Goal: Task Accomplishment & Management: Manage account settings

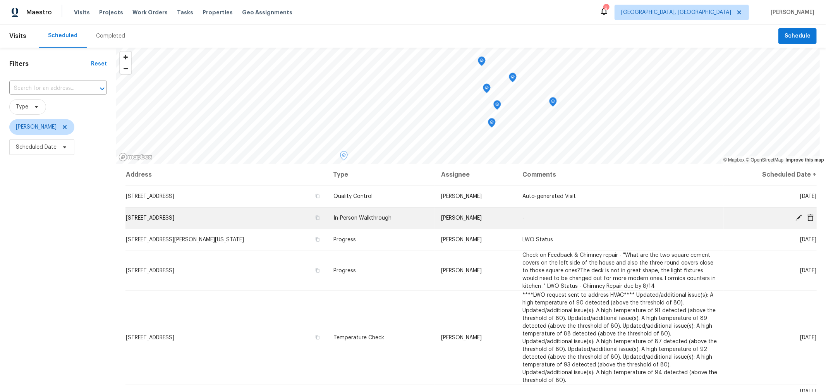
click at [174, 219] on span "1380 Chickasaw Dr, London, OH 43140" at bounding box center [150, 217] width 48 height 5
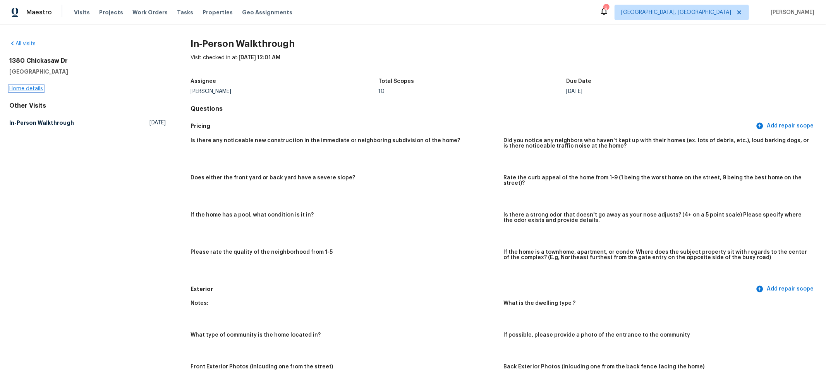
click at [31, 89] on link "Home details" at bounding box center [26, 88] width 34 height 5
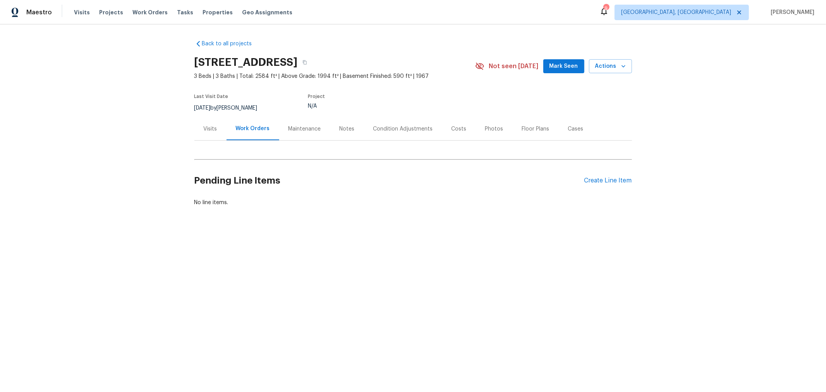
click at [353, 129] on div "Notes" at bounding box center [347, 128] width 34 height 23
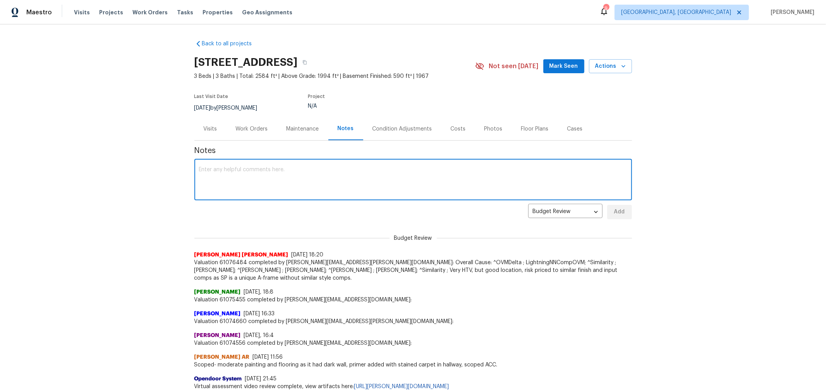
click at [362, 173] on textarea at bounding box center [413, 180] width 428 height 27
click at [449, 170] on textarea "This is a pretty neat home. It has an odd layout, has a lot of stairs but has a…" at bounding box center [413, 180] width 428 height 27
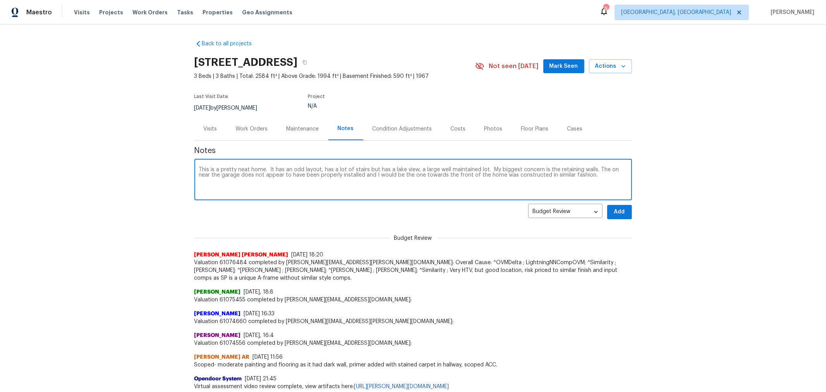
click at [594, 177] on textarea "This is a pretty neat home. It has an odd layout, has a lot of stairs but has a…" at bounding box center [413, 180] width 428 height 27
type textarea "This is a pretty neat home. It has an odd layout, has a lot of stairs but has a…"
click at [616, 206] on button "Add" at bounding box center [619, 212] width 25 height 14
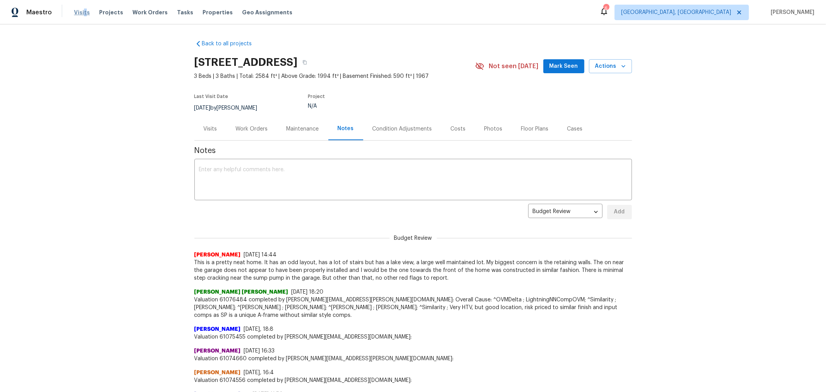
click at [81, 12] on span "Visits" at bounding box center [82, 13] width 16 height 8
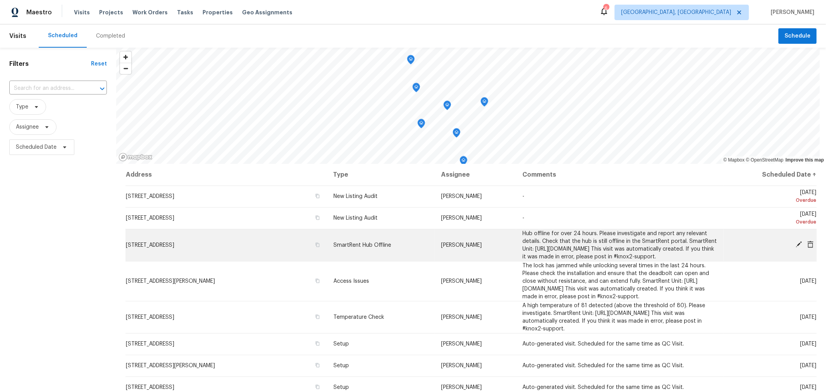
click at [796, 248] on icon at bounding box center [799, 244] width 7 height 7
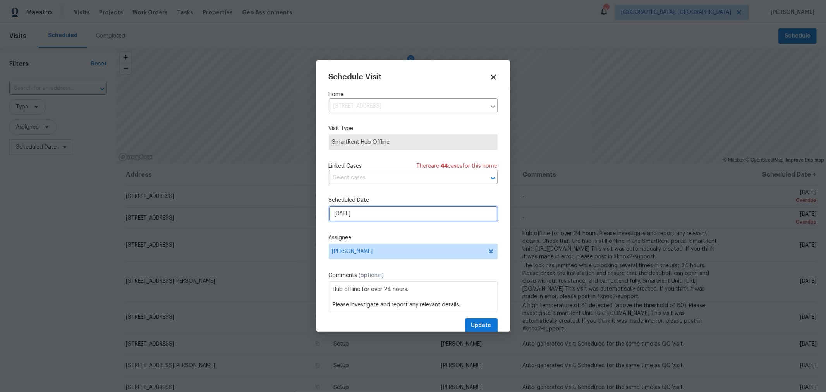
click at [388, 218] on input "[DATE]" at bounding box center [413, 213] width 169 height 15
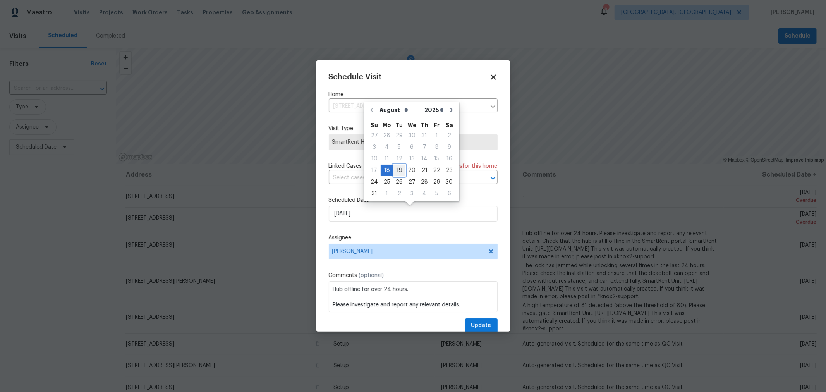
click at [399, 166] on div "19" at bounding box center [399, 170] width 12 height 11
type input "8/19/2025"
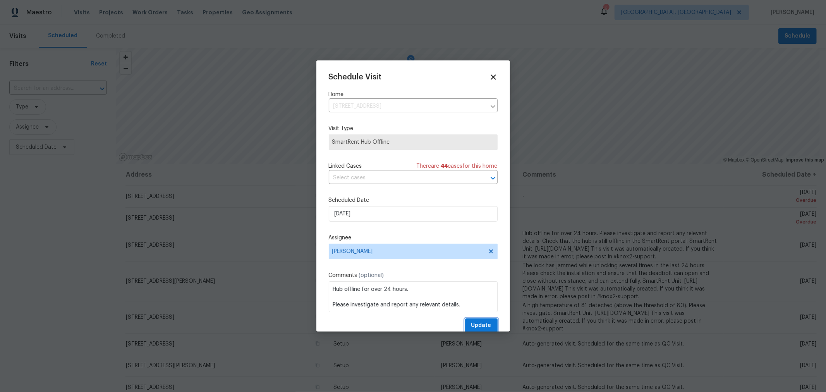
click at [471, 322] on span "Update" at bounding box center [481, 326] width 20 height 10
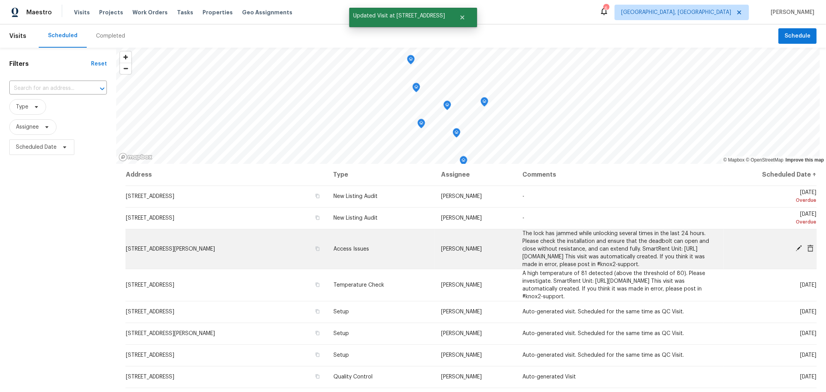
click at [796, 251] on icon at bounding box center [799, 248] width 6 height 6
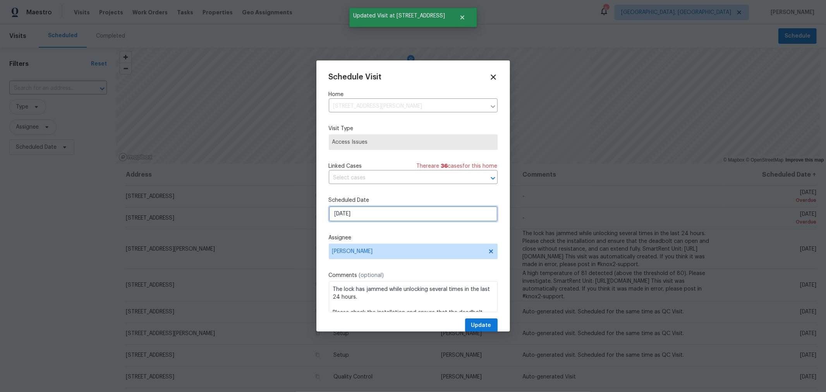
click at [355, 211] on input "[DATE]" at bounding box center [413, 213] width 169 height 15
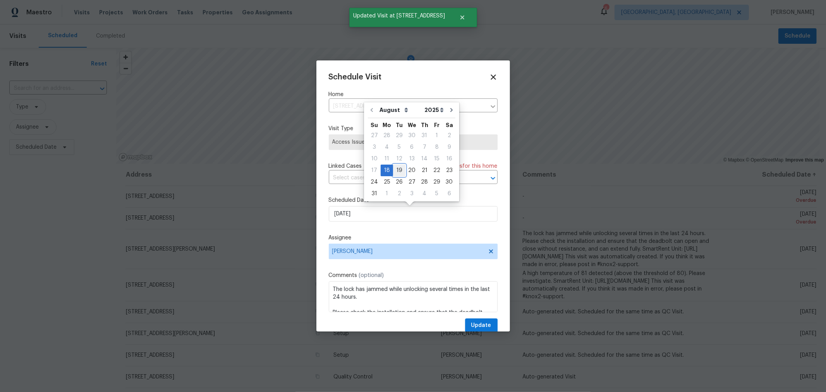
click at [393, 170] on div "19" at bounding box center [399, 170] width 12 height 11
type input "8/19/2025"
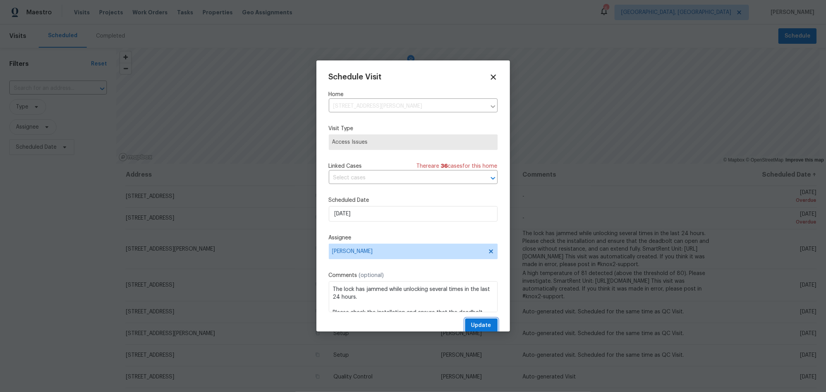
click at [465, 323] on button "Update" at bounding box center [481, 325] width 33 height 14
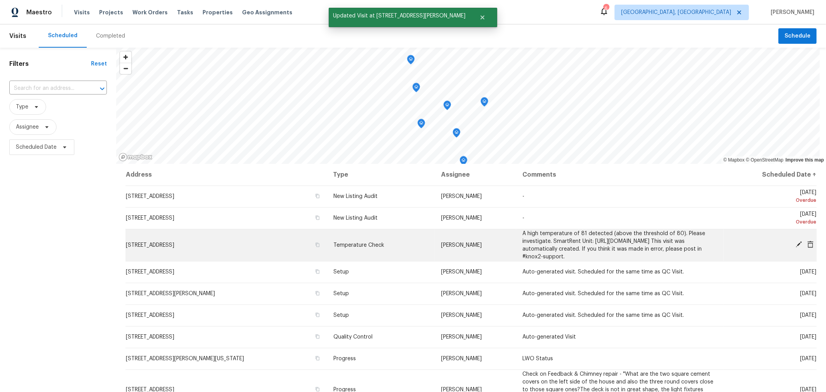
click at [796, 247] on icon at bounding box center [799, 244] width 7 height 7
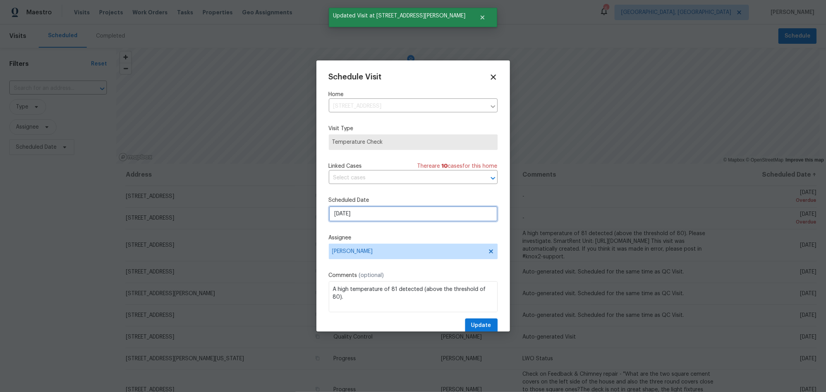
click at [351, 217] on input "[DATE]" at bounding box center [413, 213] width 169 height 15
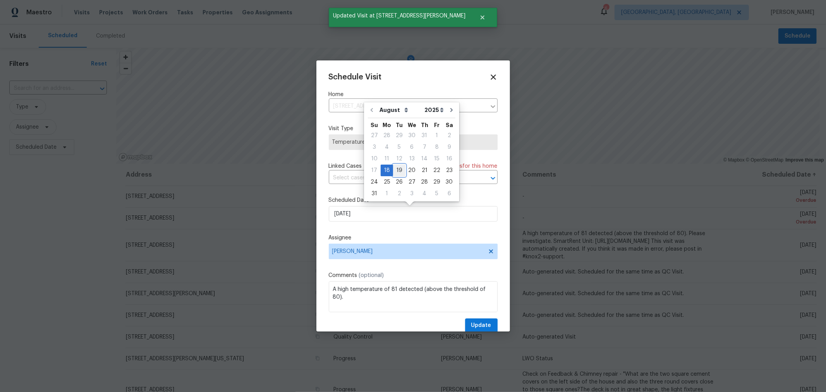
click at [397, 169] on div "19" at bounding box center [399, 170] width 12 height 11
type input "8/19/2025"
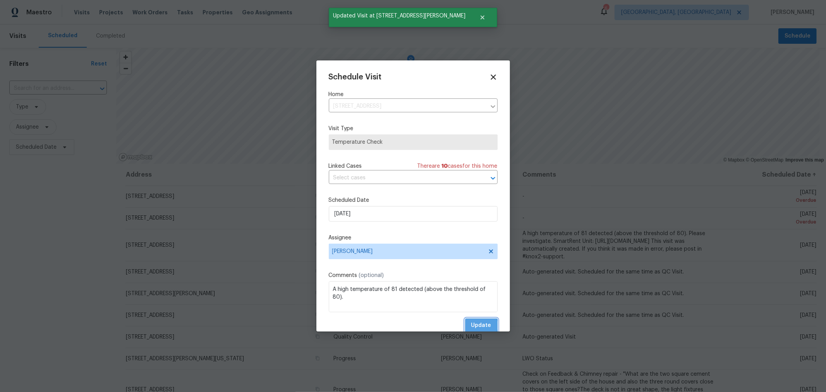
click at [474, 326] on span "Update" at bounding box center [481, 326] width 20 height 10
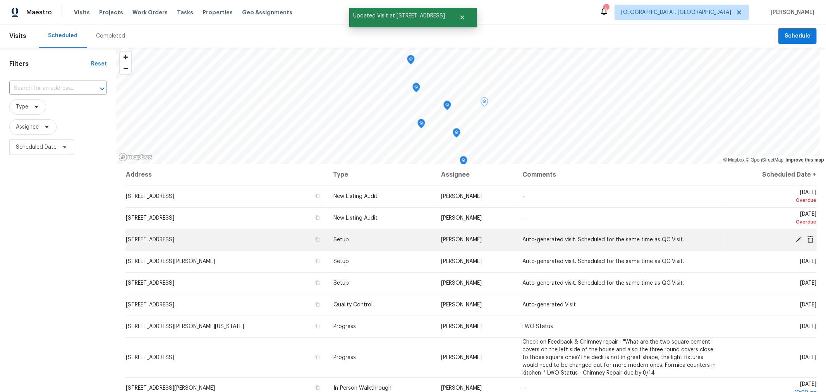
click at [796, 238] on icon at bounding box center [799, 239] width 7 height 7
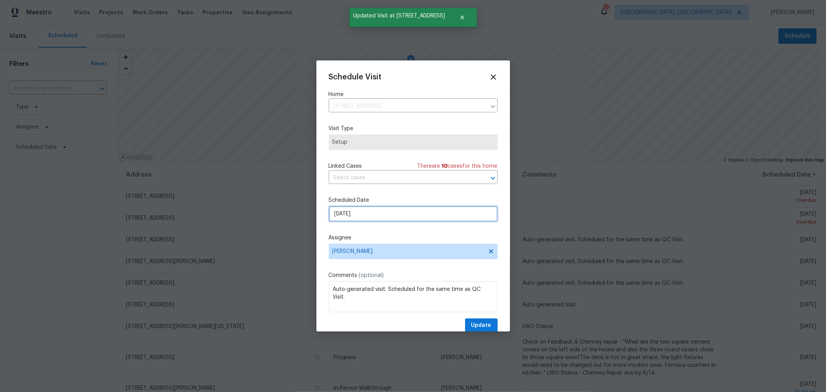
click at [364, 218] on input "[DATE]" at bounding box center [413, 213] width 169 height 15
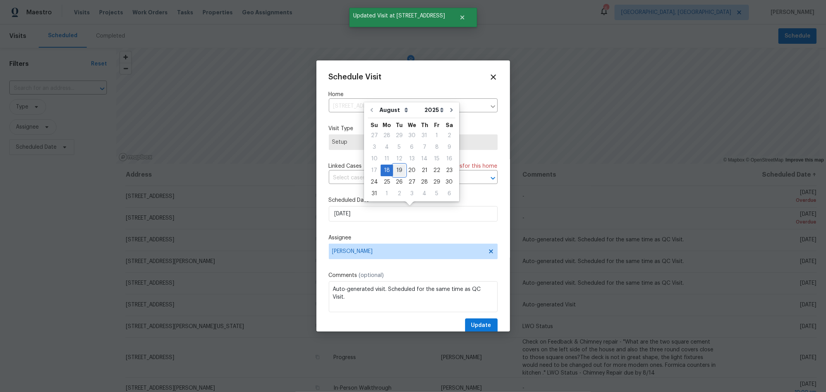
click at [397, 174] on div "19" at bounding box center [399, 170] width 12 height 11
type input "8/19/2025"
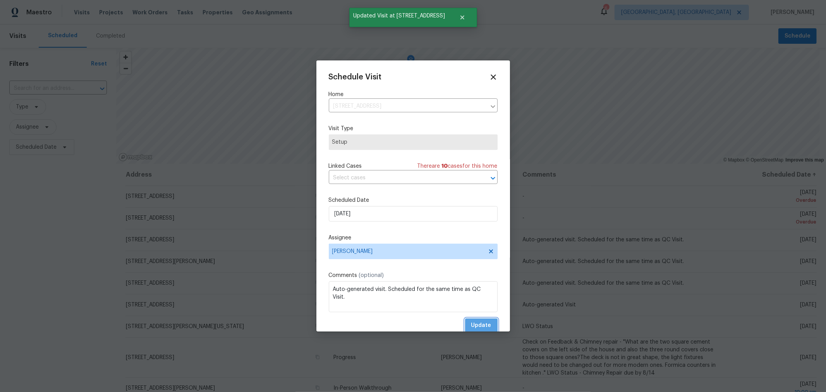
click at [478, 324] on span "Update" at bounding box center [481, 326] width 20 height 10
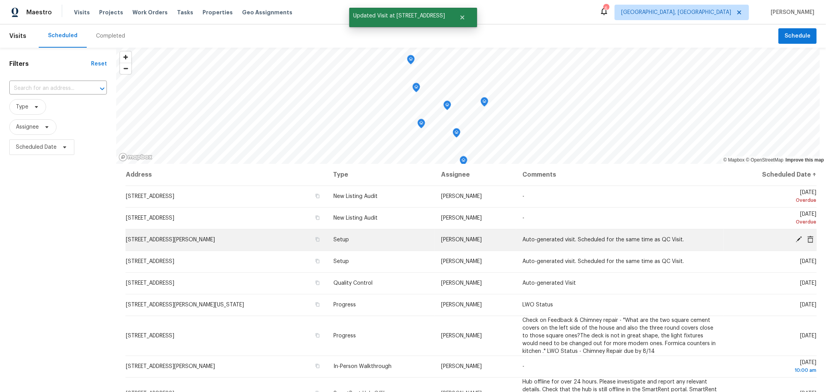
click at [796, 239] on icon at bounding box center [799, 239] width 6 height 6
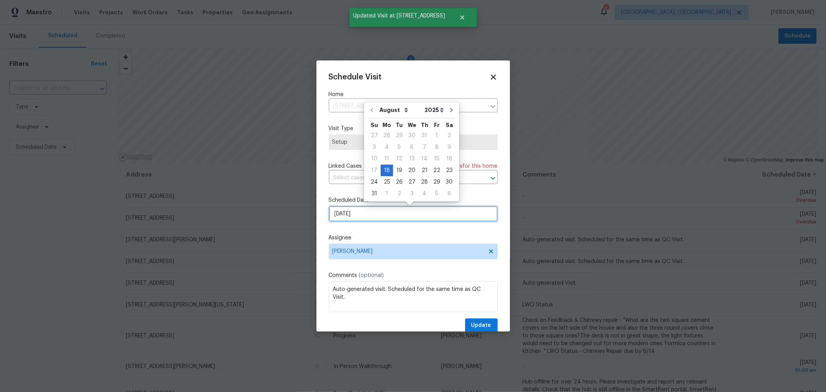
click at [338, 211] on input "[DATE]" at bounding box center [413, 213] width 169 height 15
click at [399, 167] on div "19" at bounding box center [399, 170] width 12 height 11
type input "8/19/2025"
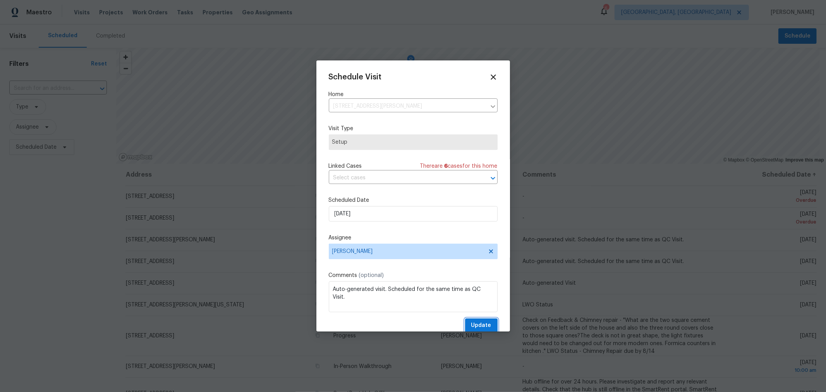
click at [481, 326] on span "Update" at bounding box center [481, 326] width 20 height 10
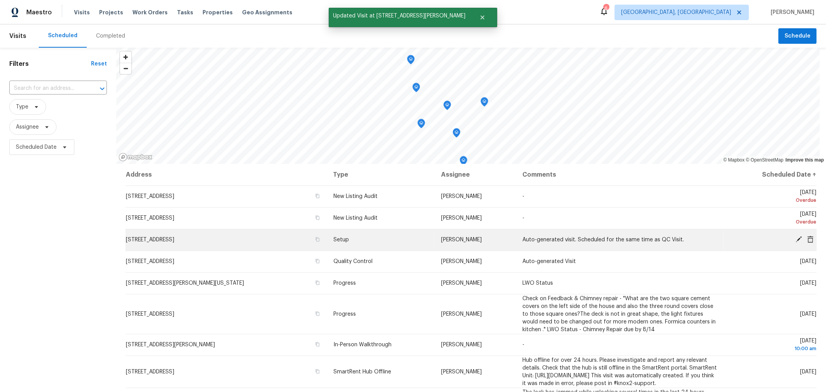
click at [796, 236] on icon at bounding box center [799, 239] width 6 height 6
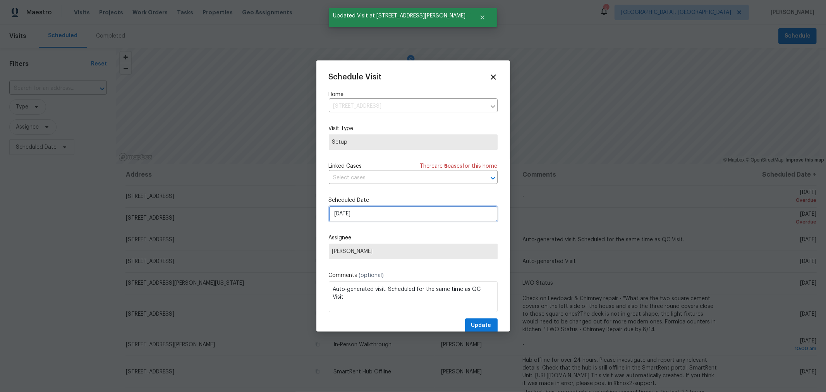
click at [408, 219] on input "[DATE]" at bounding box center [413, 213] width 169 height 15
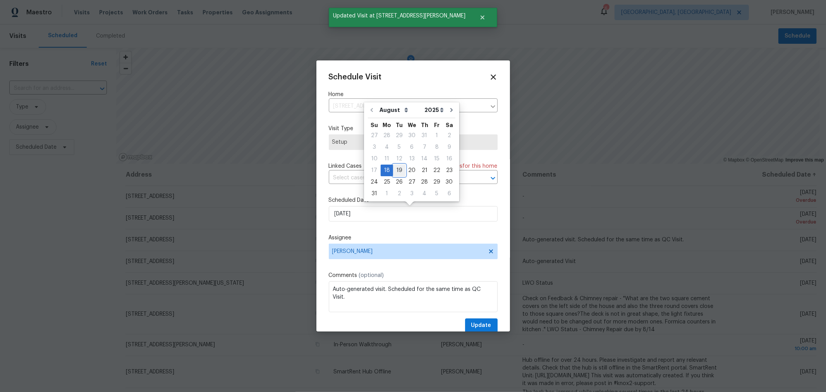
click at [395, 171] on div "19" at bounding box center [399, 170] width 12 height 11
type input "8/19/2025"
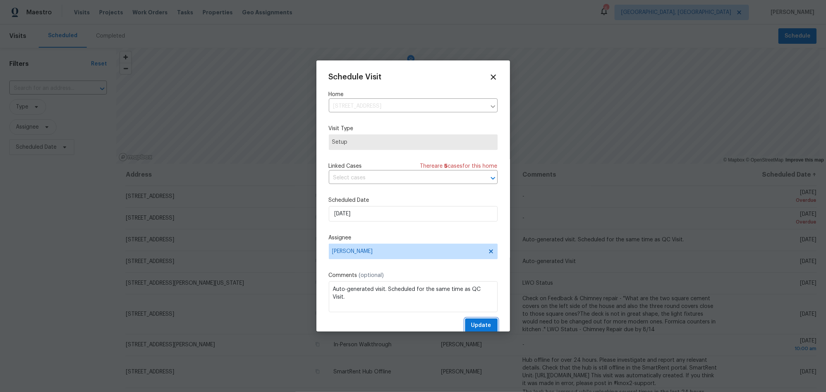
click at [473, 320] on button "Update" at bounding box center [481, 325] width 33 height 14
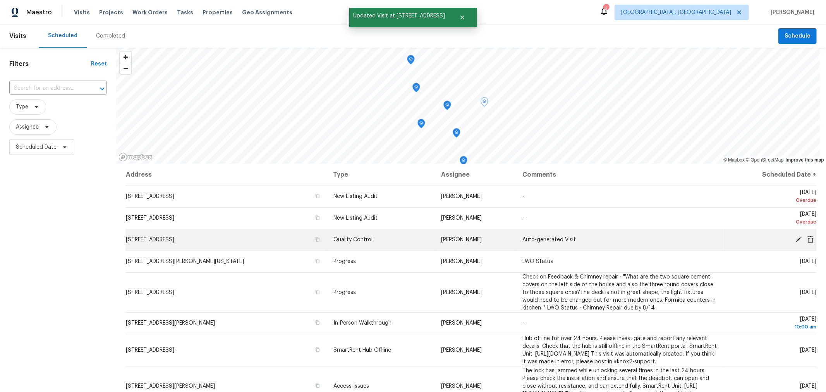
click at [796, 236] on icon at bounding box center [799, 239] width 7 height 7
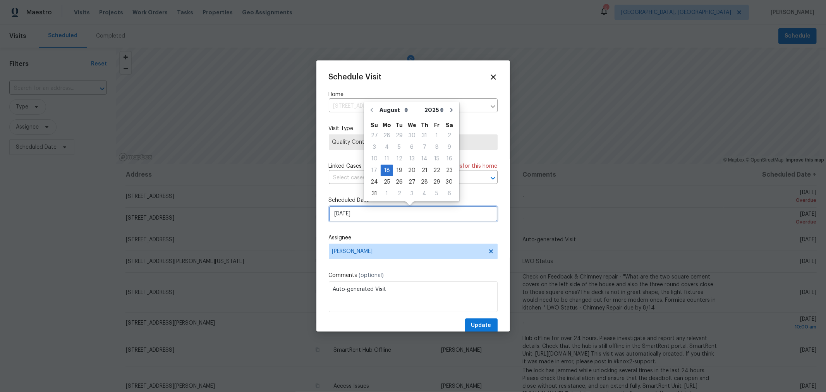
click at [373, 213] on input "[DATE]" at bounding box center [413, 213] width 169 height 15
click at [394, 169] on div "19" at bounding box center [399, 170] width 12 height 11
type input "8/19/2025"
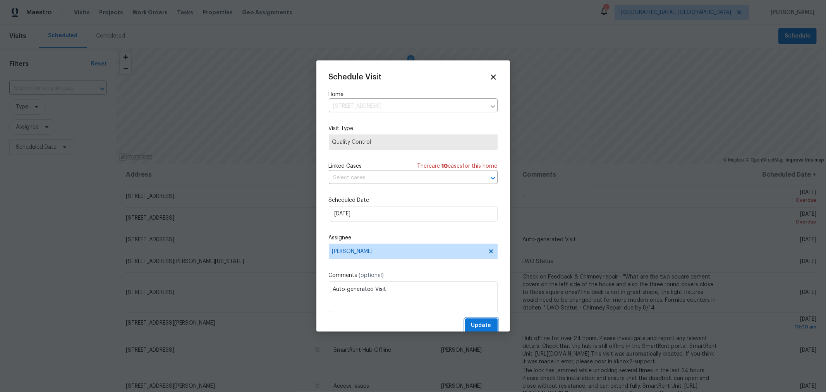
click at [473, 325] on span "Update" at bounding box center [481, 326] width 20 height 10
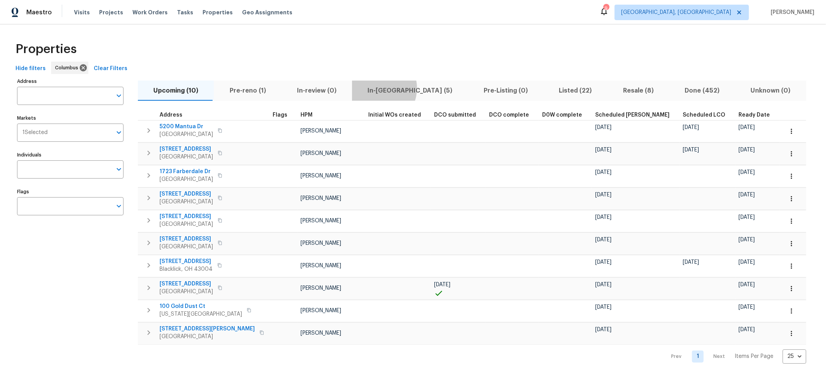
click at [372, 88] on span "In-reno (5)" at bounding box center [410, 90] width 107 height 11
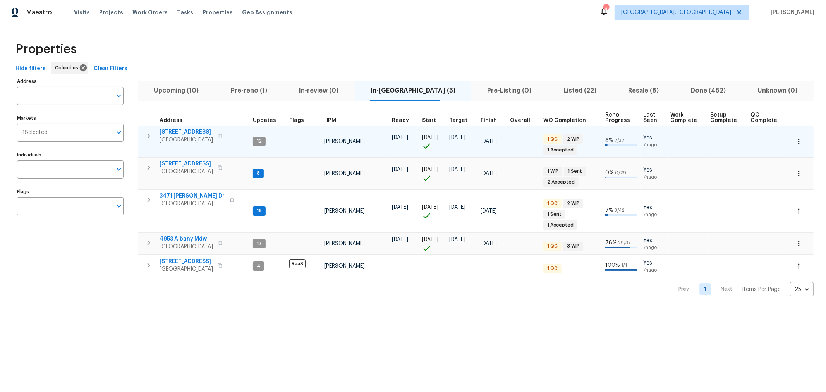
click at [146, 136] on icon "button" at bounding box center [148, 135] width 9 height 9
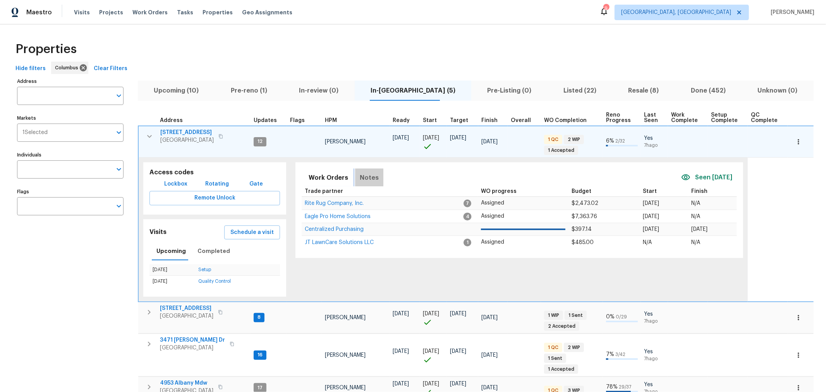
click at [363, 175] on span "Notes" at bounding box center [369, 177] width 19 height 11
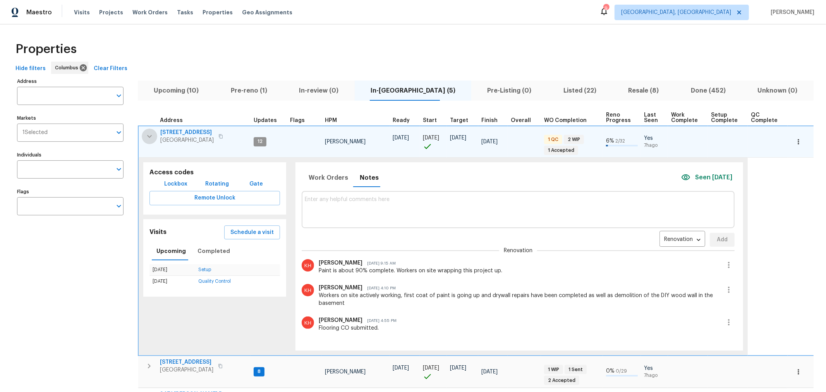
click at [149, 137] on icon "button" at bounding box center [149, 136] width 9 height 9
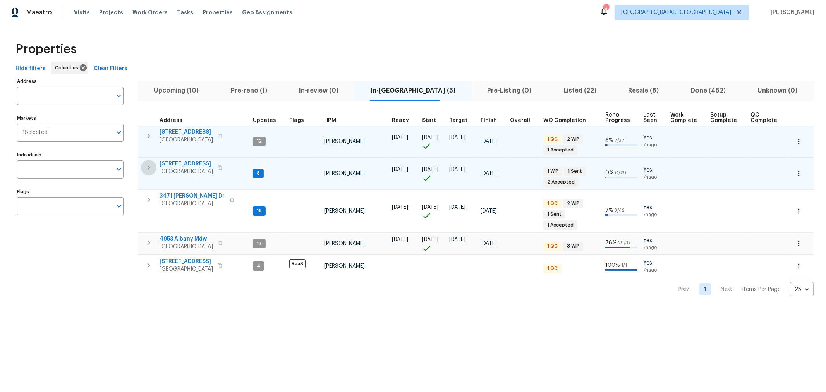
click at [149, 165] on icon "button" at bounding box center [148, 167] width 9 height 9
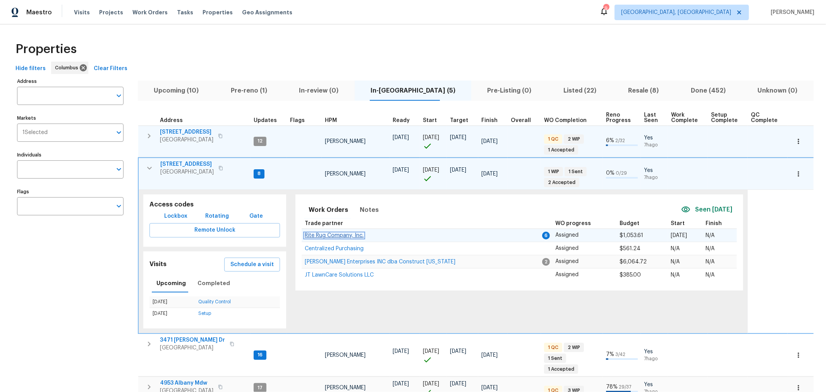
click at [328, 234] on span "Rite Rug Company, Inc." at bounding box center [334, 235] width 59 height 5
click at [146, 169] on icon "button" at bounding box center [149, 167] width 9 height 9
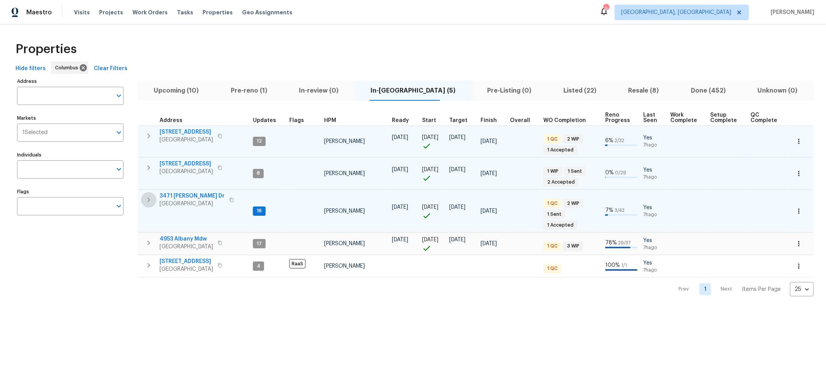
click at [144, 199] on icon "button" at bounding box center [148, 199] width 9 height 9
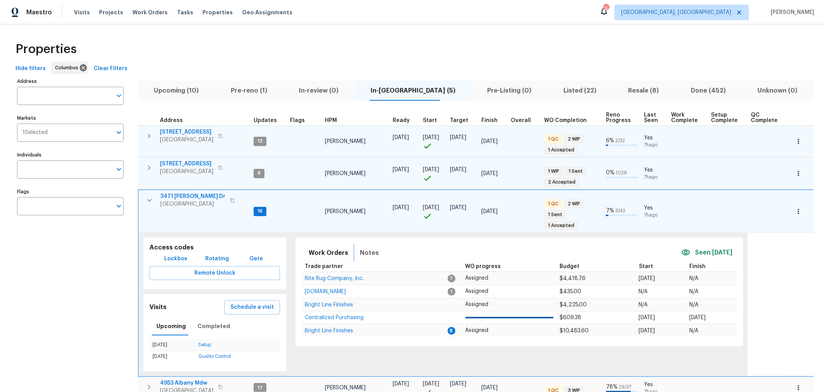
click at [364, 247] on span "Notes" at bounding box center [369, 252] width 19 height 11
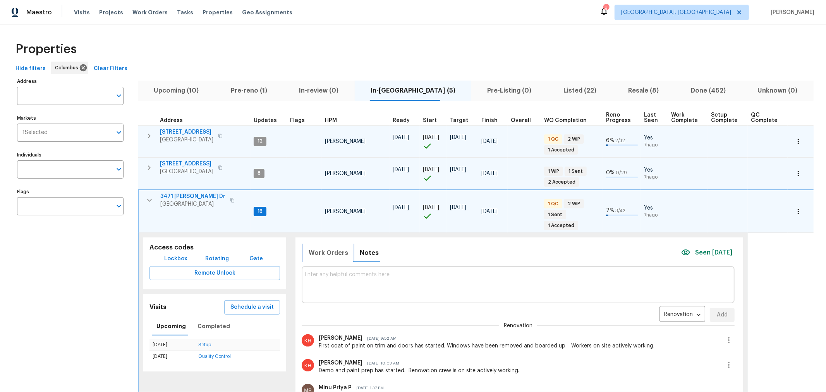
click at [330, 247] on span "Work Orders" at bounding box center [329, 252] width 40 height 11
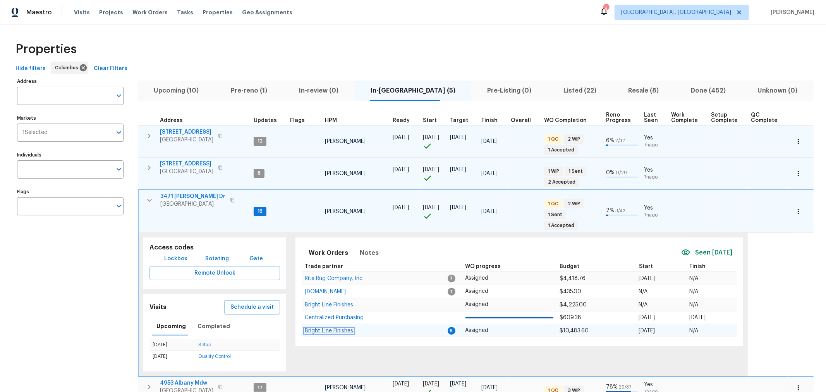
click at [323, 328] on span "Bright Line Finishes" at bounding box center [329, 330] width 48 height 5
click at [150, 200] on icon "button" at bounding box center [149, 200] width 5 height 3
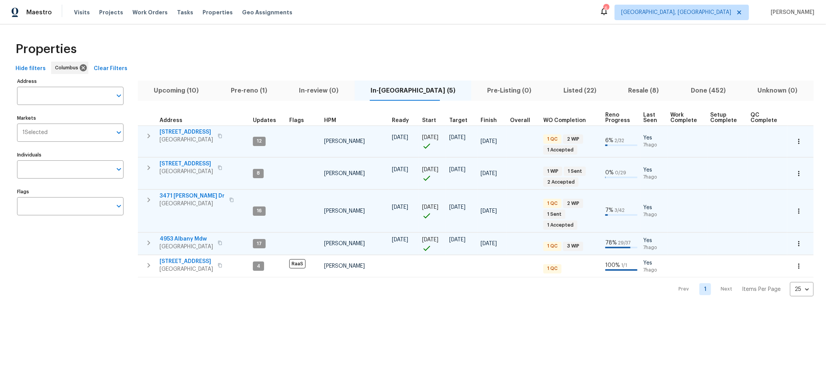
click at [149, 235] on button "button" at bounding box center [148, 242] width 15 height 15
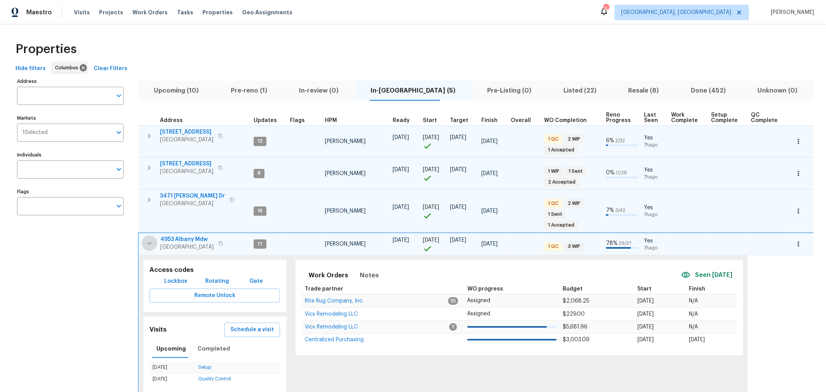
click at [149, 235] on button "button" at bounding box center [149, 242] width 15 height 15
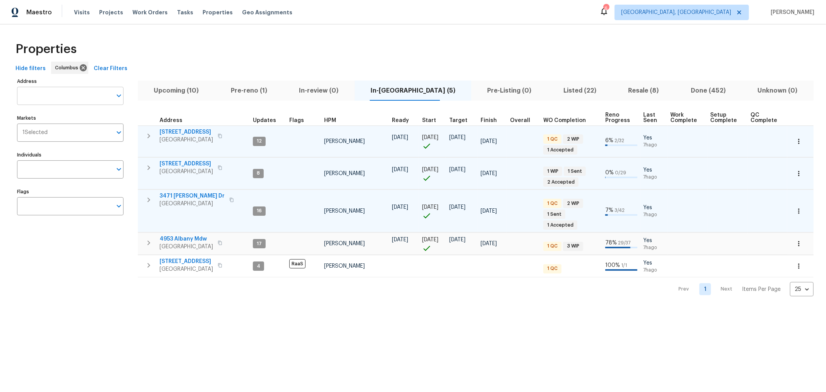
click at [77, 89] on input "Address" at bounding box center [64, 96] width 95 height 18
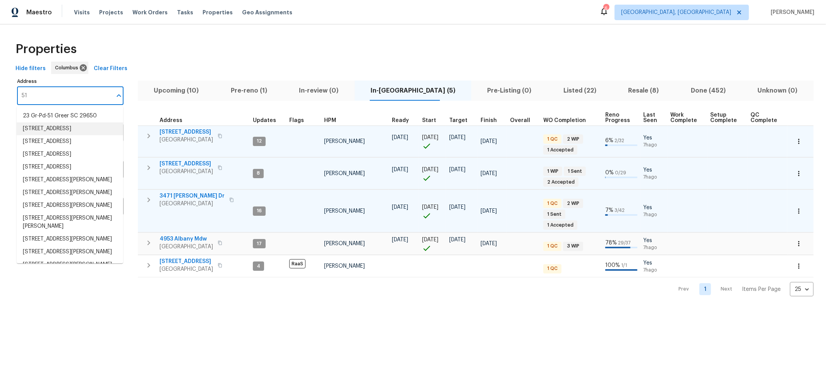
type input "51"
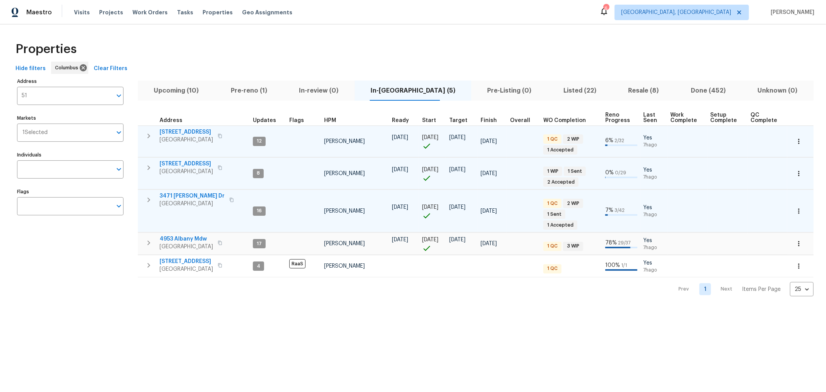
click at [380, 309] on html "Maestro Visits Projects Work Orders Tasks Properties Geo Assignments 6 Columbus…" at bounding box center [413, 154] width 826 height 309
click at [203, 12] on span "Properties" at bounding box center [218, 13] width 30 height 8
click at [314, 49] on div "Properties" at bounding box center [412, 49] width 801 height 25
click at [265, 95] on span "Pre-reno (1)" at bounding box center [249, 90] width 59 height 11
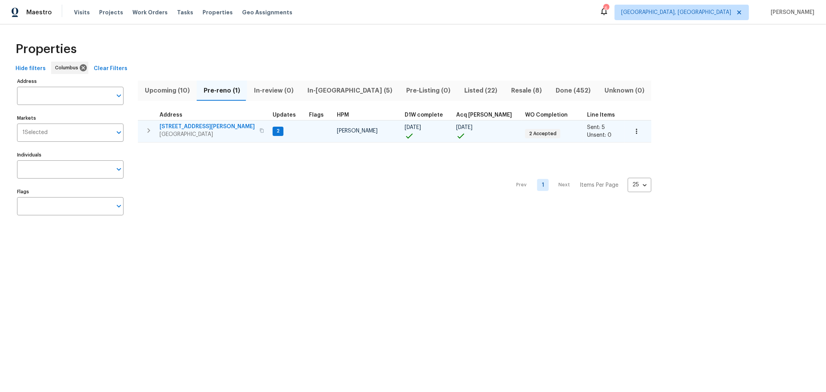
click at [182, 124] on span "5365 Sherry Ct" at bounding box center [207, 127] width 95 height 8
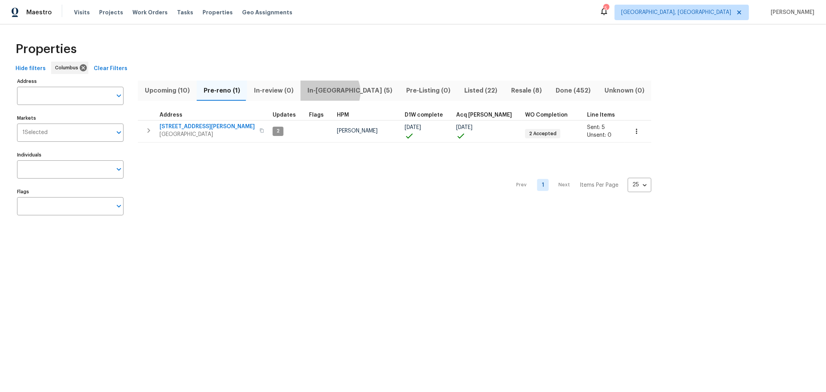
click at [328, 92] on span "In-reno (5)" at bounding box center [349, 90] width 89 height 11
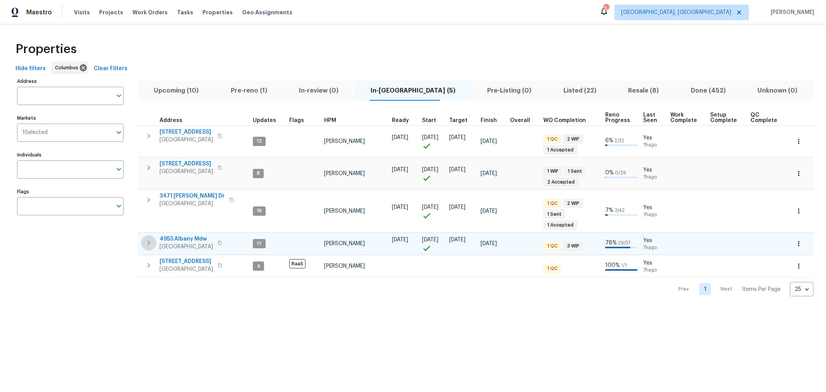
click at [149, 238] on icon "button" at bounding box center [148, 242] width 9 height 9
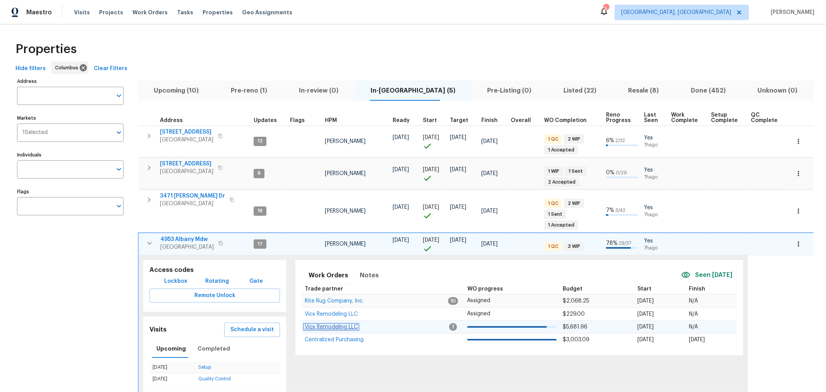
click at [332, 324] on span "Vics Remodeling LLC" at bounding box center [331, 326] width 53 height 5
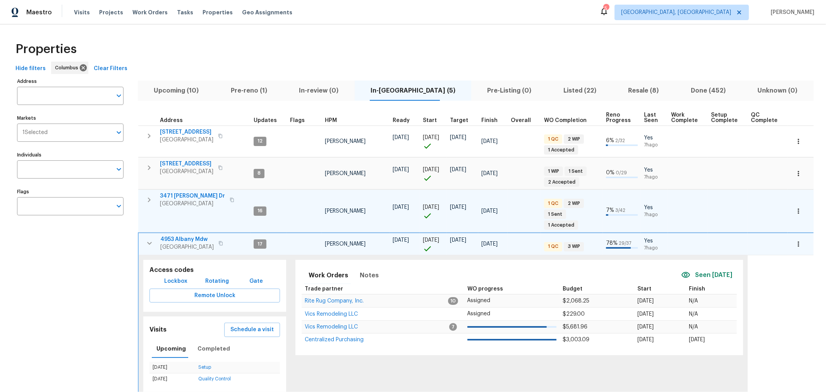
click at [180, 194] on span "3471 Marlin Dr" at bounding box center [192, 196] width 65 height 8
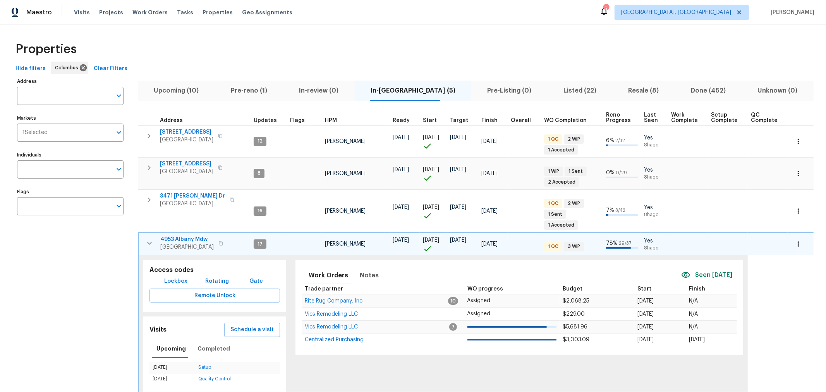
click at [146, 239] on icon "button" at bounding box center [149, 243] width 9 height 9
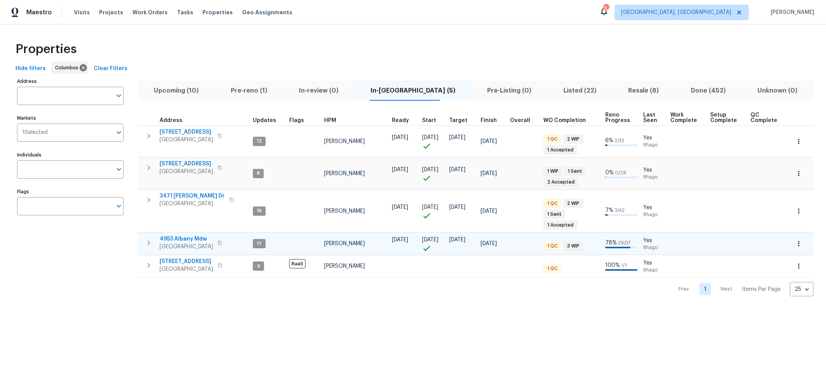
click at [263, 84] on button "Pre-reno (1)" at bounding box center [249, 91] width 69 height 20
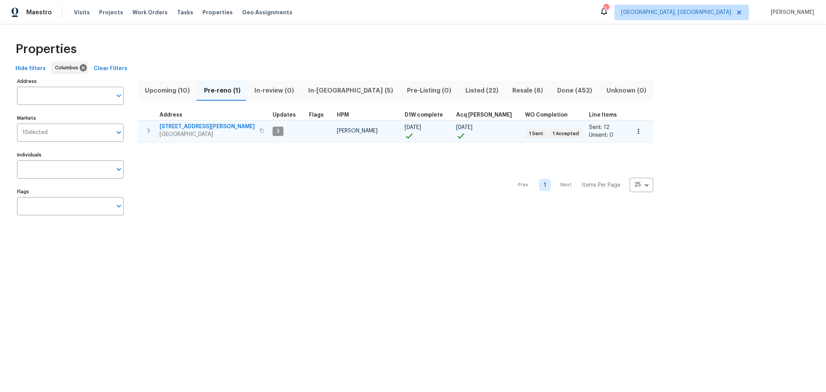
click at [190, 123] on span "[STREET_ADDRESS][PERSON_NAME]" at bounding box center [207, 127] width 95 height 8
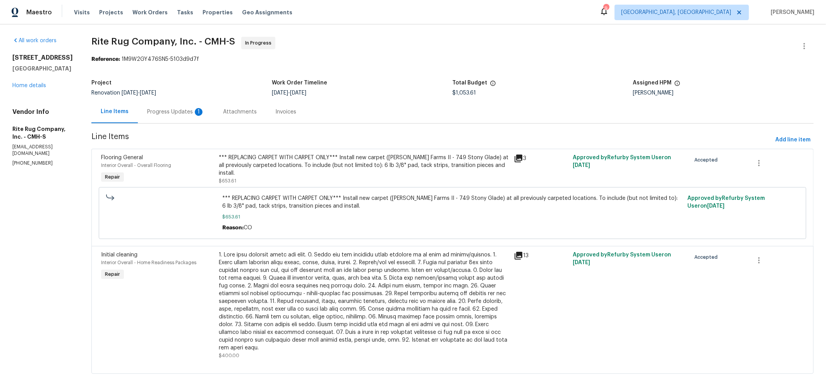
click at [194, 117] on div "Progress Updates 1" at bounding box center [176, 111] width 76 height 23
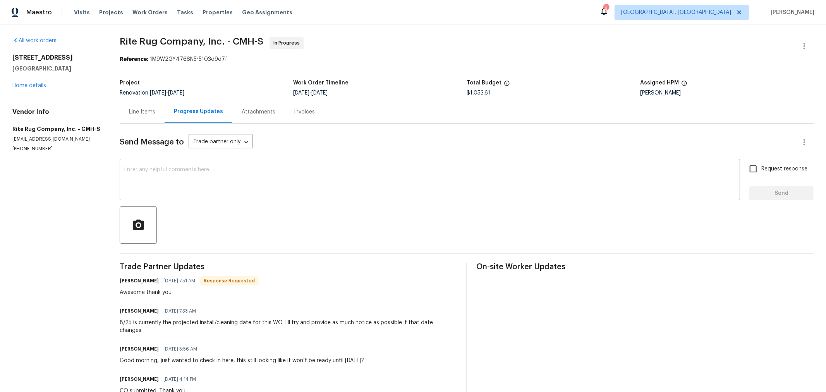
click at [274, 188] on textarea at bounding box center [429, 180] width 611 height 27
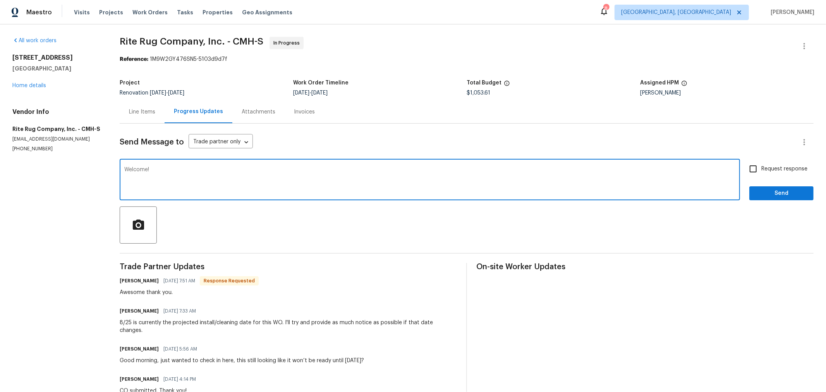
type textarea "Welcome!"
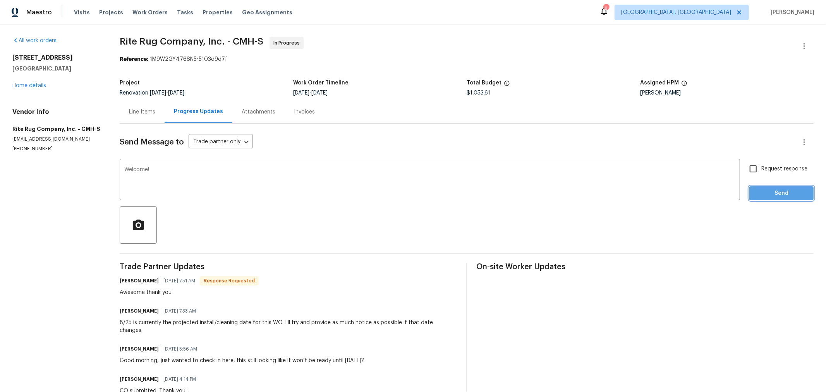
click at [778, 193] on span "Send" at bounding box center [782, 194] width 52 height 10
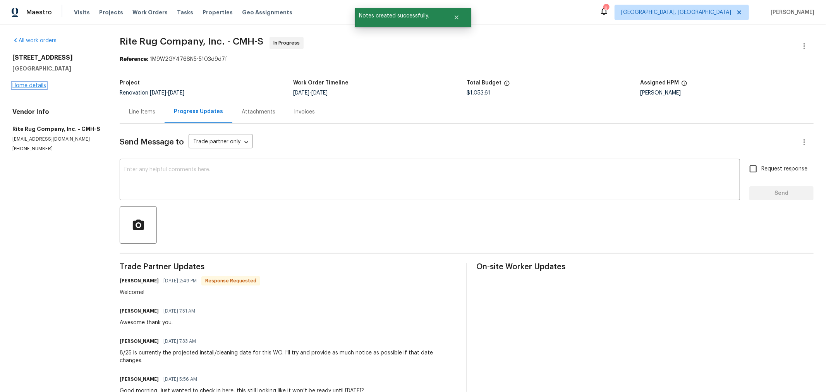
click at [20, 86] on link "Home details" at bounding box center [29, 85] width 34 height 5
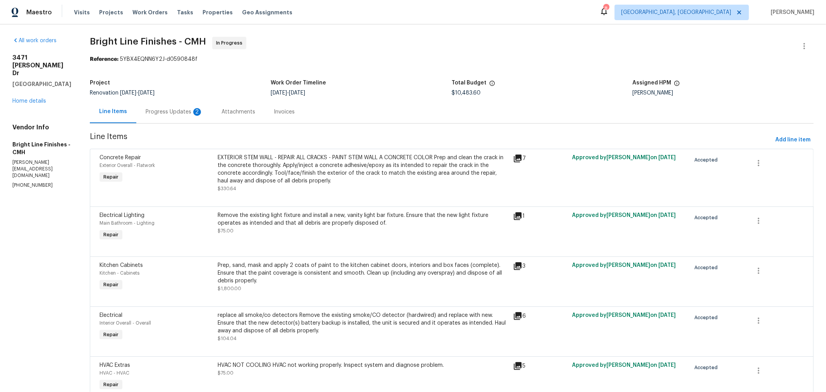
click at [161, 116] on div "Progress Updates 2" at bounding box center [174, 111] width 76 height 23
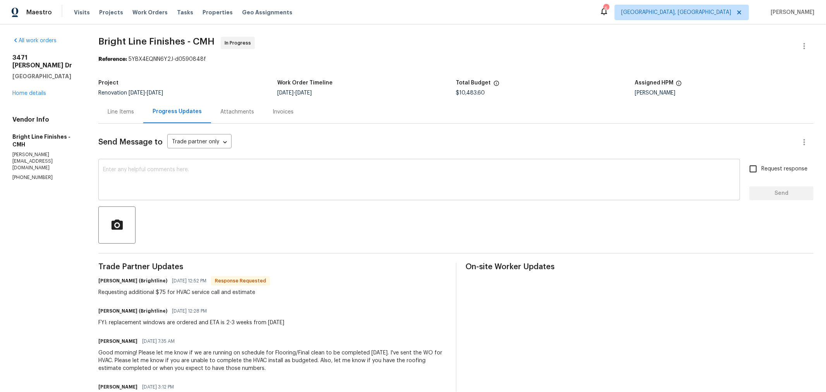
click at [226, 186] on textarea at bounding box center [419, 180] width 632 height 27
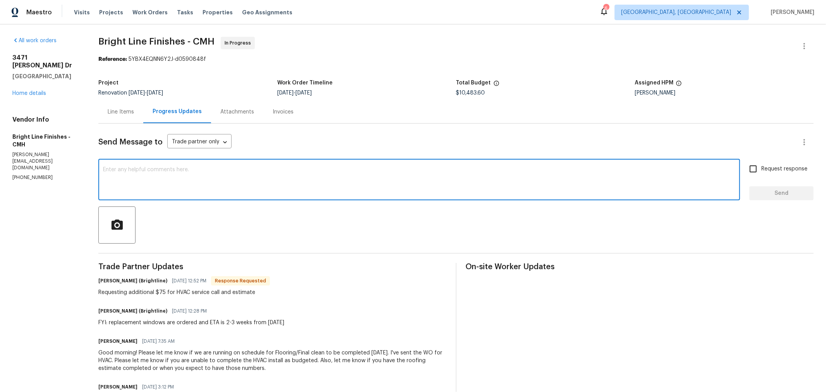
click at [189, 172] on textarea at bounding box center [419, 180] width 632 height 27
type textarea "Thank you for the update!"
click at [165, 168] on textarea "Thank you for the update!" at bounding box center [419, 180] width 632 height 27
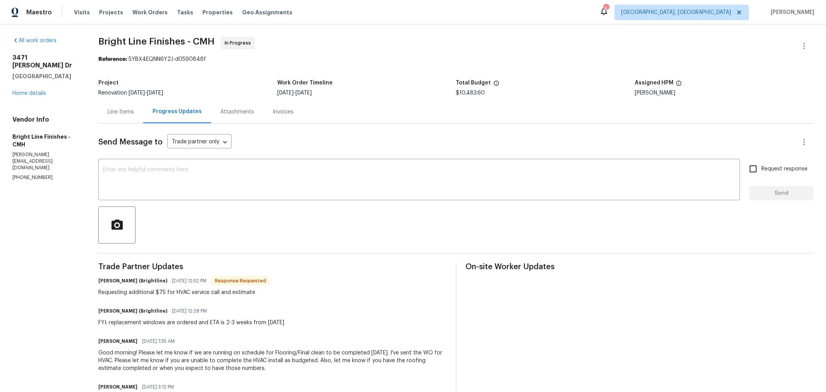
click at [131, 116] on div "Line Items" at bounding box center [120, 111] width 45 height 23
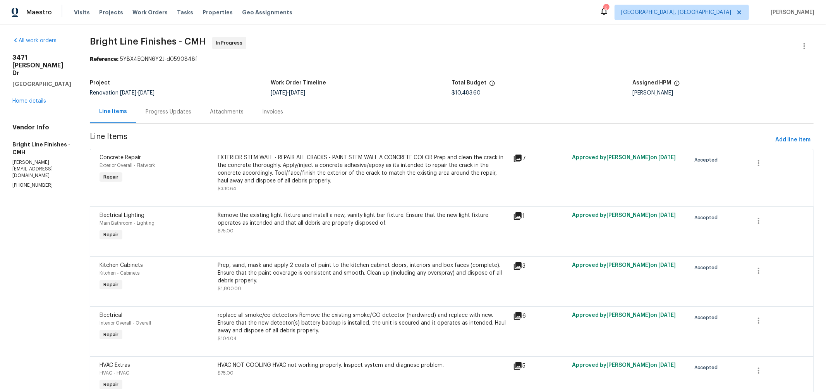
click at [178, 113] on div "Progress Updates" at bounding box center [169, 112] width 46 height 8
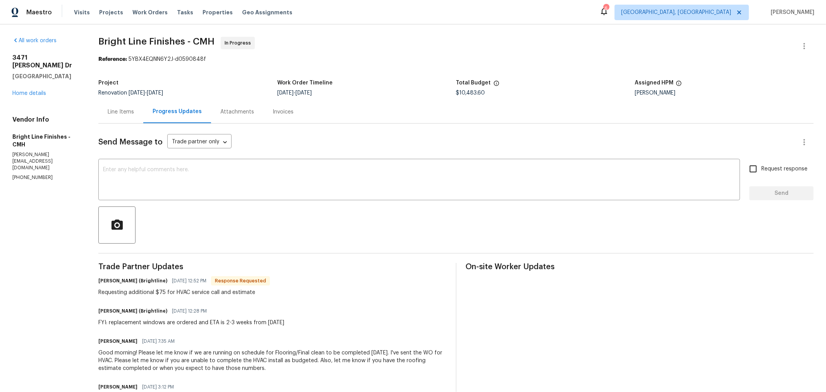
click at [126, 108] on div "Line Items" at bounding box center [121, 112] width 26 height 8
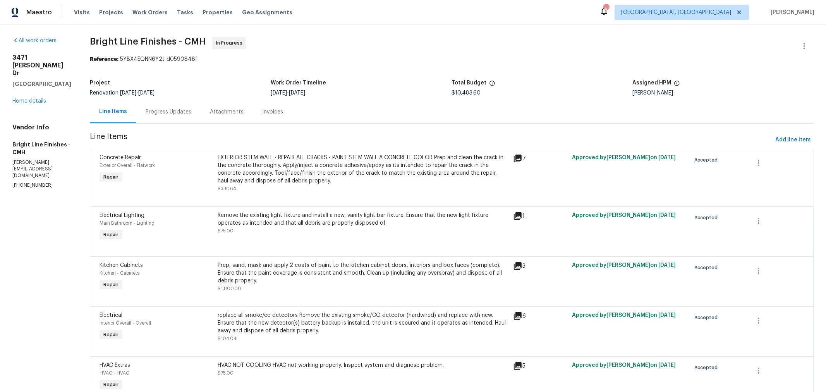
click at [266, 236] on div "Remove the existing light fixture and install a new, vanity light bar fixture. …" at bounding box center [363, 227] width 296 height 36
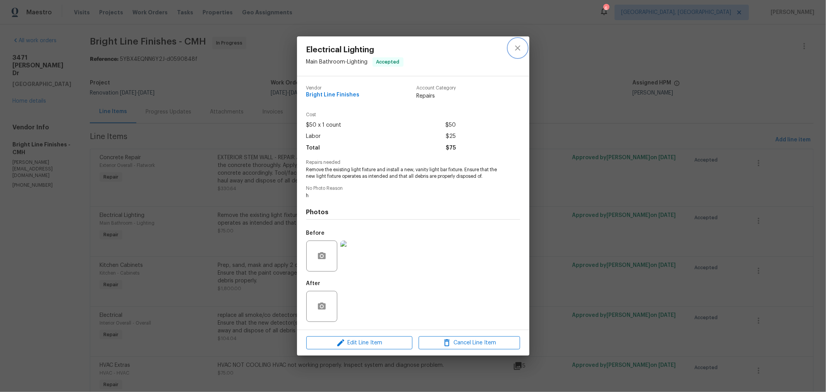
click at [518, 43] on button "close" at bounding box center [518, 48] width 19 height 19
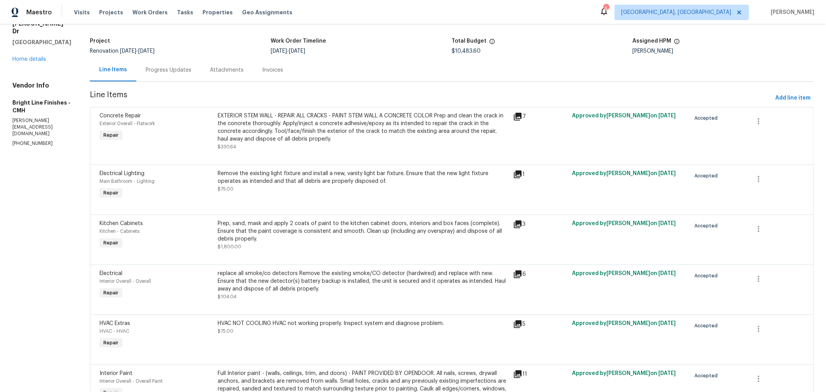
scroll to position [43, 0]
click at [273, 330] on div "HVAC NOT COOLING HVAC not working properly. Inspect system and diagnose problem…" at bounding box center [363, 326] width 291 height 15
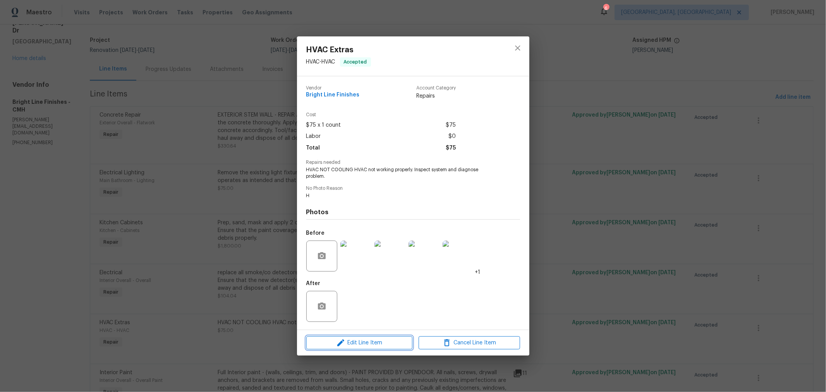
click at [373, 339] on span "Edit Line Item" at bounding box center [359, 343] width 101 height 10
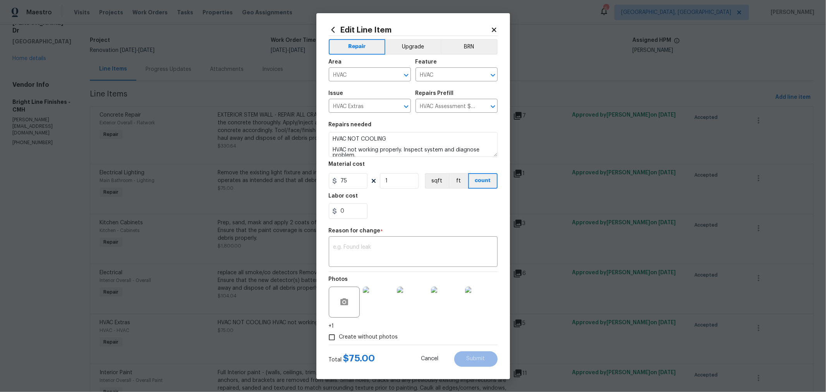
drag, startPoint x: 355, startPoint y: 202, endPoint x: 350, endPoint y: 204, distance: 5.5
click at [350, 204] on figure "Labor cost 0" at bounding box center [413, 206] width 169 height 26
click at [386, 184] on input "1" at bounding box center [399, 180] width 39 height 15
type input "2"
click at [407, 263] on div "x ​" at bounding box center [413, 252] width 169 height 29
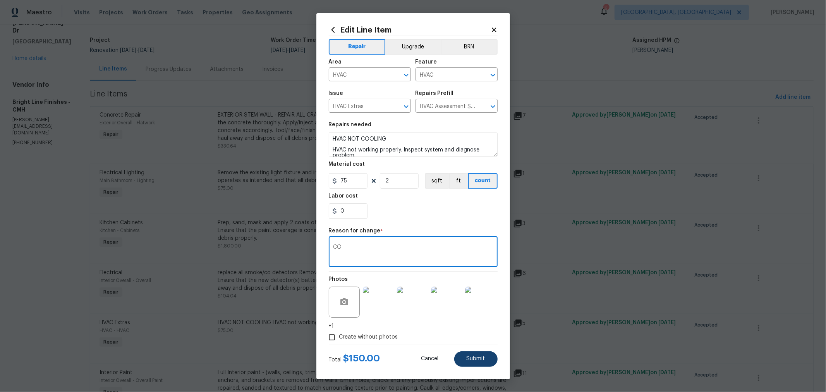
type textarea "CO"
click at [476, 352] on button "Submit" at bounding box center [475, 358] width 43 height 15
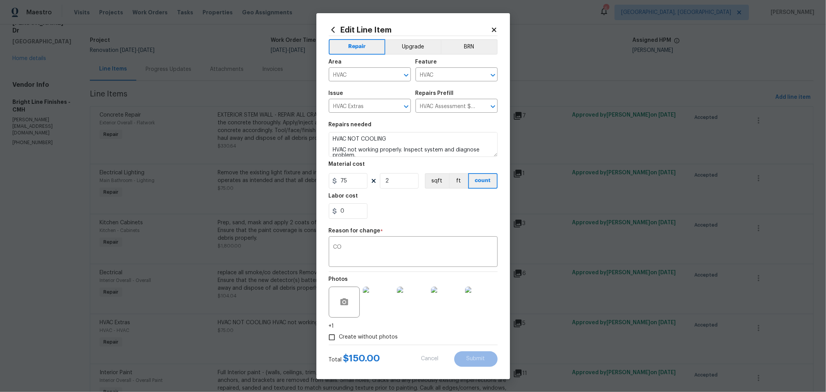
type input "1"
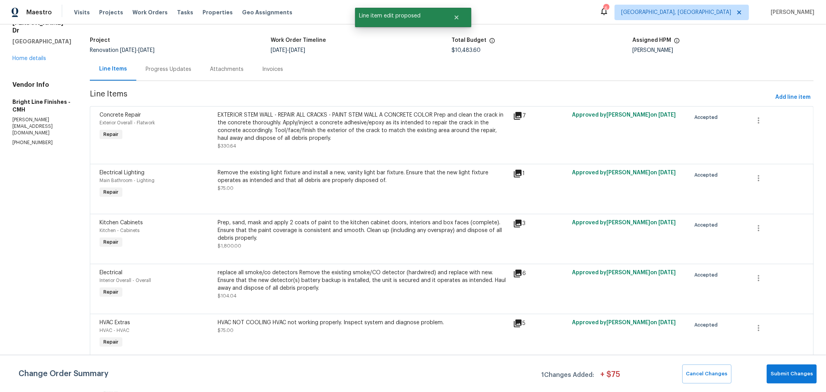
scroll to position [0, 0]
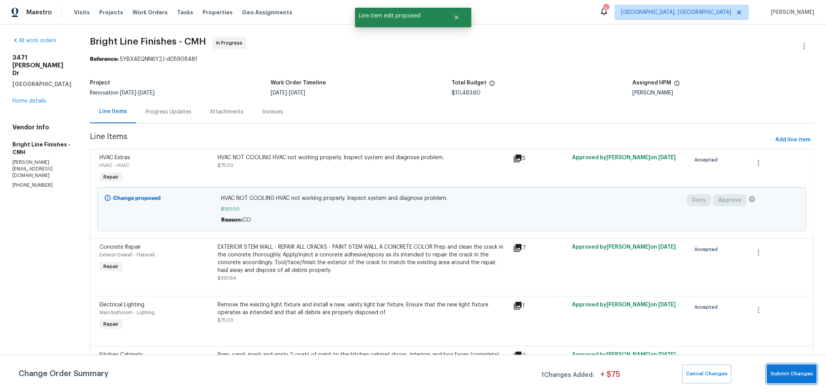
click at [792, 369] on button "Submit Changes" at bounding box center [792, 373] width 50 height 19
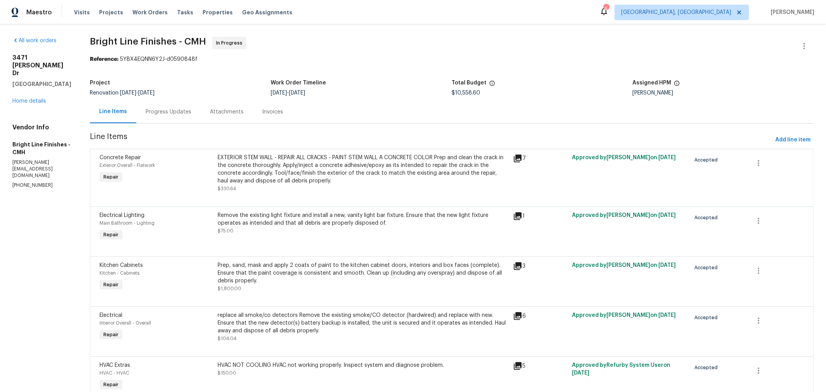
click at [150, 115] on div "Progress Updates" at bounding box center [169, 112] width 46 height 8
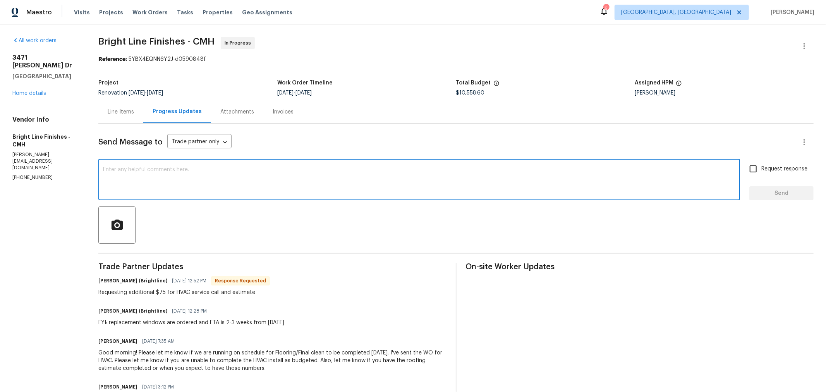
click at [152, 169] on textarea at bounding box center [419, 180] width 632 height 27
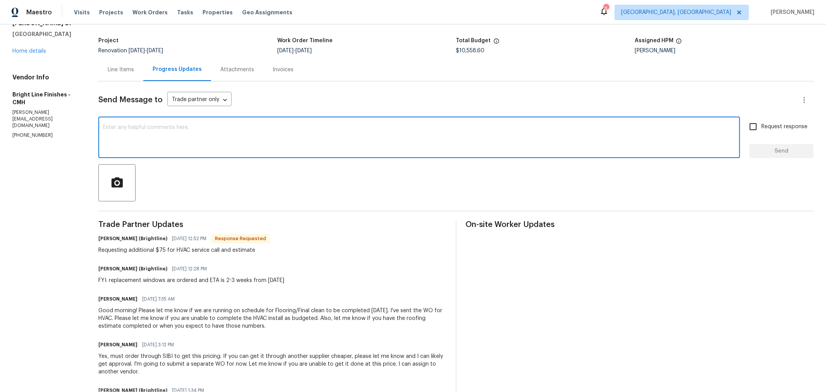
scroll to position [43, 0]
click at [212, 141] on textarea at bounding box center [419, 137] width 632 height 27
type textarea "Thank you! How soon will the HVAC be replaced?"
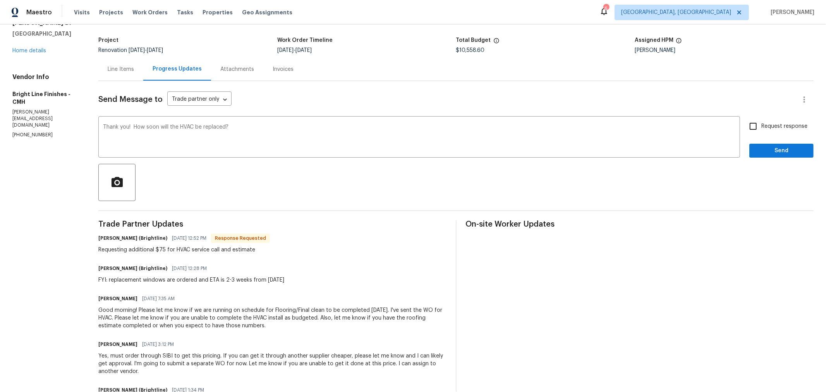
click at [761, 130] on span "Request response" at bounding box center [784, 126] width 46 height 8
click at [758, 130] on input "Request response" at bounding box center [753, 126] width 16 height 16
checkbox input "true"
click at [764, 156] on button "Send" at bounding box center [781, 151] width 64 height 14
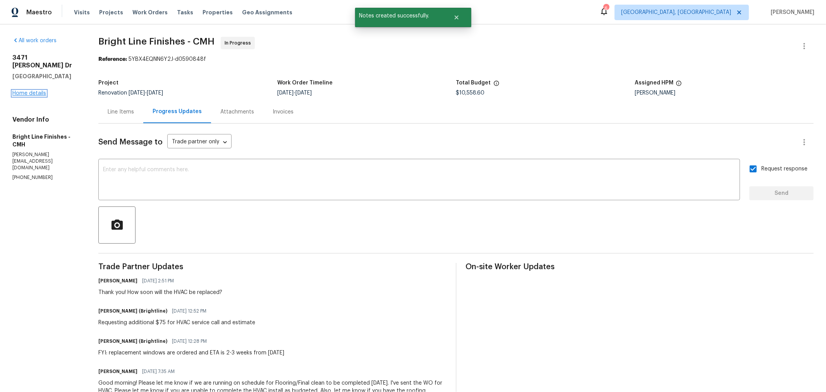
click at [41, 91] on link "Home details" at bounding box center [29, 93] width 34 height 5
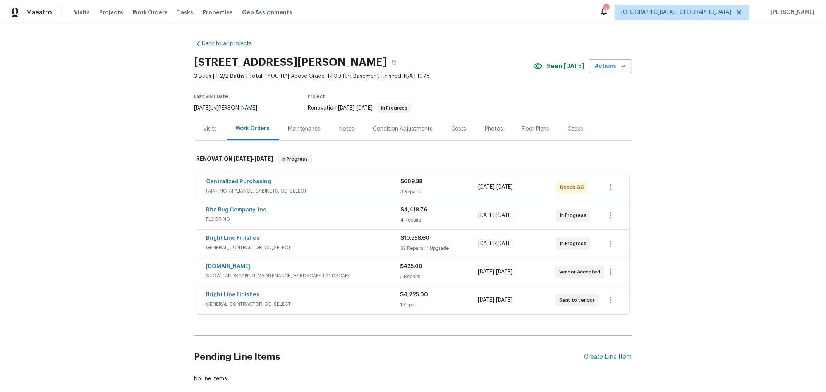
click at [452, 126] on div "Costs" at bounding box center [459, 129] width 15 height 8
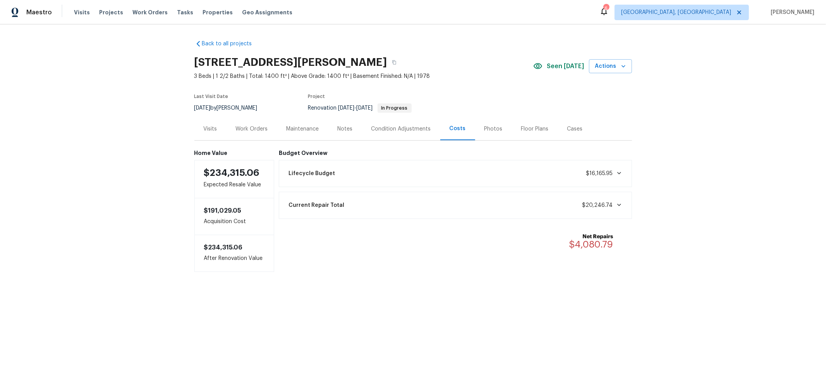
click at [246, 136] on div "Work Orders" at bounding box center [252, 128] width 51 height 23
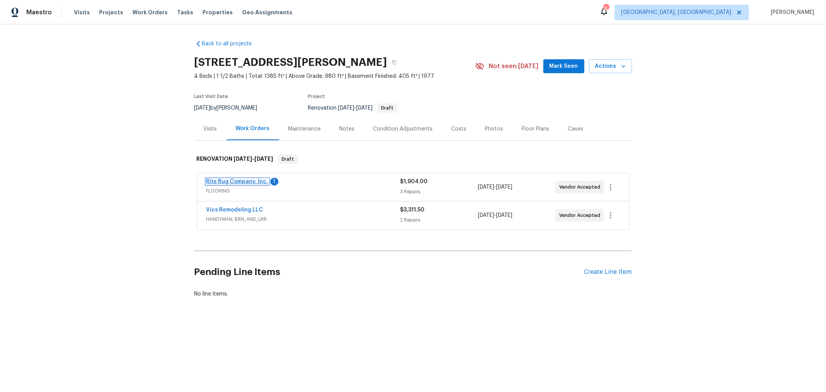
click at [216, 182] on link "Rite Rug Company, Inc." at bounding box center [237, 181] width 62 height 5
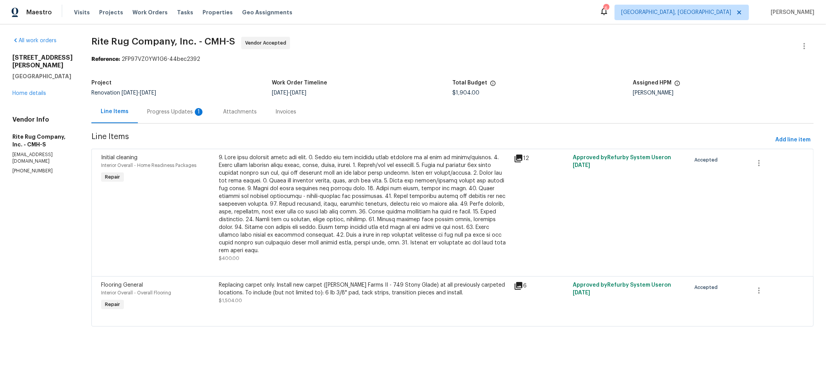
click at [196, 108] on div "Progress Updates 1" at bounding box center [175, 112] width 57 height 8
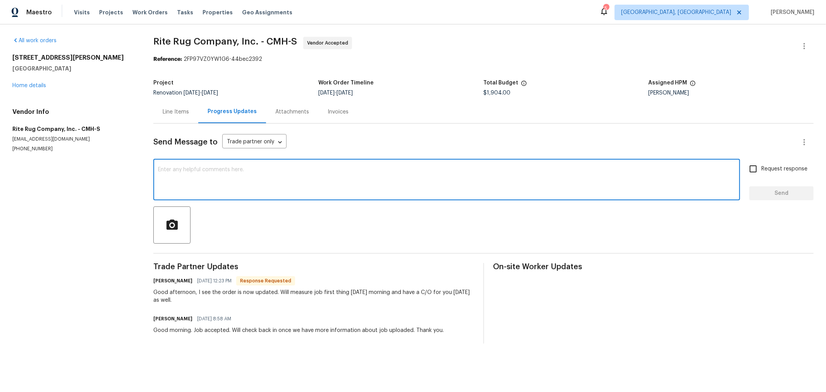
click at [265, 174] on textarea at bounding box center [446, 180] width 577 height 27
type textarea "Thank you!"
click at [756, 195] on span "Send" at bounding box center [782, 194] width 52 height 10
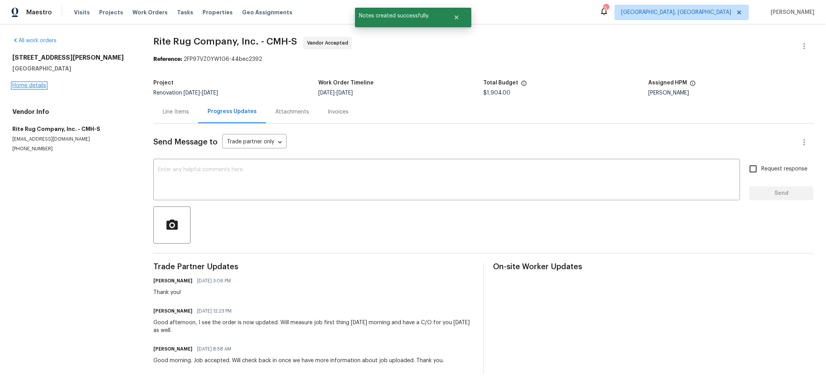
click at [42, 83] on link "Home details" at bounding box center [29, 85] width 34 height 5
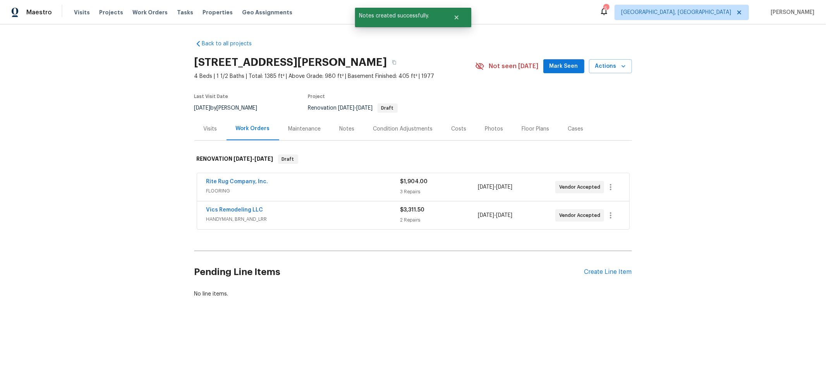
click at [234, 212] on span "Vics Remodeling LLC" at bounding box center [234, 210] width 57 height 8
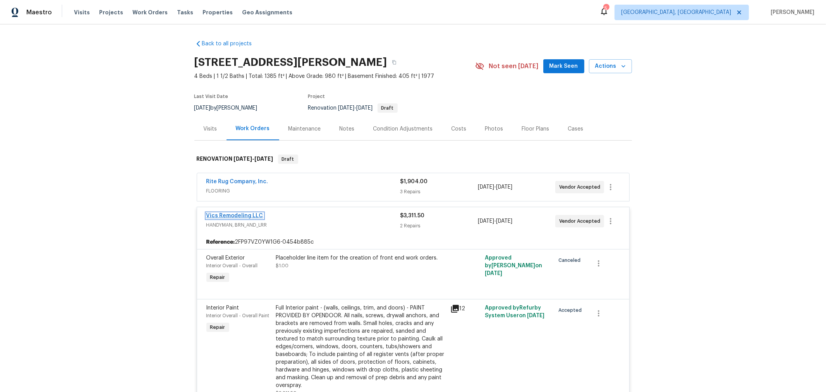
click at [231, 215] on link "Vics Remodeling LLC" at bounding box center [234, 215] width 57 height 5
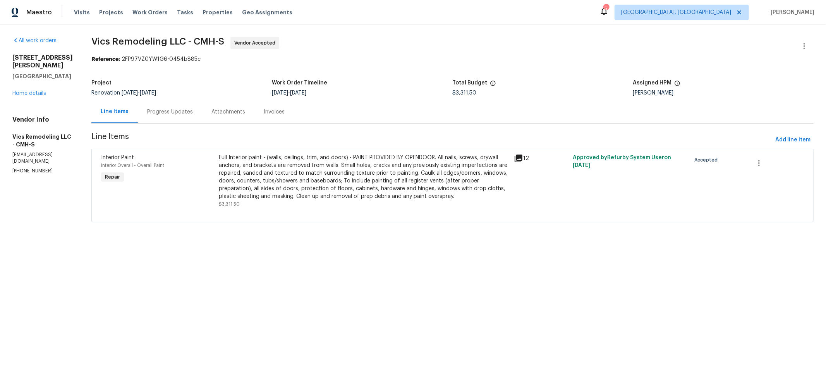
click at [144, 244] on html "Maestro Visits Projects Work Orders Tasks Properties Geo Assignments 5 [GEOGRAP…" at bounding box center [413, 122] width 826 height 244
click at [777, 141] on span "Add line item" at bounding box center [792, 140] width 35 height 10
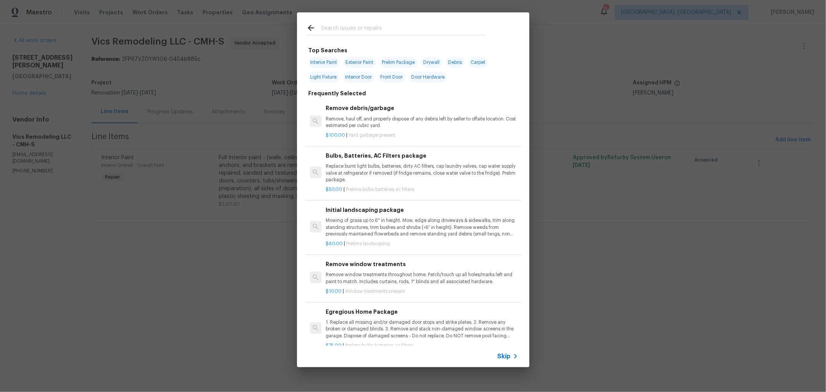
click at [351, 27] on input "text" at bounding box center [403, 29] width 164 height 12
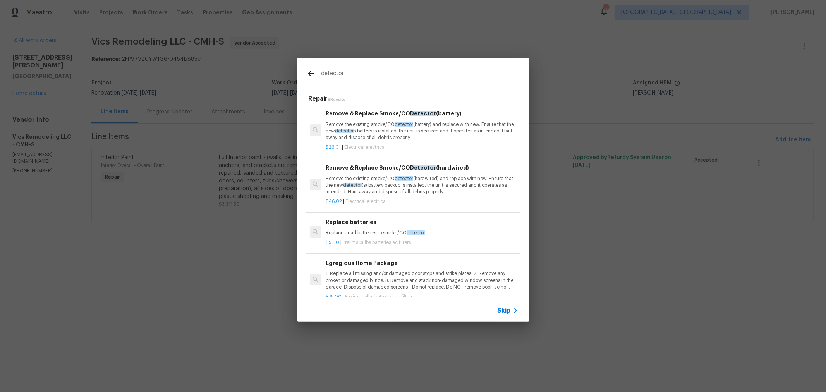
type input "detector"
click at [449, 180] on p "Remove the existing smoke/CO detector (hardwired) and replace with new. Ensure …" at bounding box center [422, 185] width 192 height 20
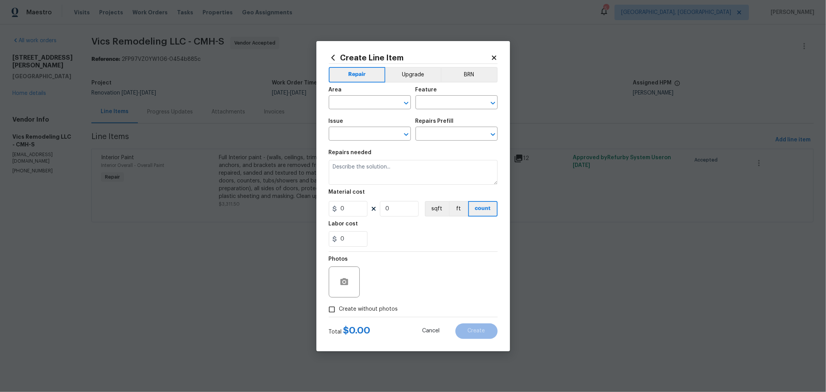
type input "Electrical"
type input "Remove & Replace Smoke/CO Detector (hardwired) $46.02"
type textarea "Remove the existing smoke/CO detector (hardwired) and replace with new. Ensure …"
type input "46.02"
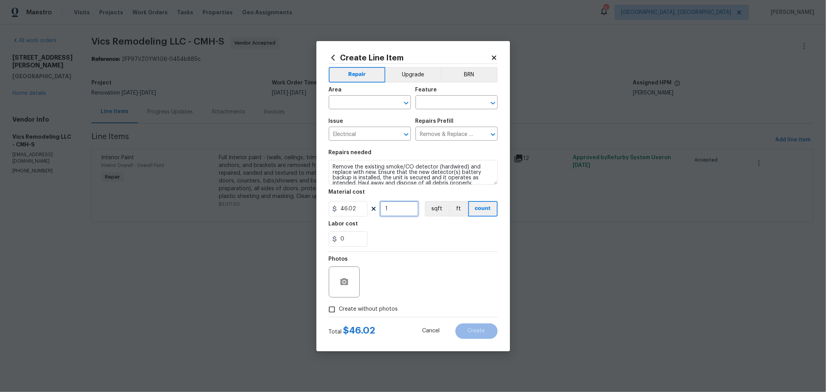
drag, startPoint x: 397, startPoint y: 212, endPoint x: 364, endPoint y: 211, distance: 33.3
click at [364, 211] on div "46.02 1 sqft ft count" at bounding box center [413, 208] width 169 height 15
type input "4"
click at [436, 245] on div "0" at bounding box center [413, 238] width 169 height 15
click at [377, 311] on span "Create without photos" at bounding box center [368, 309] width 59 height 8
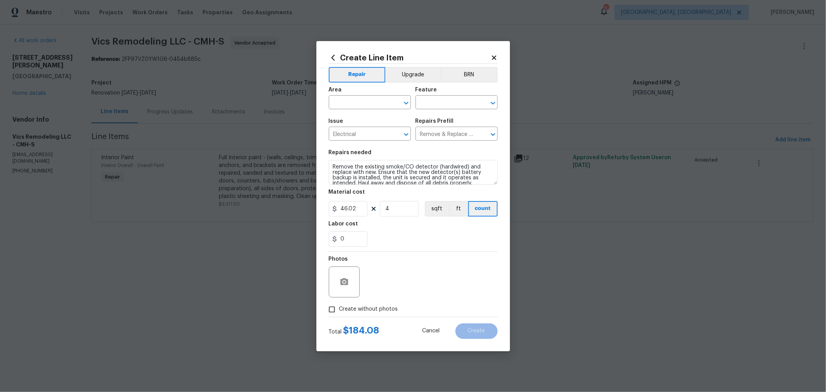
click at [339, 311] on input "Create without photos" at bounding box center [332, 309] width 15 height 15
checkbox input "true"
click at [404, 290] on textarea at bounding box center [432, 281] width 132 height 31
click at [374, 104] on input "text" at bounding box center [359, 103] width 60 height 12
click at [358, 129] on li "Interior Overall" at bounding box center [370, 133] width 82 height 13
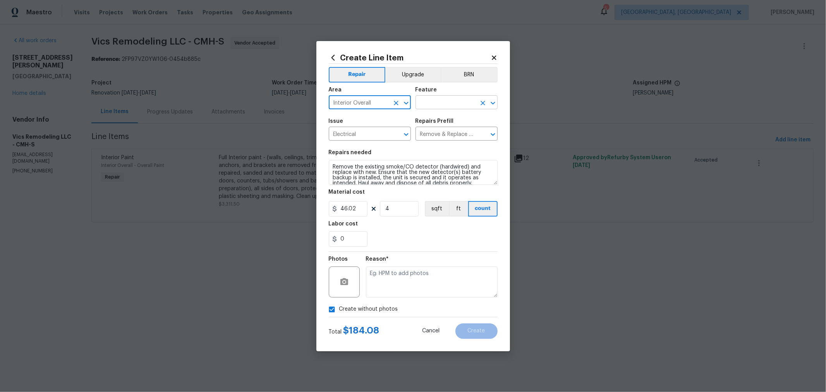
type input "Interior Overall"
click at [467, 103] on input "text" at bounding box center [446, 103] width 60 height 12
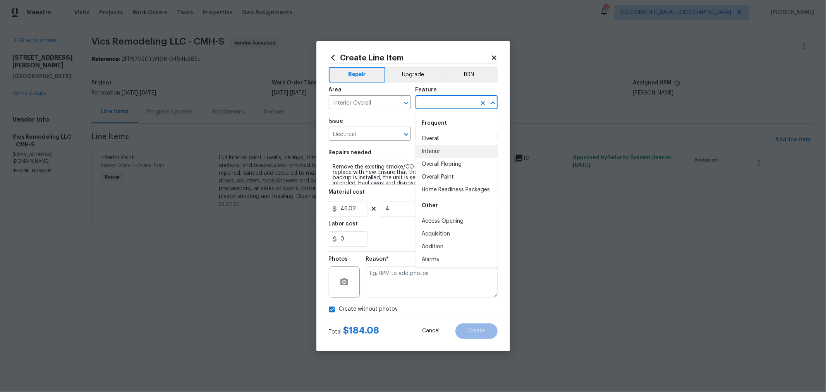
click at [427, 145] on li "Interior" at bounding box center [457, 151] width 82 height 13
type input "Interior"
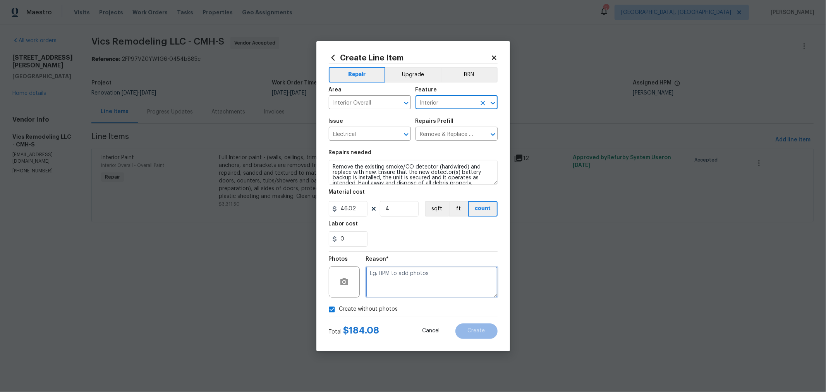
click at [427, 281] on textarea at bounding box center [432, 281] width 132 height 31
type textarea "h"
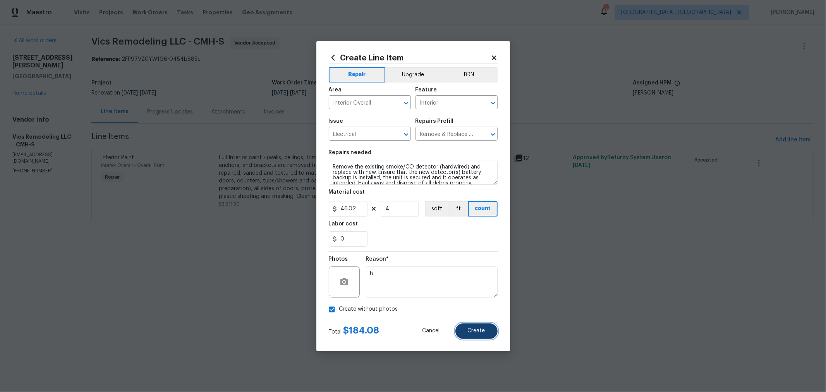
click at [486, 334] on button "Create" at bounding box center [476, 330] width 42 height 15
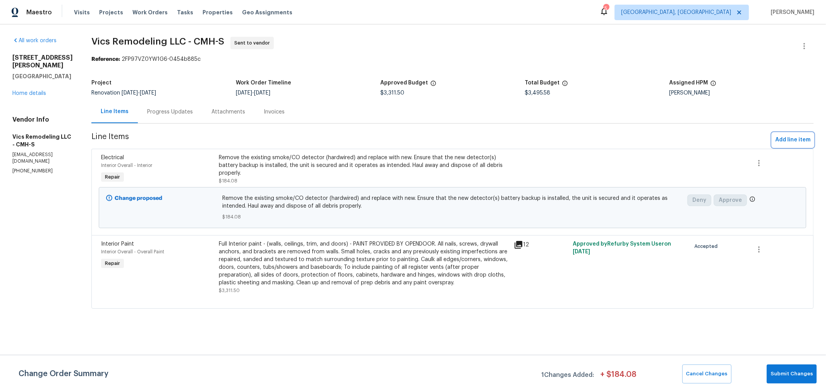
click at [793, 137] on span "Add line item" at bounding box center [792, 140] width 35 height 10
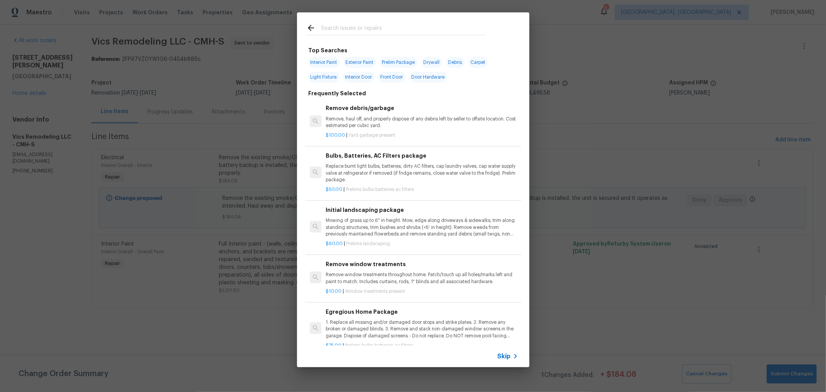
click at [384, 26] on input "text" at bounding box center [403, 29] width 164 height 12
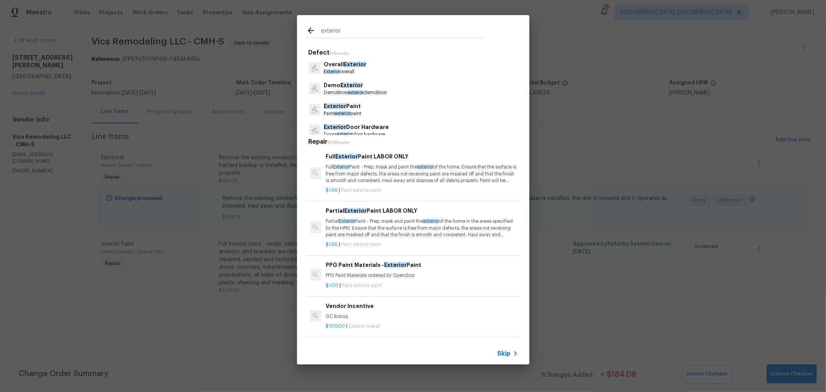
type input "exterior"
click at [374, 132] on p "Doors exterior door hardware" at bounding box center [356, 134] width 65 height 7
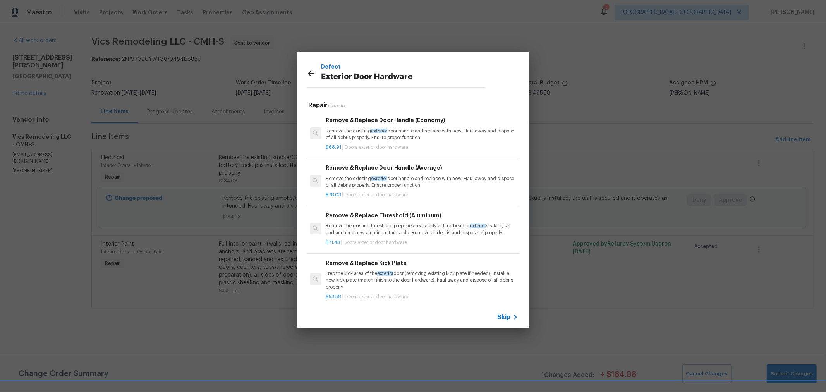
click at [370, 187] on p "Remove the exisiting exterior door handle and replace with new. Haul away and d…" at bounding box center [422, 181] width 192 height 13
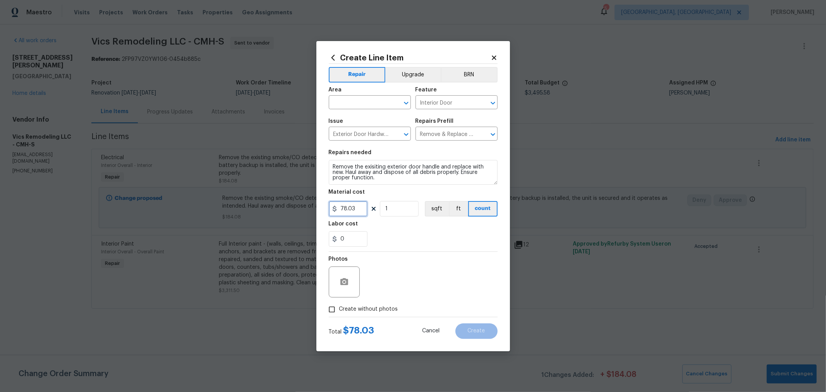
drag, startPoint x: 359, startPoint y: 211, endPoint x: 335, endPoint y: 211, distance: 24.4
click at [335, 211] on div "78.03" at bounding box center [348, 208] width 39 height 15
type input "70"
drag, startPoint x: 433, startPoint y: 271, endPoint x: 378, endPoint y: 284, distance: 56.7
click at [433, 271] on div "Photos" at bounding box center [413, 277] width 169 height 50
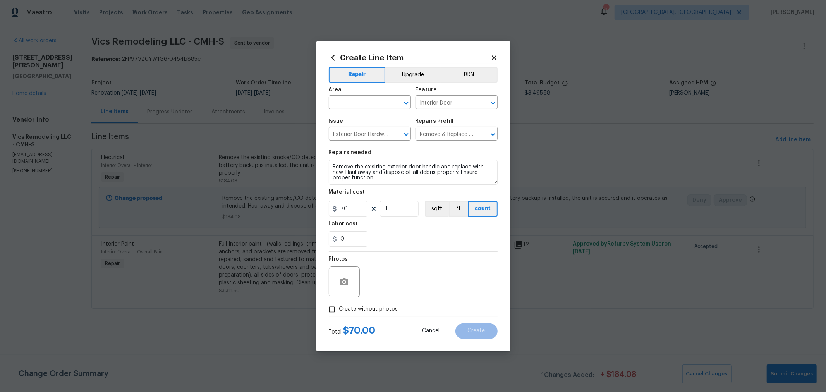
drag, startPoint x: 358, startPoint y: 307, endPoint x: 412, endPoint y: 283, distance: 58.6
click at [362, 306] on span "Create without photos" at bounding box center [368, 309] width 59 height 8
click at [413, 281] on div "Photos" at bounding box center [413, 277] width 169 height 50
click at [351, 310] on span "Create without photos" at bounding box center [368, 309] width 59 height 8
click at [339, 310] on input "Create without photos" at bounding box center [332, 309] width 15 height 15
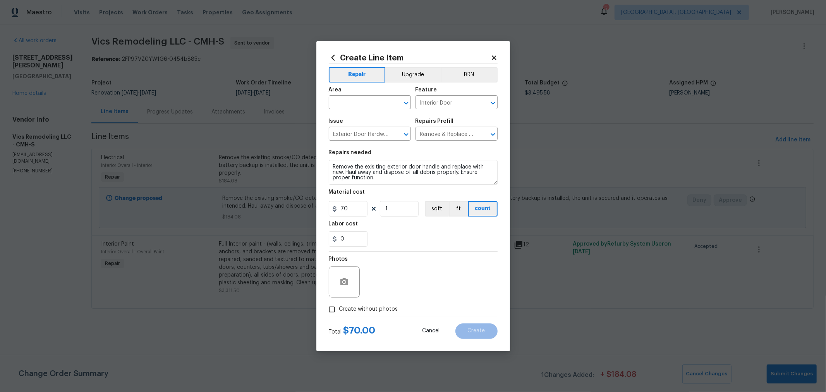
checkbox input "true"
click at [452, 272] on textarea at bounding box center [432, 281] width 132 height 31
type textarea "h"
click at [357, 165] on textarea "Remove the exisiting exterior door handle and replace with new. Haul away and d…" at bounding box center [413, 172] width 169 height 25
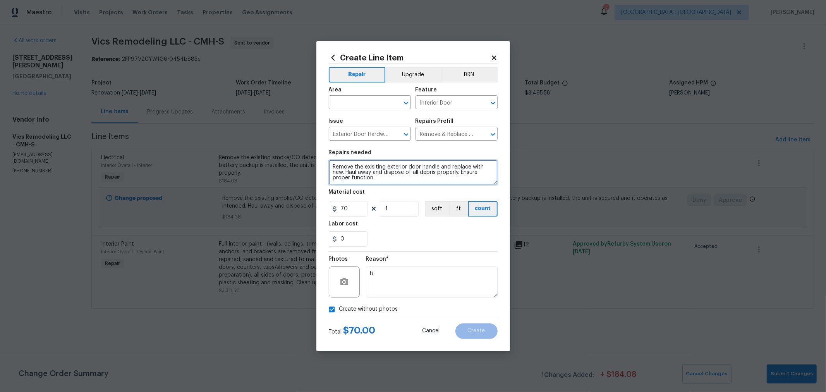
click at [357, 165] on textarea "Remove the exisiting exterior door handle and replace with new. Haul away and d…" at bounding box center [413, 172] width 169 height 25
paste textarea "AFTER DRILLING OUT THE FRONT DOOR DEADBOLT TO 2 1/8", REPLACE THE DEADBOLT AND …"
type textarea "AFTER DRILLING OUT THE FRONT DOOR DEADBOLT TO 2 1/8", REPLACE THE DEADBOLT AND …"
click at [360, 107] on input "text" at bounding box center [359, 103] width 60 height 12
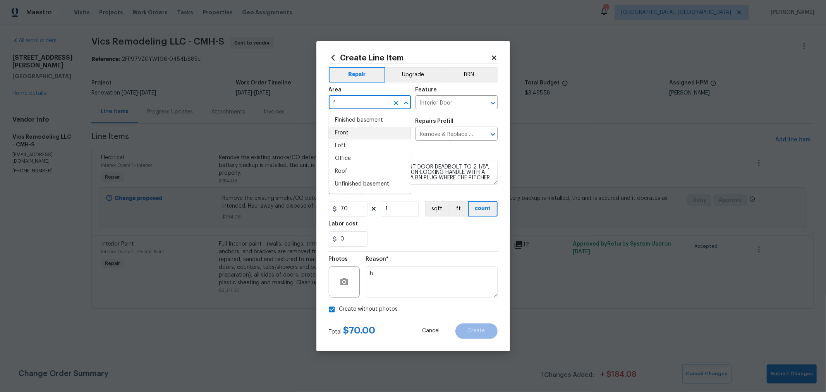
click at [350, 131] on li "Front" at bounding box center [370, 133] width 82 height 13
type input "Front"
click at [447, 248] on section "Repairs needed AFTER DRILLING OUT THE FRONT DOOR DEADBOLT TO 2 1/8", REPLACE TH…" at bounding box center [413, 198] width 169 height 106
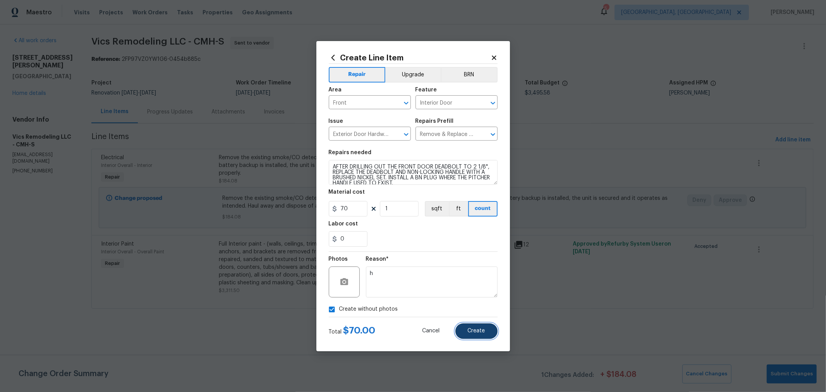
click at [472, 328] on span "Create" at bounding box center [476, 331] width 17 height 6
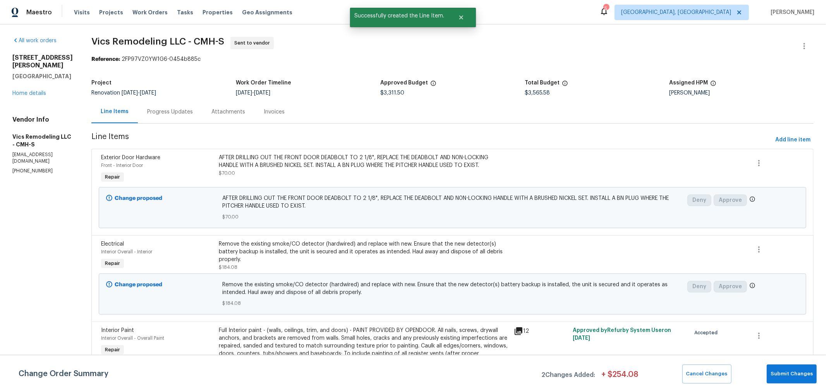
click at [241, 127] on section "Vics Remodeling LLC - CMH-S Sent to vendor Reference: 2FP97VZ0YW1G6-0454b885c P…" at bounding box center [452, 221] width 722 height 368
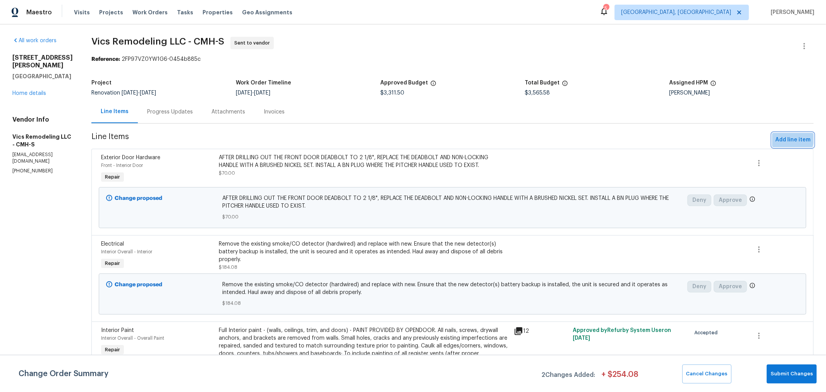
click at [775, 137] on span "Add line item" at bounding box center [792, 140] width 35 height 10
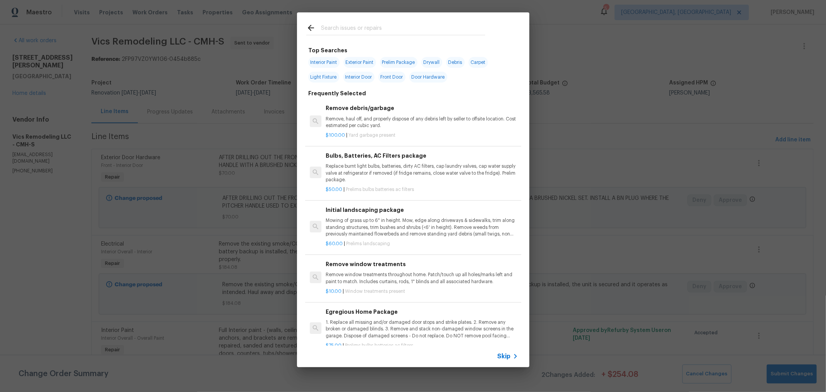
click at [353, 32] on input "text" at bounding box center [403, 29] width 164 height 12
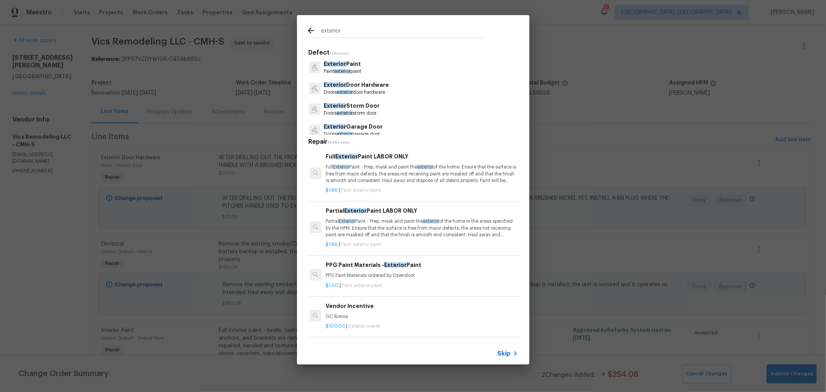
scroll to position [43, 0]
type input "exterior"
click at [352, 83] on p "Exterior Door Hardware" at bounding box center [356, 85] width 65 height 8
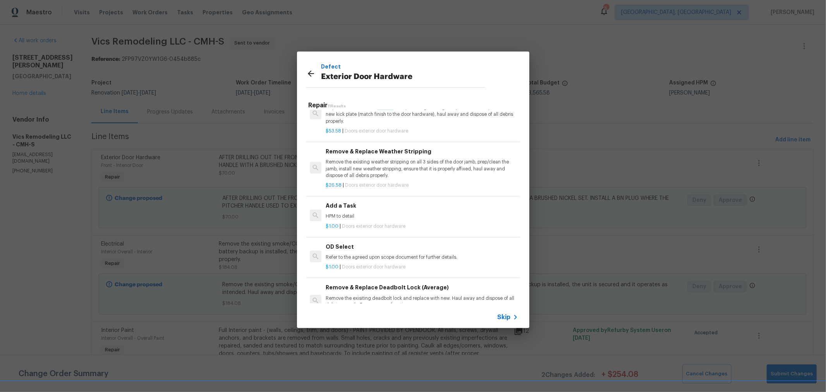
scroll to position [168, 0]
click at [361, 211] on p "HPM to detail" at bounding box center [422, 213] width 192 height 7
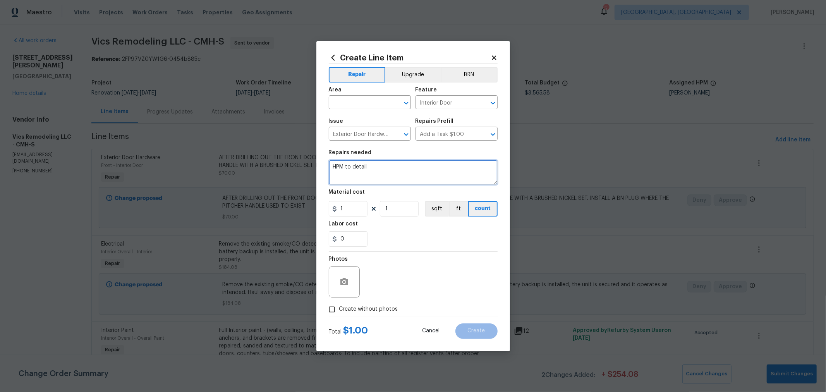
click at [362, 171] on textarea "HPM to detail" at bounding box center [413, 172] width 169 height 25
paste textarea "Drill out deadbolt bore hole to 2 1/8" to accept new Yale Smart lock. Jig & met…"
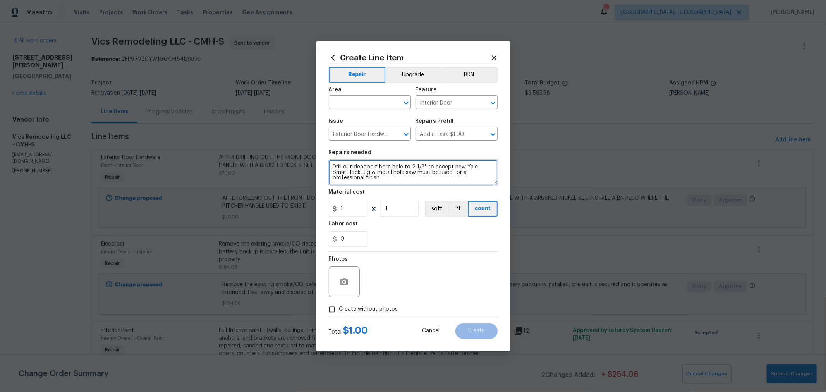
type textarea "Drill out deadbolt bore hole to 2 1/8" to accept new Yale Smart lock. Jig & met…"
drag, startPoint x: 388, startPoint y: 204, endPoint x: 374, endPoint y: 206, distance: 14.4
click at [374, 206] on div "1 1 sqft ft count" at bounding box center [413, 208] width 169 height 15
type input "2"
drag, startPoint x: 349, startPoint y: 242, endPoint x: 163, endPoint y: 241, distance: 185.9
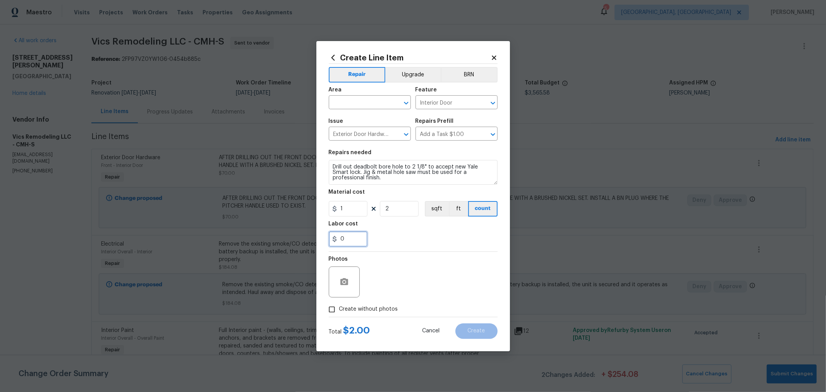
click at [163, 241] on div "Create Line Item Repair Upgrade BRN Area ​ Feature Interior Door ​ Issue Exteri…" at bounding box center [413, 196] width 826 height 392
click at [445, 245] on div "0" at bounding box center [413, 238] width 169 height 15
click at [345, 240] on input "0" at bounding box center [348, 238] width 39 height 15
click at [350, 241] on input "0" at bounding box center [348, 238] width 39 height 15
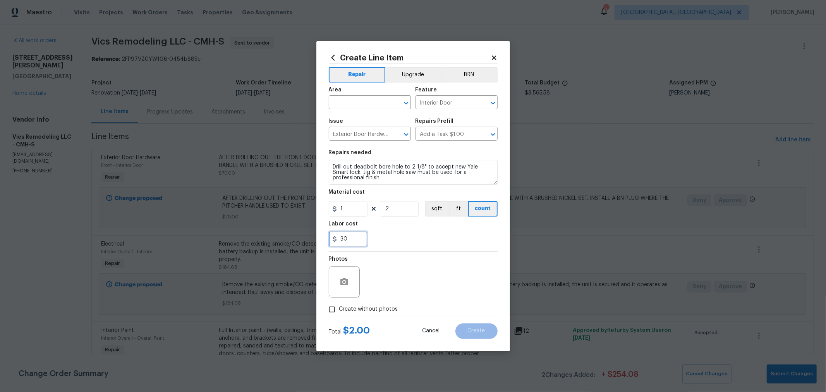
type input "30"
click at [499, 261] on div "Create Line Item Repair Upgrade BRN Area ​ Feature Interior Door ​ Issue Exteri…" at bounding box center [413, 196] width 194 height 310
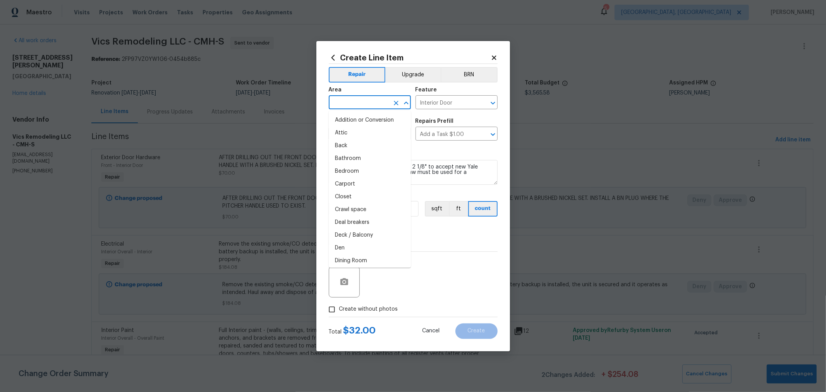
click at [374, 101] on input "text" at bounding box center [359, 103] width 60 height 12
click at [347, 137] on li "Front" at bounding box center [370, 135] width 82 height 13
type input "Front"
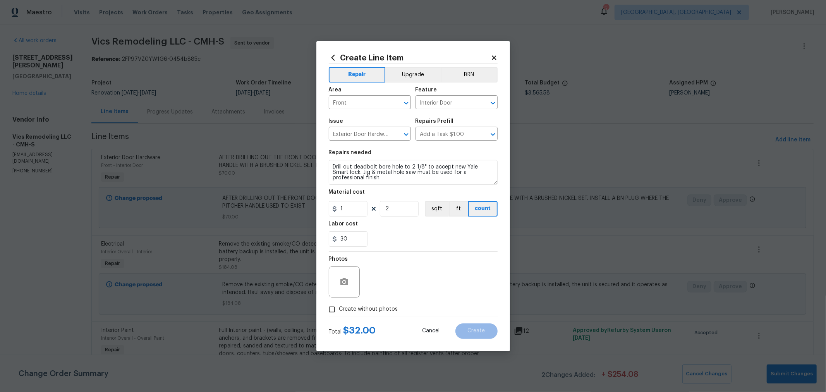
click at [337, 316] on input "Create without photos" at bounding box center [332, 309] width 15 height 15
checkbox input "true"
click at [383, 296] on textarea at bounding box center [432, 281] width 132 height 31
type textarea "h"
click at [454, 306] on div "Create without photos" at bounding box center [413, 309] width 169 height 15
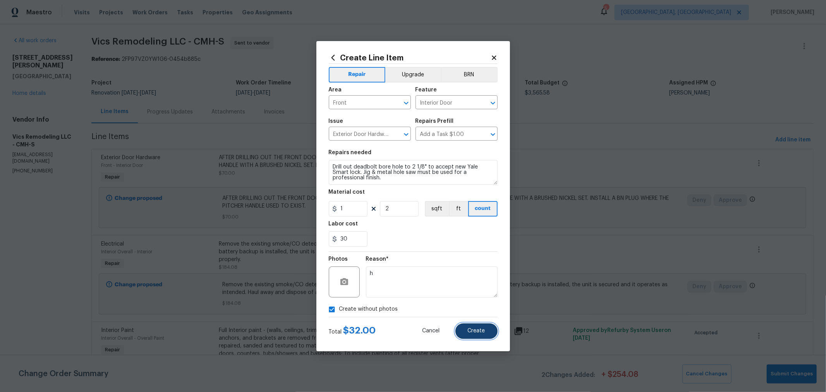
click at [470, 330] on span "Create" at bounding box center [476, 331] width 17 height 6
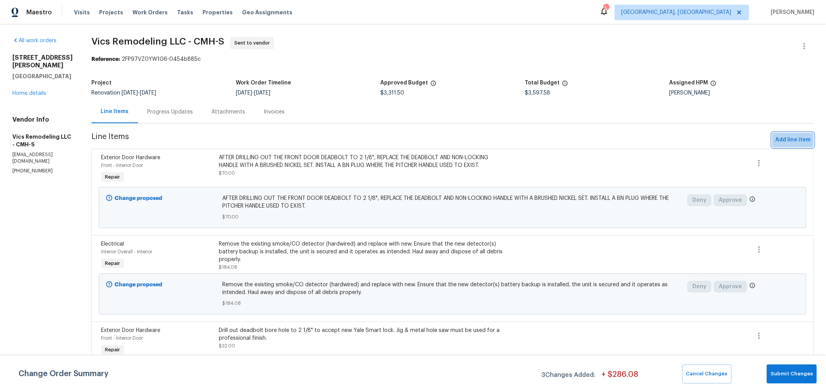
click at [780, 137] on span "Add line item" at bounding box center [792, 140] width 35 height 10
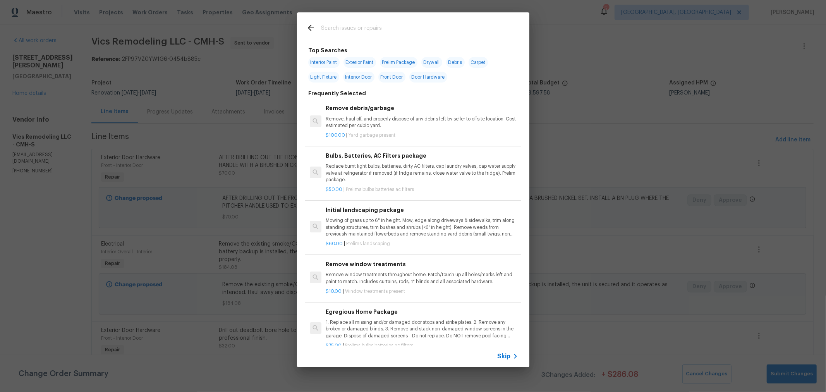
click at [337, 31] on input "text" at bounding box center [403, 29] width 164 height 12
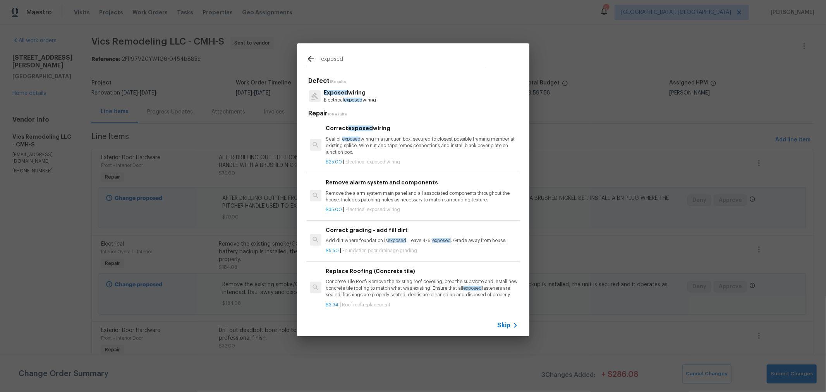
type input "exposed"
click at [381, 197] on p "Remove the alarm system main panel and all associated components throughout the…" at bounding box center [422, 196] width 192 height 13
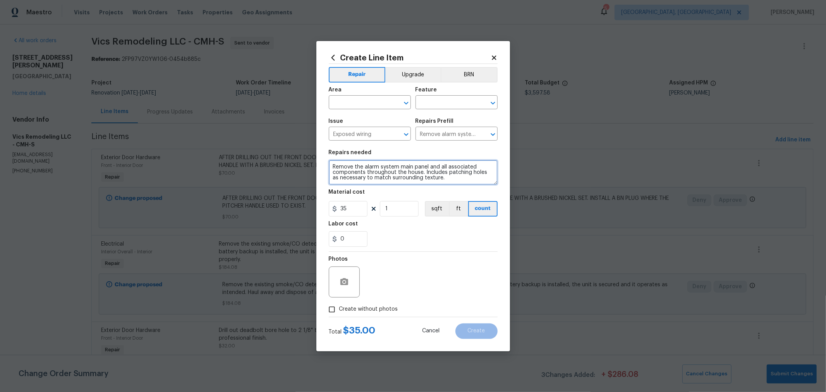
click at [363, 171] on textarea "Remove the alarm system main panel and all associated components throughout the…" at bounding box center [413, 172] width 169 height 25
paste textarea "window blinds, treatments, curtains, rods, hardware, loose wires/cables, shelvi…"
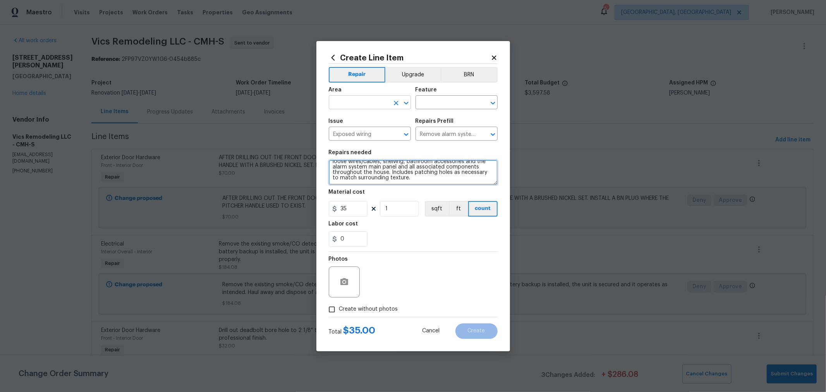
type textarea "Remove window blinds, treatments, curtains, rods, hardware, loose wires/cables,…"
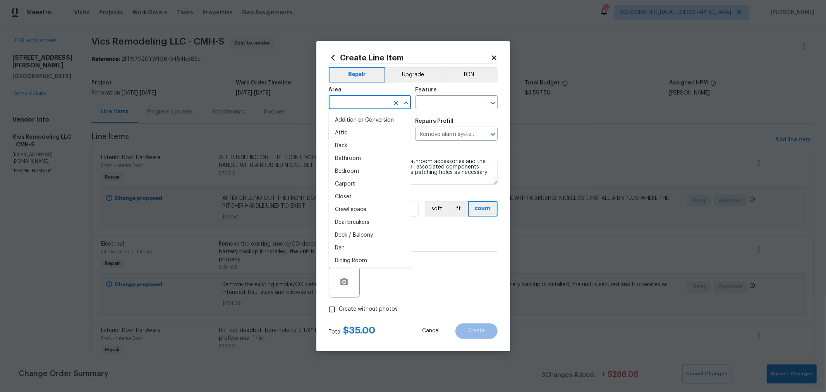
click at [374, 103] on input "text" at bounding box center [359, 103] width 60 height 12
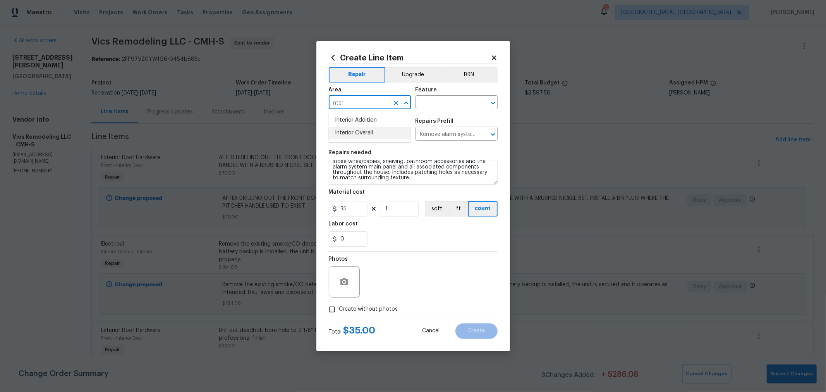
scroll to position [16, 0]
click at [371, 129] on li "Interior Overall" at bounding box center [370, 133] width 82 height 13
type input "Interior Overall"
click at [452, 100] on input "text" at bounding box center [446, 103] width 60 height 12
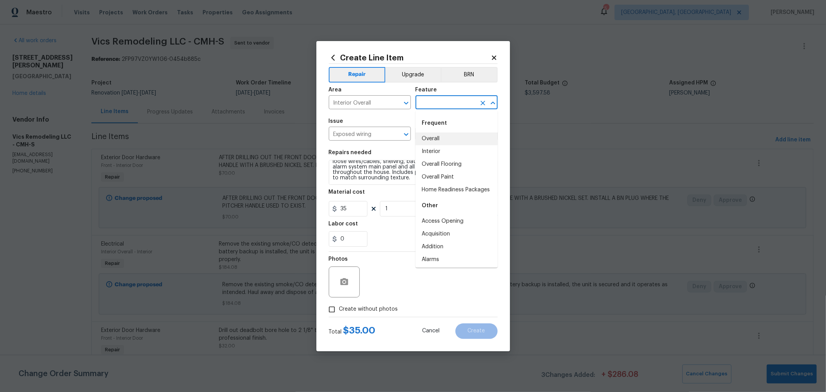
click at [442, 136] on li "Overall" at bounding box center [457, 138] width 82 height 13
type input "Overall"
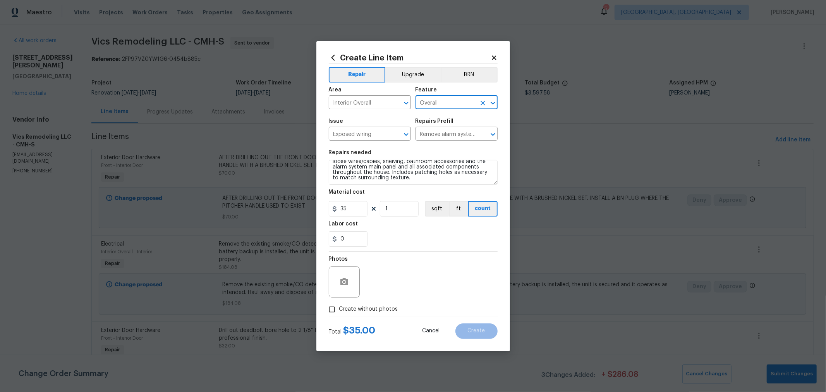
click at [388, 310] on span "Create without photos" at bounding box center [368, 309] width 59 height 8
click at [339, 310] on input "Create without photos" at bounding box center [332, 309] width 15 height 15
checkbox input "true"
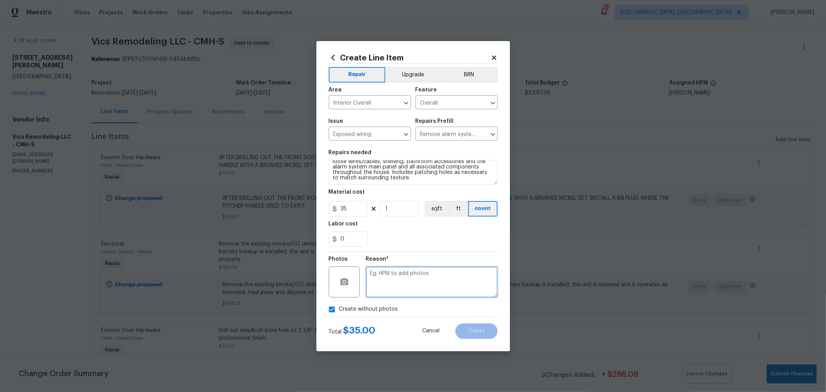
click at [441, 280] on textarea at bounding box center [432, 281] width 132 height 31
type textarea "h"
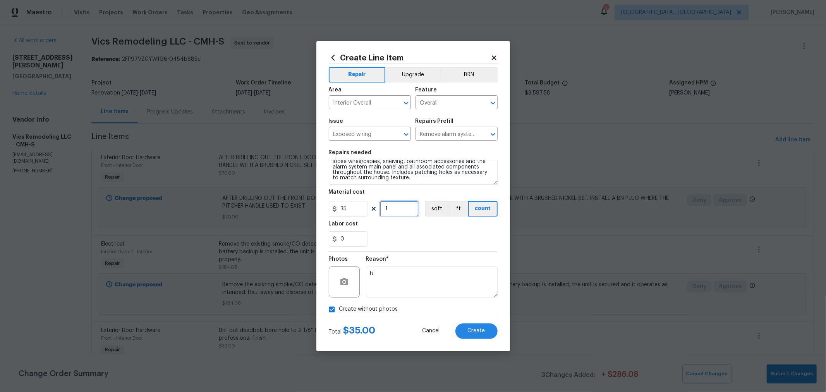
drag, startPoint x: 400, startPoint y: 212, endPoint x: 328, endPoint y: 215, distance: 71.7
click at [329, 215] on div "35 1 sqft ft count" at bounding box center [413, 208] width 169 height 15
type input "3"
click at [450, 303] on div "Create without photos" at bounding box center [413, 309] width 169 height 15
click at [469, 335] on button "Create" at bounding box center [476, 330] width 42 height 15
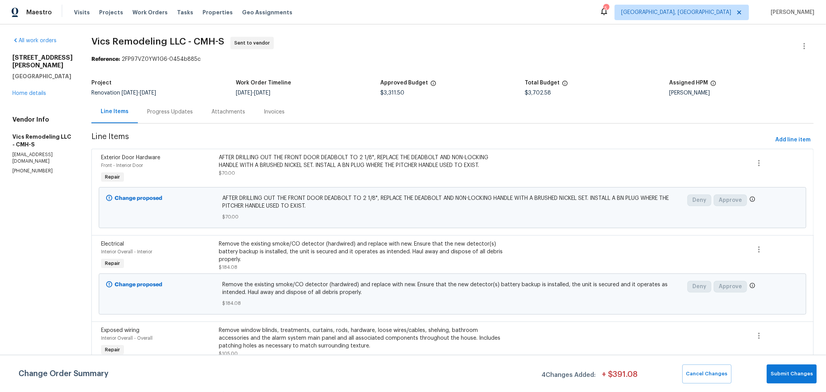
click at [713, 43] on span "Vics Remodeling LLC - CMH-S Sent to vendor" at bounding box center [443, 46] width 704 height 19
click at [517, 53] on span "Vics Remodeling LLC - CMH-S Sent to vendor" at bounding box center [443, 46] width 704 height 19
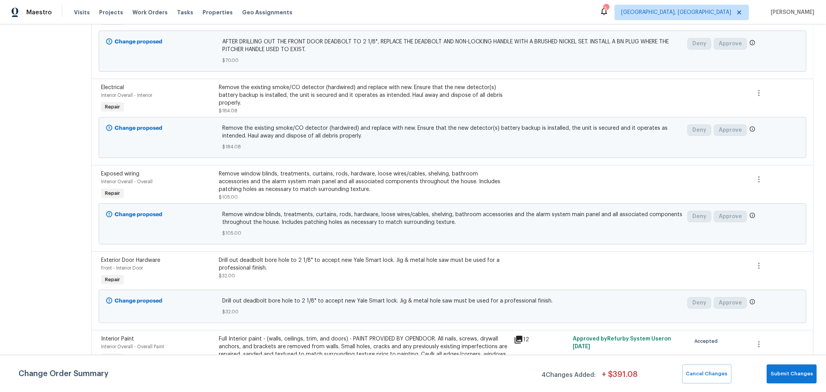
scroll to position [0, 0]
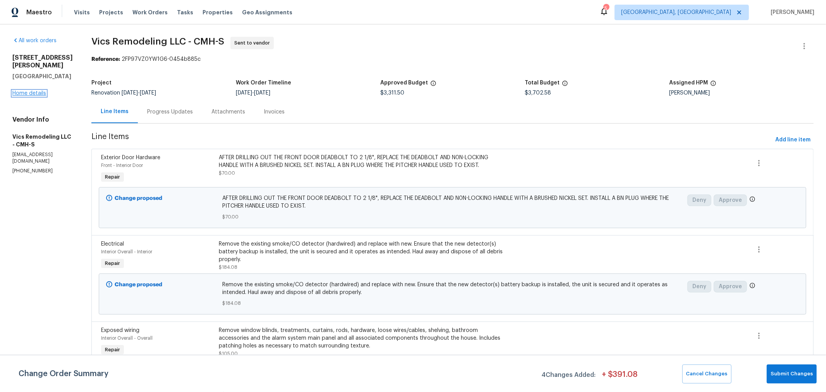
click at [35, 94] on link "Home details" at bounding box center [29, 93] width 34 height 5
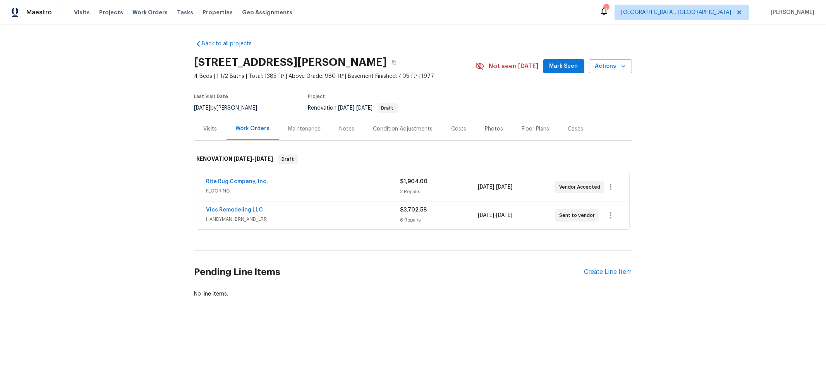
click at [242, 206] on span "Vics Remodeling LLC" at bounding box center [234, 210] width 57 height 8
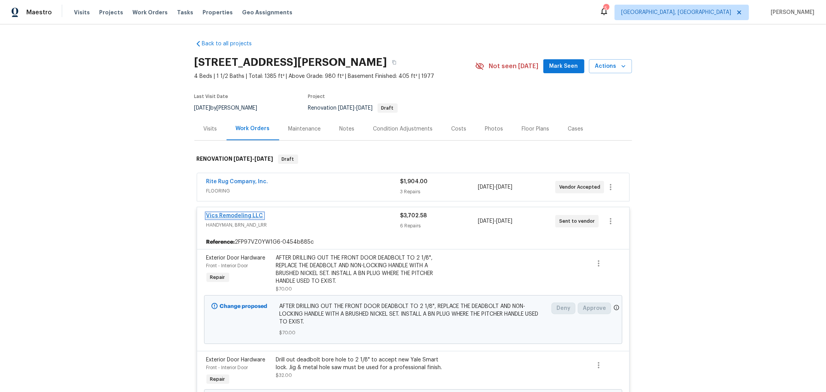
click at [240, 213] on link "Vics Remodeling LLC" at bounding box center [234, 215] width 57 height 5
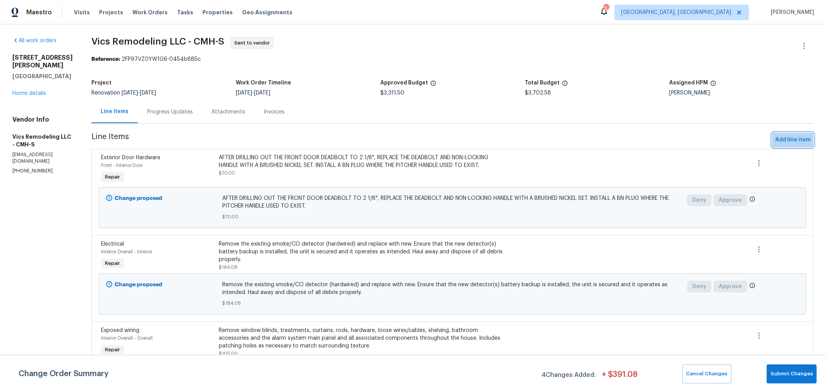
click at [775, 137] on span "Add line item" at bounding box center [792, 140] width 35 height 10
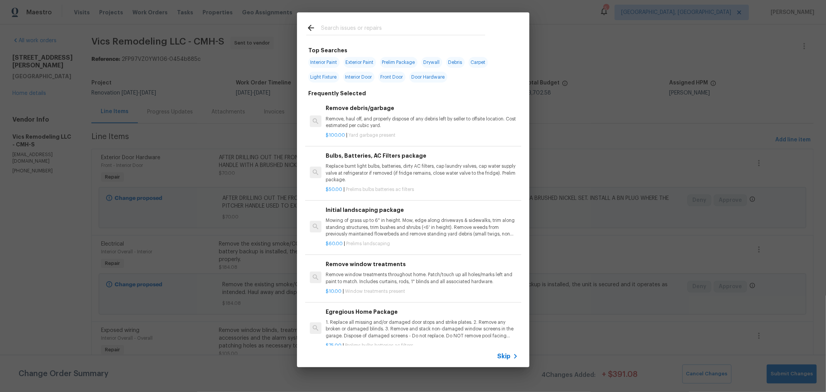
click at [360, 32] on input "text" at bounding box center [403, 29] width 164 height 12
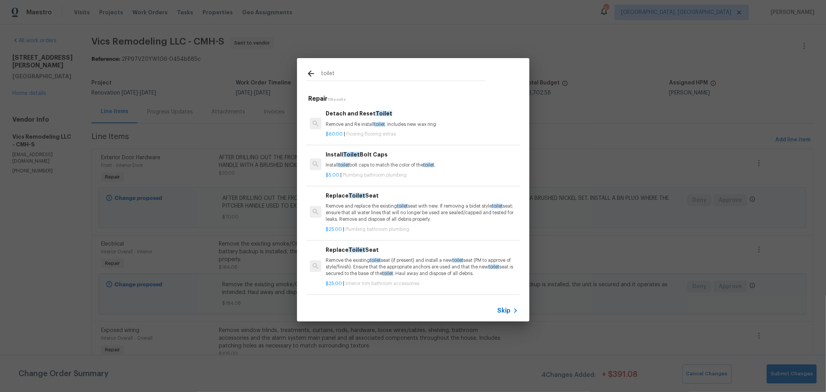
type input "toilet"
click at [373, 210] on p "Remove and replace the existing toilet seat with new. If removing a bidet style…" at bounding box center [422, 213] width 192 height 20
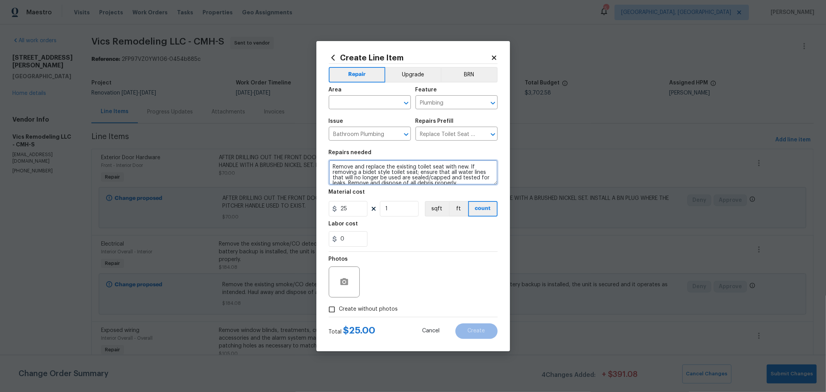
click at [371, 167] on textarea "Remove and replace the existing toilet seat with new. If removing a bidet style…" at bounding box center [413, 172] width 169 height 25
paste textarea "ALL TOILET SEATS (3) Remove and replace the existing toilet seat with new. If r…"
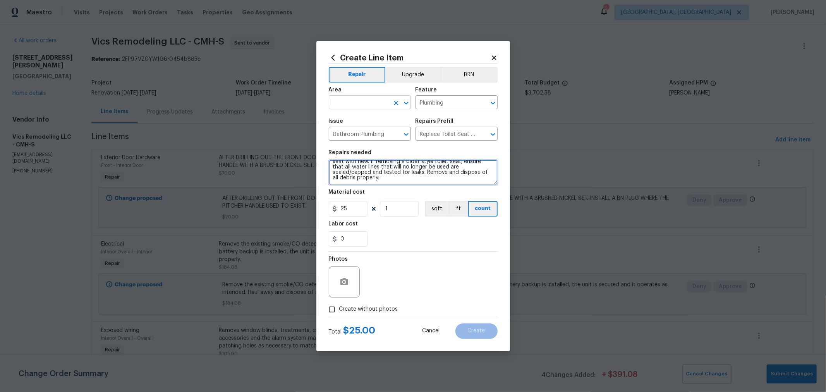
type textarea "ALL TOILET SEATS (3) Remove and replace the existing toilet seat with new. If r…"
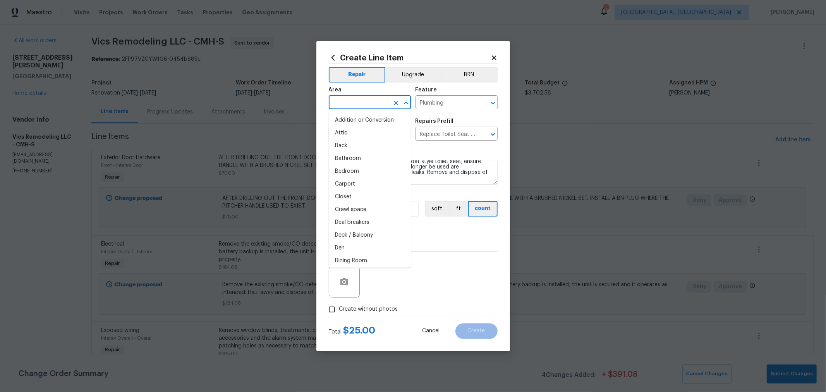
click at [371, 103] on input "text" at bounding box center [359, 103] width 60 height 12
click at [358, 161] on li "Bathroom" at bounding box center [370, 158] width 82 height 13
type input "Bathroom"
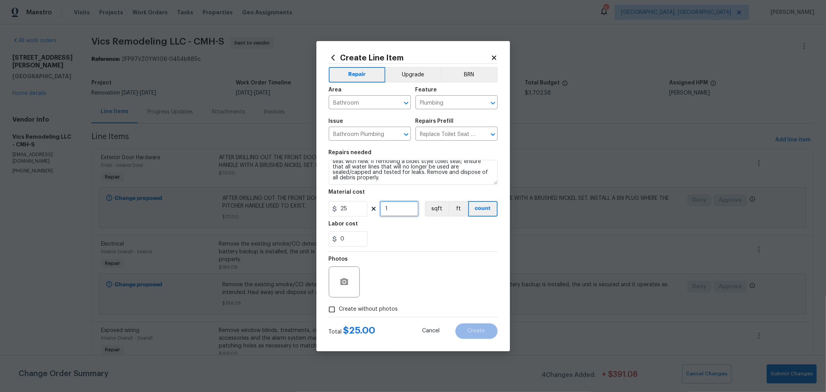
drag, startPoint x: 389, startPoint y: 205, endPoint x: 376, endPoint y: 207, distance: 12.6
click at [376, 207] on div "25 1 sqft ft count" at bounding box center [413, 208] width 169 height 15
type input "2"
click at [426, 259] on div "Photos" at bounding box center [413, 277] width 169 height 50
click at [386, 309] on span "Create without photos" at bounding box center [368, 309] width 59 height 8
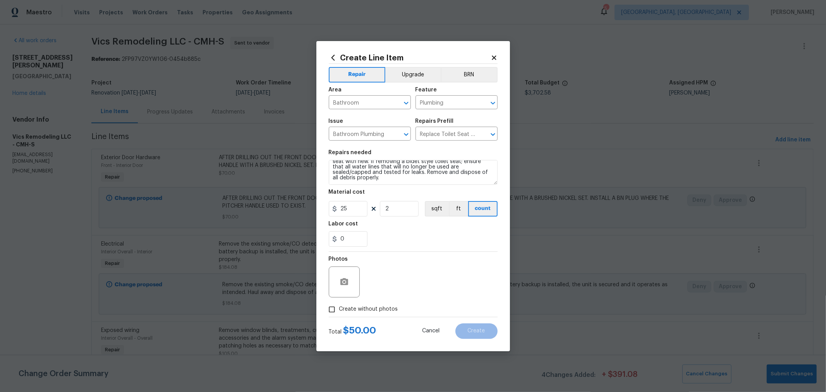
click at [339, 309] on input "Create without photos" at bounding box center [332, 309] width 15 height 15
checkbox input "true"
click at [414, 282] on textarea at bounding box center [432, 281] width 132 height 31
type textarea "h"
click at [483, 328] on button "Create" at bounding box center [476, 330] width 42 height 15
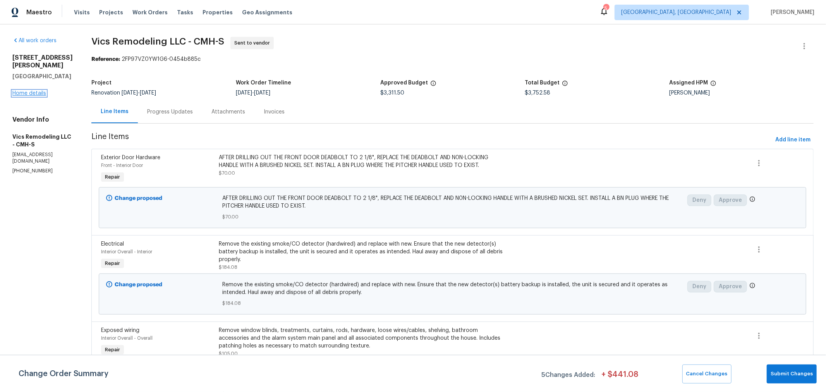
click at [36, 94] on link "Home details" at bounding box center [29, 93] width 34 height 5
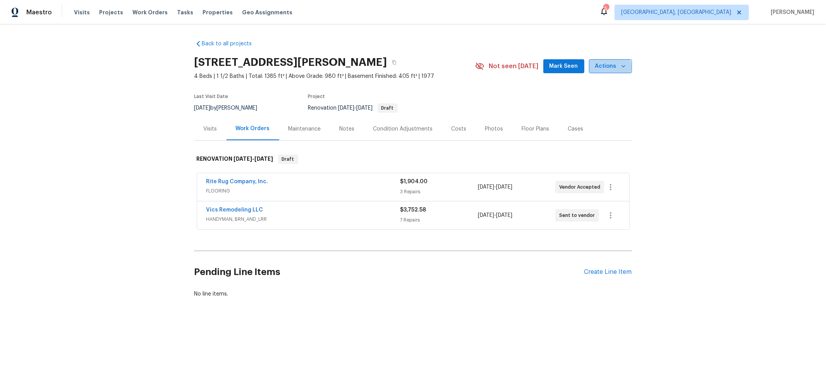
click at [603, 67] on span "Actions" at bounding box center [610, 67] width 31 height 10
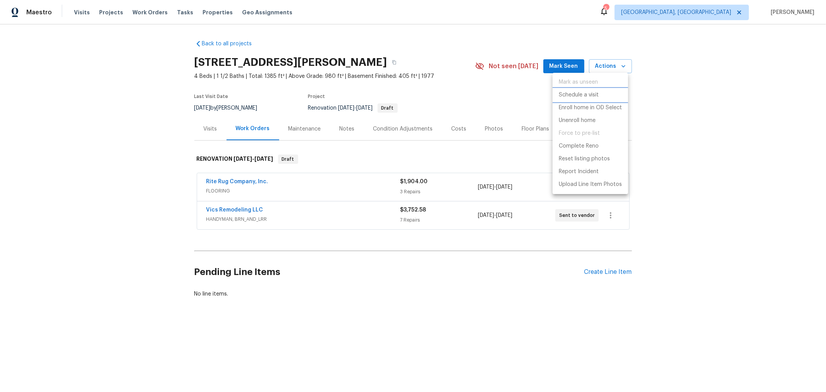
click at [589, 98] on p "Schedule a visit" at bounding box center [579, 95] width 40 height 8
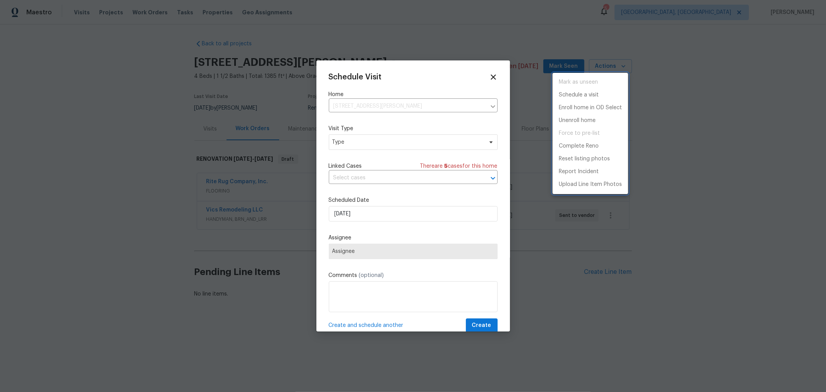
click at [386, 146] on div at bounding box center [413, 196] width 826 height 392
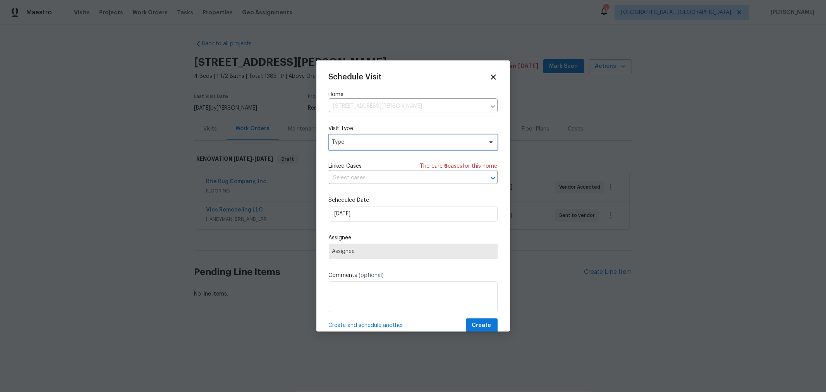
click at [384, 146] on span "Type" at bounding box center [407, 142] width 151 height 8
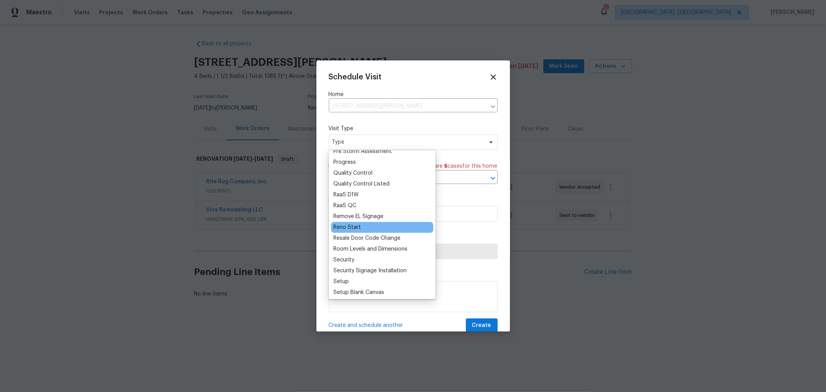
scroll to position [516, 0]
click at [346, 223] on div "Reno Start" at bounding box center [346, 227] width 27 height 8
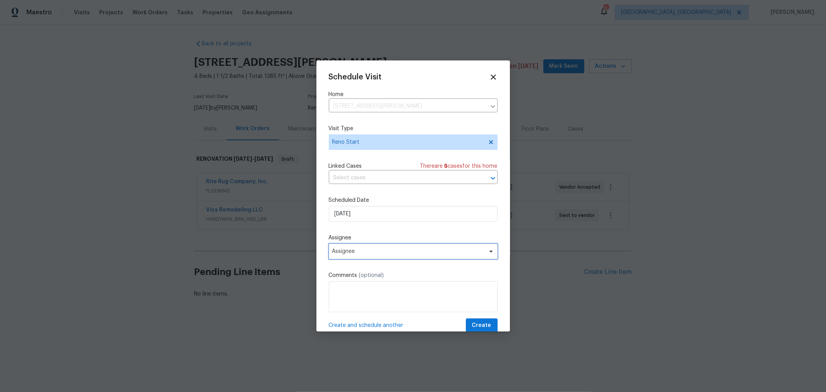
click at [359, 247] on span "Assignee" at bounding box center [413, 251] width 169 height 15
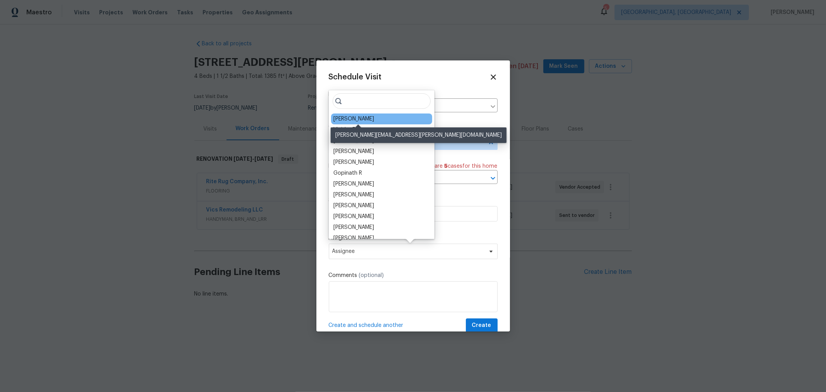
click at [371, 120] on div "[PERSON_NAME]" at bounding box center [353, 119] width 41 height 8
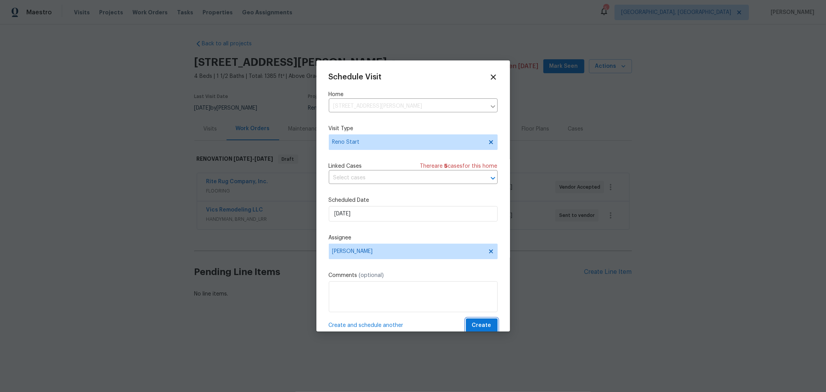
click at [472, 323] on span "Create" at bounding box center [481, 326] width 19 height 10
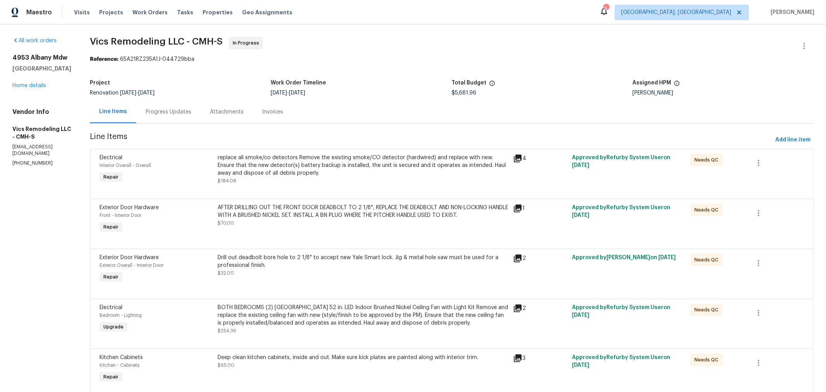
click at [325, 164] on div "replace all smoke/co detectors Remove the existing smoke/CO detector (hardwired…" at bounding box center [363, 165] width 291 height 23
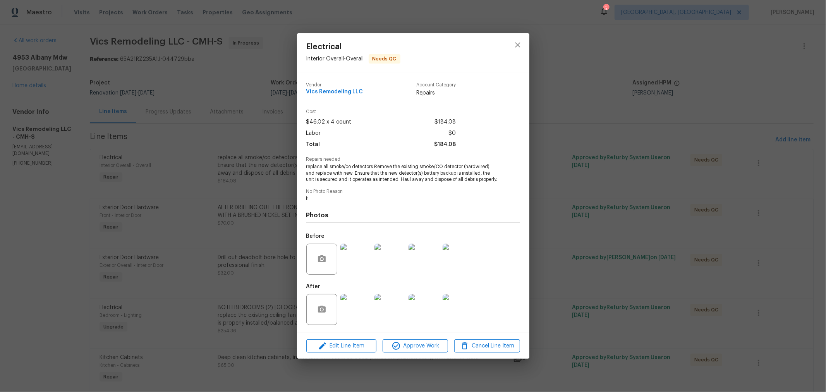
click at [389, 173] on span "replace all smoke/co detectors Remove the existing smoke/CO detector (hardwired…" at bounding box center [402, 172] width 192 height 19
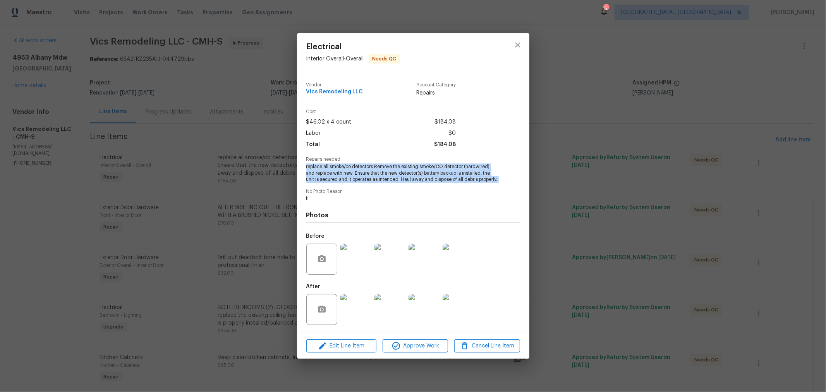
click at [389, 173] on span "replace all smoke/co detectors Remove the existing smoke/CO detector (hardwired…" at bounding box center [402, 172] width 192 height 19
copy span "replace all smoke/co detectors Remove the existing smoke/CO detector (hardwired…"
click at [516, 41] on icon "close" at bounding box center [517, 44] width 9 height 9
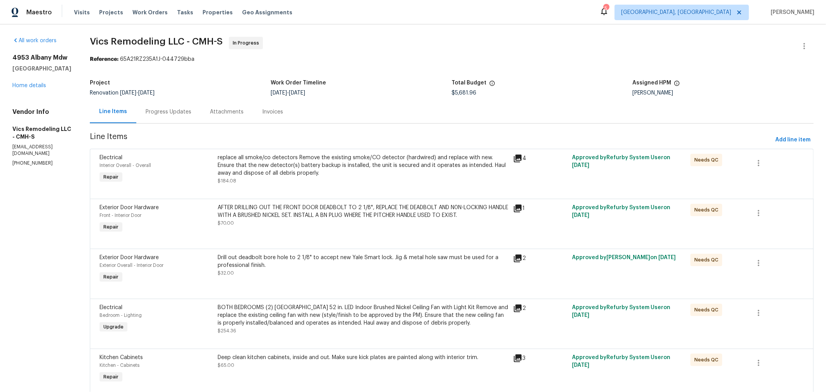
click at [361, 208] on div "AFTER DRILLING OUT THE FRONT DOOR DEADBOLT TO 2 1/8", REPLACE THE DEADBOLT AND …" at bounding box center [363, 211] width 291 height 15
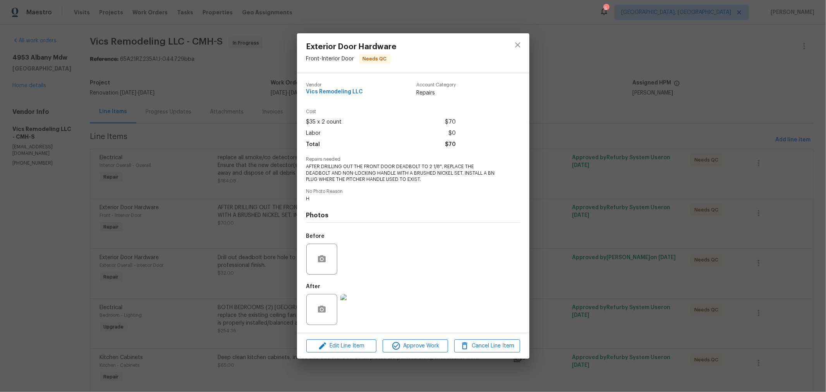
click at [363, 168] on span "AFTER DRILLING OUT THE FRONT DOOR DEADBOLT TO 2 1/8", REPLACE THE DEADBOLT AND …" at bounding box center [402, 172] width 192 height 19
copy span "AFTER DRILLING OUT THE FRONT DOOR DEADBOLT TO 2 1/8", REPLACE THE DEADBOLT AND …"
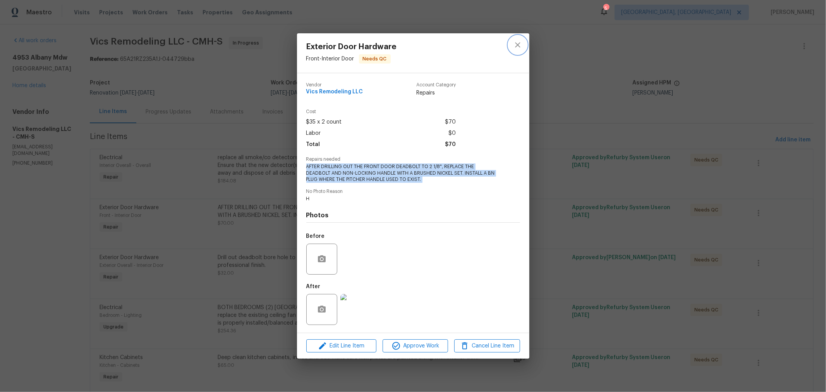
click at [518, 48] on icon "close" at bounding box center [517, 44] width 9 height 9
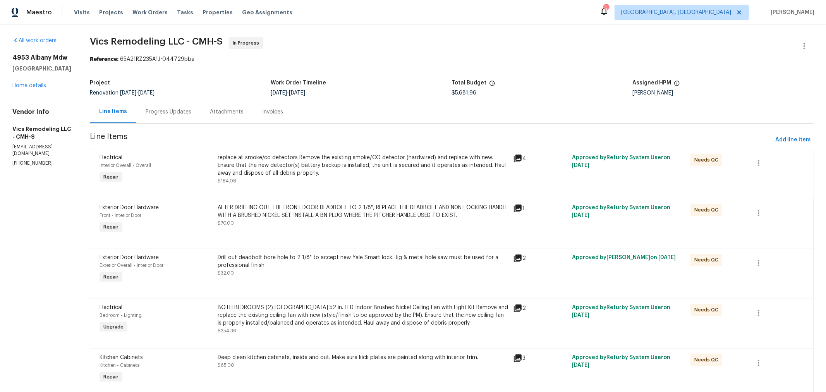
click at [286, 275] on div "Drill out deadbolt bore hole to 2 1/8" to accept new Yale Smart lock. Jig & met…" at bounding box center [363, 265] width 291 height 23
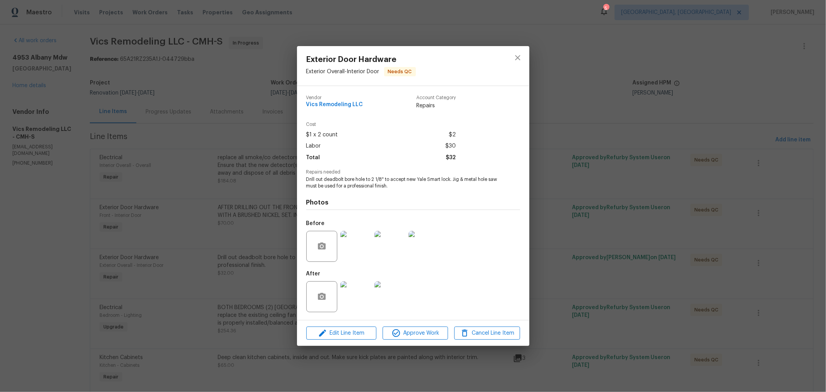
click at [364, 183] on span "Drill out deadbolt bore hole to 2 1/8" to accept new Yale Smart lock. Jig & met…" at bounding box center [402, 182] width 192 height 13
copy span "Drill out deadbolt bore hole to 2 1/8" to accept new Yale Smart lock. Jig & met…"
click at [600, 190] on div "Exterior Door Hardware Exterior Overall - Interior Door Needs QC Vendor Vics Re…" at bounding box center [413, 196] width 826 height 392
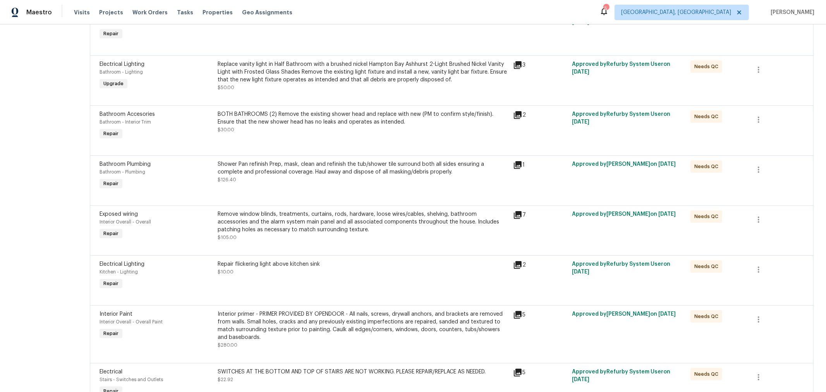
scroll to position [344, 0]
click at [330, 216] on div "Remove window blinds, treatments, curtains, rods, hardware, loose wires/cables,…" at bounding box center [363, 221] width 291 height 23
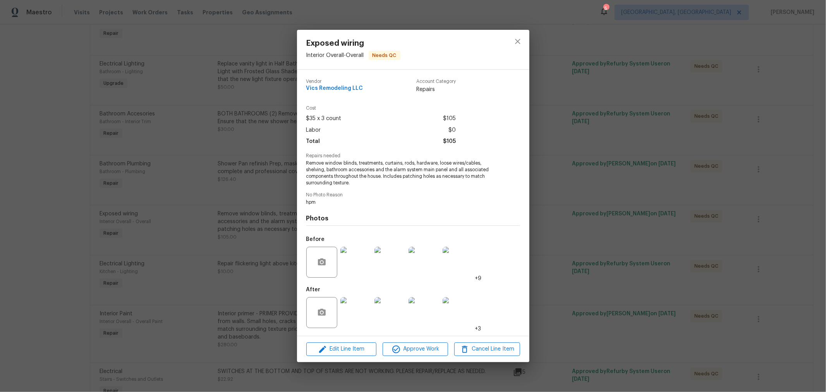
click at [369, 165] on span "Remove window blinds, treatments, curtains, rods, hardware, loose wires/cables,…" at bounding box center [402, 173] width 192 height 26
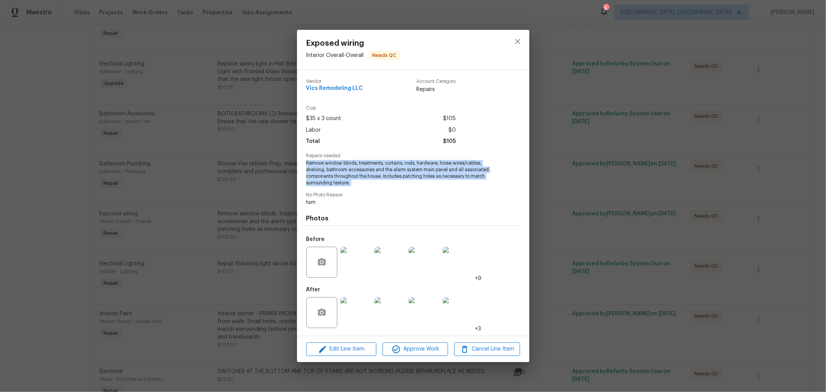
click at [369, 165] on span "Remove window blinds, treatments, curtains, rods, hardware, loose wires/cables,…" at bounding box center [402, 173] width 192 height 26
copy span "Remove window blinds, treatments, curtains, rods, hardware, loose wires/cables,…"
click at [512, 43] on button "close" at bounding box center [518, 41] width 19 height 19
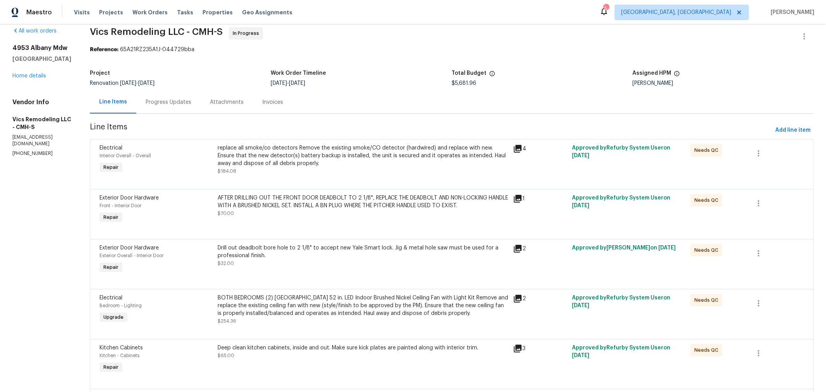
scroll to position [0, 0]
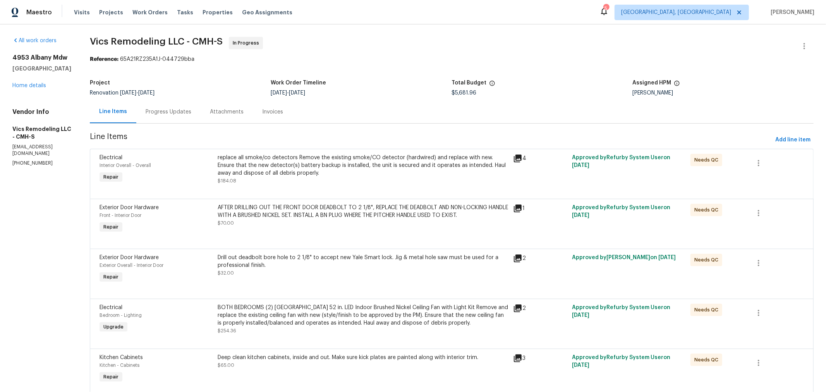
click at [529, 101] on div "Line Items Progress Updates Attachments Invoices" at bounding box center [452, 111] width 724 height 23
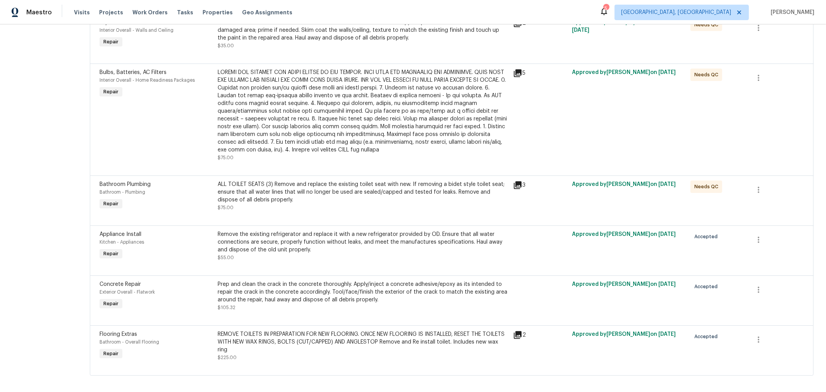
scroll to position [1328, 0]
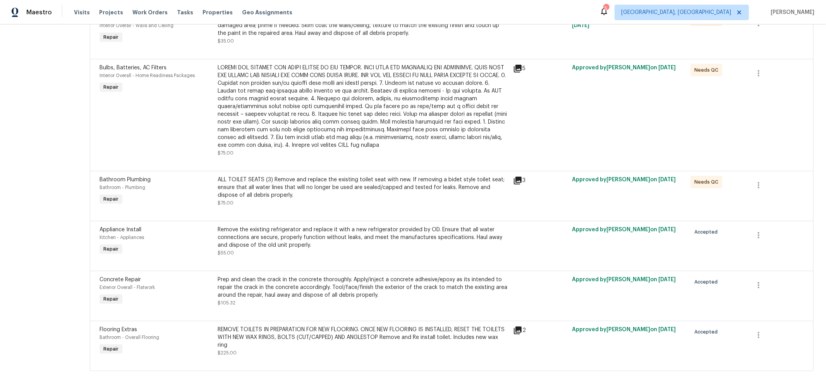
click at [303, 176] on div "ALL TOILET SEATS (3) Remove and replace the existing toilet seat with new. If r…" at bounding box center [363, 187] width 291 height 23
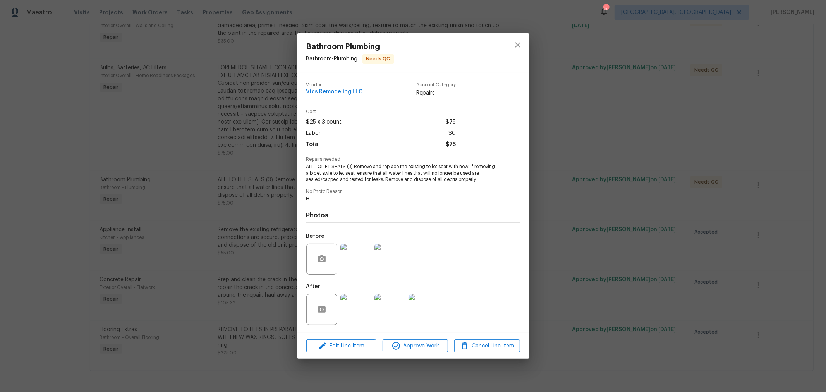
click at [350, 172] on span "ALL TOILET SEATS (3) Remove and replace the existing toilet seat with new. If r…" at bounding box center [402, 172] width 192 height 19
copy span "ALL TOILET SEATS (3) Remove and replace the existing toilet seat with new. If r…"
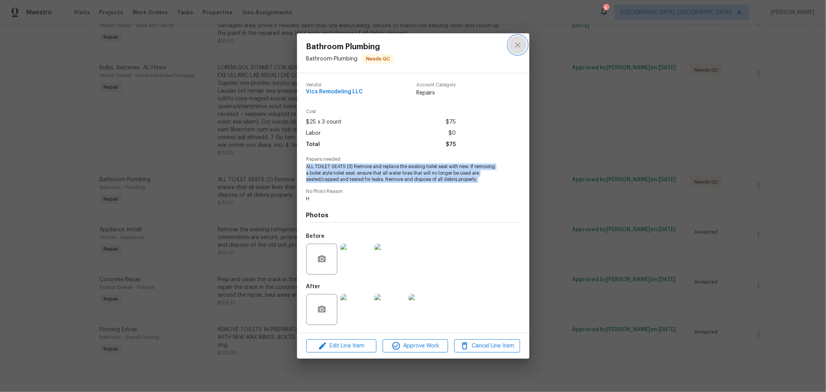
click at [520, 45] on icon "close" at bounding box center [517, 44] width 9 height 9
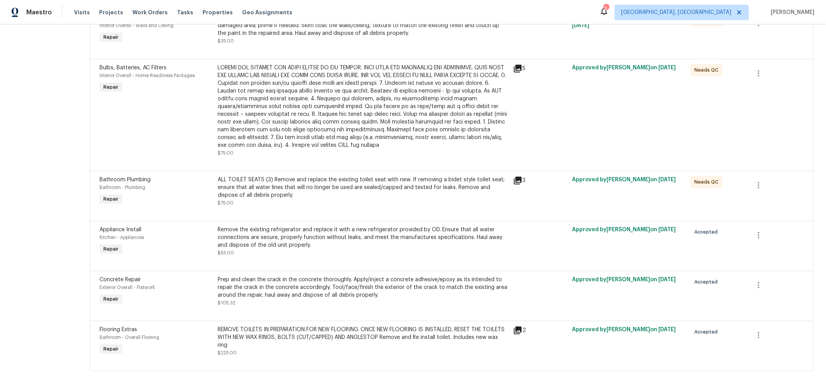
click at [329, 330] on div "REMOVE TOILETS IN PREPARATION FOR NEW FLOORING. ONCE NEW FLOORING IS INSTALLED,…" at bounding box center [363, 337] width 291 height 23
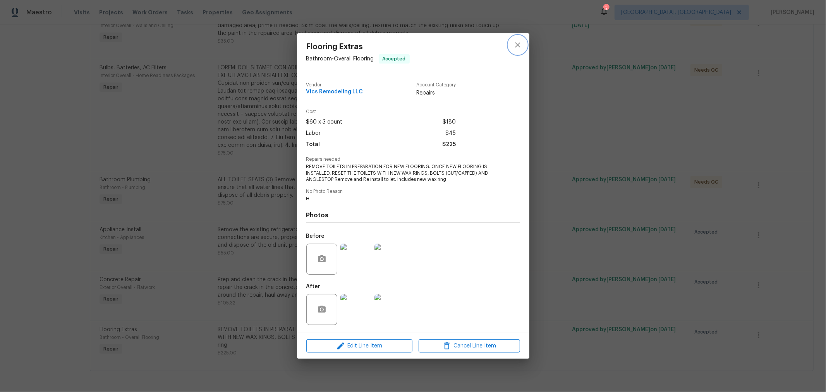
click at [518, 50] on button "close" at bounding box center [518, 45] width 19 height 19
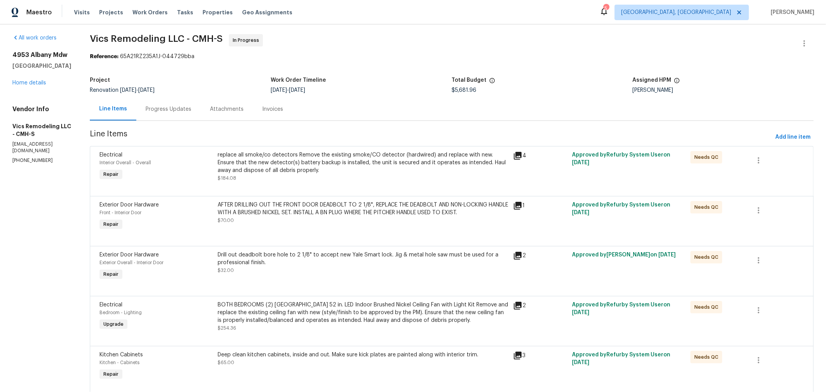
scroll to position [0, 0]
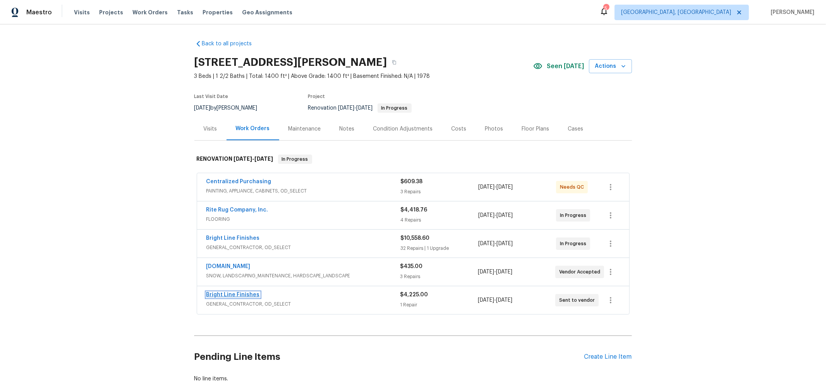
click at [239, 294] on link "Bright Line Finishes" at bounding box center [232, 294] width 53 height 5
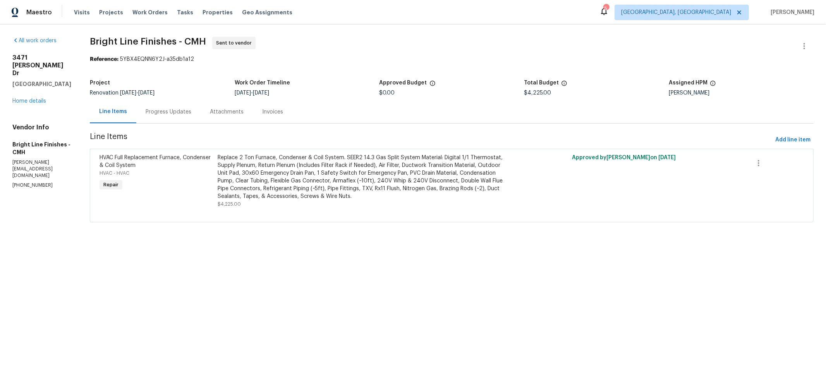
click at [156, 108] on div "Progress Updates" at bounding box center [169, 112] width 46 height 8
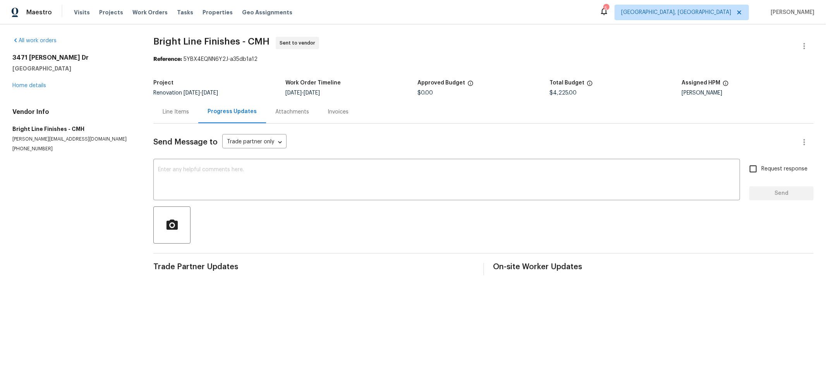
click at [174, 110] on div "Line Items" at bounding box center [176, 112] width 26 height 8
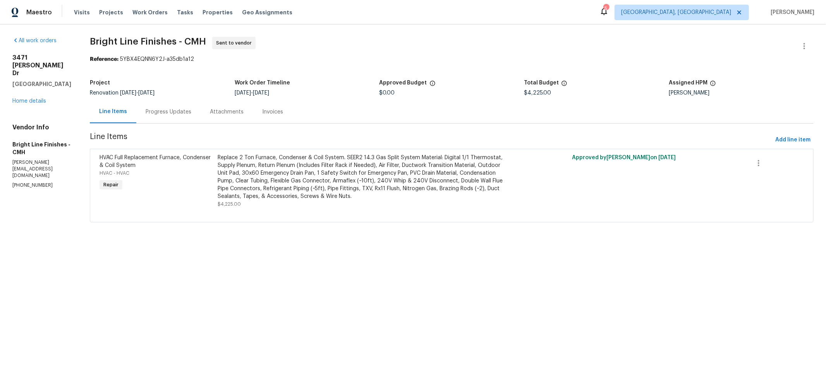
click at [338, 48] on span "Bright Line Finishes - CMH Sent to vendor" at bounding box center [442, 46] width 705 height 19
click at [322, 49] on span "Bright Line Finishes - CMH Sent to vendor" at bounding box center [442, 46] width 705 height 19
click at [21, 98] on link "Home details" at bounding box center [29, 100] width 34 height 5
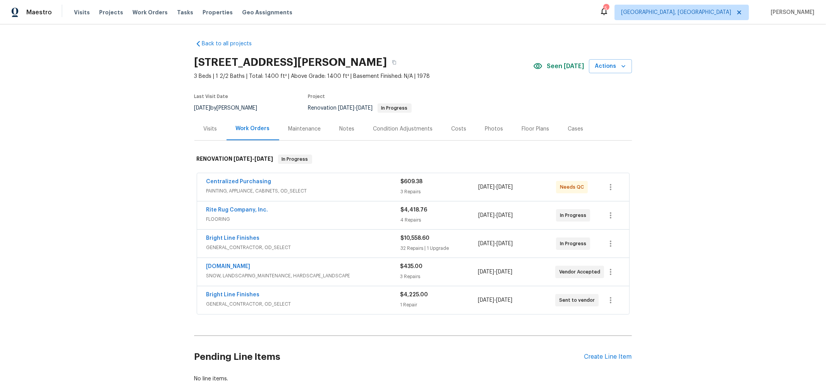
click at [735, 186] on div "Back to all projects [STREET_ADDRESS][PERSON_NAME] 3 Beds | 1 2/2 Baths | Total…" at bounding box center [413, 208] width 826 height 368
click at [723, 185] on div "Back to all projects [STREET_ADDRESS][PERSON_NAME] 3 Beds | 1 2/2 Baths | Total…" at bounding box center [413, 208] width 826 height 368
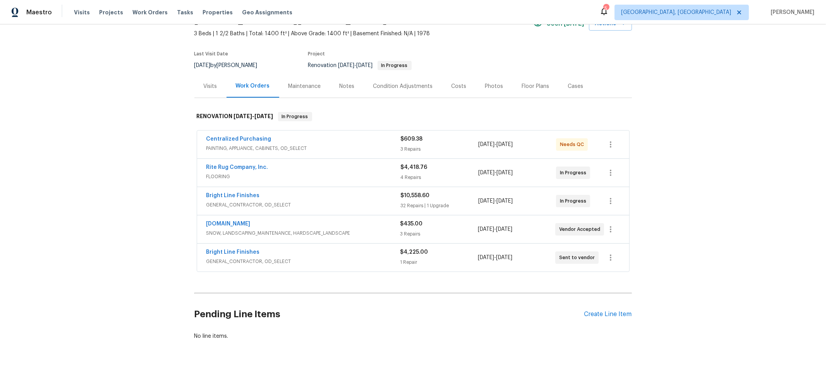
scroll to position [43, 0]
click at [658, 261] on div "Back to all projects [STREET_ADDRESS][PERSON_NAME] 3 Beds | 1 2/2 Baths | Total…" at bounding box center [413, 208] width 826 height 368
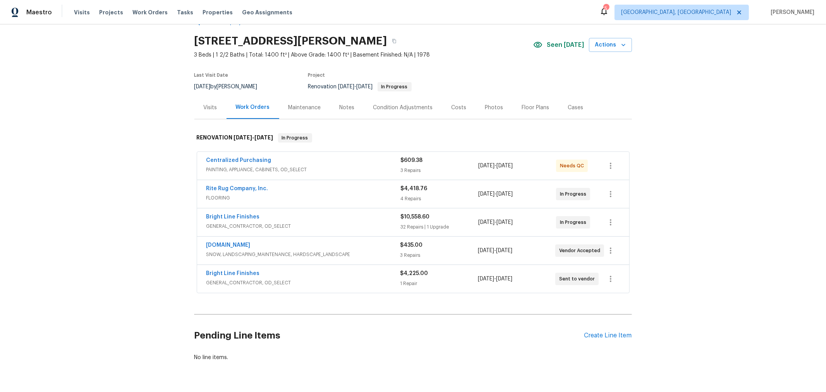
scroll to position [0, 0]
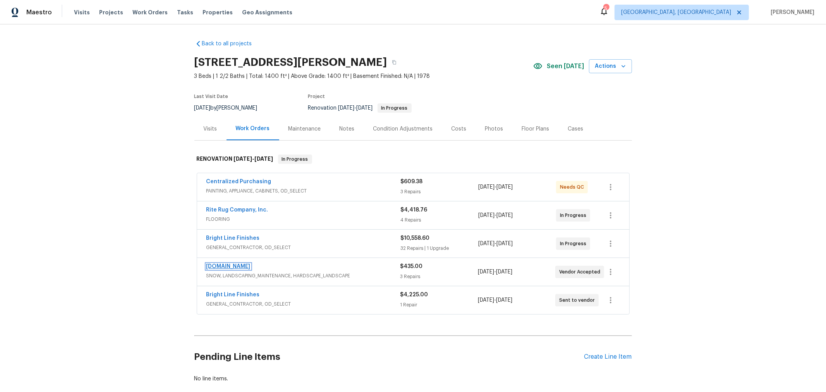
click at [219, 264] on link "[DOMAIN_NAME]" at bounding box center [228, 266] width 44 height 5
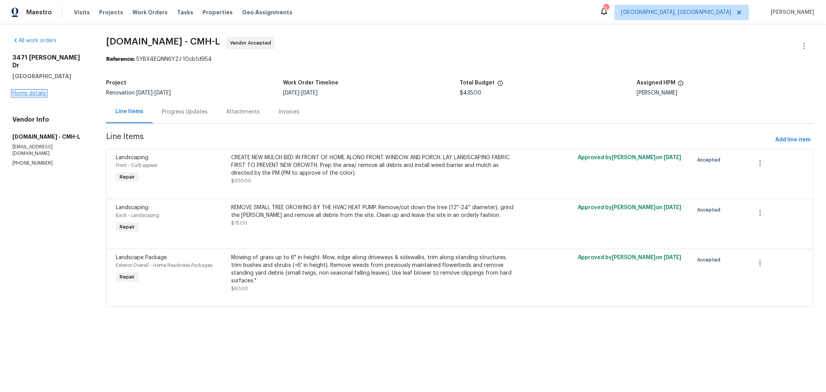
click at [32, 91] on link "Home details" at bounding box center [29, 93] width 34 height 5
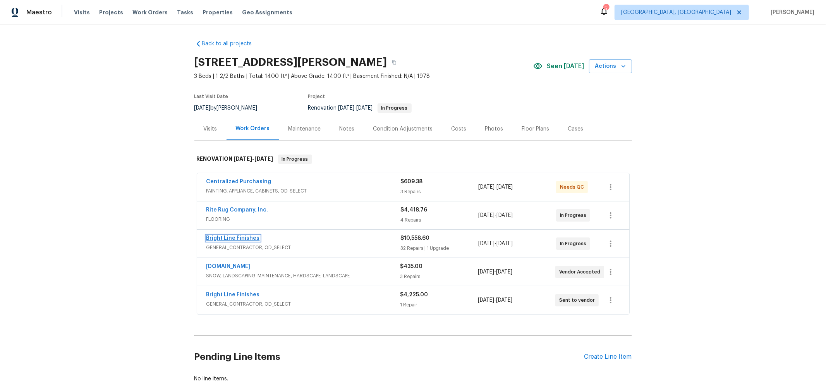
click at [235, 237] on link "Bright Line Finishes" at bounding box center [232, 237] width 53 height 5
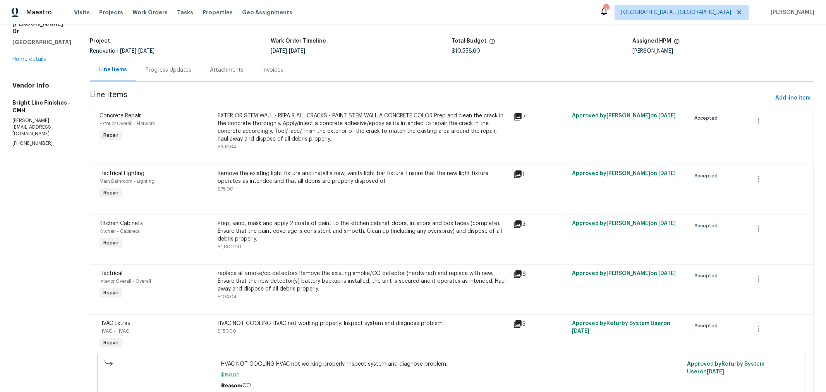
click at [516, 117] on icon at bounding box center [518, 117] width 8 height 8
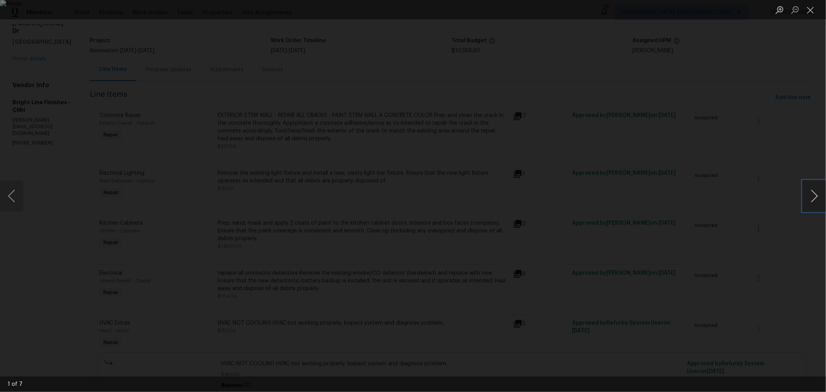
click at [812, 197] on button "Next image" at bounding box center [814, 195] width 23 height 31
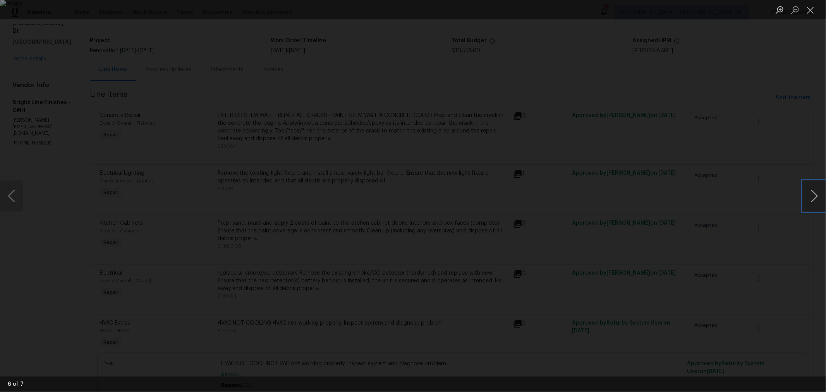
click at [812, 197] on button "Next image" at bounding box center [814, 195] width 23 height 31
click at [811, 9] on button "Close lightbox" at bounding box center [810, 10] width 15 height 14
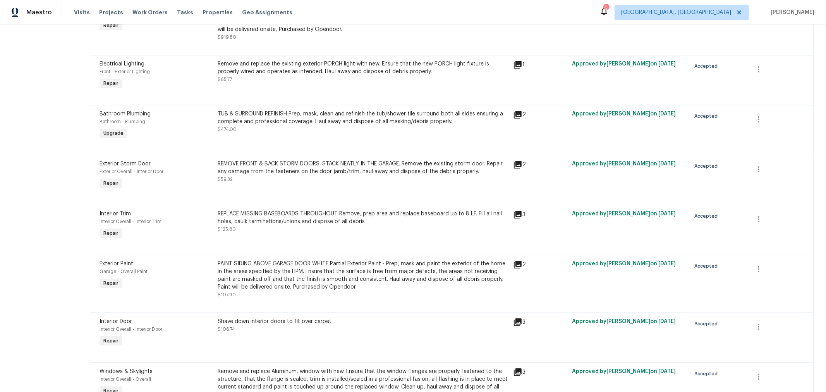
click at [515, 167] on icon at bounding box center [517, 164] width 9 height 9
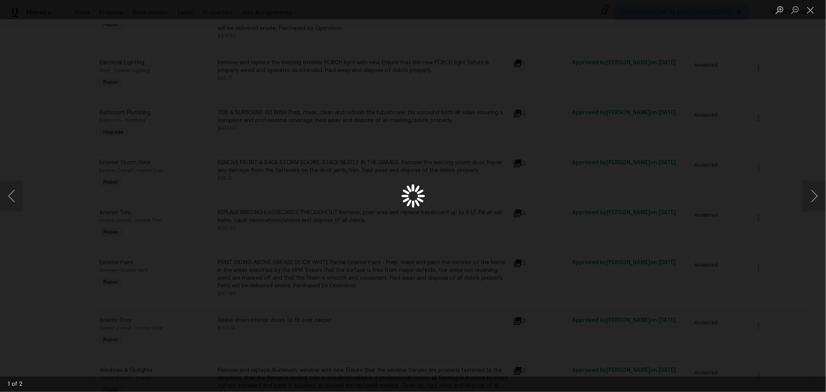
scroll to position [773, 0]
click at [816, 192] on button "Next image" at bounding box center [814, 195] width 23 height 31
click at [809, 6] on button "Close lightbox" at bounding box center [810, 10] width 15 height 14
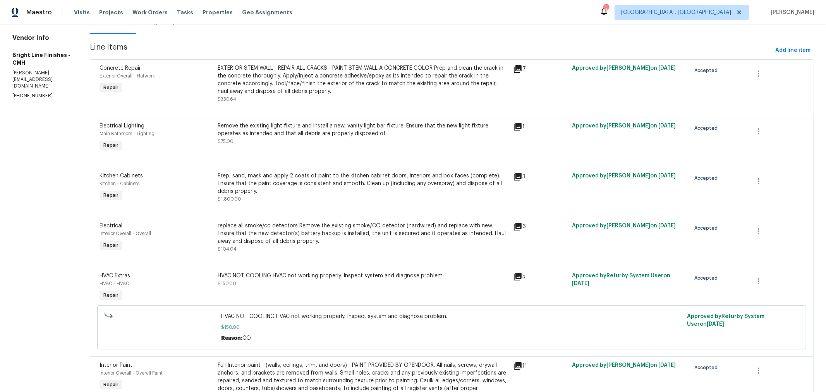
scroll to position [0, 0]
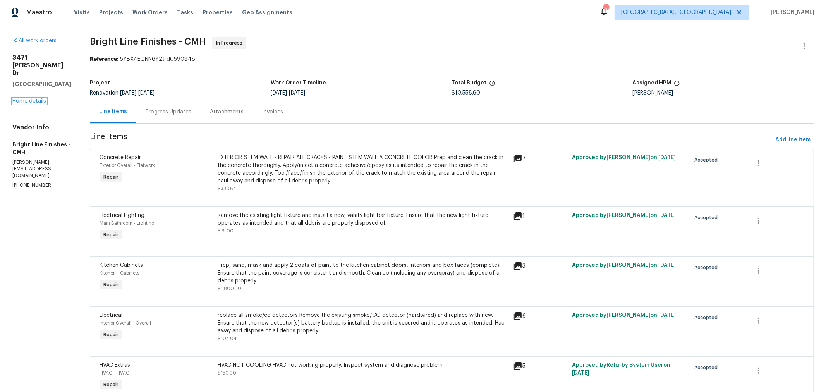
click at [32, 98] on link "Home details" at bounding box center [29, 100] width 34 height 5
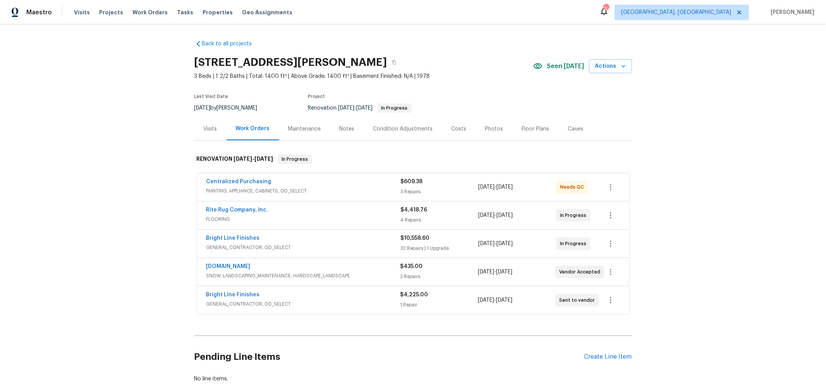
click at [204, 126] on div "Visits" at bounding box center [211, 129] width 14 height 8
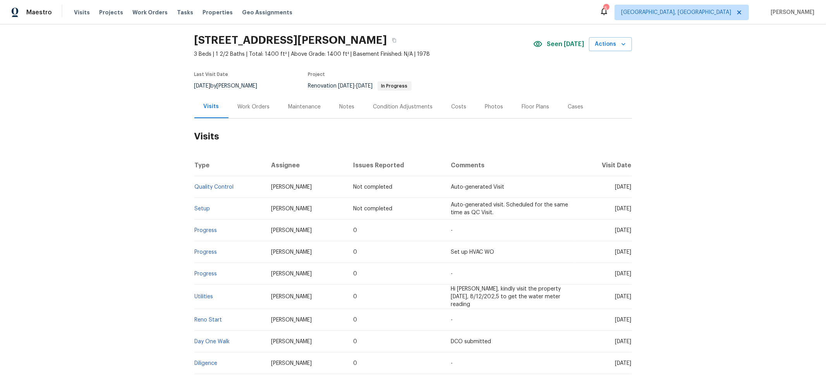
scroll to position [63, 0]
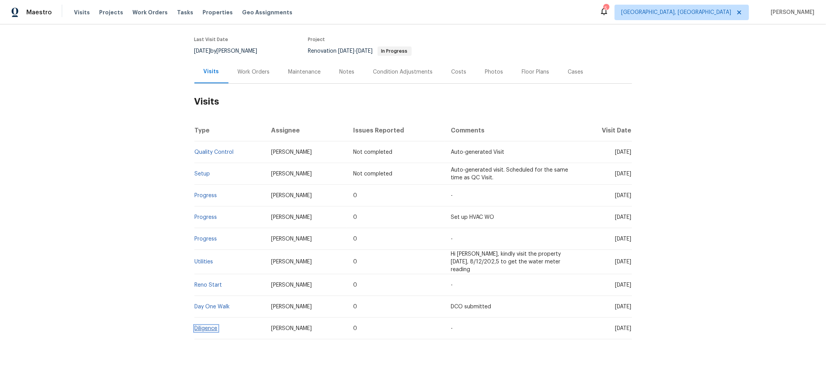
click at [206, 326] on link "Diligence" at bounding box center [206, 328] width 23 height 5
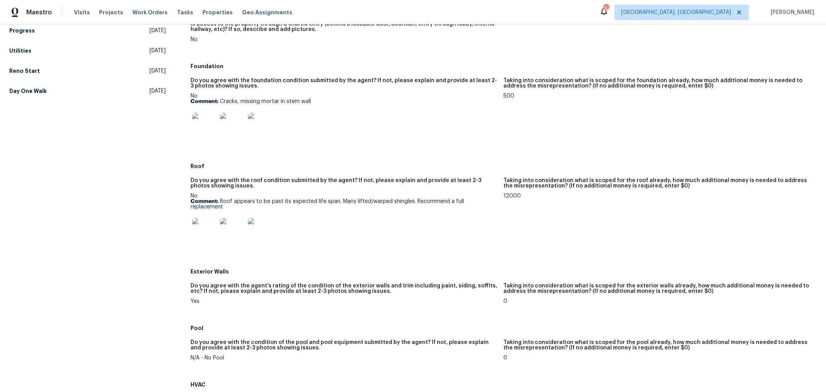
scroll to position [172, 0]
click at [201, 223] on img at bounding box center [204, 230] width 25 height 25
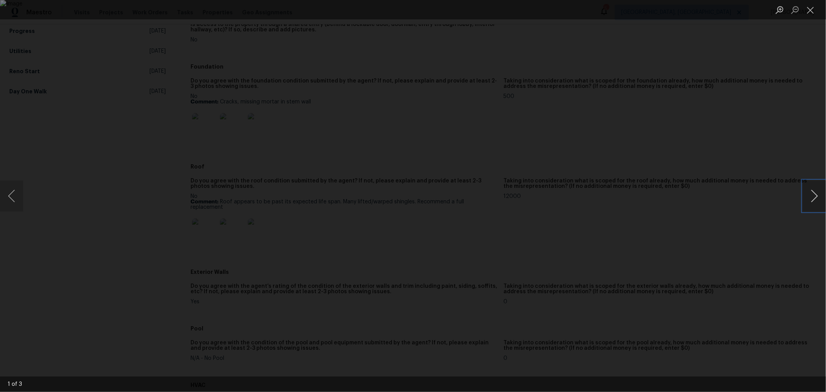
click at [814, 190] on button "Next image" at bounding box center [814, 195] width 23 height 31
click at [809, 34] on div "Lightbox" at bounding box center [413, 196] width 826 height 392
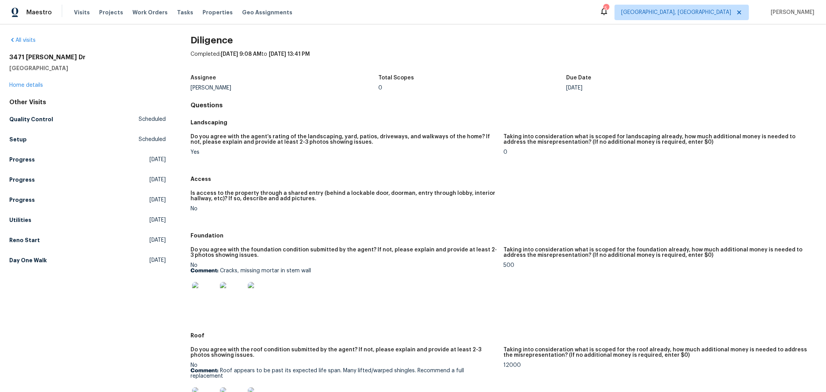
scroll to position [0, 0]
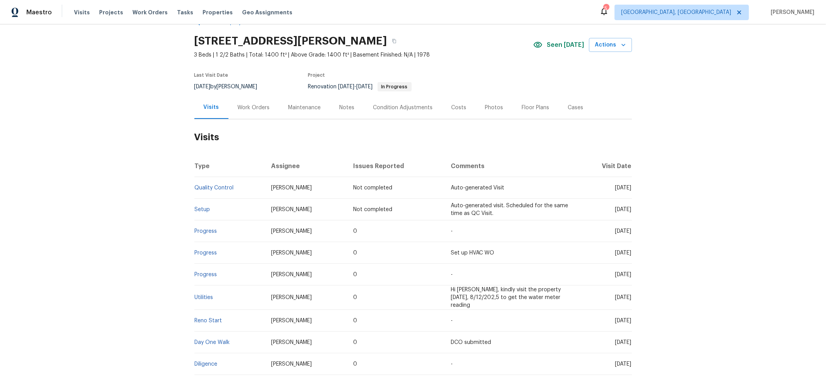
scroll to position [21, 0]
click at [340, 111] on div "Notes" at bounding box center [347, 109] width 15 height 8
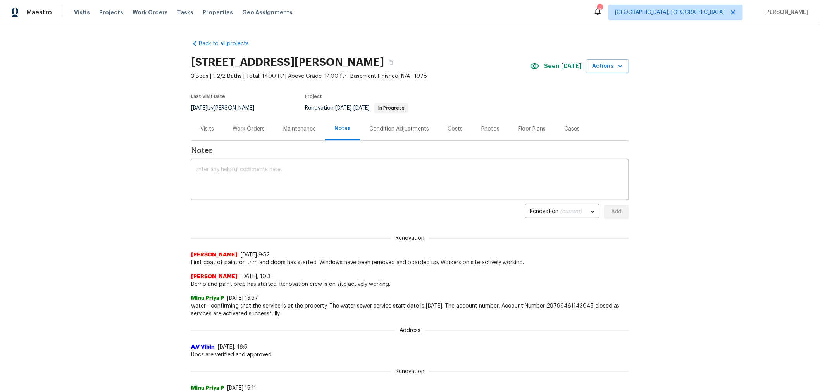
click at [232, 131] on div "Work Orders" at bounding box center [248, 129] width 32 height 8
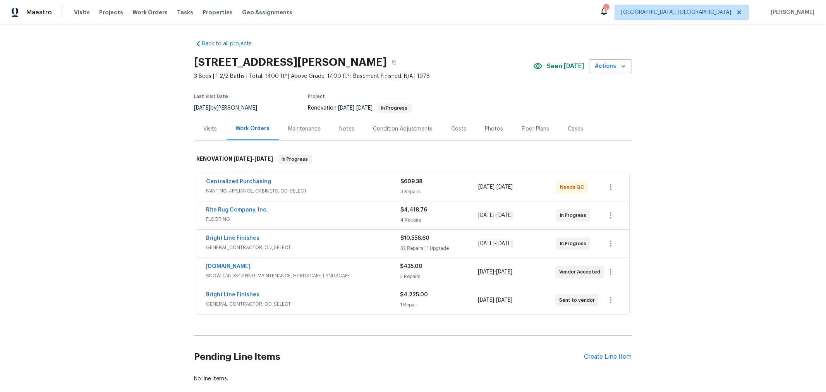
click at [203, 134] on div "Visits" at bounding box center [210, 128] width 32 height 23
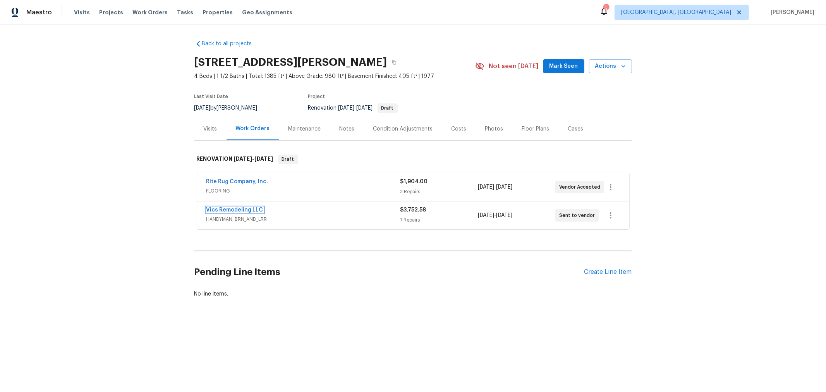
click at [214, 207] on link "Vics Remodeling LLC" at bounding box center [234, 209] width 57 height 5
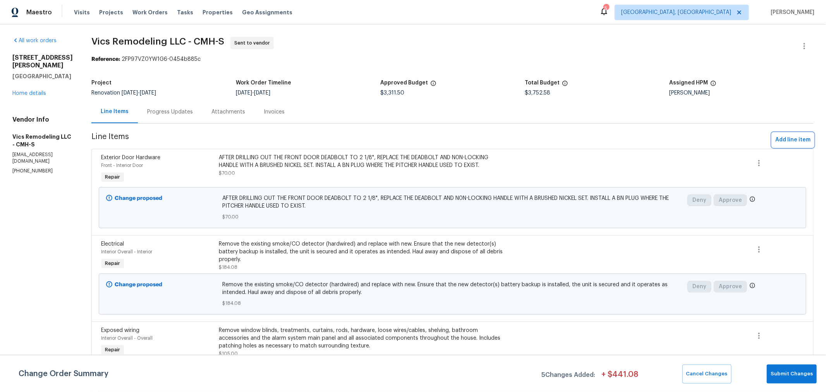
click at [784, 143] on span "Add line item" at bounding box center [792, 140] width 35 height 10
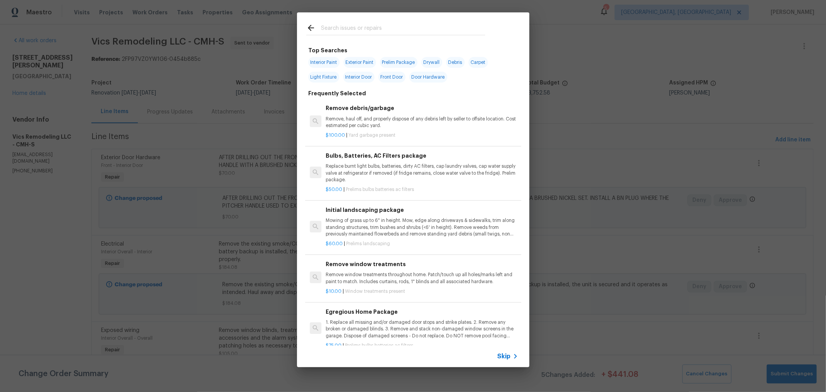
click at [381, 27] on input "text" at bounding box center [403, 29] width 164 height 12
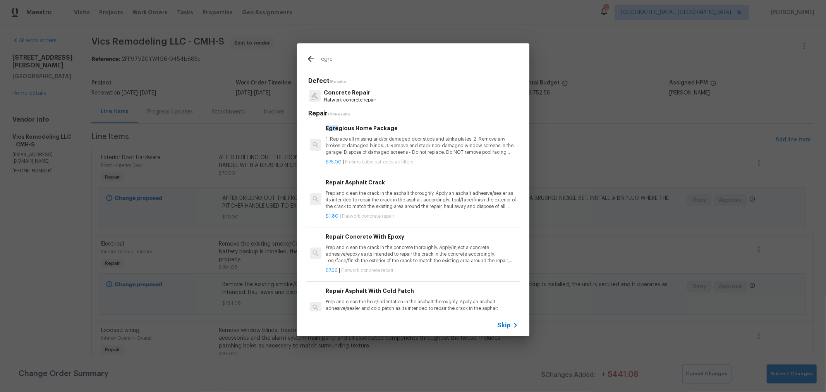
type input "egre"
click at [393, 144] on p "1. Replace all missing and/or damaged door stops and strike plates. 2. Remove a…" at bounding box center [422, 146] width 192 height 20
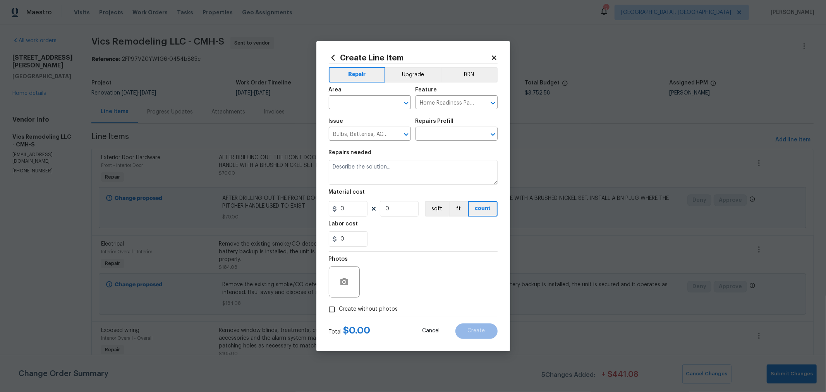
type input "Egregious Home Package $75.00"
type textarea "1. Replace all missing and/or damaged door stops and strike plates. 2. Remove a…"
type input "75"
type input "1"
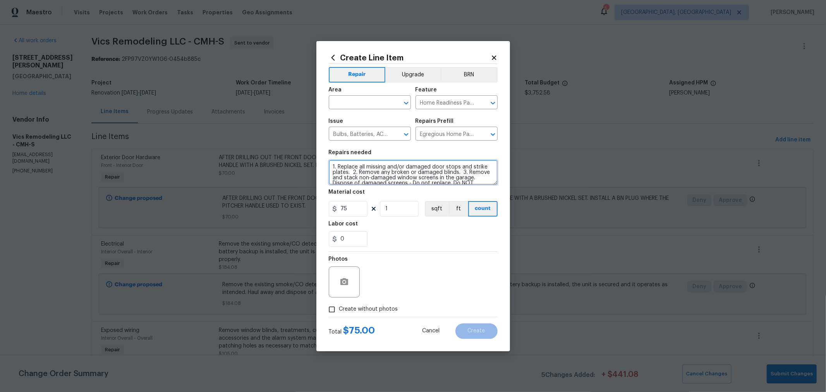
click at [331, 167] on textarea "1. Replace all missing and/or damaged door stops and strike plates. 2. Remove a…" at bounding box center [413, 172] width 169 height 25
type textarea "***Extra added to replace ALL coverplates throughout*** 1. Replace all missing …"
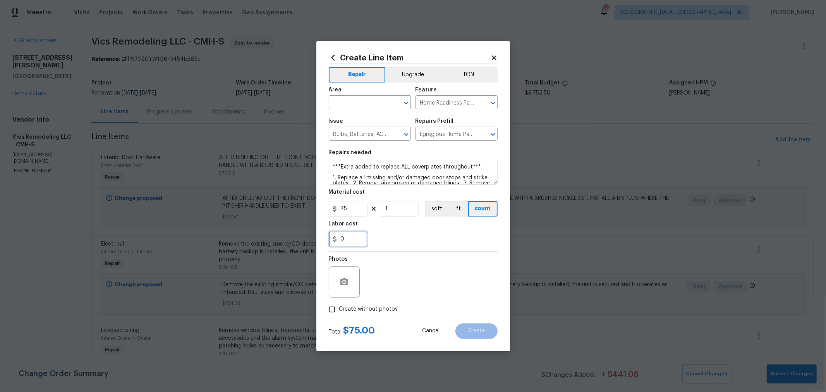
drag, startPoint x: 351, startPoint y: 239, endPoint x: 308, endPoint y: 238, distance: 42.2
click at [308, 238] on div "Create Line Item Repair Upgrade BRN Area ​ Feature Home Readiness Packages ​ Is…" at bounding box center [413, 196] width 826 height 392
type input "100"
click at [434, 286] on div "Photos" at bounding box center [413, 277] width 169 height 50
click at [383, 309] on span "Create without photos" at bounding box center [368, 309] width 59 height 8
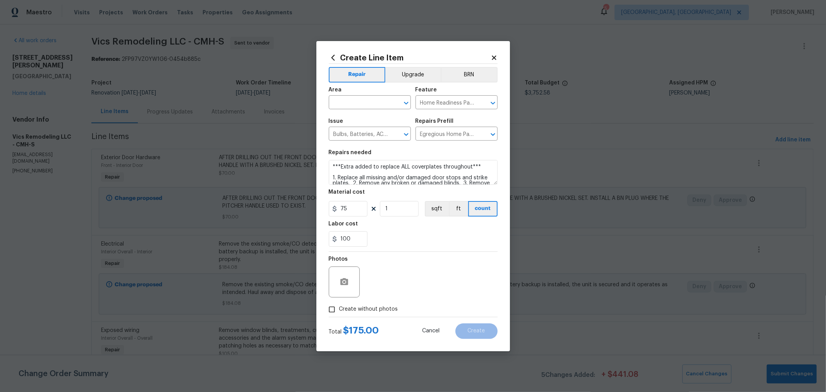
click at [339, 309] on input "Create without photos" at bounding box center [332, 309] width 15 height 15
checkbox input "true"
click at [440, 275] on textarea at bounding box center [432, 281] width 132 height 31
type textarea "h"
click at [433, 312] on div "Create without photos" at bounding box center [413, 309] width 169 height 15
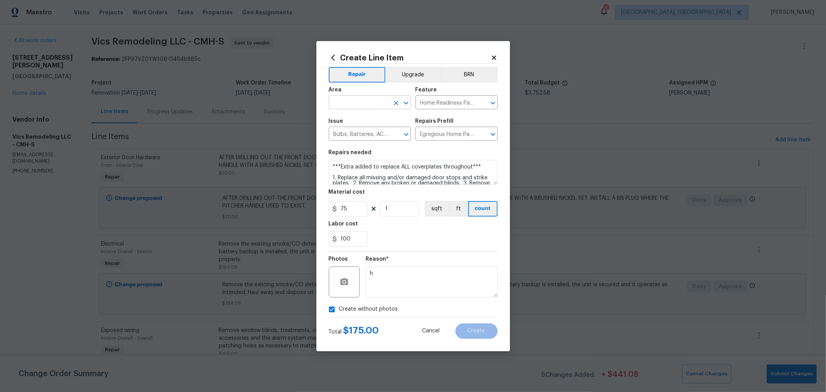
click at [376, 105] on input "text" at bounding box center [359, 103] width 60 height 12
click at [362, 133] on li "Interior Overall" at bounding box center [370, 133] width 82 height 13
type input "Interior Overall"
click at [474, 335] on button "Create" at bounding box center [476, 330] width 42 height 15
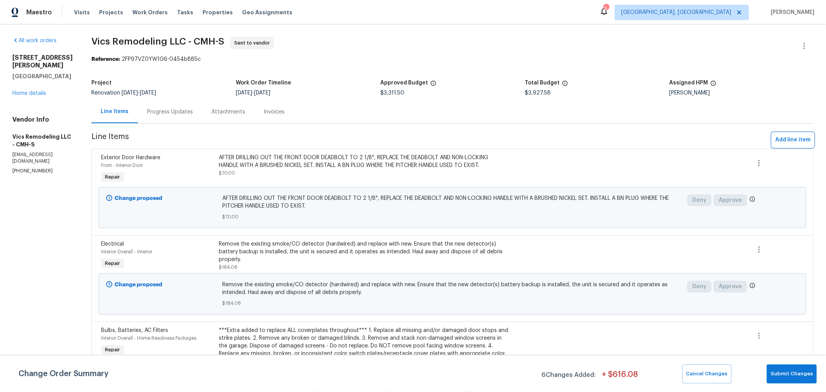
click at [794, 139] on span "Add line item" at bounding box center [792, 140] width 35 height 10
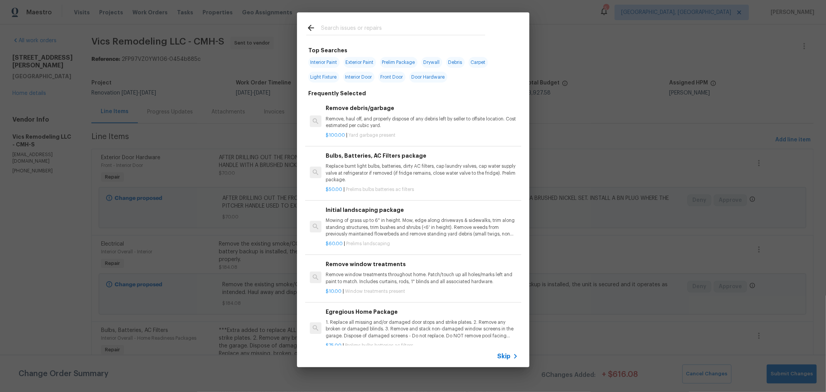
click at [367, 32] on input "text" at bounding box center [403, 29] width 164 height 12
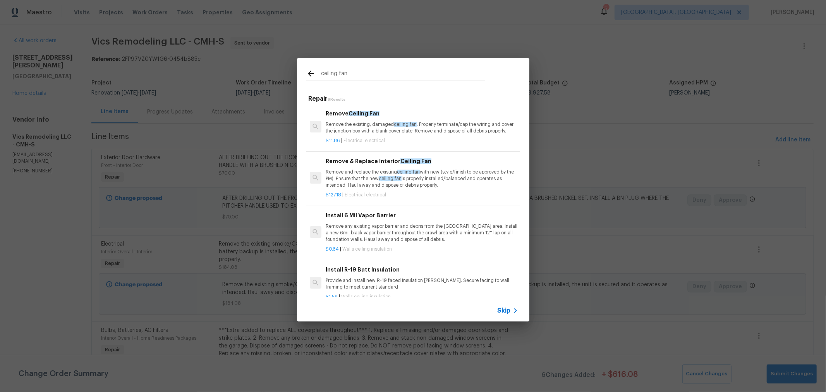
type input "ceiling fan"
click at [445, 187] on p "Remove and replace the existing ceiling fan with new (style/finish to be approv…" at bounding box center [422, 179] width 192 height 20
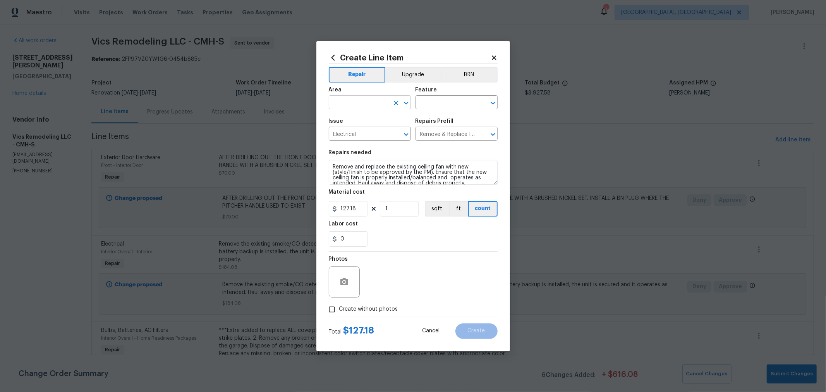
click at [366, 106] on input "text" at bounding box center [359, 103] width 60 height 12
click at [346, 119] on li "Kitchen" at bounding box center [370, 120] width 82 height 13
type input "Kitchen"
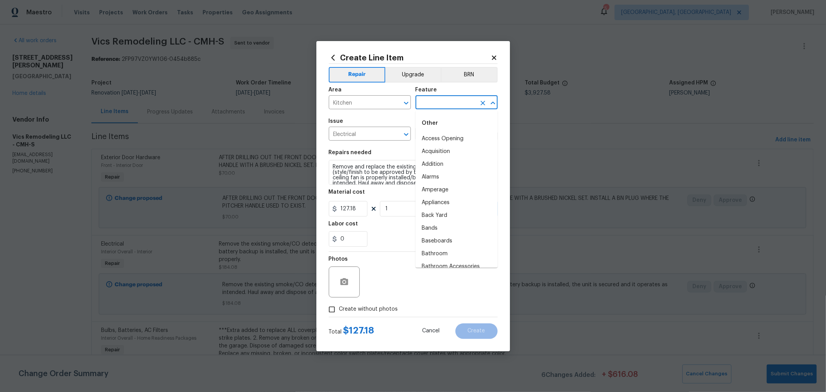
click at [462, 104] on input "text" at bounding box center [446, 103] width 60 height 12
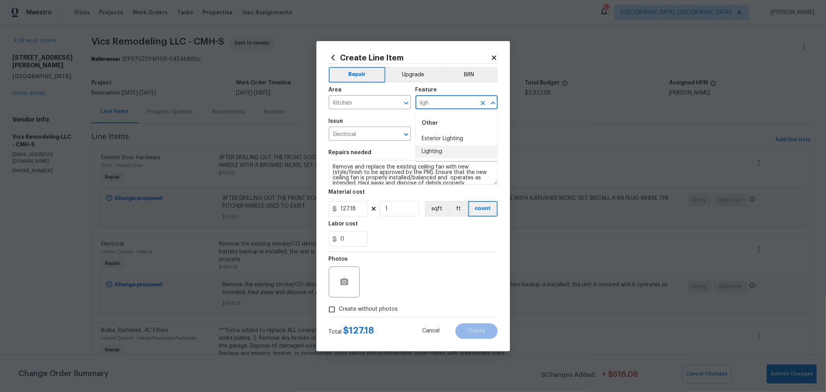
click at [436, 147] on li "Lighting" at bounding box center [457, 151] width 82 height 13
type input "Lighting"
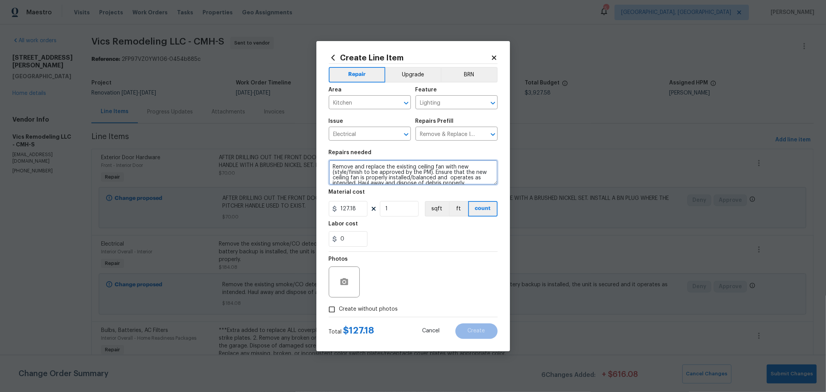
click at [331, 168] on textarea "Remove and replace the existing ceiling fan with new (style/finish to be approv…" at bounding box center [413, 172] width 169 height 25
paste textarea "Hugger 52 in. LED Indoor Brushed Nickel Ceiling Fan with Light Kit"
type textarea "Hugger 52 in. LED Indoor Brushed Nickel Ceiling Fan with Light Kit Remove and r…"
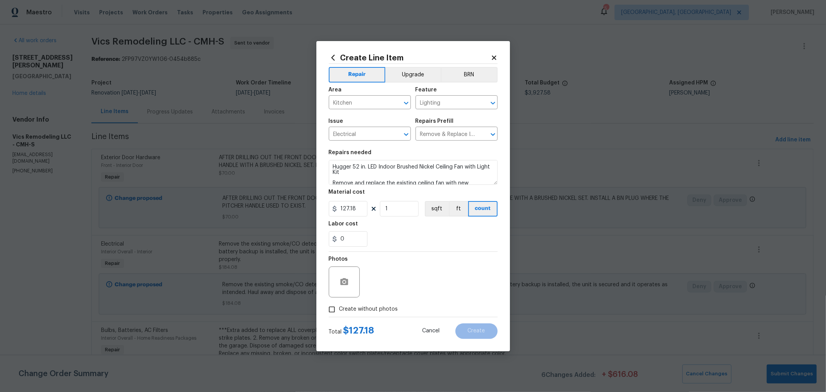
click at [403, 260] on div "Photos" at bounding box center [413, 277] width 169 height 50
click at [392, 309] on span "Create without photos" at bounding box center [368, 309] width 59 height 8
click at [339, 309] on input "Create without photos" at bounding box center [332, 309] width 15 height 15
checkbox input "true"
click at [409, 280] on textarea at bounding box center [432, 281] width 132 height 31
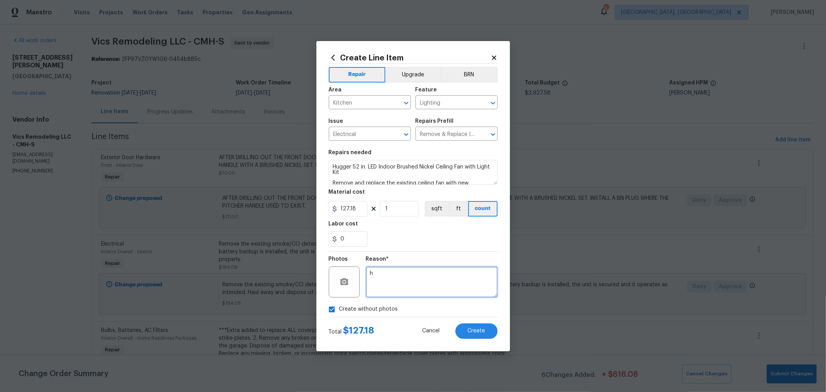
type textarea "h"
click at [430, 231] on div "0" at bounding box center [413, 238] width 169 height 15
click at [479, 333] on span "Create" at bounding box center [476, 331] width 17 height 6
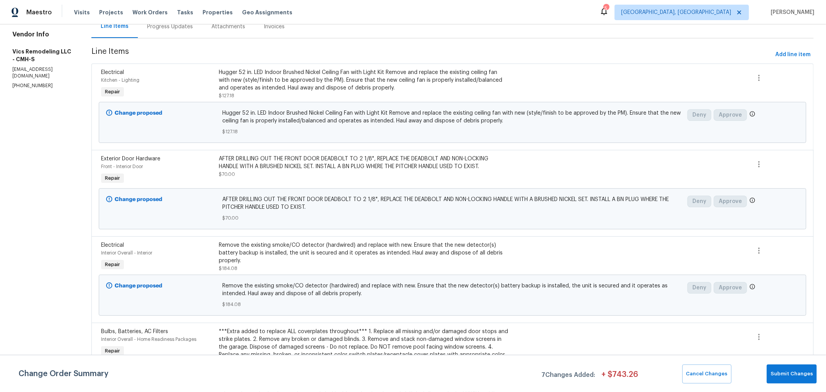
scroll to position [86, 0]
click at [785, 53] on span "Add line item" at bounding box center [792, 55] width 35 height 10
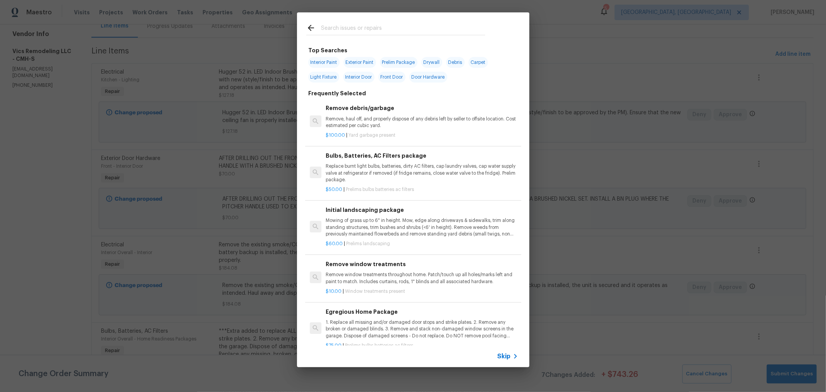
click at [381, 27] on input "text" at bounding box center [403, 29] width 164 height 12
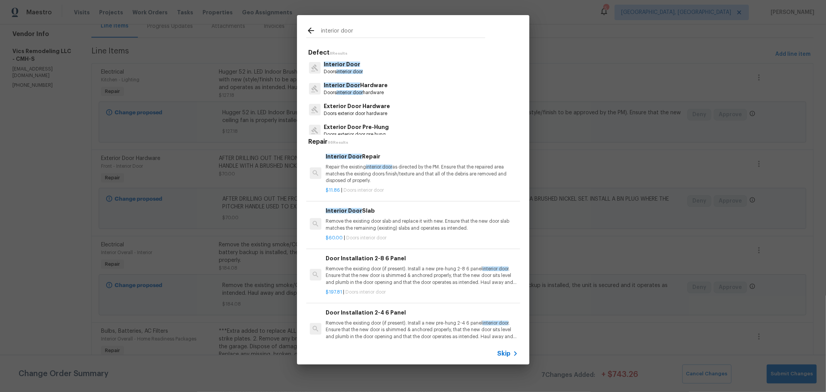
type input "interior door"
click at [363, 70] on span "interior door" at bounding box center [350, 71] width 26 height 5
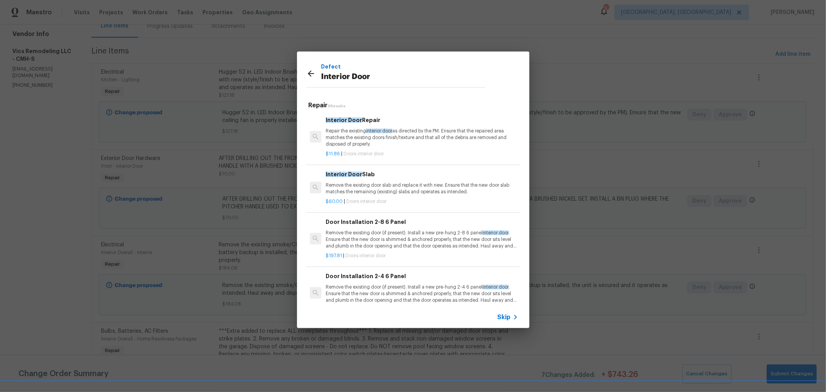
click at [427, 125] on div "Interior Door Repair Repair the existing interior door as directed by the PM. E…" at bounding box center [422, 132] width 192 height 32
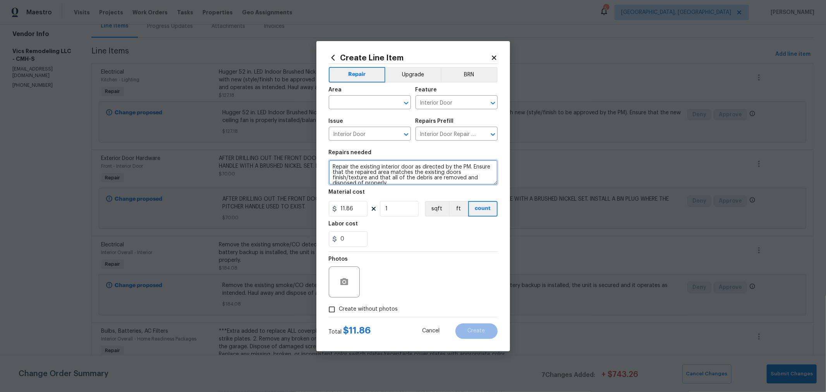
scroll to position [5, 0]
drag, startPoint x: 332, startPoint y: 165, endPoint x: 503, endPoint y: 188, distance: 171.9
click at [502, 188] on div "Create Line Item Repair Upgrade BRN Area ​ Feature Interior Door ​ Issue Interi…" at bounding box center [413, 196] width 194 height 310
type textarea "h"
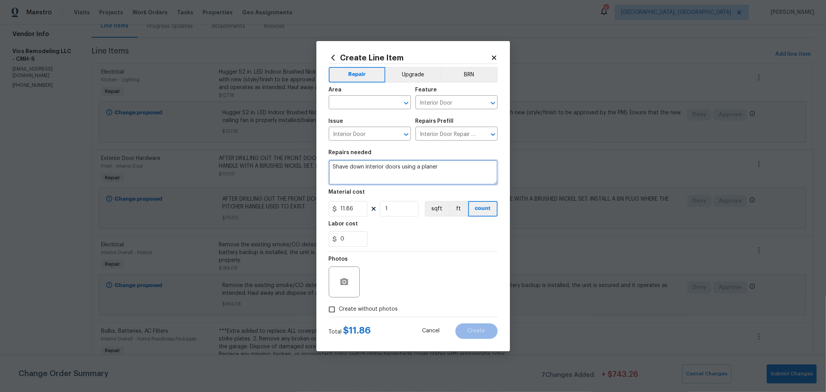
click at [448, 162] on textarea "Shave down interior doors using a planer" at bounding box center [413, 172] width 169 height 25
type textarea "Shave down interior doors using a planer, ensuring a straight finished cut so t…"
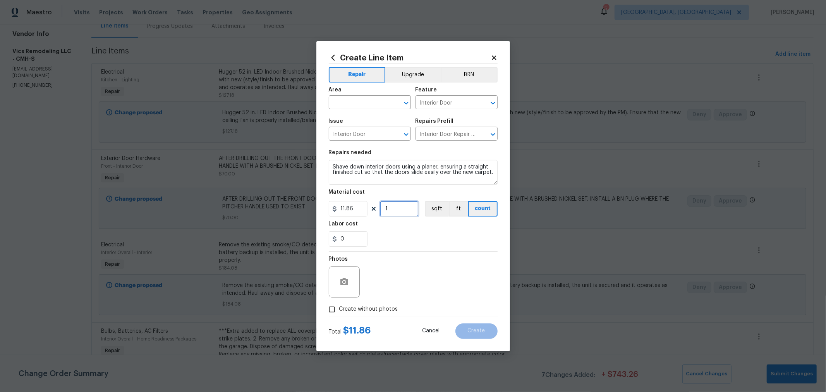
click at [396, 208] on input "1" at bounding box center [399, 208] width 39 height 15
type input "10"
click at [368, 106] on input "text" at bounding box center [359, 103] width 60 height 12
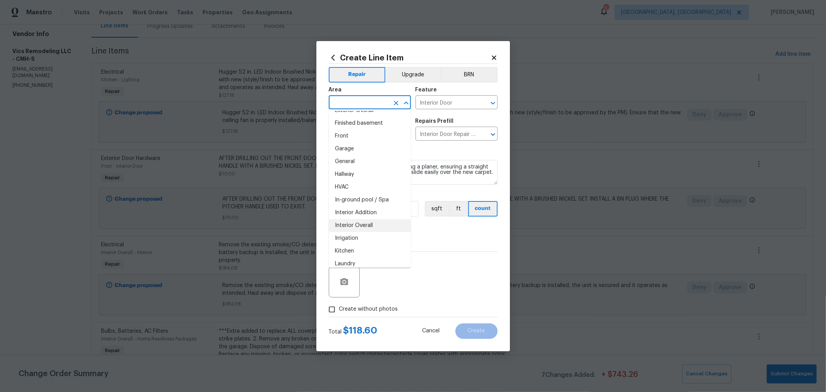
scroll to position [214, 0]
click at [361, 221] on li "Interior Overall" at bounding box center [370, 225] width 82 height 13
type input "Interior Overall"
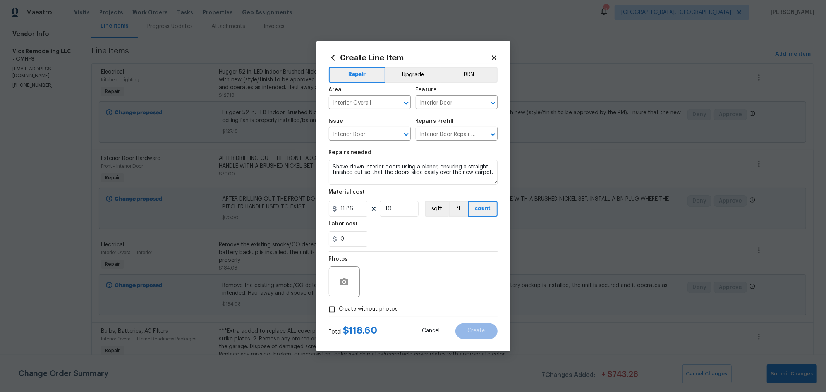
click at [364, 307] on span "Create without photos" at bounding box center [368, 309] width 59 height 8
click at [339, 307] on input "Create without photos" at bounding box center [332, 309] width 15 height 15
checkbox input "true"
click at [413, 286] on textarea at bounding box center [432, 281] width 132 height 31
type textarea "h"
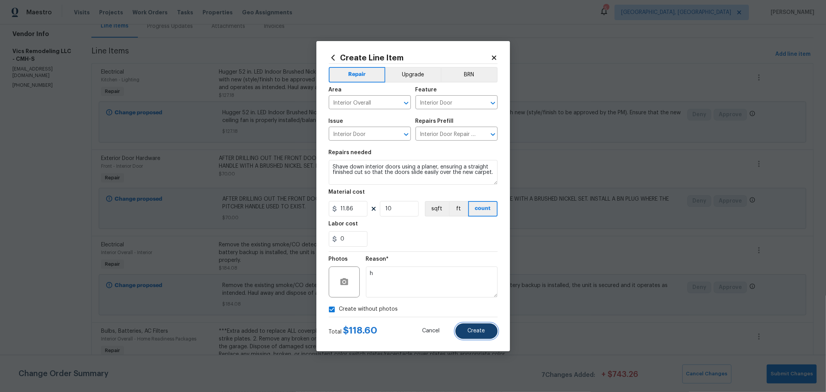
click at [488, 325] on button "Create" at bounding box center [476, 330] width 42 height 15
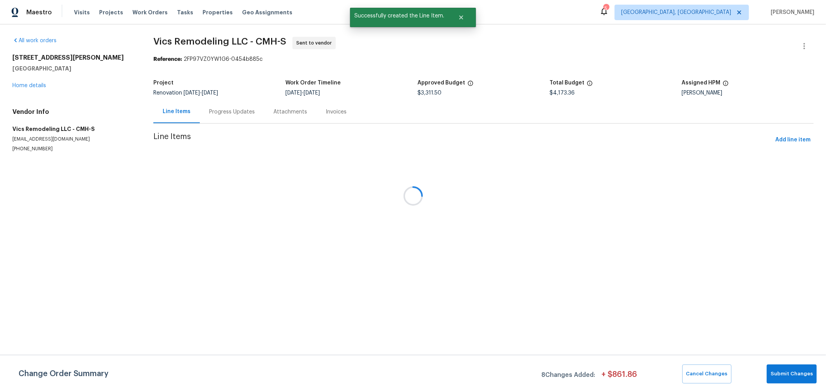
scroll to position [0, 0]
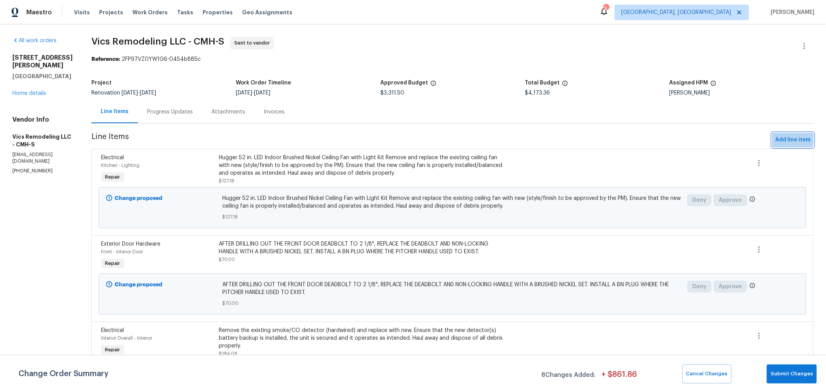
click at [781, 137] on span "Add line item" at bounding box center [792, 140] width 35 height 10
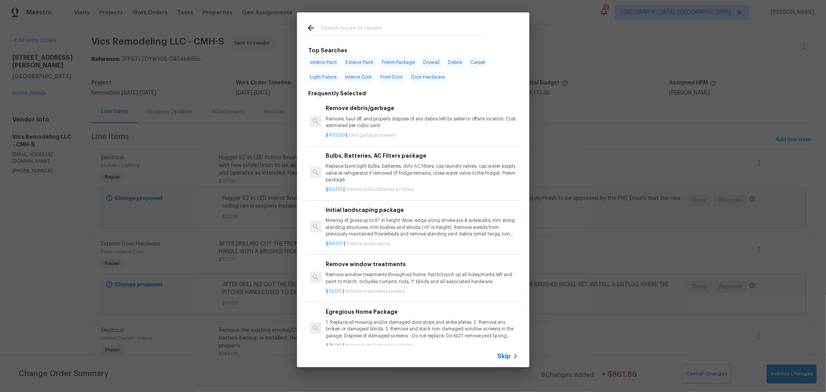
click at [377, 31] on input "text" at bounding box center [403, 29] width 164 height 12
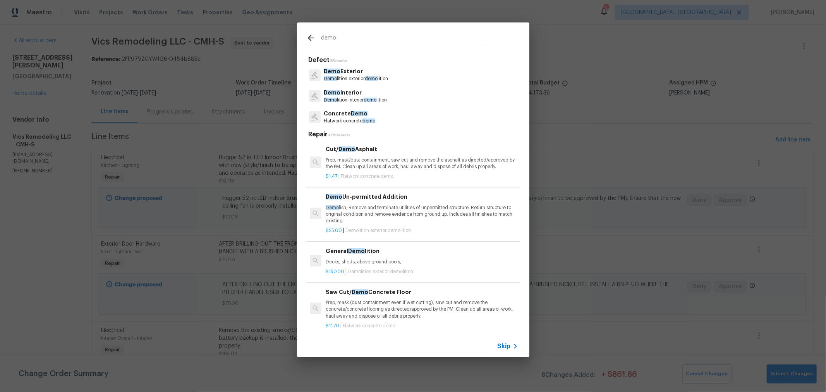
type input "demo"
click at [373, 266] on div "$150.00 | Demolition exterior demolition" at bounding box center [422, 270] width 192 height 10
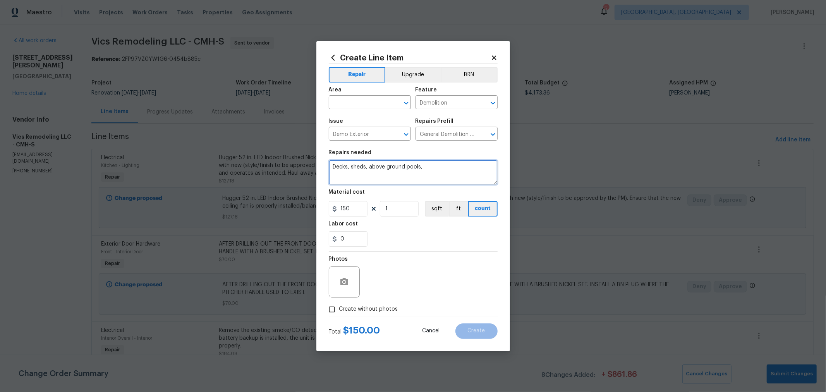
drag, startPoint x: 461, startPoint y: 170, endPoint x: 259, endPoint y: 155, distance: 202.3
click at [260, 155] on div "Create Line Item Repair Upgrade BRN Area ​ Feature Demolition ​ Issue Demo Exte…" at bounding box center [413, 196] width 826 height 392
type textarea "Demo doghouse, dog fencing, astro turf and plastic pavers in yard."
drag, startPoint x: 396, startPoint y: 208, endPoint x: 351, endPoint y: 212, distance: 45.5
click at [351, 212] on div "150 1 sqft ft count" at bounding box center [413, 208] width 169 height 15
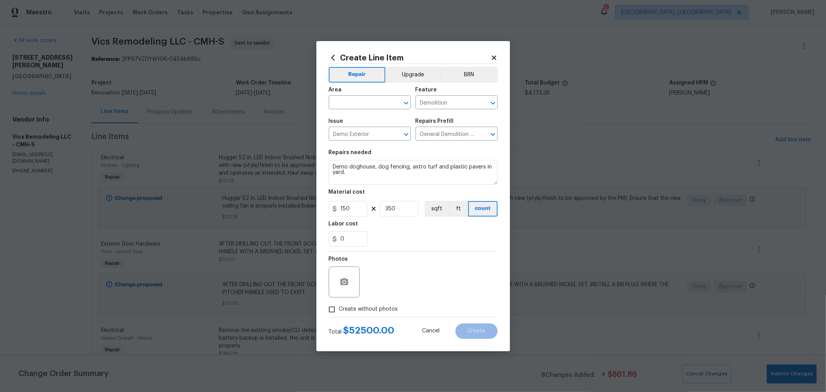
click at [450, 280] on div "Photos" at bounding box center [413, 277] width 169 height 50
drag, startPoint x: 400, startPoint y: 210, endPoint x: 363, endPoint y: 210, distance: 36.4
click at [363, 210] on div "150 350 sqft ft count" at bounding box center [413, 208] width 169 height 15
type input "3"
click at [494, 269] on div "Photos" at bounding box center [413, 277] width 169 height 50
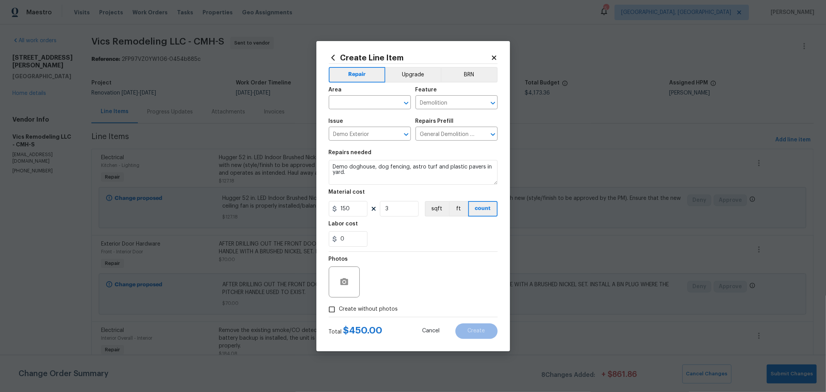
click at [373, 301] on div "Photos" at bounding box center [413, 277] width 169 height 50
click at [383, 307] on span "Create without photos" at bounding box center [368, 309] width 59 height 8
click at [406, 285] on div "Photos" at bounding box center [413, 277] width 169 height 50
click at [332, 312] on input "Create without photos" at bounding box center [332, 309] width 15 height 15
checkbox input "true"
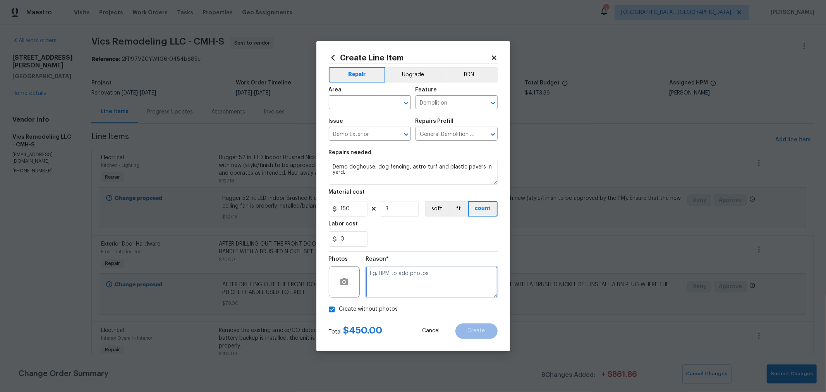
click at [436, 288] on textarea at bounding box center [432, 281] width 132 height 31
type textarea "h"
click at [432, 247] on section "Repairs needed Demo doghouse, dog fencing, astro turf and plastic pavers in yar…" at bounding box center [413, 198] width 169 height 106
click at [347, 100] on input "text" at bounding box center [359, 103] width 60 height 12
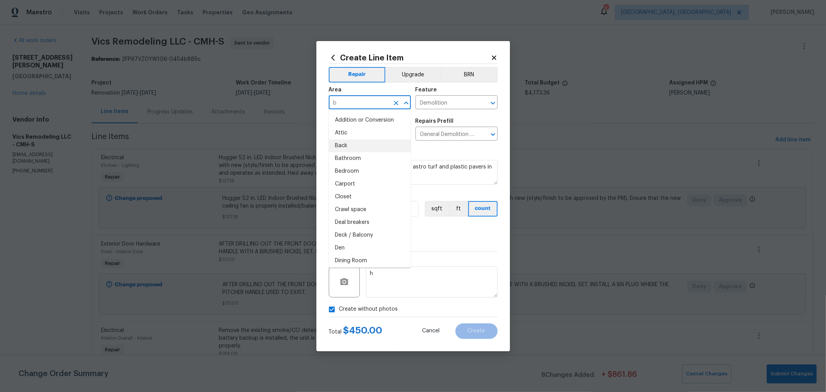
click at [350, 143] on li "Back" at bounding box center [370, 145] width 82 height 13
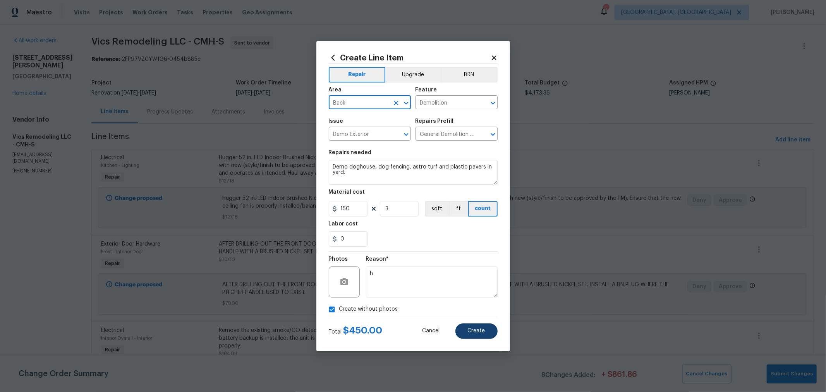
type input "Back"
click at [481, 330] on span "Create" at bounding box center [476, 331] width 17 height 6
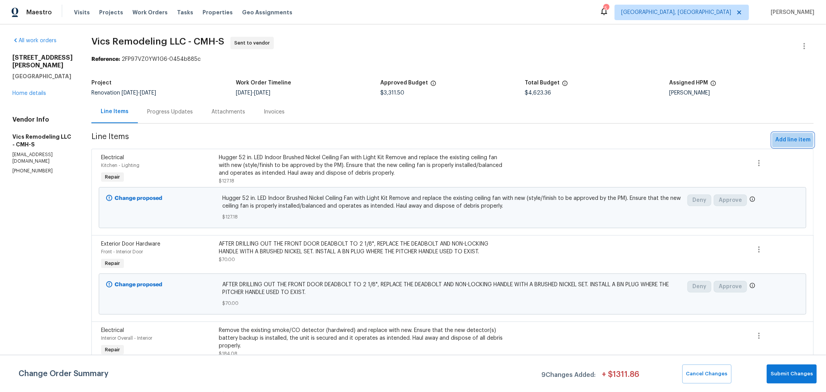
click at [775, 141] on span "Add line item" at bounding box center [792, 140] width 35 height 10
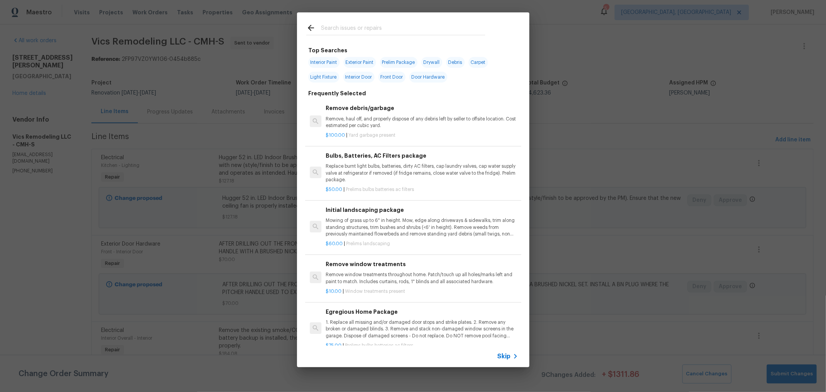
click at [390, 22] on div at bounding box center [396, 27] width 198 height 31
click at [388, 28] on input "text" at bounding box center [403, 29] width 164 height 12
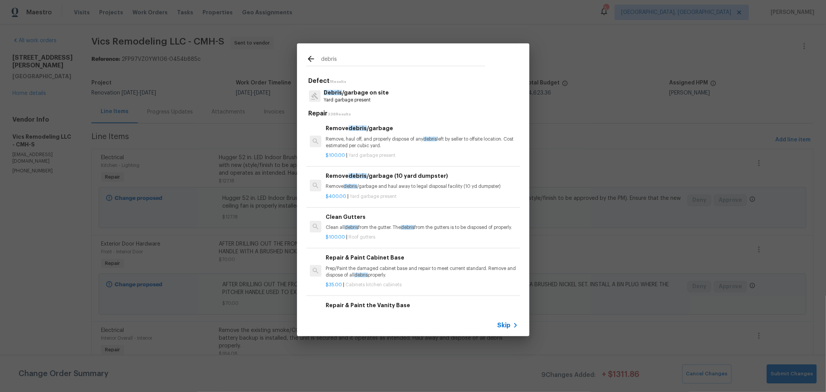
type input "debris"
click at [387, 152] on p "$100.00 | Yard garbage present" at bounding box center [422, 155] width 192 height 7
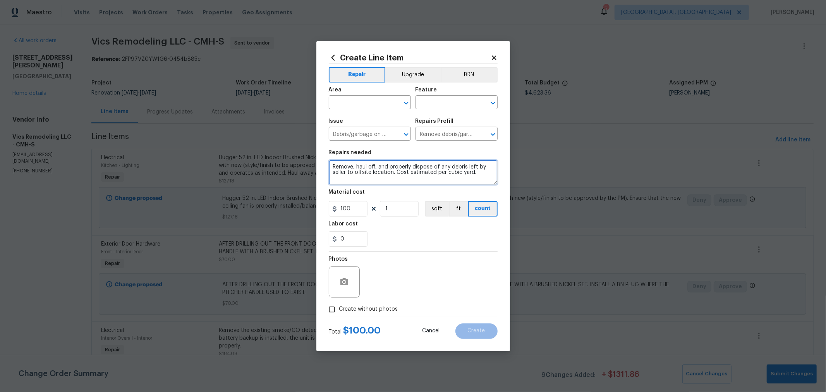
click at [332, 168] on textarea "Remove, haul off, and properly dispose of any debris left by seller to offsite …" at bounding box center [413, 172] width 169 height 25
type textarea "Ensure dumpsters are emptied and placed on the side of the home after reno. Rem…"
drag, startPoint x: 399, startPoint y: 211, endPoint x: 353, endPoint y: 206, distance: 46.0
click at [353, 206] on div "100 1 sqft ft count" at bounding box center [413, 208] width 169 height 15
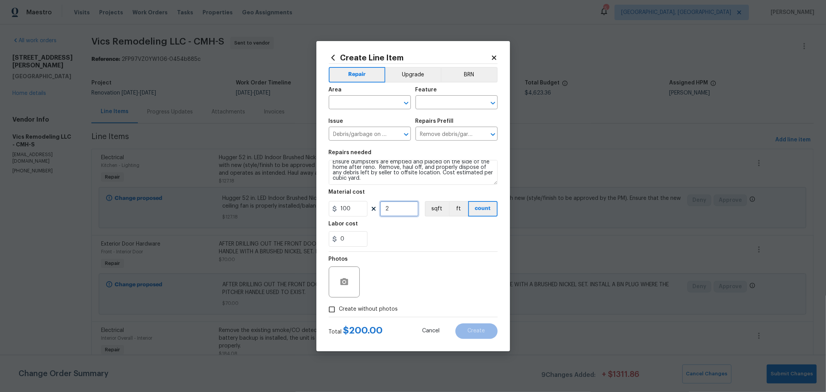
type input "2"
click at [445, 239] on div "0" at bounding box center [413, 238] width 169 height 15
click at [370, 302] on label "Create without photos" at bounding box center [362, 309] width 74 height 15
click at [339, 302] on input "Create without photos" at bounding box center [332, 309] width 15 height 15
checkbox input "true"
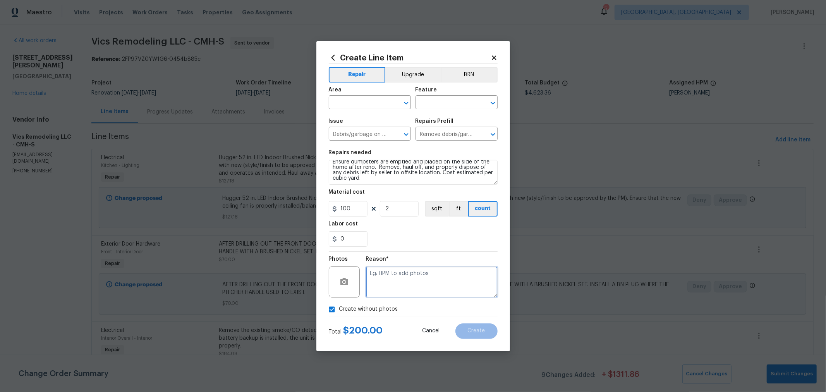
click at [404, 286] on textarea at bounding box center [432, 281] width 132 height 31
click at [372, 99] on input "text" at bounding box center [359, 103] width 60 height 12
type input "e"
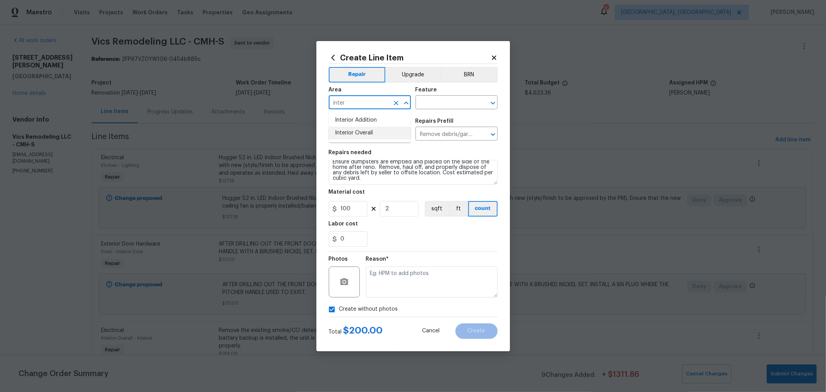
click at [377, 135] on li "Interior Overall" at bounding box center [370, 133] width 82 height 13
type input "Interior Overall"
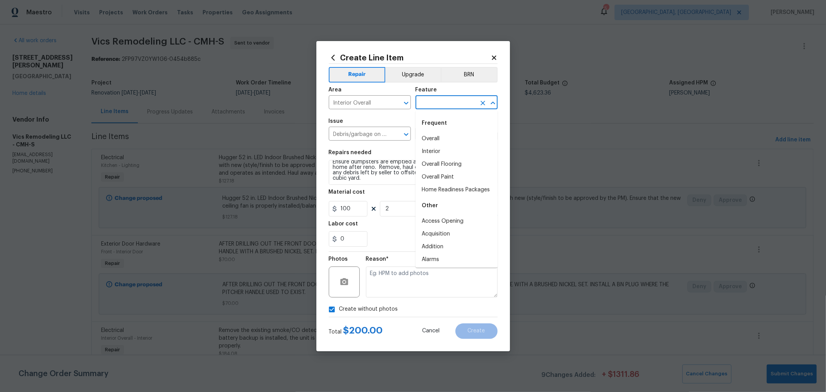
click at [452, 106] on input "text" at bounding box center [446, 103] width 60 height 12
click at [436, 134] on li "Overall" at bounding box center [457, 138] width 82 height 13
type input "Overall"
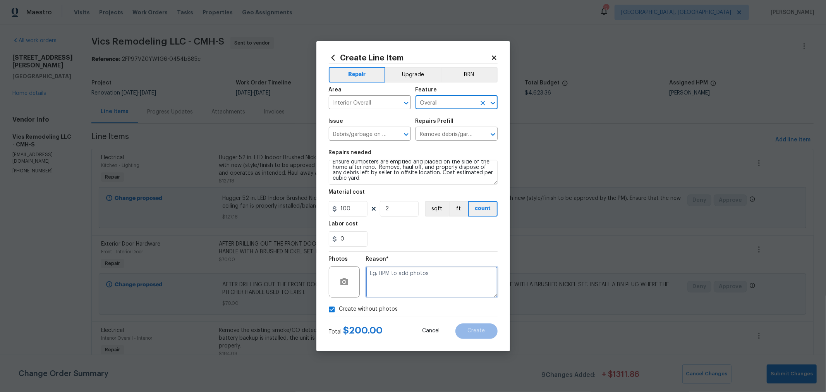
click at [436, 289] on textarea at bounding box center [432, 281] width 132 height 31
type textarea "h"
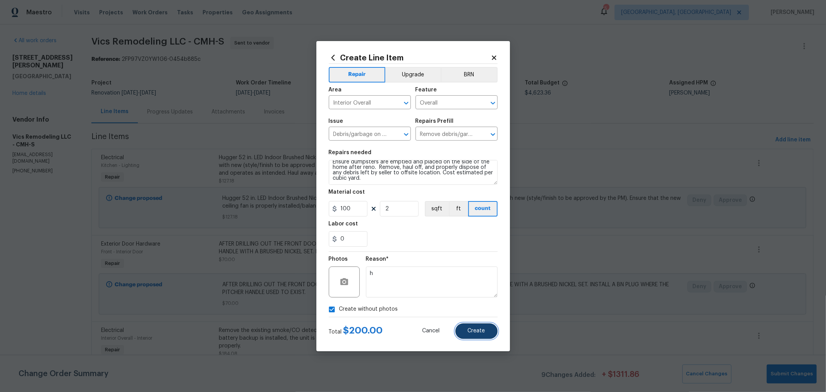
click at [475, 323] on button "Create" at bounding box center [476, 330] width 42 height 15
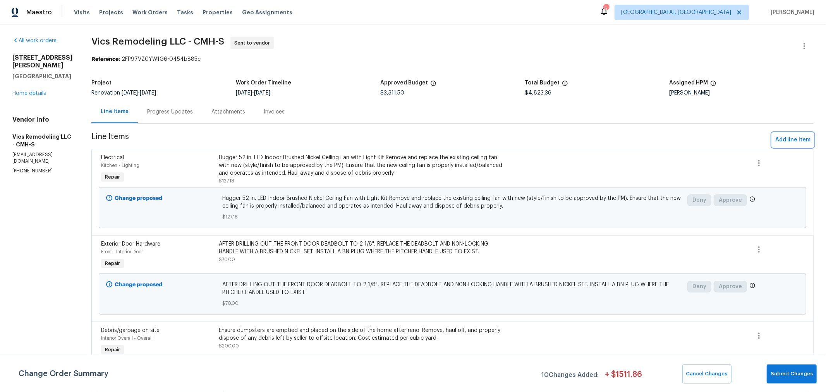
click at [785, 141] on span "Add line item" at bounding box center [792, 140] width 35 height 10
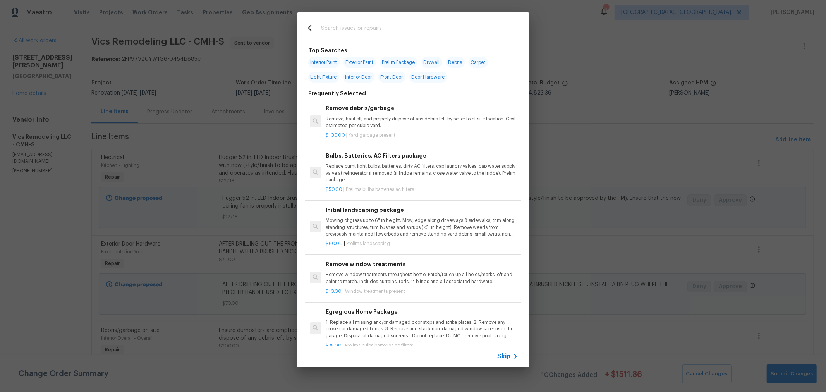
click at [389, 25] on input "text" at bounding box center [403, 29] width 164 height 12
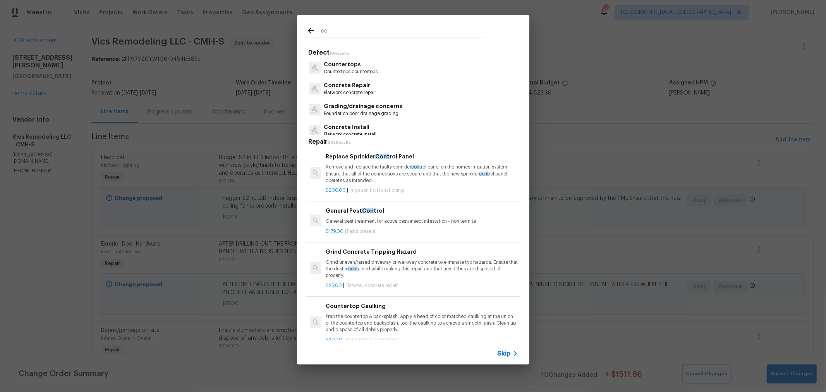
type input "c"
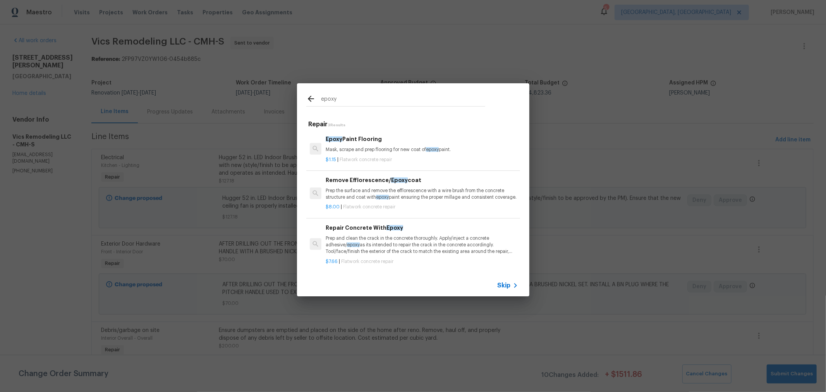
type input "epoxy"
click at [419, 243] on p "Prep and clean the crack in the concrete thoroughly. Apply/inject a concrete ad…" at bounding box center [422, 245] width 192 height 20
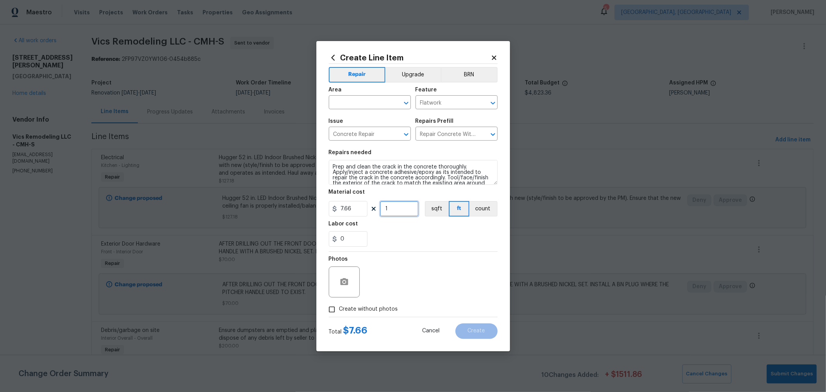
drag, startPoint x: 400, startPoint y: 208, endPoint x: 334, endPoint y: 203, distance: 65.6
click at [334, 203] on div "7.66 1 sqft ft count" at bounding box center [413, 208] width 169 height 15
type input "40"
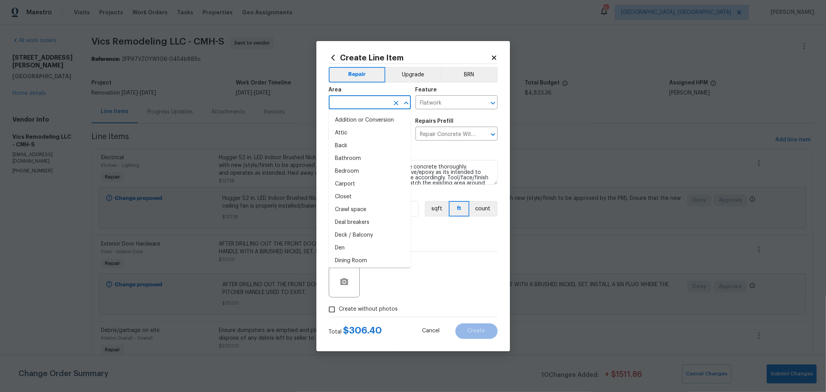
click at [359, 106] on input "text" at bounding box center [359, 103] width 60 height 12
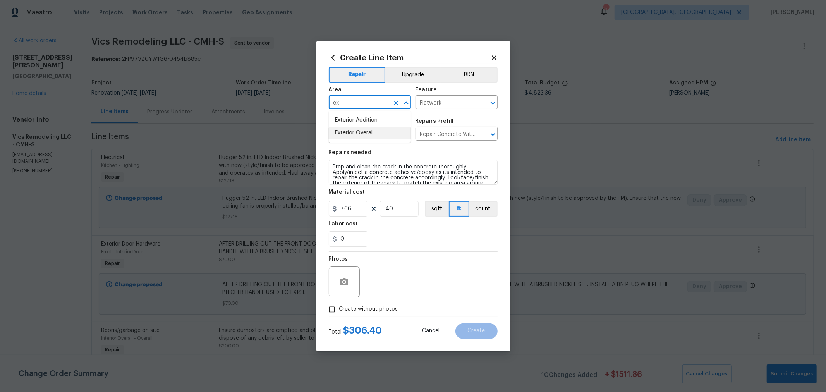
click at [361, 132] on li "Exterior Overall" at bounding box center [370, 133] width 82 height 13
type input "Exterior Overall"
click at [446, 260] on div "Photos" at bounding box center [413, 277] width 169 height 50
click at [371, 308] on span "Create without photos" at bounding box center [368, 309] width 59 height 8
click at [339, 308] on input "Create without photos" at bounding box center [332, 309] width 15 height 15
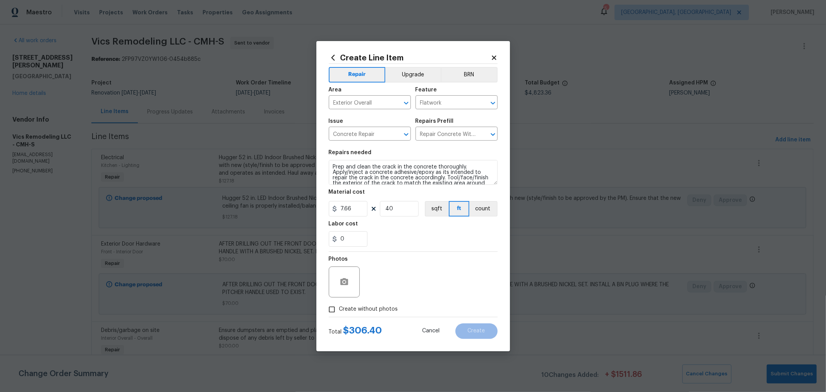
checkbox input "true"
click at [414, 283] on textarea at bounding box center [432, 281] width 132 height 31
type textarea "h"
click at [479, 329] on span "Create" at bounding box center [476, 331] width 17 height 6
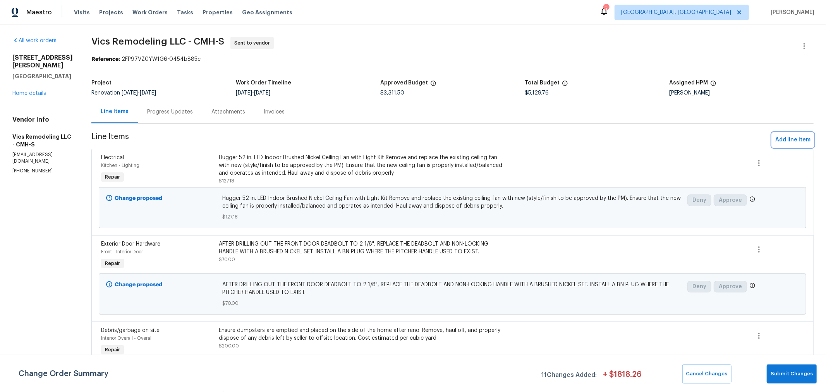
click at [775, 141] on span "Add line item" at bounding box center [792, 140] width 35 height 10
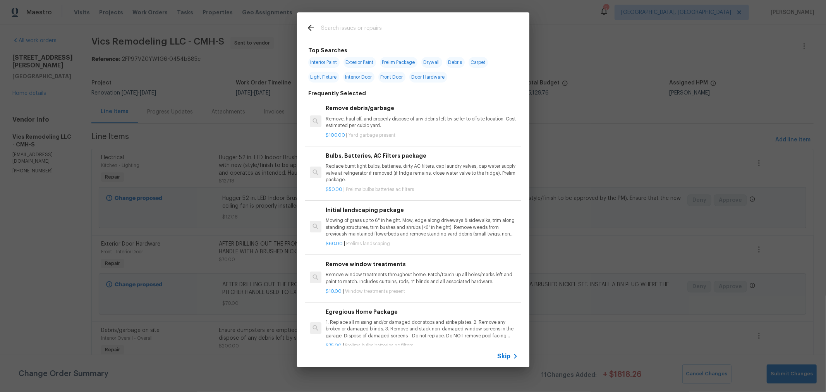
click at [375, 29] on input "text" at bounding box center [403, 29] width 164 height 12
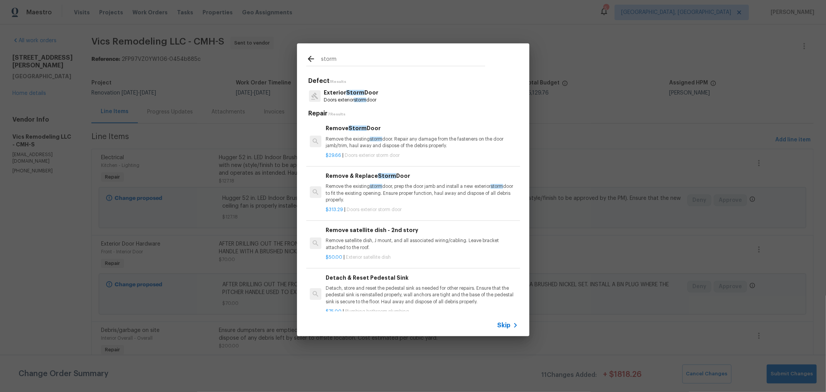
type input "storm"
click at [427, 144] on p "Remove the existing storm door. Repair any damage from the fasteners on the doo…" at bounding box center [422, 142] width 192 height 13
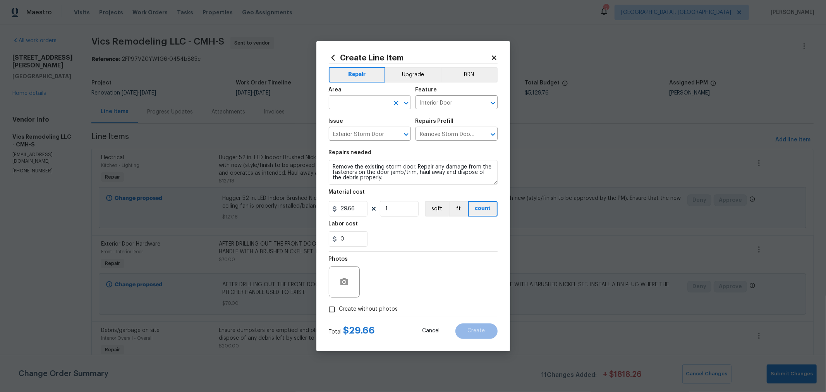
click at [370, 107] on input "text" at bounding box center [359, 103] width 60 height 12
click at [366, 132] on li "Interior Overall" at bounding box center [370, 133] width 82 height 13
type input "Interior Overall"
click at [417, 147] on section "Repairs needed Remove the existing storm door. Repair any damage from the faste…" at bounding box center [413, 198] width 169 height 106
click at [393, 174] on textarea "Remove the existing storm door. Repair any damage from the fasteners on the doo…" at bounding box center [413, 172] width 169 height 25
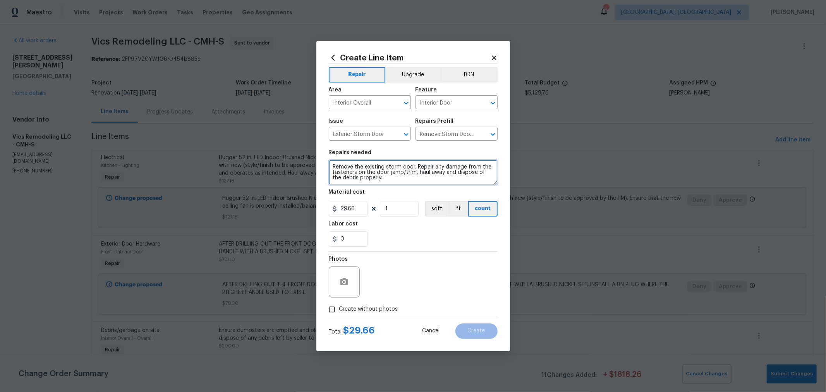
drag, startPoint x: 387, startPoint y: 177, endPoint x: 271, endPoint y: 152, distance: 117.8
click at [270, 159] on div "Create Line Item Repair Upgrade BRN Area Interior Overall ​ Feature Interior Do…" at bounding box center [413, 196] width 826 height 392
type textarea "Remove lock cylinder from the storm door. DO NOT CUT OFF. You must remove the h…"
click at [396, 310] on div "Create without photos" at bounding box center [413, 309] width 169 height 15
click at [381, 307] on span "Create without photos" at bounding box center [368, 309] width 59 height 8
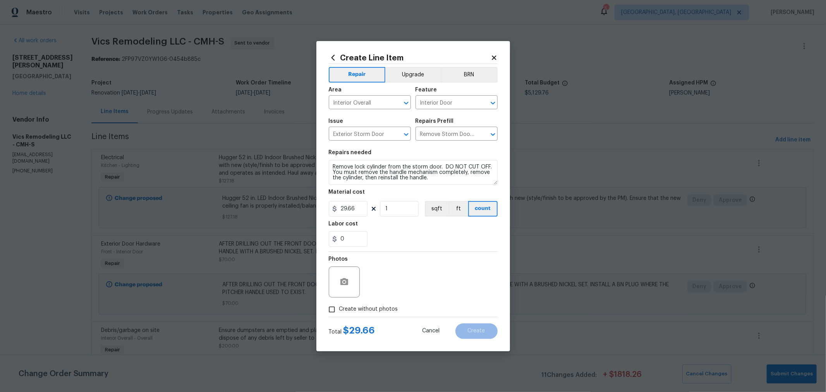
click at [339, 307] on input "Create without photos" at bounding box center [332, 309] width 15 height 15
checkbox input "true"
click at [409, 282] on textarea at bounding box center [432, 281] width 132 height 31
type textarea "h"
click at [455, 175] on textarea "Remove lock cylinder from the storm door. DO NOT CUT OFF. You must remove the h…" at bounding box center [413, 172] width 169 height 25
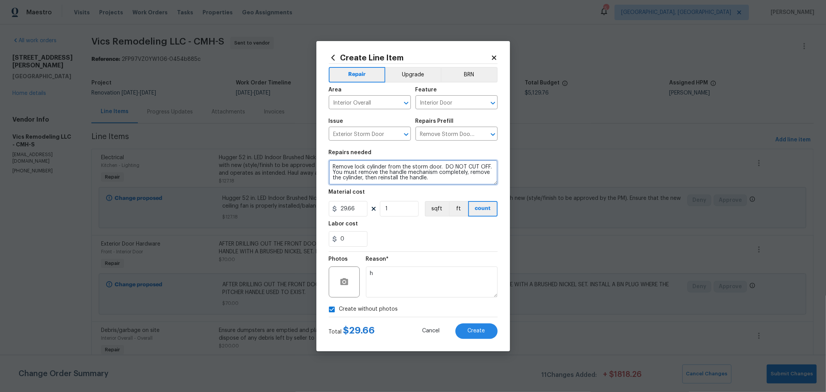
click at [436, 179] on textarea "Remove lock cylinder from the storm door. DO NOT CUT OFF. You must remove the h…" at bounding box center [413, 172] width 169 height 25
click at [469, 248] on section "Repairs needed Remove lock cylinder from the storm door. DO NOT CUT OFF. You mu…" at bounding box center [413, 198] width 169 height 106
click at [432, 180] on textarea "Remove lock cylinder from the storm door. DO NOT CUT OFF. You must remove the h…" at bounding box center [413, 172] width 169 height 25
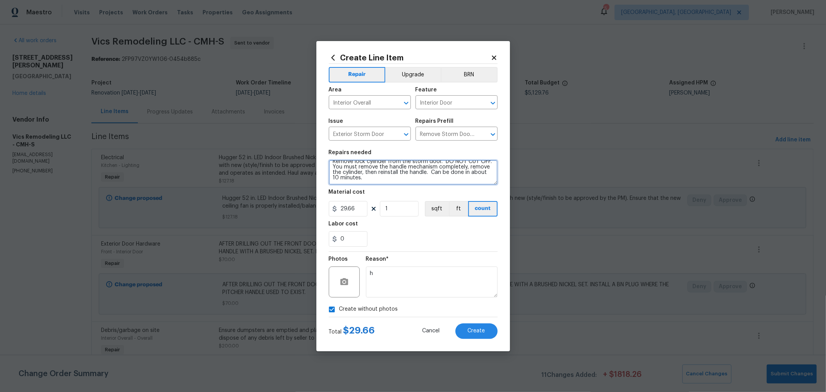
scroll to position [12, 0]
paste textarea "https://www.youtube.com/watch?v=s4erTAy_gTI"
click at [401, 172] on textarea "Remove lock cylinder from the storm door. DO NOT CUT OFF. You must remove the h…" at bounding box center [413, 172] width 169 height 25
type textarea "Remove lock cylinder from the storm door. DO NOT CUT OFF. You must remove the h…"
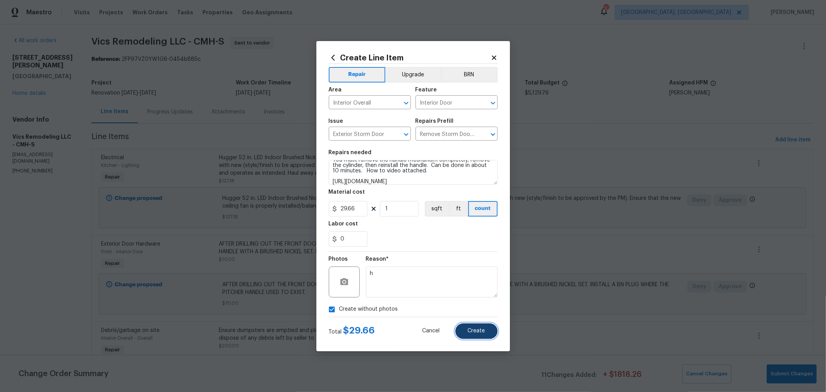
click at [485, 335] on button "Create" at bounding box center [476, 330] width 42 height 15
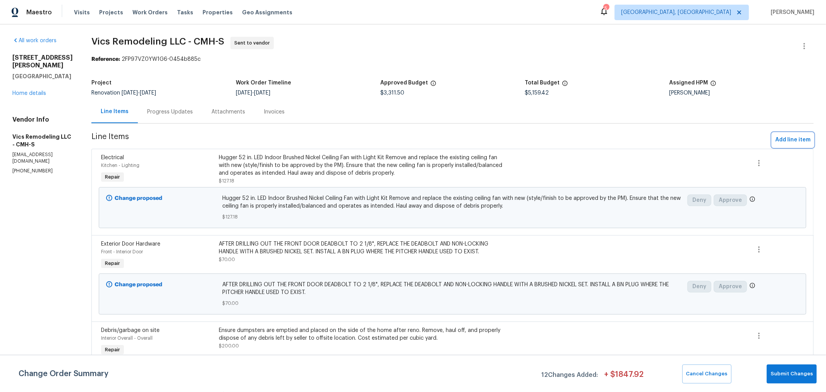
click at [784, 143] on span "Add line item" at bounding box center [792, 140] width 35 height 10
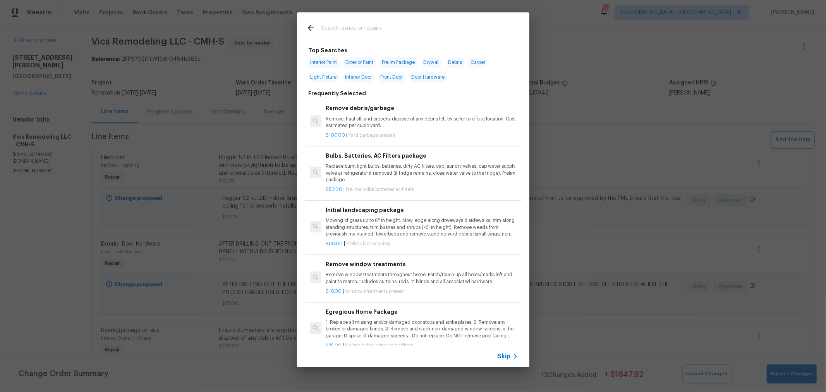
click at [627, 27] on div "Top Searches Interior Paint Exterior Paint Prelim Package Drywall Debris Carpet…" at bounding box center [413, 190] width 826 height 380
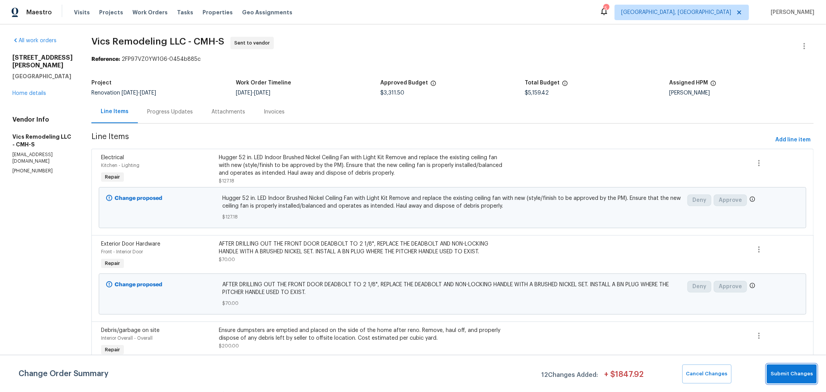
click at [783, 371] on span "Submit Changes" at bounding box center [792, 373] width 42 height 9
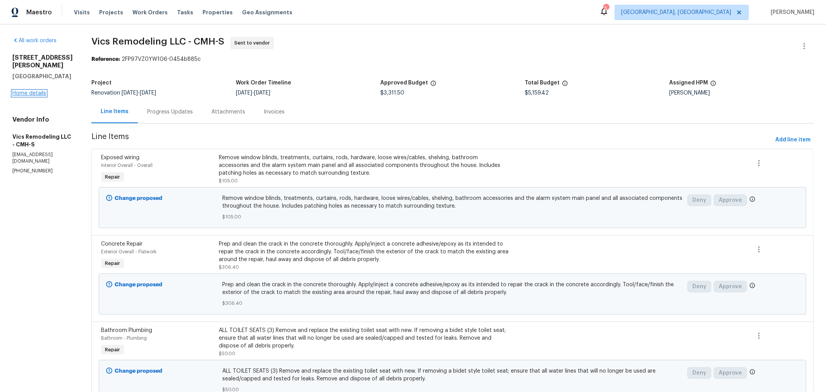
click at [22, 95] on link "Home details" at bounding box center [29, 93] width 34 height 5
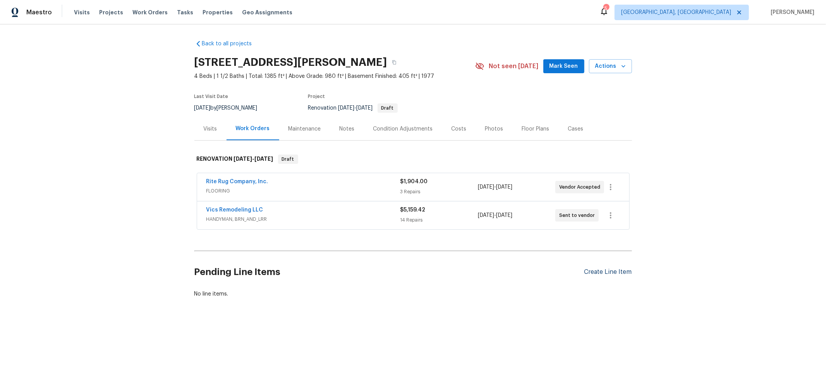
click at [602, 270] on div "Create Line Item" at bounding box center [608, 271] width 48 height 7
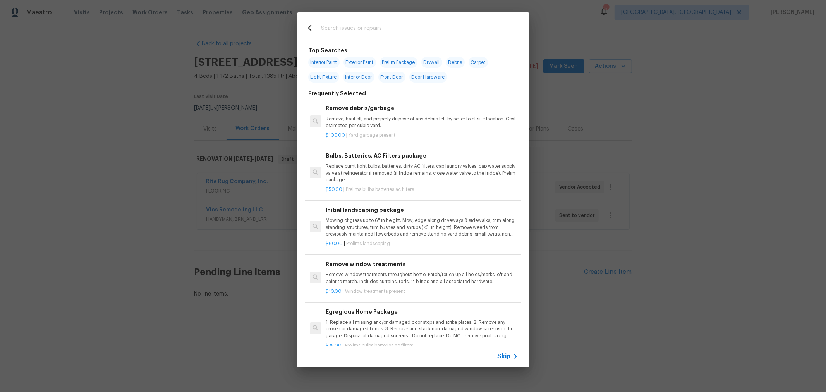
click at [349, 25] on input "text" at bounding box center [403, 29] width 164 height 12
click at [687, 175] on div "Top Searches Interior Paint Exterior Paint Prelim Package Drywall Debris Carpet…" at bounding box center [413, 190] width 826 height 380
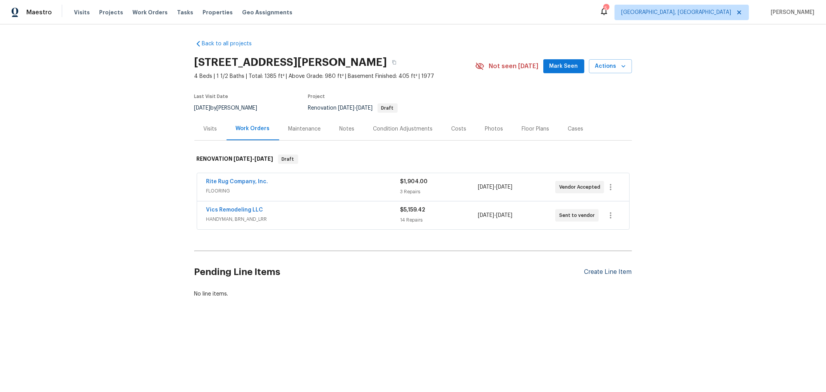
click at [615, 273] on div "Create Line Item" at bounding box center [608, 271] width 48 height 7
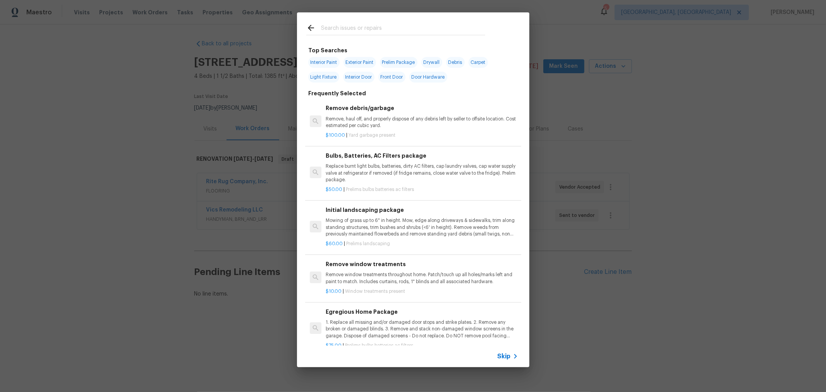
click at [383, 24] on input "text" at bounding box center [403, 29] width 164 height 12
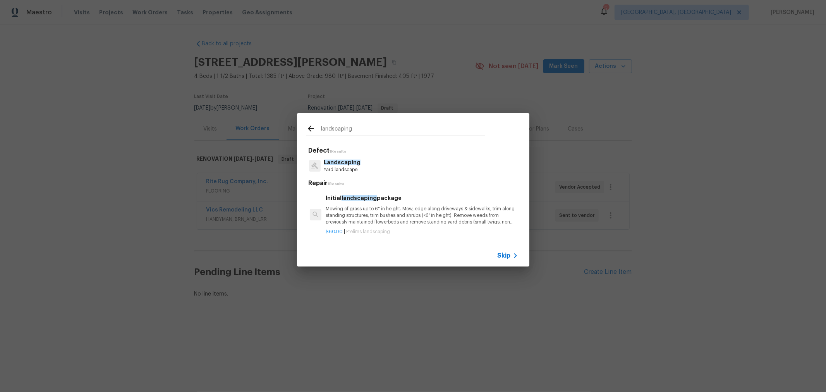
type input "landscaping"
click at [379, 208] on p "Mowing of grass up to 6" in height. Mow, edge along driveways & sidewalks, trim…" at bounding box center [422, 216] width 192 height 20
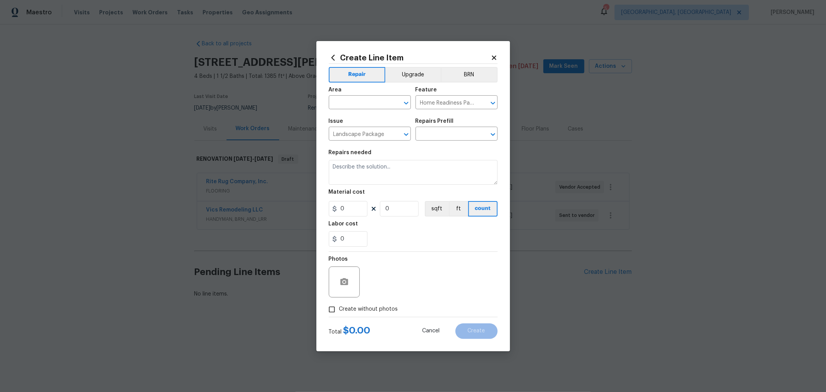
type input "Initial landscaping package $60.00"
type textarea "Mowing of grass up to 6" in height. Mow, edge along driveways & sidewalks, trim…"
type input "60"
type input "1"
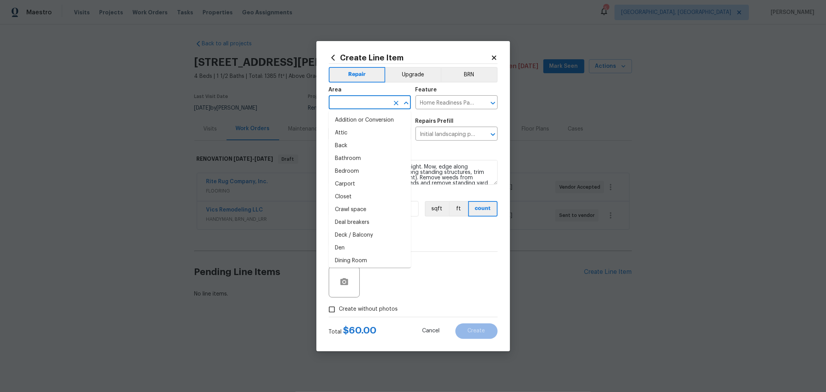
click at [351, 107] on input "text" at bounding box center [359, 103] width 60 height 12
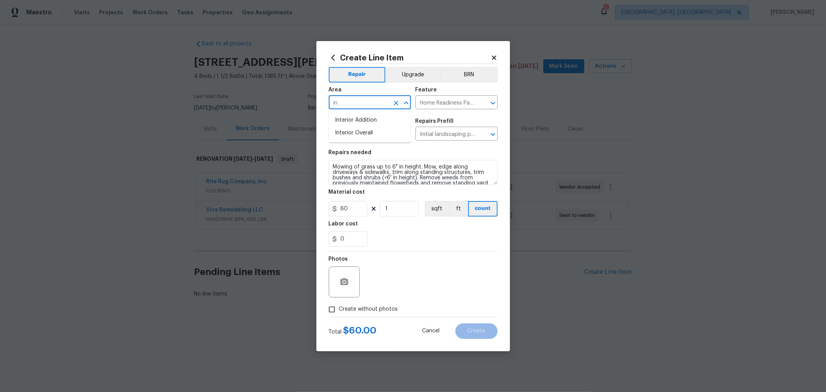
type input "i"
click at [369, 134] on li "Exterior Overall" at bounding box center [370, 133] width 82 height 13
type input "Exterior Overall"
click at [386, 307] on span "Create without photos" at bounding box center [368, 309] width 59 height 8
click at [339, 307] on input "Create without photos" at bounding box center [332, 309] width 15 height 15
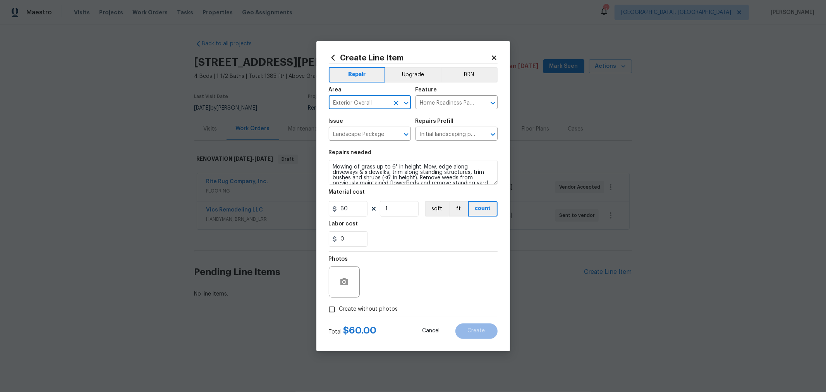
checkbox input "true"
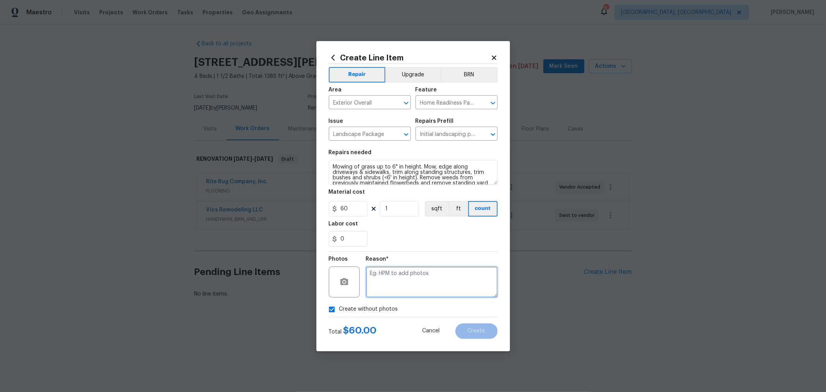
click at [427, 286] on textarea at bounding box center [432, 281] width 132 height 31
type textarea "h"
click at [480, 329] on span "Create" at bounding box center [476, 331] width 17 height 6
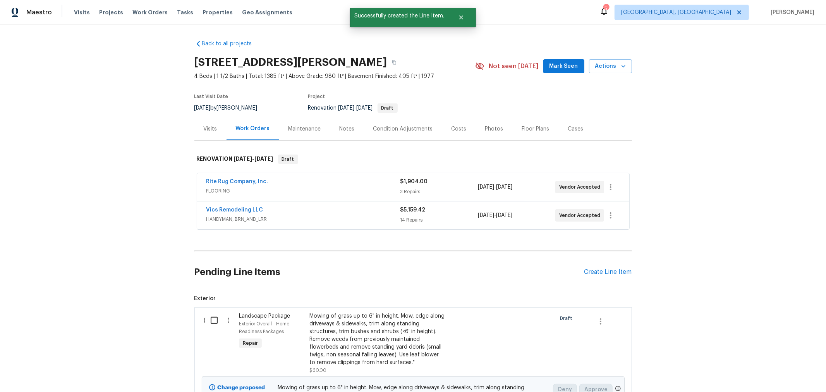
click at [593, 275] on div "Pending Line Items Create Line Item" at bounding box center [413, 272] width 438 height 36
click at [590, 270] on div "Create Line Item" at bounding box center [608, 271] width 48 height 7
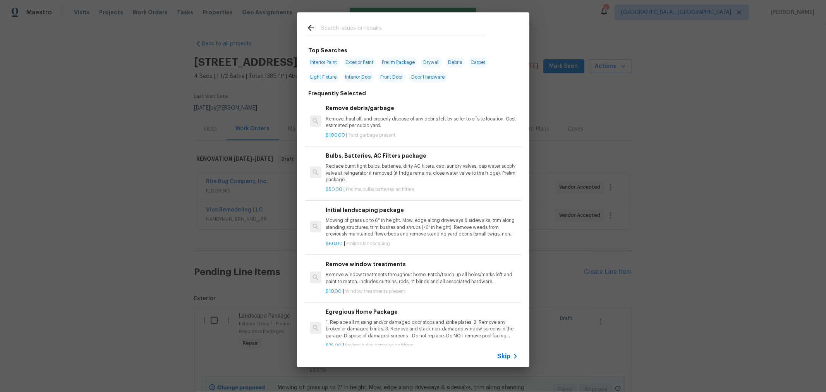
click at [347, 26] on input "text" at bounding box center [403, 29] width 164 height 12
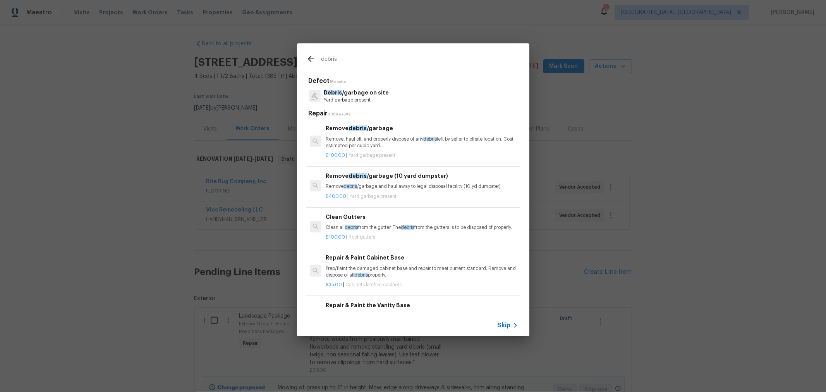
type input "debris"
click at [407, 142] on p "Remove, haul off, and properly dispose of any debris left by seller to offsite …" at bounding box center [422, 142] width 192 height 13
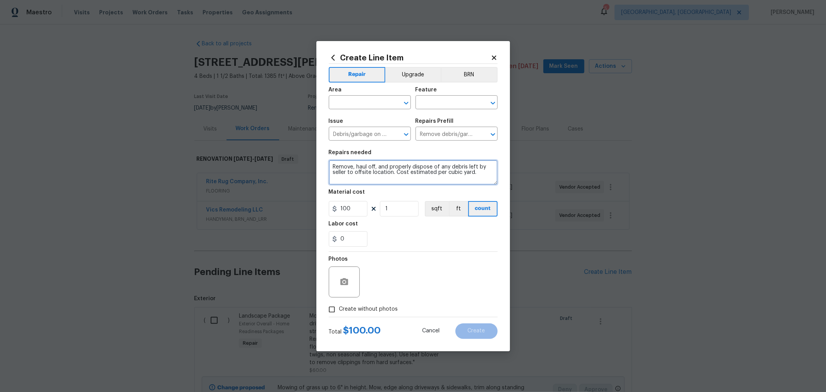
click at [450, 165] on textarea "Remove, haul off, and properly dispose of any debris left by seller to offsite …" at bounding box center [413, 172] width 169 height 25
click at [420, 183] on textarea "Remove, haul off, and properly dispose of any (bricks/lawn ornaments etc.) debr…" at bounding box center [413, 172] width 169 height 25
type textarea "Remove, haul off, and properly dispose of any (bricks/lawn ornaments etc.) debr…"
drag, startPoint x: 376, startPoint y: 306, endPoint x: 419, endPoint y: 295, distance: 45.0
click at [381, 305] on label "Create without photos" at bounding box center [362, 309] width 74 height 15
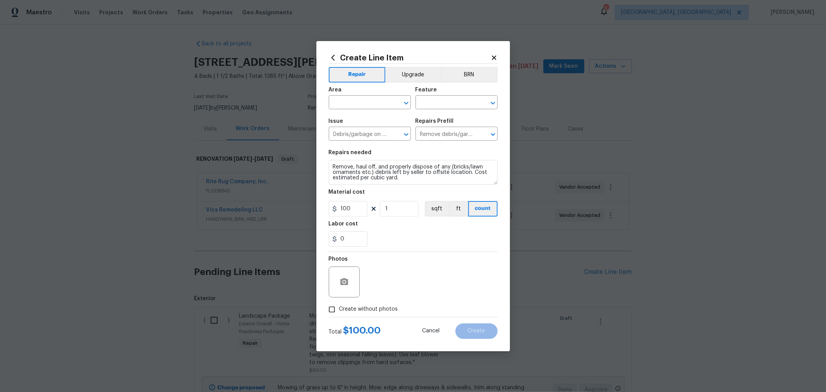
click at [366, 306] on span "Create without photos" at bounding box center [368, 309] width 59 height 8
click at [339, 306] on input "Create without photos" at bounding box center [332, 309] width 15 height 15
checkbox input "true"
click at [377, 288] on textarea at bounding box center [432, 281] width 132 height 31
type textarea "h"
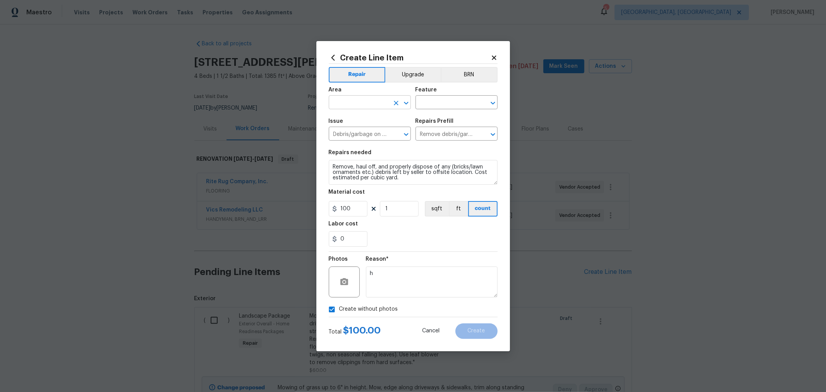
click at [370, 103] on input "text" at bounding box center [359, 103] width 60 height 12
click at [365, 137] on li "Exterior Overall" at bounding box center [370, 133] width 82 height 13
type input "Exterior Overall"
drag, startPoint x: 448, startPoint y: 96, endPoint x: 445, endPoint y: 102, distance: 6.1
click at [446, 100] on figure "Feature ​" at bounding box center [457, 98] width 82 height 22
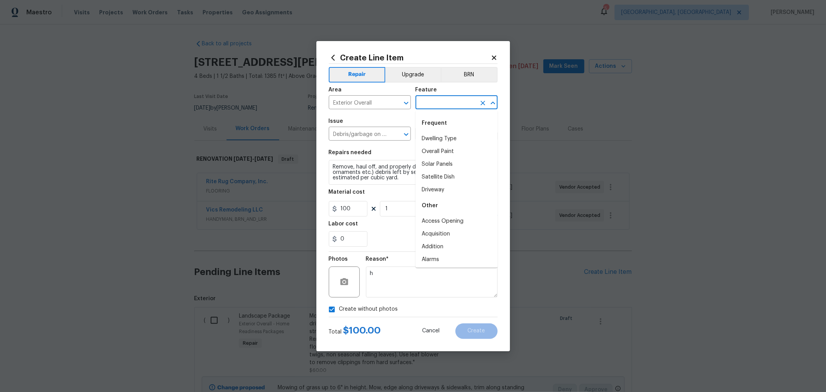
click at [445, 102] on input "text" at bounding box center [446, 103] width 60 height 12
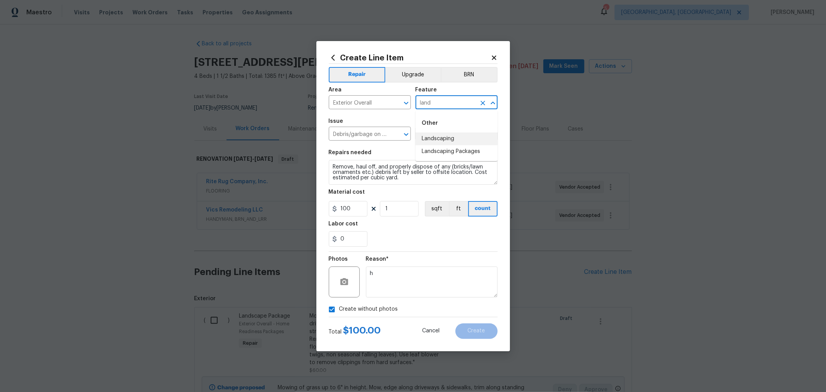
click at [442, 139] on li "Landscaping" at bounding box center [457, 138] width 82 height 13
type input "Landscaping"
click at [473, 325] on button "Create" at bounding box center [476, 330] width 42 height 15
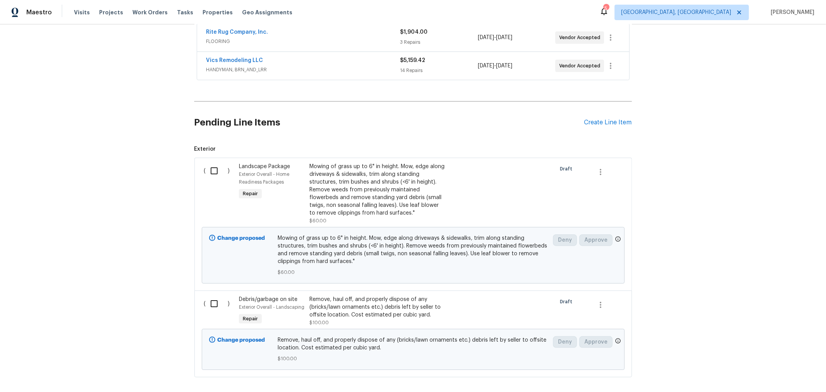
scroll to position [149, 0]
click at [590, 123] on div "Create Line Item" at bounding box center [608, 122] width 48 height 7
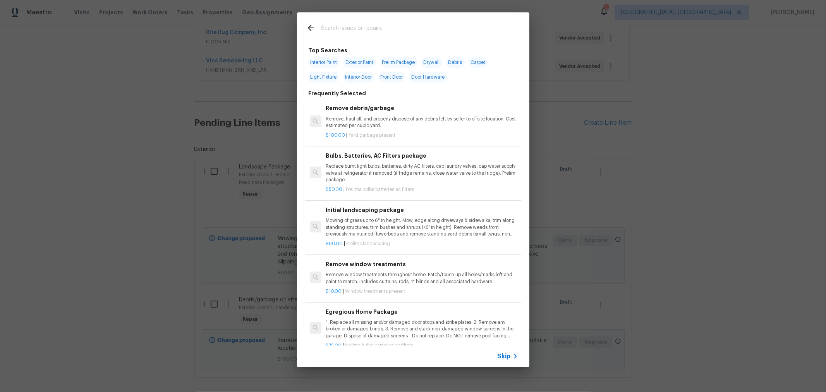
click at [373, 24] on input "text" at bounding box center [403, 29] width 164 height 12
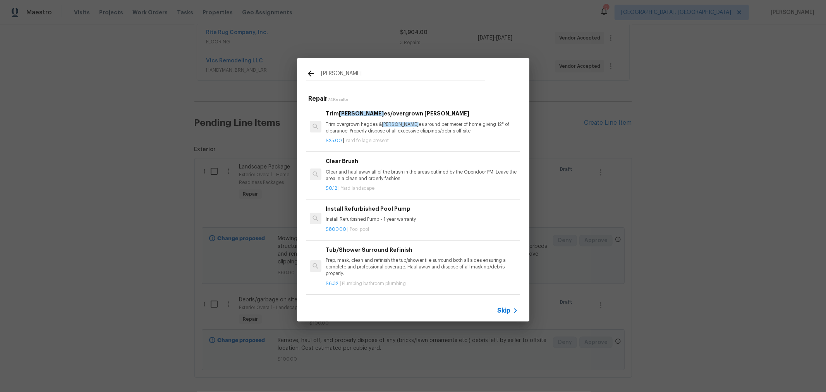
type input "bush"
click at [369, 118] on div "Trim bush es/overgrown hedges Trim overgrown hegdes & bush es around perimeter …" at bounding box center [422, 121] width 192 height 25
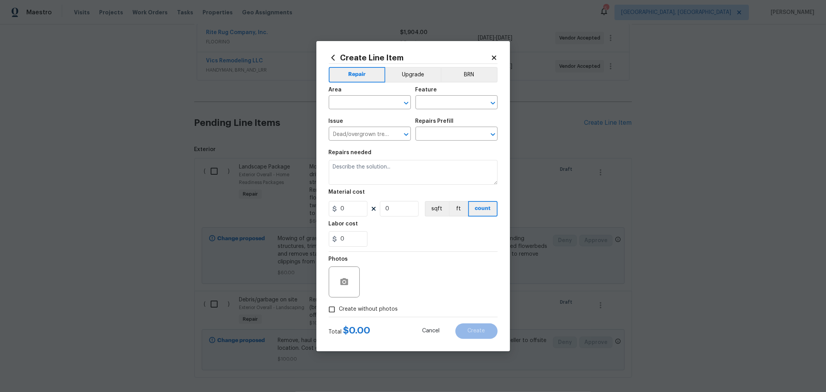
type input "Trim bushes/overgrown hedges $25.00"
type textarea "Trim overgrown hegdes & bushes around perimeter of home giving 12" of clearance…"
type input "25"
type input "1"
click at [365, 96] on div "Area" at bounding box center [370, 92] width 82 height 10
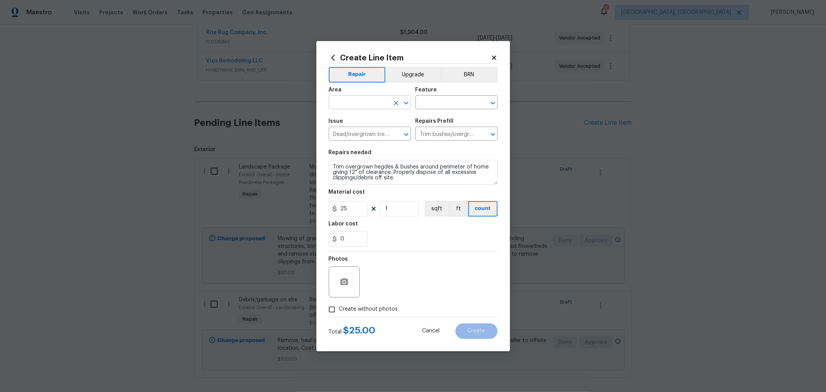
click at [363, 102] on input "text" at bounding box center [359, 103] width 60 height 12
click at [351, 116] on li "Front" at bounding box center [370, 120] width 82 height 13
type input "Front"
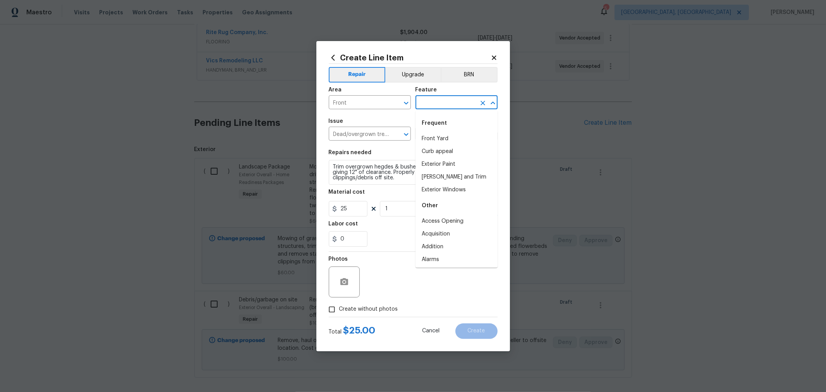
click at [448, 103] on input "text" at bounding box center [446, 103] width 60 height 12
type input "l"
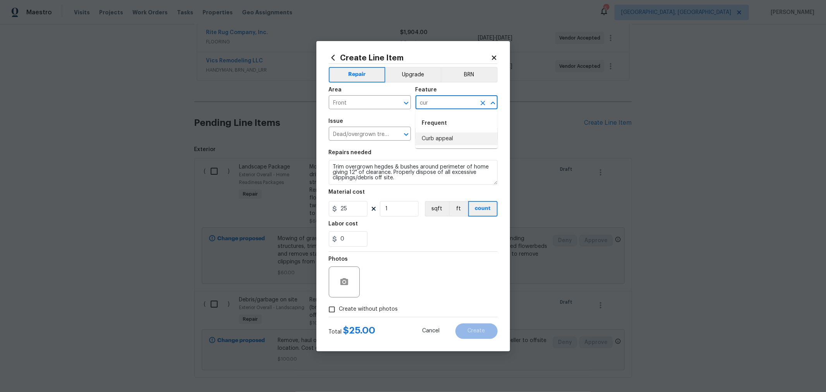
click at [435, 136] on li "Curb appeal" at bounding box center [457, 138] width 82 height 13
type input "Curb appeal"
drag, startPoint x: 401, startPoint y: 212, endPoint x: 393, endPoint y: 211, distance: 8.2
click at [393, 211] on input "1" at bounding box center [399, 208] width 39 height 15
drag, startPoint x: 395, startPoint y: 212, endPoint x: 379, endPoint y: 211, distance: 15.9
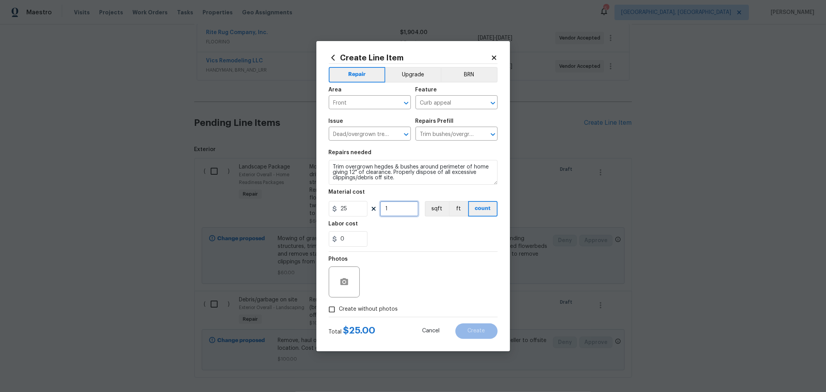
click at [379, 211] on div "25 1 sqft ft count" at bounding box center [413, 208] width 169 height 15
type input "2"
click at [423, 253] on div "Photos" at bounding box center [413, 277] width 169 height 50
click at [368, 304] on label "Create without photos" at bounding box center [362, 309] width 74 height 15
click at [339, 304] on input "Create without photos" at bounding box center [332, 309] width 15 height 15
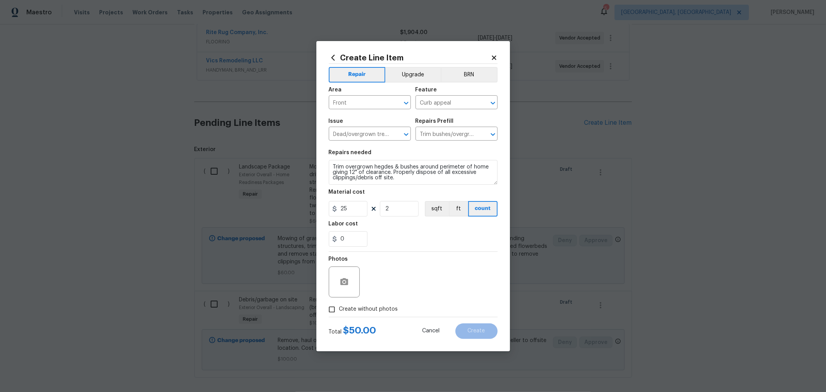
checkbox input "true"
click at [383, 290] on textarea at bounding box center [432, 281] width 132 height 31
type textarea "h"
click at [473, 328] on button "Create" at bounding box center [476, 330] width 42 height 15
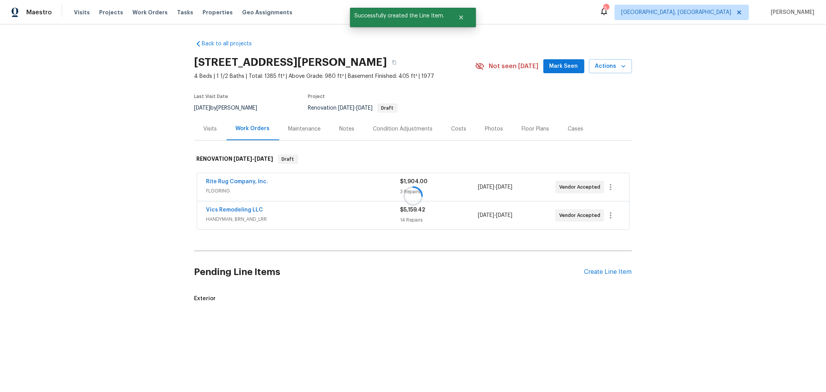
scroll to position [0, 0]
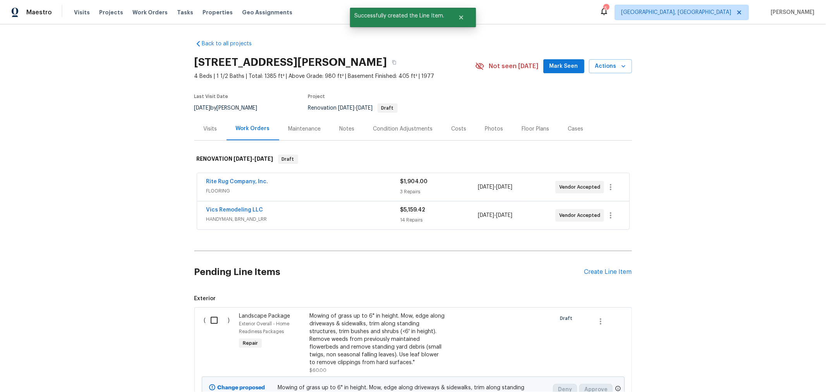
click at [593, 275] on div "Pending Line Items Create Line Item" at bounding box center [413, 272] width 438 height 36
click at [595, 268] on div "Create Line Item" at bounding box center [608, 271] width 48 height 7
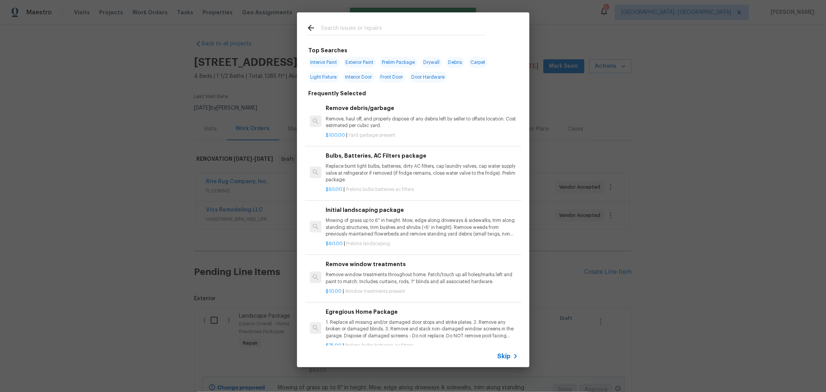
click at [341, 25] on input "text" at bounding box center [403, 29] width 164 height 12
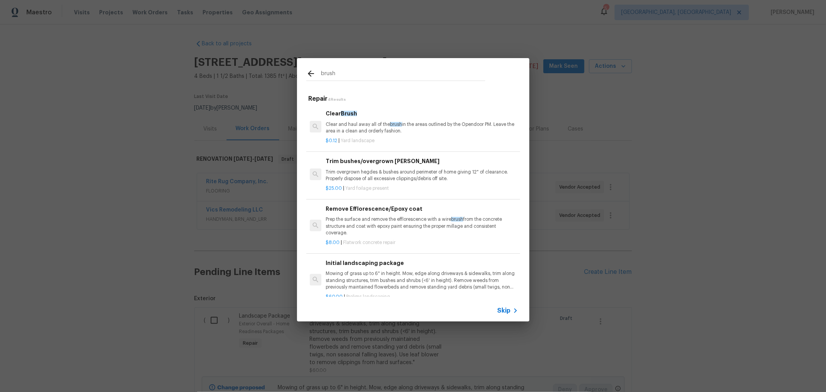
type input "brush"
click at [379, 128] on p "Clear and haul away all of the brush in the areas outlined by the Opendoor PM. …" at bounding box center [422, 127] width 192 height 13
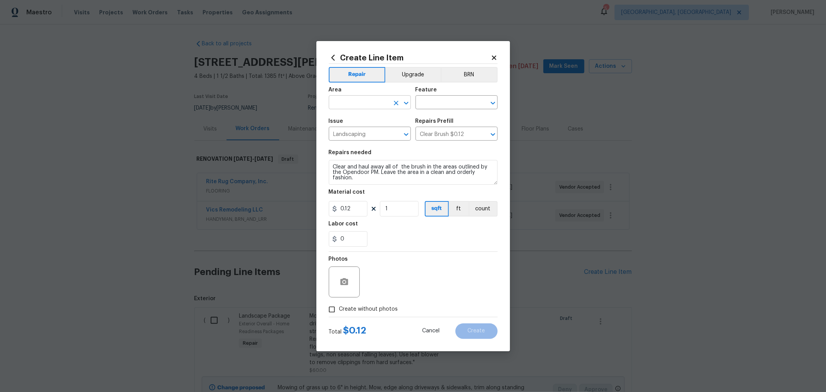
click at [371, 103] on input "text" at bounding box center [359, 103] width 60 height 12
click at [341, 122] on li "Front" at bounding box center [370, 120] width 82 height 13
type input "Front"
click at [443, 108] on input "text" at bounding box center [446, 103] width 60 height 12
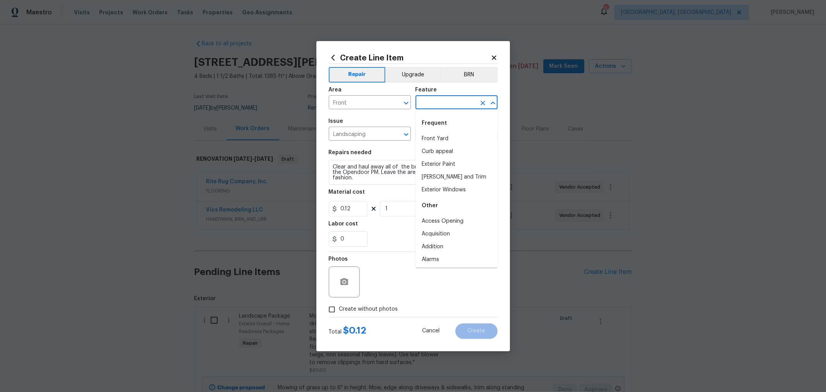
type input "l"
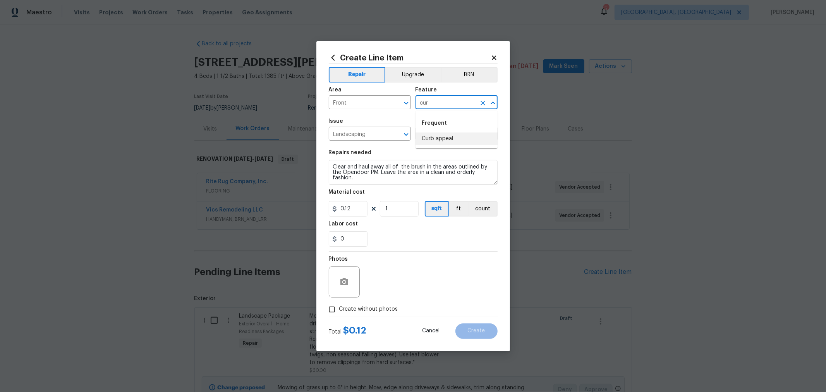
click at [430, 139] on li "Curb appeal" at bounding box center [457, 138] width 82 height 13
type input "Curb appeal"
drag, startPoint x: 385, startPoint y: 208, endPoint x: 355, endPoint y: 208, distance: 29.8
click at [355, 208] on div "0.12 1 sqft ft count" at bounding box center [413, 208] width 169 height 15
type input "200"
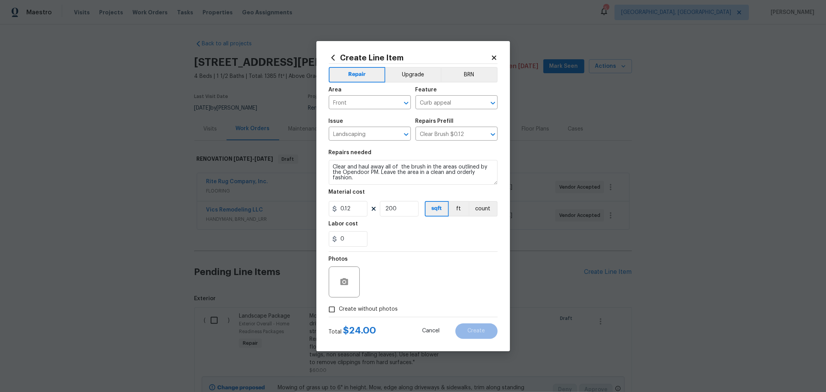
click at [377, 309] on span "Create without photos" at bounding box center [368, 309] width 59 height 8
click at [339, 309] on input "Create without photos" at bounding box center [332, 309] width 15 height 15
checkbox input "true"
click at [403, 292] on textarea at bounding box center [432, 281] width 132 height 31
type textarea "h"
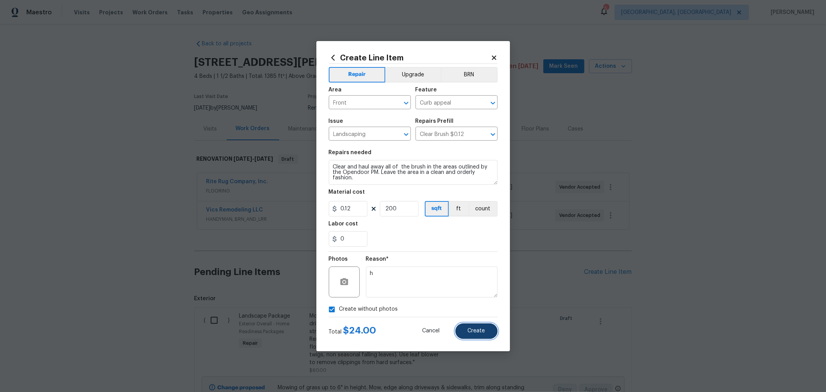
click at [488, 332] on button "Create" at bounding box center [476, 330] width 42 height 15
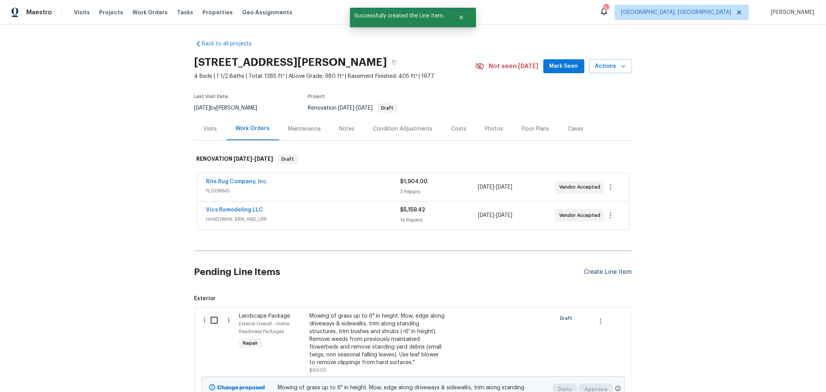
click at [603, 268] on div "Create Line Item" at bounding box center [608, 271] width 48 height 7
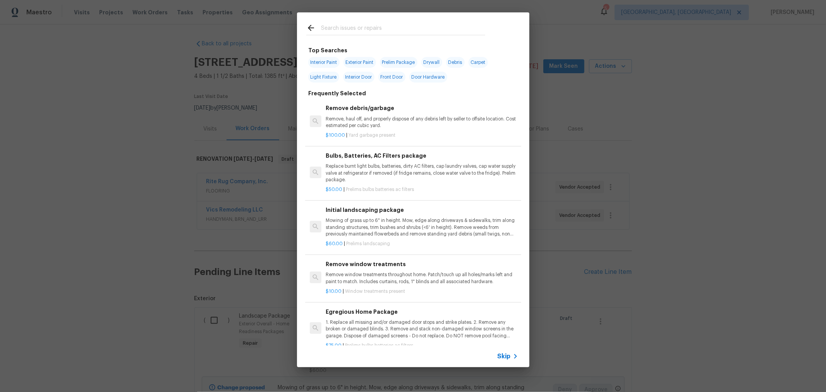
click at [367, 34] on input "text" at bounding box center [403, 29] width 164 height 12
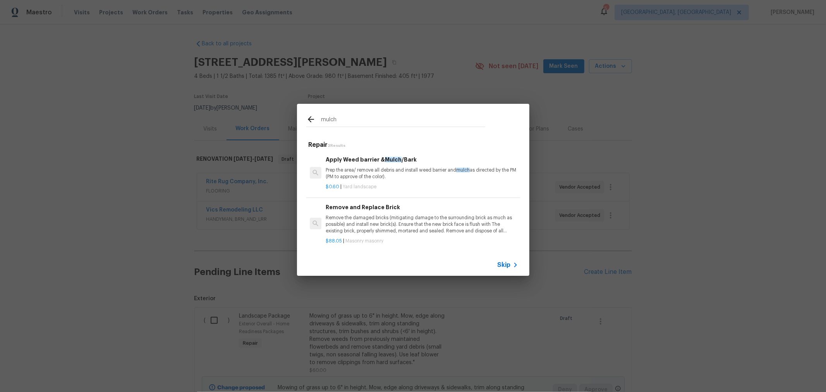
type input "mulch"
click at [389, 182] on div "$0.60 | Yard landscape" at bounding box center [422, 185] width 192 height 10
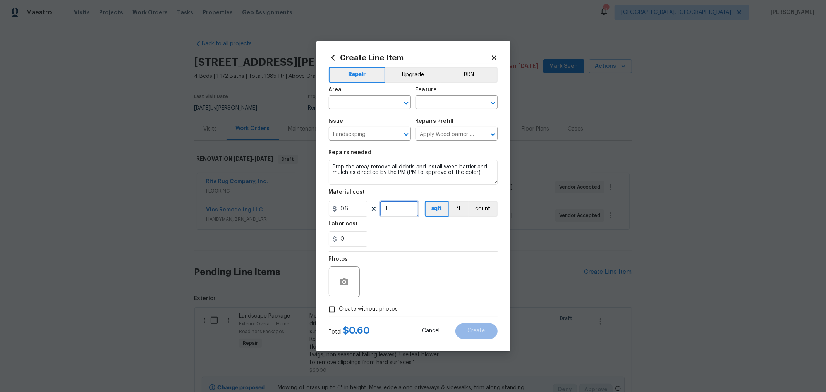
drag, startPoint x: 396, startPoint y: 208, endPoint x: 378, endPoint y: 211, distance: 18.5
click at [370, 210] on div "0.6 1 sqft ft count" at bounding box center [413, 208] width 169 height 15
type input "350"
click at [375, 305] on label "Create without photos" at bounding box center [362, 309] width 74 height 15
click at [339, 305] on input "Create without photos" at bounding box center [332, 309] width 15 height 15
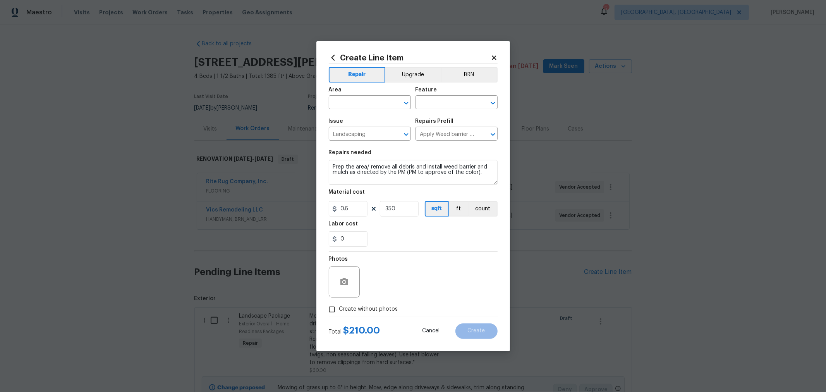
checkbox input "true"
click at [395, 292] on textarea at bounding box center [432, 281] width 132 height 31
type textarea "h"
click at [431, 244] on div "0" at bounding box center [413, 238] width 169 height 15
click at [368, 103] on input "text" at bounding box center [359, 103] width 60 height 12
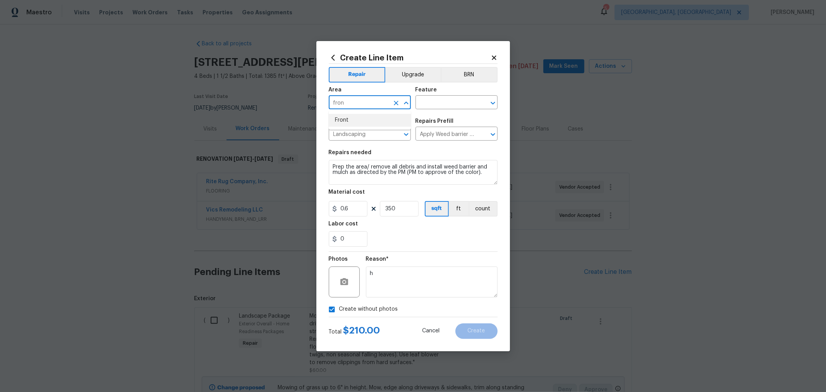
click at [336, 122] on li "Front" at bounding box center [370, 120] width 82 height 13
type input "Front"
click at [438, 99] on input "text" at bounding box center [446, 103] width 60 height 12
click at [433, 142] on li "Curb appeal" at bounding box center [457, 138] width 82 height 13
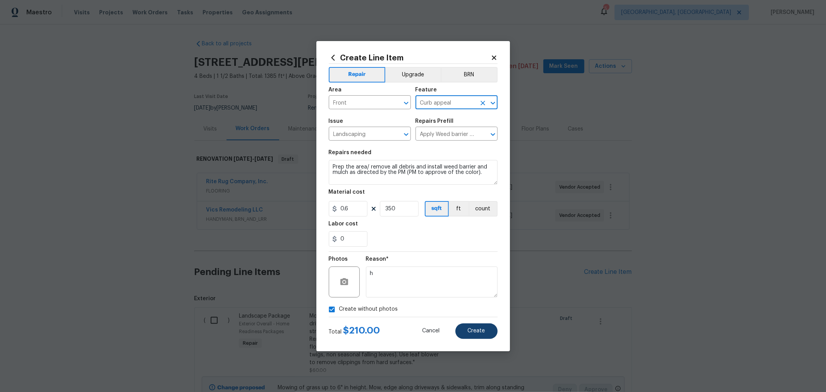
type input "Curb appeal"
click at [471, 328] on span "Create" at bounding box center [476, 331] width 17 height 6
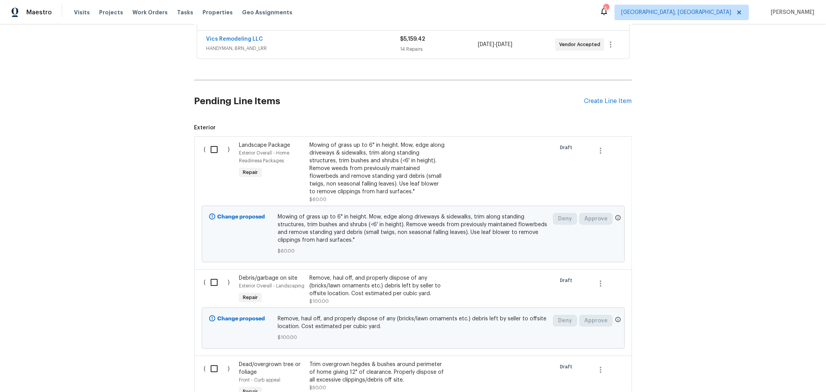
scroll to position [171, 0]
click at [209, 146] on input "checkbox" at bounding box center [217, 149] width 22 height 16
checkbox input "true"
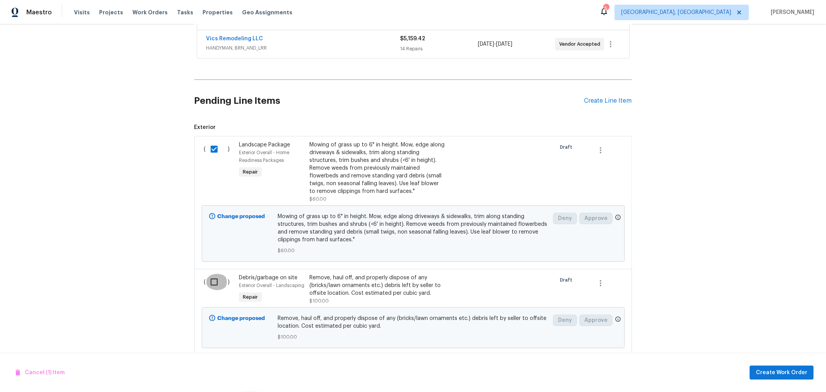
click at [206, 280] on input "checkbox" at bounding box center [217, 282] width 22 height 16
checkbox input "true"
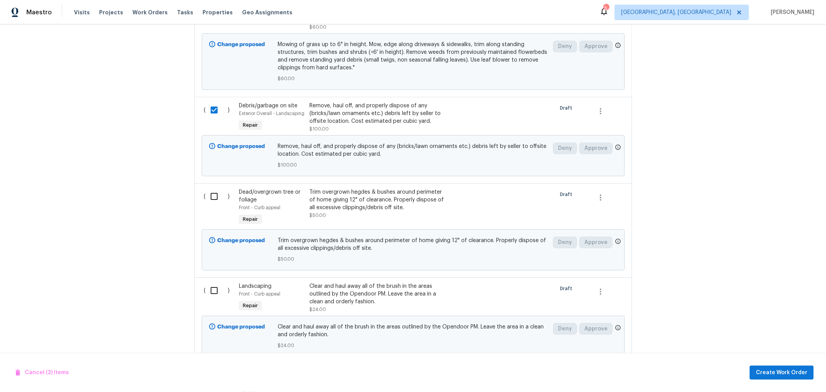
scroll to position [344, 0]
click at [214, 197] on input "checkbox" at bounding box center [217, 196] width 22 height 16
checkbox input "true"
click at [207, 287] on input "checkbox" at bounding box center [217, 290] width 22 height 16
checkbox input "true"
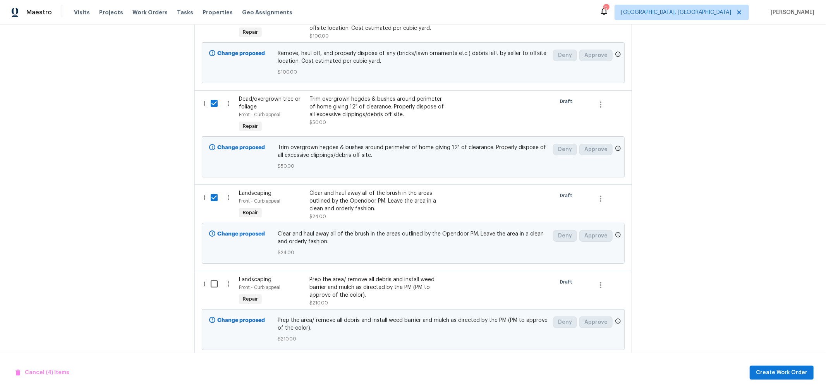
scroll to position [457, 0]
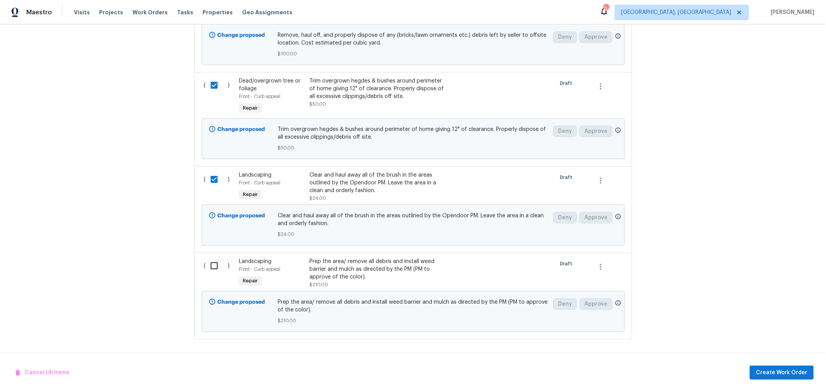
click at [212, 263] on input "checkbox" at bounding box center [217, 266] width 22 height 16
checkbox input "true"
click at [779, 372] on span "Create Work Order" at bounding box center [782, 373] width 52 height 10
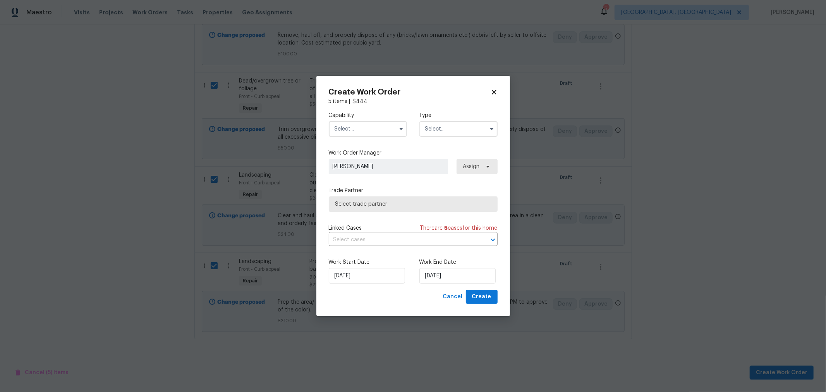
click at [347, 125] on input "text" at bounding box center [368, 128] width 78 height 15
click at [359, 157] on span "Hardscape Landscape" at bounding box center [365, 154] width 57 height 5
type input "Hardscape Landscape"
click at [477, 130] on input "text" at bounding box center [458, 128] width 78 height 15
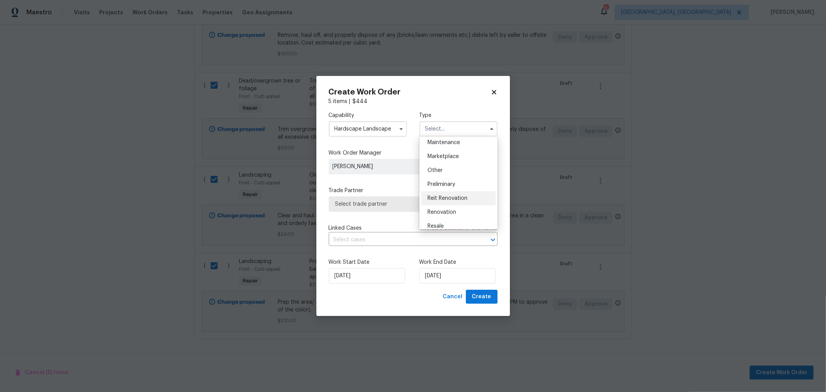
scroll to position [129, 0]
click at [443, 208] on div "Renovation" at bounding box center [458, 212] width 74 height 14
type input "Renovation"
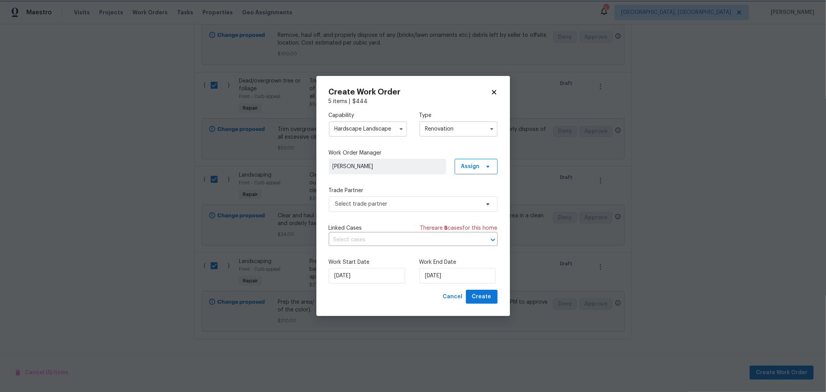
scroll to position [0, 0]
click at [408, 205] on span "Select trade partner" at bounding box center [407, 204] width 144 height 8
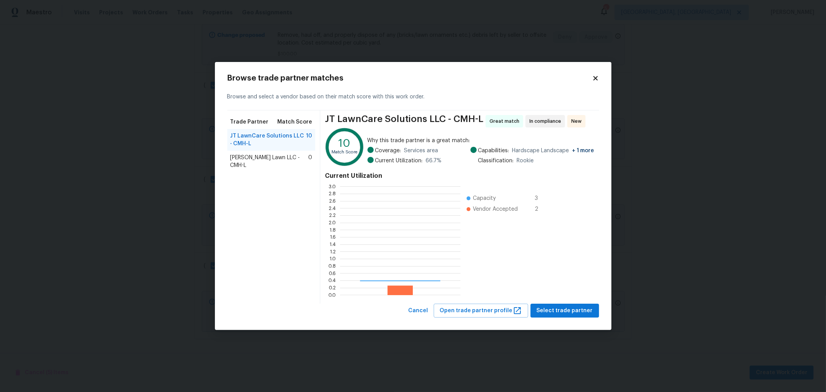
scroll to position [102, 114]
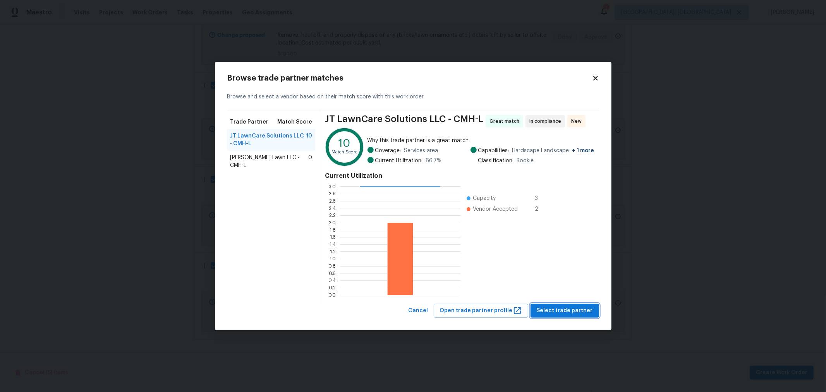
click at [566, 308] on span "Select trade partner" at bounding box center [565, 311] width 56 height 10
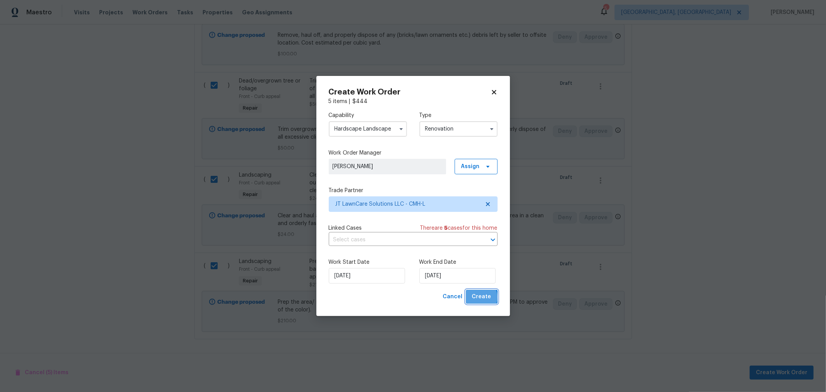
click at [481, 298] on span "Create" at bounding box center [481, 297] width 19 height 10
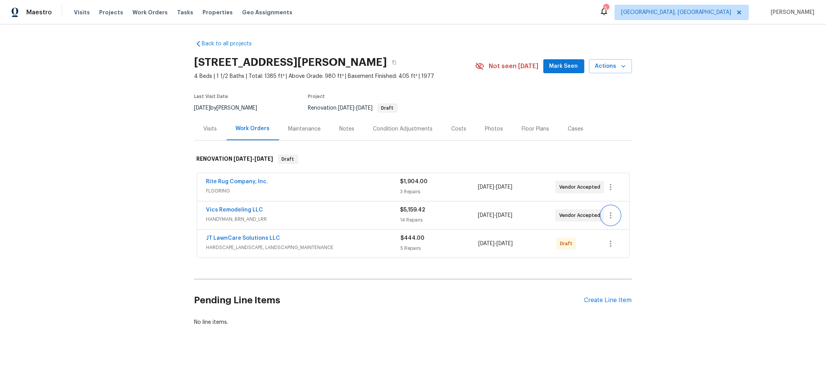
click at [610, 214] on icon "button" at bounding box center [610, 215] width 9 height 9
click at [614, 218] on li "Edit" at bounding box center [640, 214] width 84 height 13
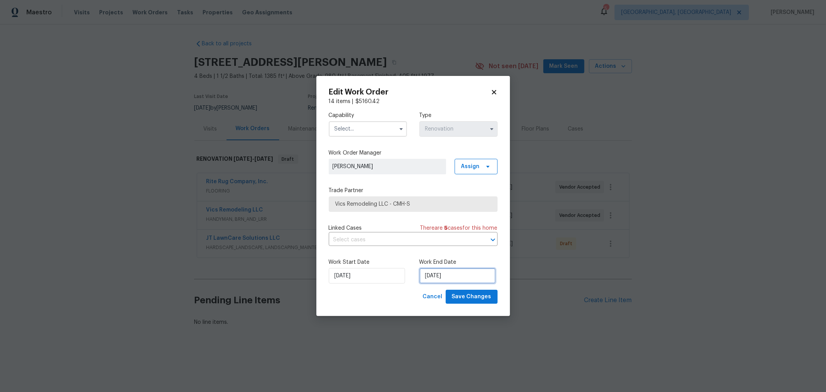
click at [442, 274] on input "8/25/2025" at bounding box center [457, 275] width 76 height 15
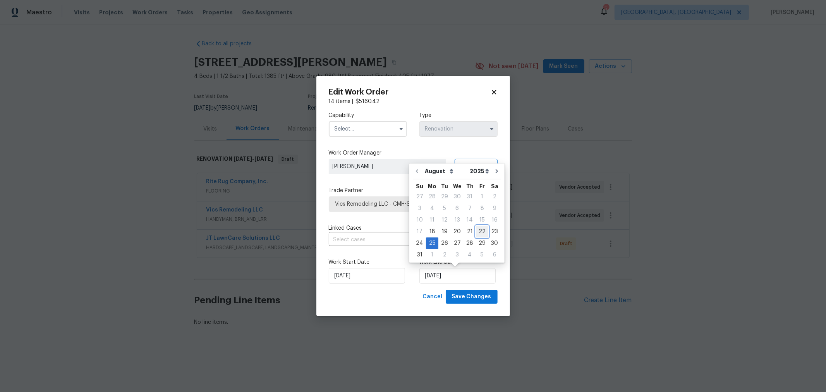
click at [479, 232] on div "22" at bounding box center [482, 231] width 12 height 11
type input "8/22/2025"
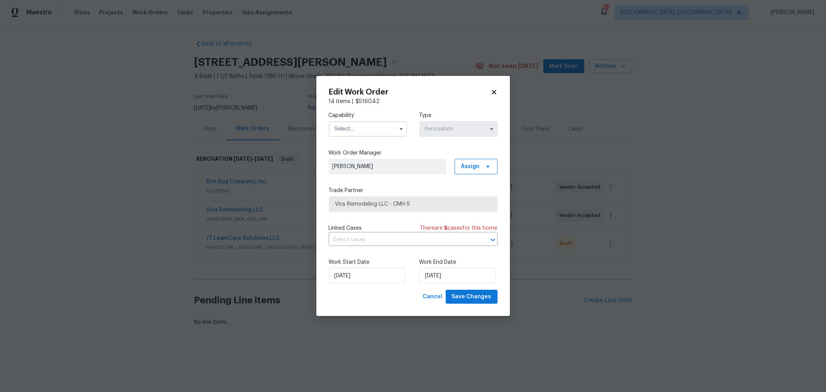
click at [367, 131] on input "text" at bounding box center [368, 128] width 78 height 15
click at [354, 191] on div "Handyman" at bounding box center [368, 184] width 74 height 14
type input "Handyman"
click at [469, 302] on button "Save Changes" at bounding box center [472, 297] width 52 height 14
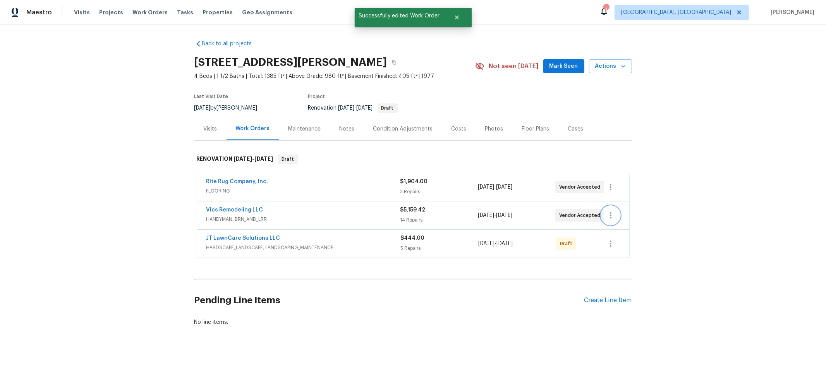
click at [607, 214] on icon "button" at bounding box center [610, 215] width 9 height 9
click at [668, 178] on div at bounding box center [413, 196] width 826 height 392
click at [612, 184] on button "button" at bounding box center [610, 187] width 19 height 19
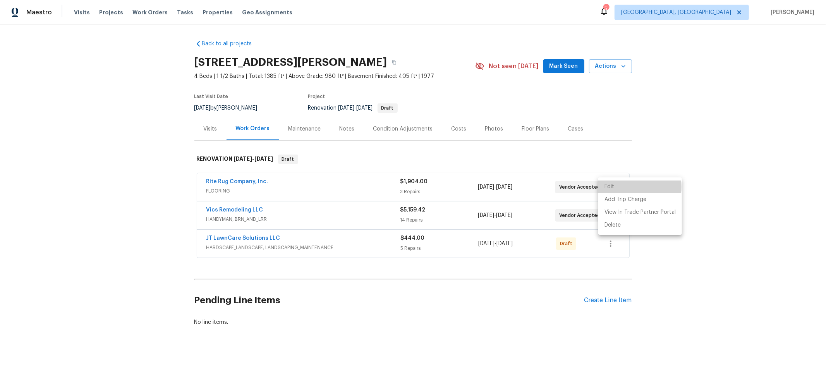
click at [612, 187] on li "Edit" at bounding box center [640, 186] width 84 height 13
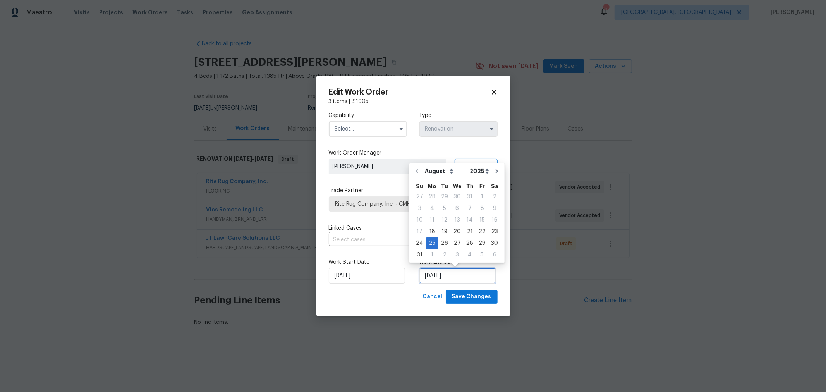
click at [452, 273] on input "8/25/2025" at bounding box center [457, 275] width 76 height 15
click at [490, 231] on div "23" at bounding box center [494, 231] width 12 height 11
type input "8/23/2025"
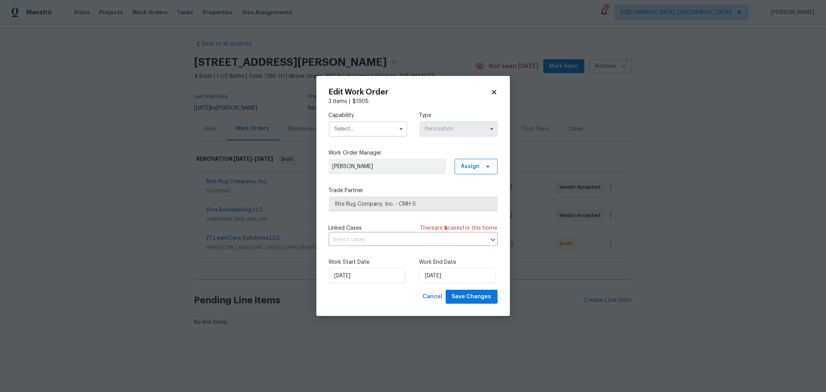
click at [358, 124] on input "text" at bounding box center [368, 128] width 78 height 15
click at [354, 192] on span "Flooring" at bounding box center [347, 188] width 21 height 5
type input "Flooring"
click at [469, 298] on span "Save Changes" at bounding box center [472, 297] width 40 height 10
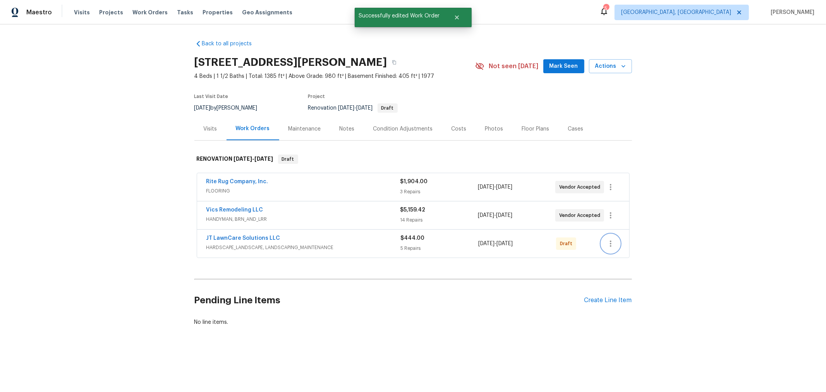
click at [606, 244] on icon "button" at bounding box center [610, 243] width 9 height 9
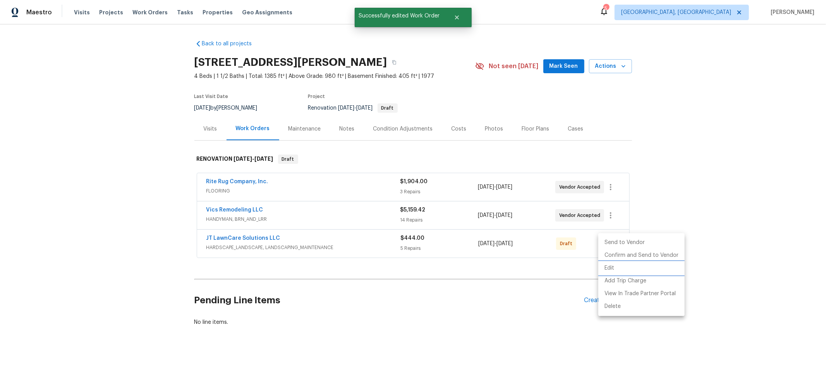
click at [612, 269] on li "Edit" at bounding box center [641, 268] width 86 height 13
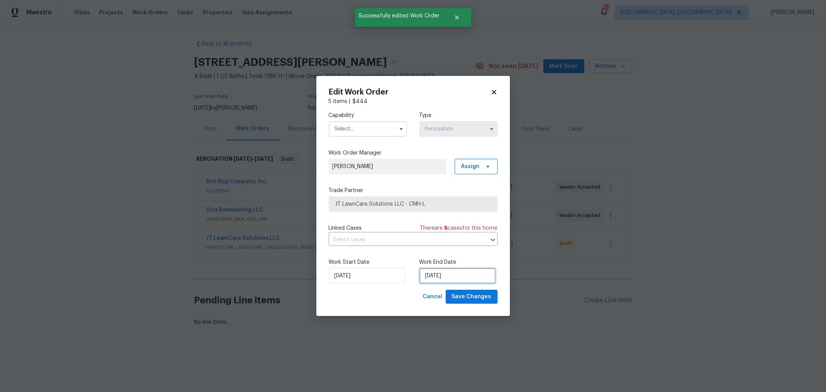
click at [474, 280] on input "8/18/2025" at bounding box center [457, 275] width 76 height 15
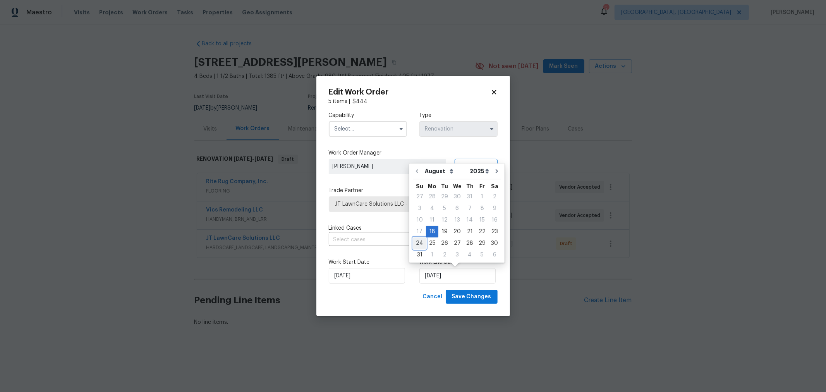
click at [421, 242] on div "24" at bounding box center [419, 243] width 13 height 11
type input "8/24/2025"
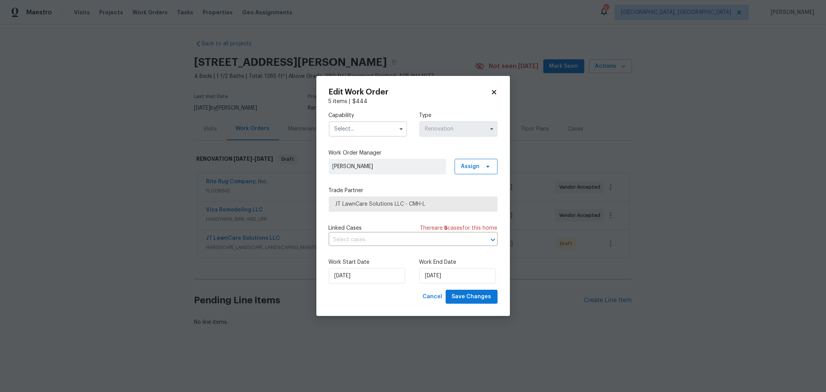
click at [371, 129] on input "text" at bounding box center [368, 128] width 78 height 15
click at [361, 157] on span "Hardscape Landscape" at bounding box center [365, 154] width 57 height 5
type input "Hardscape Landscape"
click at [479, 297] on span "Save Changes" at bounding box center [472, 297] width 40 height 10
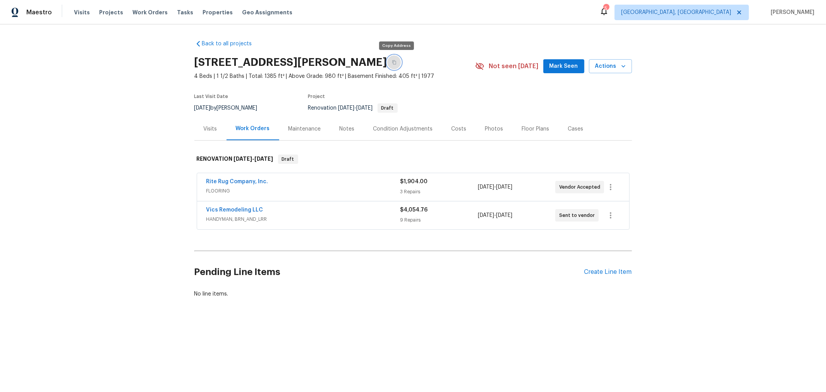
click at [395, 64] on icon "button" at bounding box center [394, 62] width 4 height 4
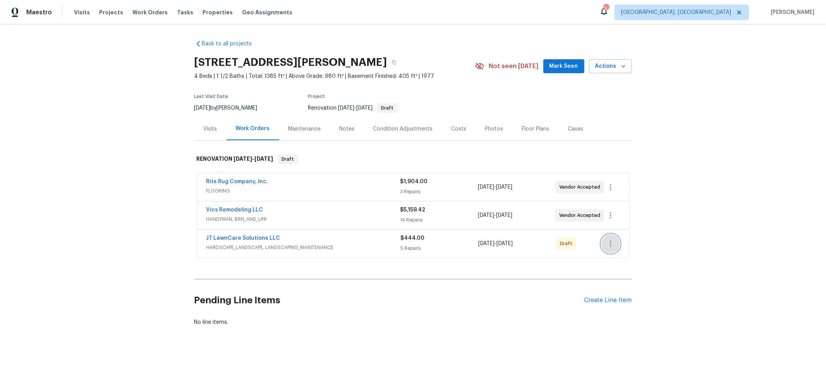
click at [609, 243] on icon "button" at bounding box center [610, 243] width 9 height 9
click at [628, 258] on li "Confirm and Send to Vendor" at bounding box center [641, 255] width 86 height 13
click at [773, 196] on div at bounding box center [413, 196] width 826 height 392
click at [247, 183] on link "Rite Rug Company, Inc." at bounding box center [237, 181] width 62 height 5
click at [241, 208] on link "JT LawnCare Solutions LLC" at bounding box center [243, 209] width 74 height 5
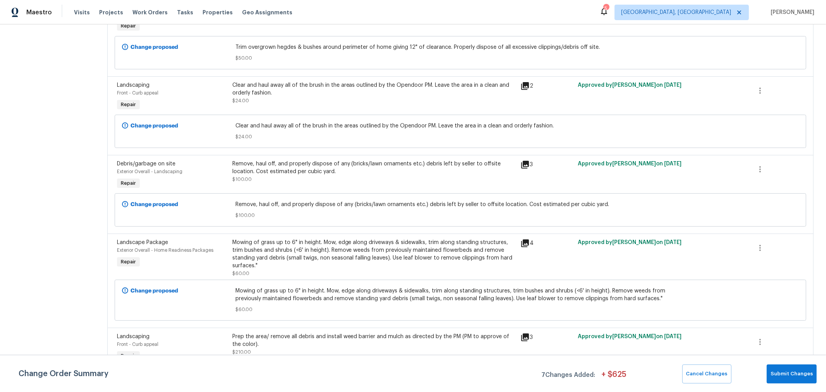
scroll to position [270, 0]
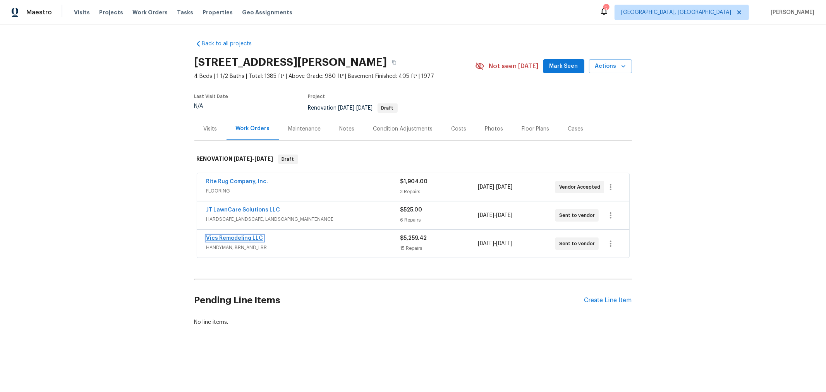
click at [234, 235] on link "Vics Remodeling LLC" at bounding box center [234, 237] width 57 height 5
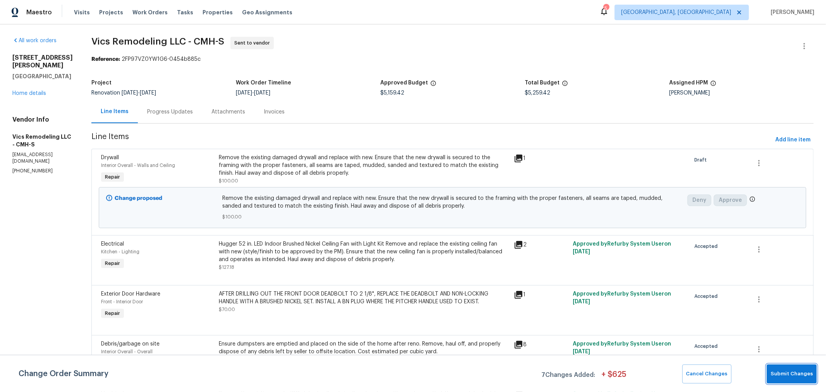
click at [785, 375] on span "Submit Changes" at bounding box center [792, 373] width 42 height 9
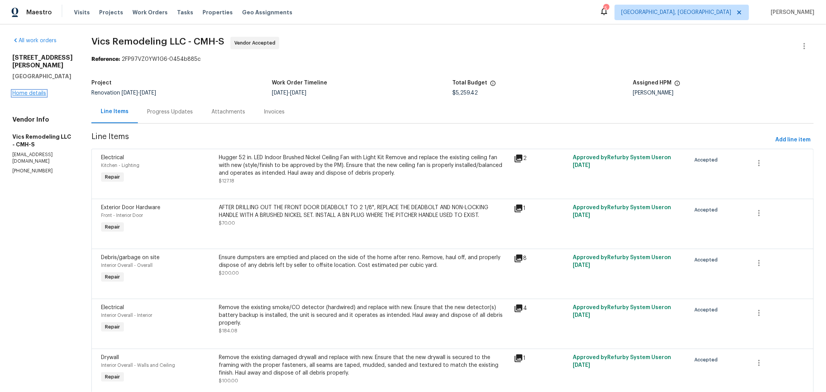
click at [34, 92] on link "Home details" at bounding box center [29, 93] width 34 height 5
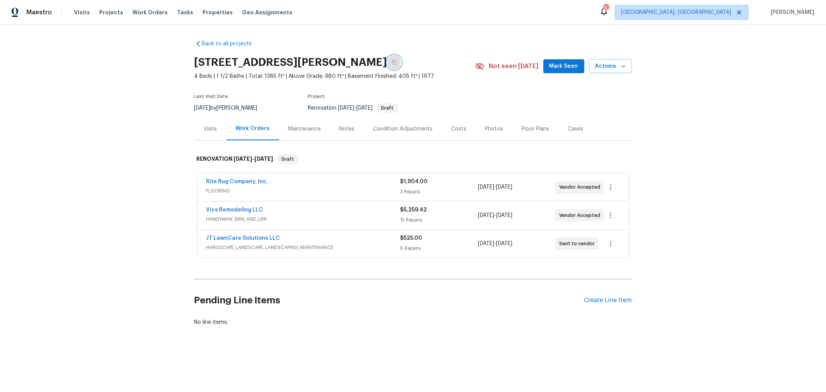
click at [394, 63] on icon "button" at bounding box center [394, 62] width 5 height 5
click at [452, 131] on div "Costs" at bounding box center [459, 129] width 15 height 8
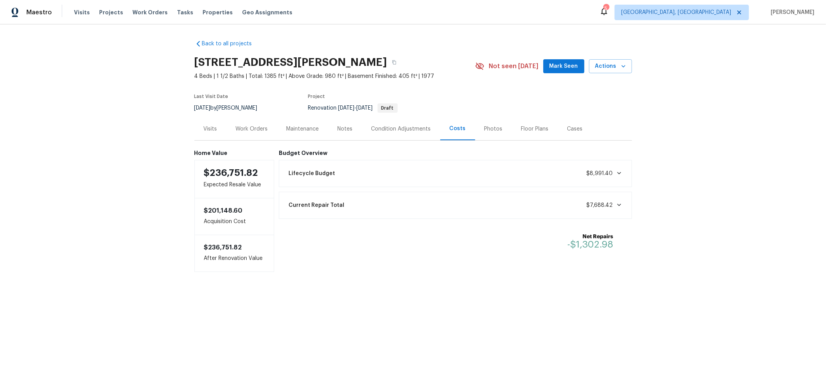
click at [252, 130] on div "Work Orders" at bounding box center [252, 129] width 32 height 8
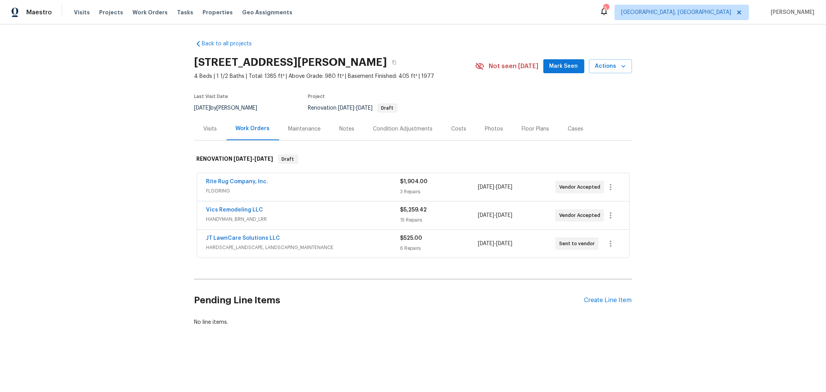
click at [340, 130] on div "Notes" at bounding box center [347, 129] width 15 height 8
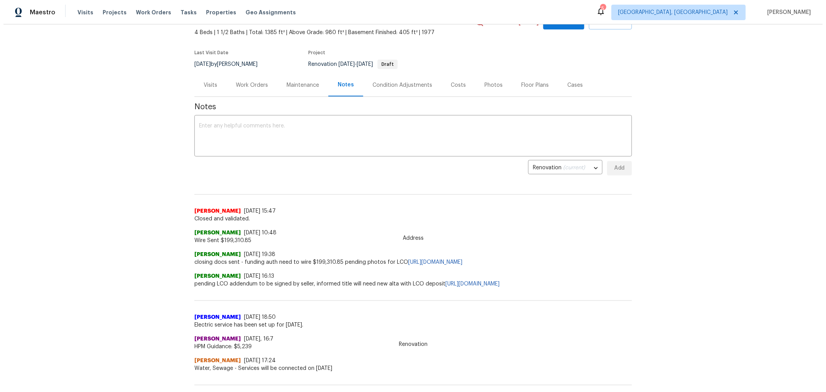
scroll to position [43, 0]
click at [447, 83] on div "Costs" at bounding box center [454, 86] width 15 height 8
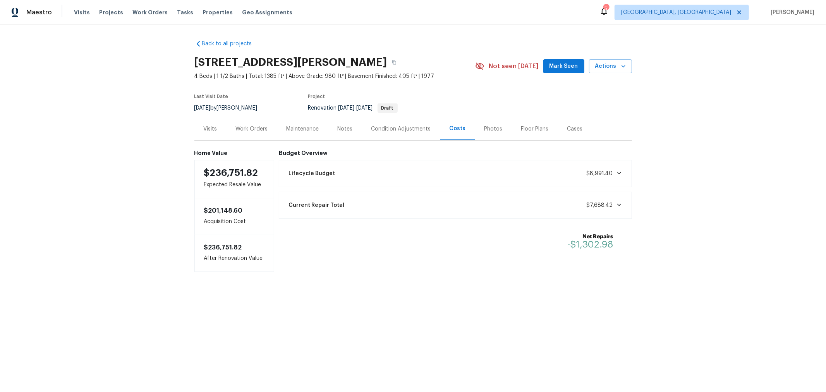
click at [349, 132] on div "Notes" at bounding box center [345, 129] width 15 height 8
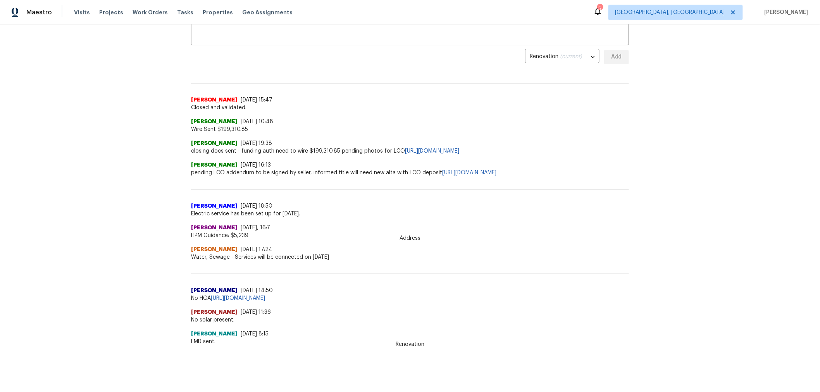
scroll to position [161, 0]
click at [440, 246] on div "SHYAMJITH R 8/6/25, 17:24" at bounding box center [410, 250] width 438 height 8
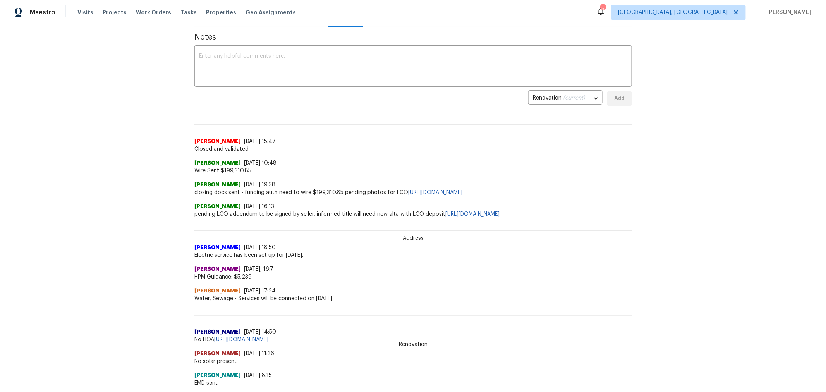
scroll to position [0, 0]
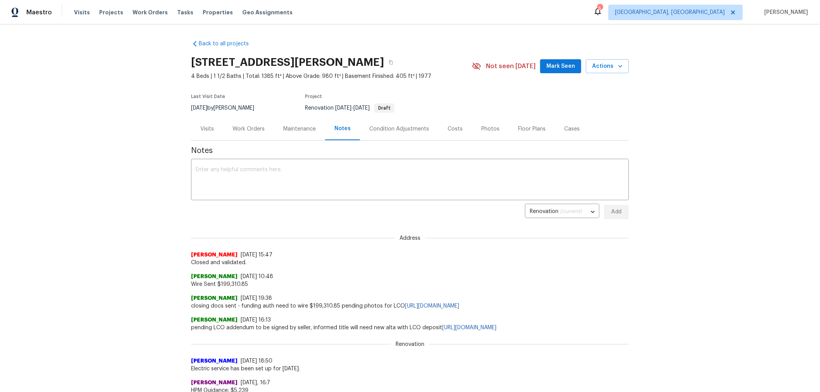
click at [237, 125] on div "Work Orders" at bounding box center [248, 129] width 32 height 8
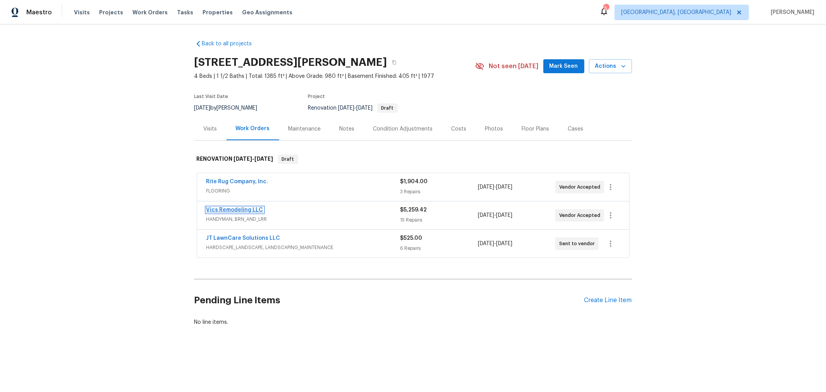
click at [238, 208] on link "Vics Remodeling LLC" at bounding box center [234, 209] width 57 height 5
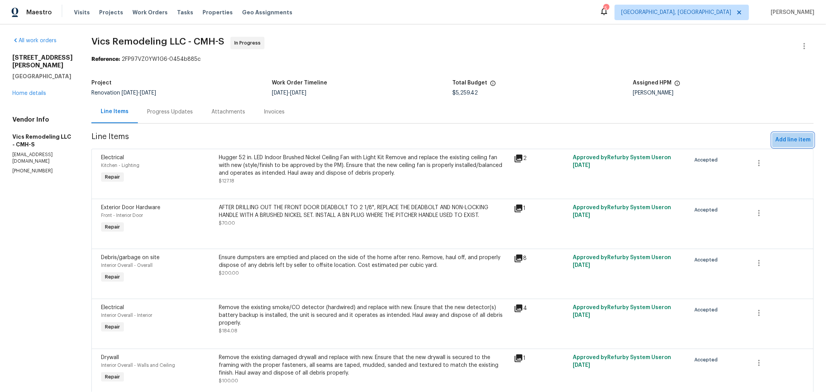
click at [790, 136] on span "Add line item" at bounding box center [792, 140] width 35 height 10
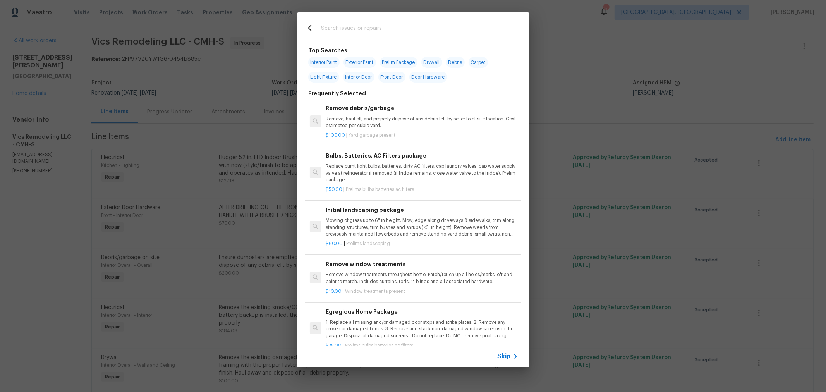
click at [356, 21] on div at bounding box center [396, 27] width 198 height 31
click at [356, 25] on input "text" at bounding box center [403, 29] width 164 height 12
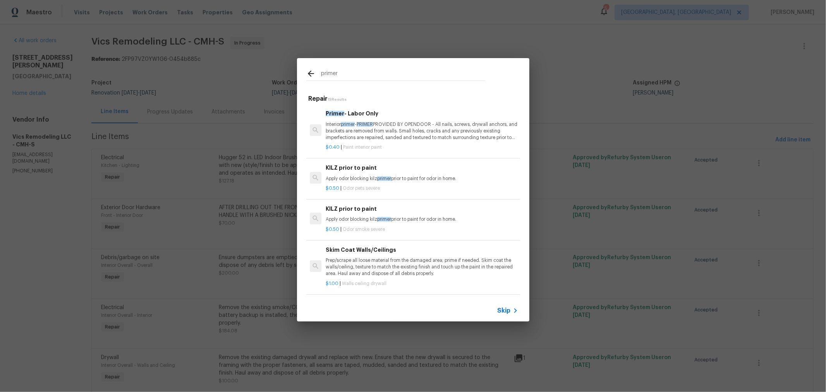
type input "primer"
click at [398, 131] on p "Interior primer - PRIMER PROVIDED BY OPENDOOR - All nails, screws, drywall anch…" at bounding box center [422, 131] width 192 height 20
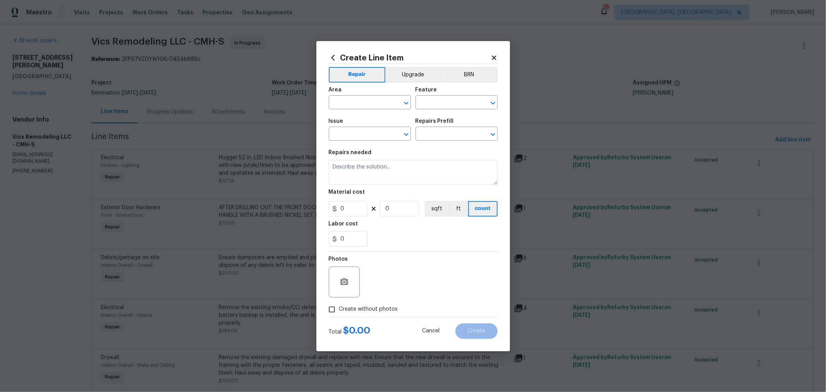
type input "Overall Paint"
type input "Interior Paint"
type input "Primer - Labor Only $0.40"
type textarea "Interior primer - PRIMER PROVIDED BY OPENDOOR - All nails, screws, drywall anch…"
type input "0.4"
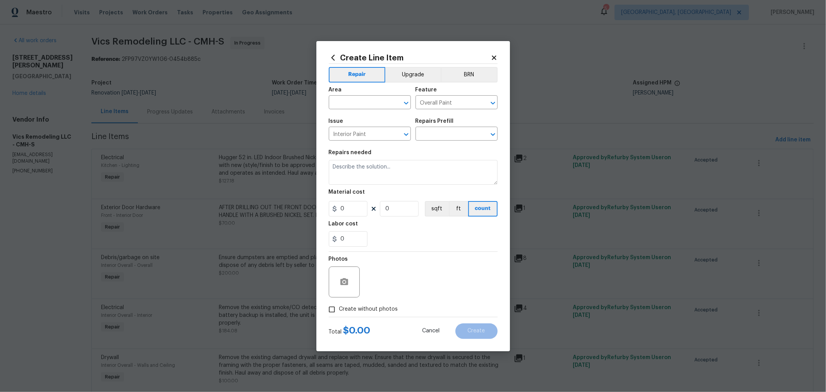
type input "1"
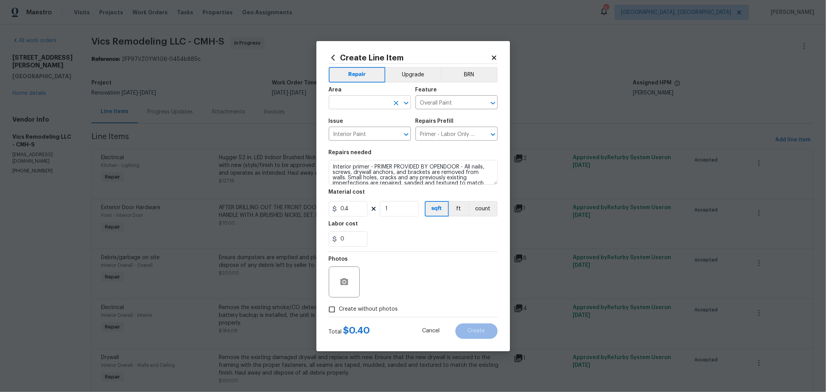
click at [361, 99] on input "text" at bounding box center [359, 103] width 60 height 12
click at [362, 132] on li "Interior Overall" at bounding box center [370, 133] width 82 height 13
type input "Interior Overall"
drag, startPoint x: 401, startPoint y: 210, endPoint x: 359, endPoint y: 210, distance: 41.8
click at [368, 210] on div "0.4 1 sqft ft count" at bounding box center [413, 208] width 169 height 15
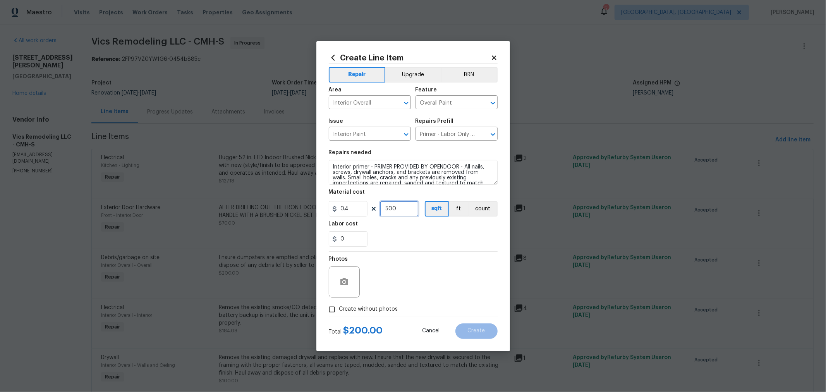
type input "500"
drag, startPoint x: 377, startPoint y: 309, endPoint x: 416, endPoint y: 285, distance: 45.6
click at [378, 309] on span "Create without photos" at bounding box center [368, 309] width 59 height 8
click at [425, 278] on div "Photos" at bounding box center [413, 277] width 169 height 50
drag, startPoint x: 370, startPoint y: 309, endPoint x: 382, endPoint y: 297, distance: 17.0
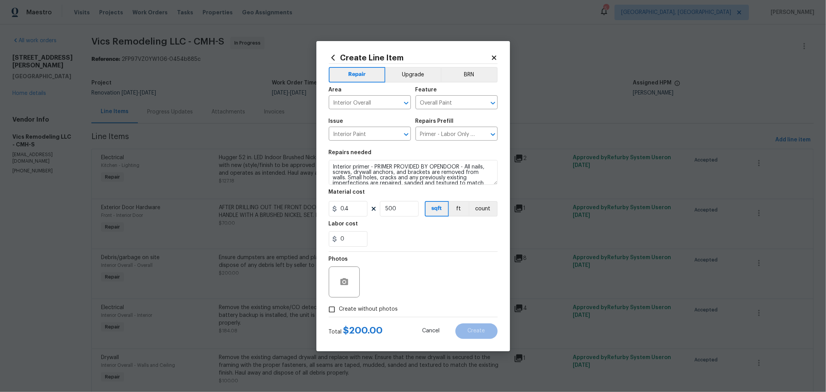
click at [372, 308] on span "Create without photos" at bounding box center [368, 309] width 59 height 8
click at [336, 309] on input "Create without photos" at bounding box center [332, 309] width 15 height 15
checkbox input "true"
click at [393, 292] on textarea at bounding box center [432, 281] width 132 height 31
type textarea "HPM"
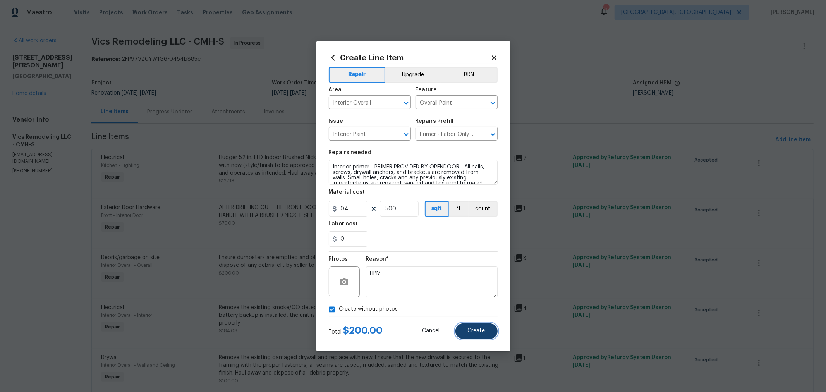
click at [486, 324] on button "Create" at bounding box center [476, 330] width 42 height 15
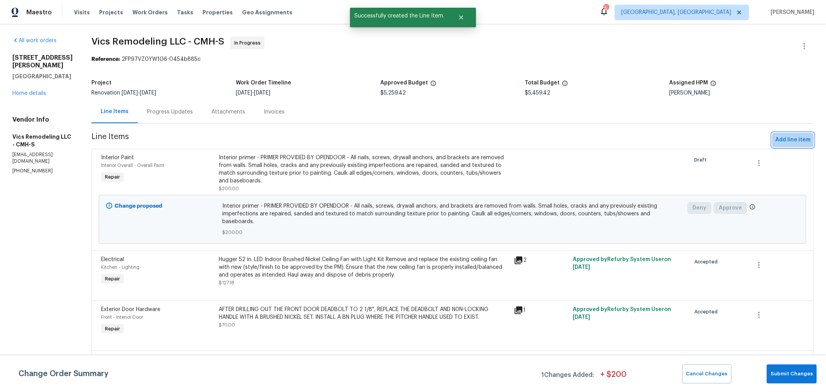
click at [772, 141] on button "Add line item" at bounding box center [792, 140] width 41 height 14
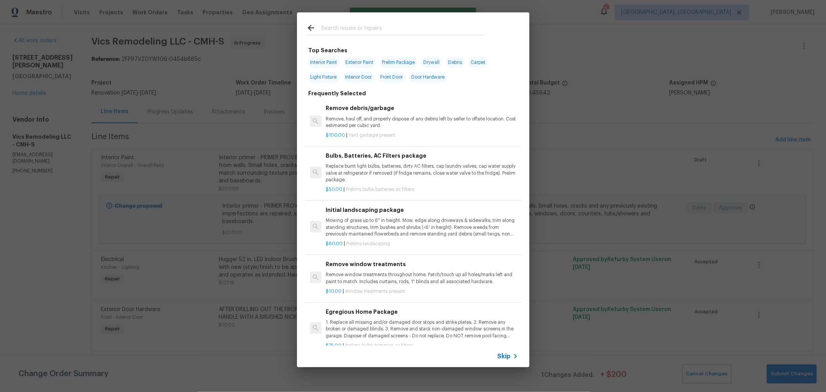
click at [398, 31] on input "text" at bounding box center [403, 29] width 164 height 12
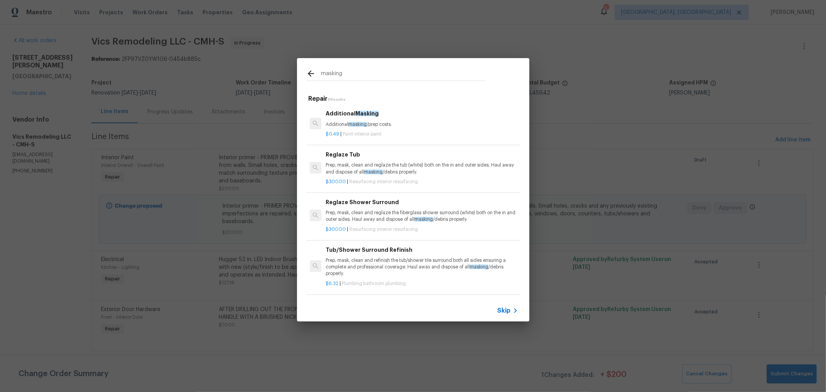
type input "masking"
click at [376, 119] on div "Additional Masking Additional masking /prep costs." at bounding box center [422, 118] width 192 height 19
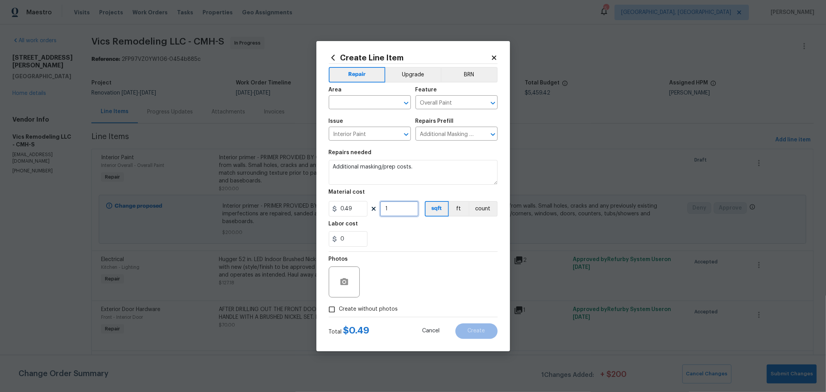
click at [312, 205] on div "Create Line Item Repair Upgrade BRN Area ​ Feature Overall Paint ​ Issue Interi…" at bounding box center [413, 196] width 826 height 392
type input "500"
click at [361, 100] on input "text" at bounding box center [359, 103] width 60 height 12
click at [366, 130] on li "Interior Overall" at bounding box center [370, 133] width 82 height 13
type input "Interior Overall"
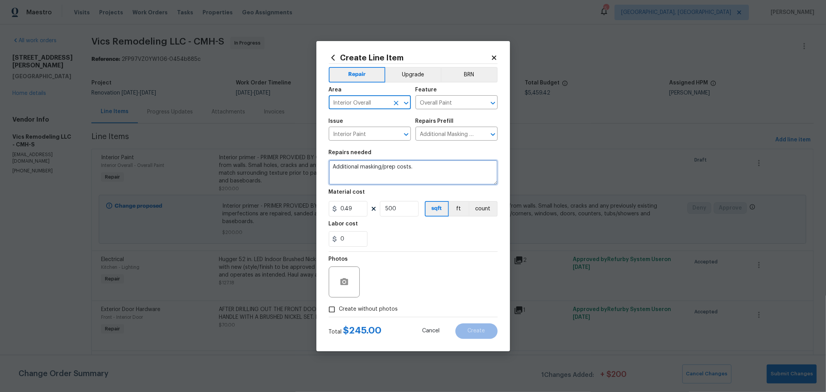
click at [445, 171] on textarea "Additional masking/prep costs." at bounding box center [413, 172] width 169 height 25
type textarea "A"
type textarea "f"
type textarea "Floor protection for all hard floors. Pull back carpet to fully paint trim."
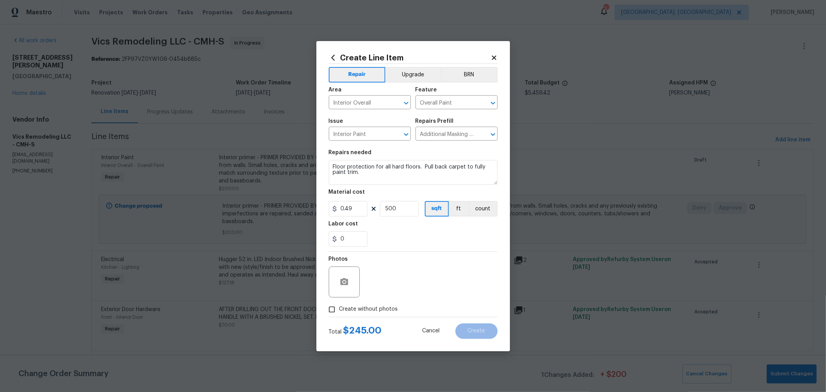
drag, startPoint x: 383, startPoint y: 308, endPoint x: 413, endPoint y: 295, distance: 32.8
click at [390, 308] on span "Create without photos" at bounding box center [368, 309] width 59 height 8
click at [427, 280] on div "Photos" at bounding box center [413, 277] width 169 height 50
click at [359, 306] on span "Create without photos" at bounding box center [368, 309] width 59 height 8
click at [339, 306] on input "Create without photos" at bounding box center [332, 309] width 15 height 15
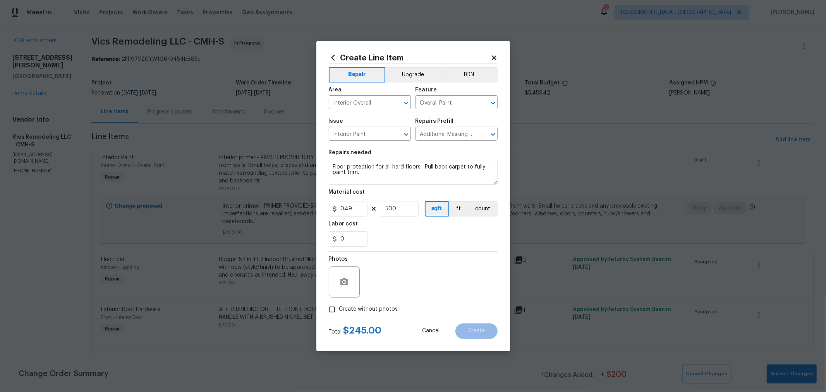
checkbox input "true"
click at [407, 279] on textarea at bounding box center [432, 281] width 132 height 31
type textarea "h"
click at [447, 309] on div "Create without photos" at bounding box center [413, 309] width 169 height 15
click at [484, 328] on span "Create" at bounding box center [476, 331] width 17 height 6
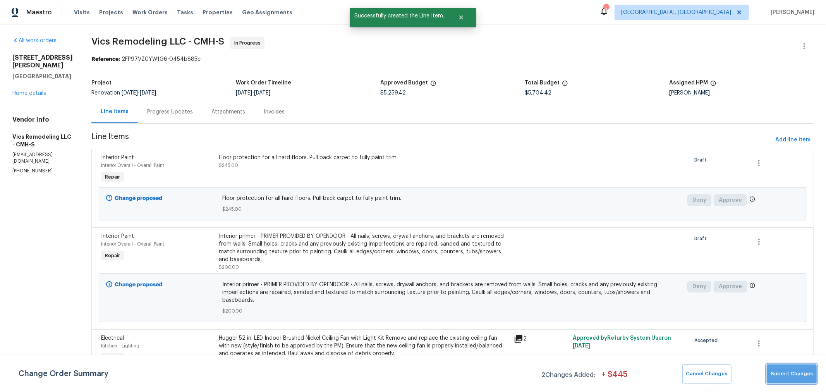
click at [795, 373] on span "Submit Changes" at bounding box center [792, 373] width 42 height 9
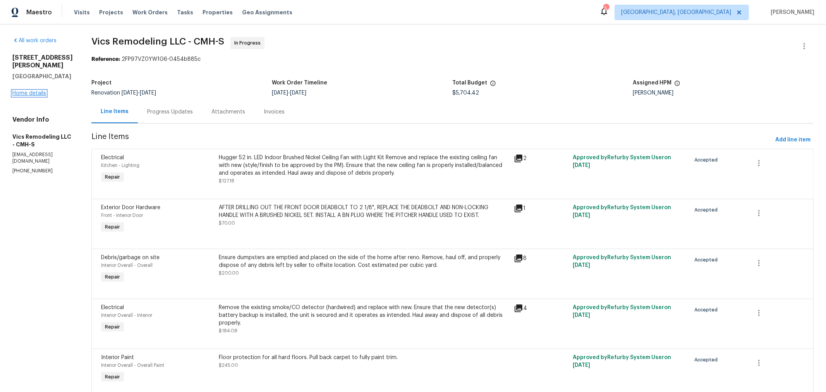
click at [24, 93] on link "Home details" at bounding box center [29, 93] width 34 height 5
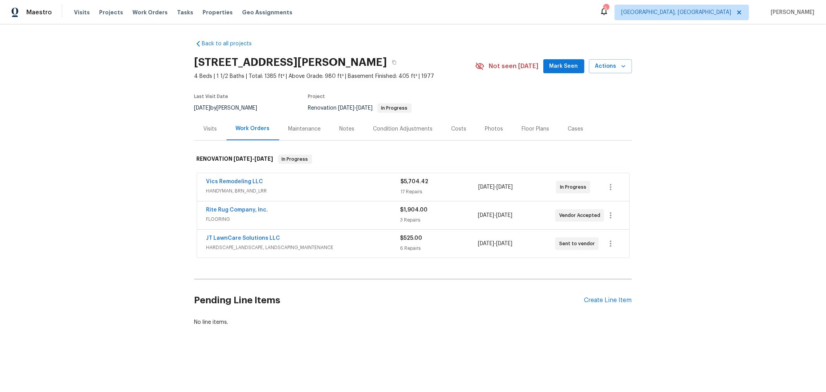
click at [442, 131] on div "Costs" at bounding box center [459, 128] width 34 height 23
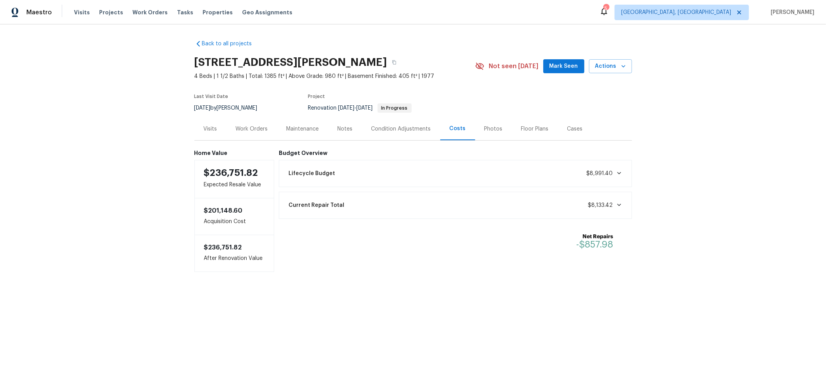
click at [253, 123] on div "Work Orders" at bounding box center [252, 128] width 51 height 23
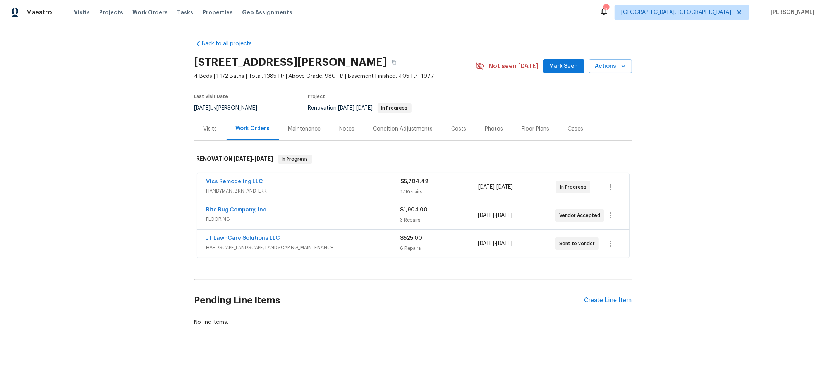
click at [388, 131] on div "Condition Adjustments" at bounding box center [403, 129] width 60 height 8
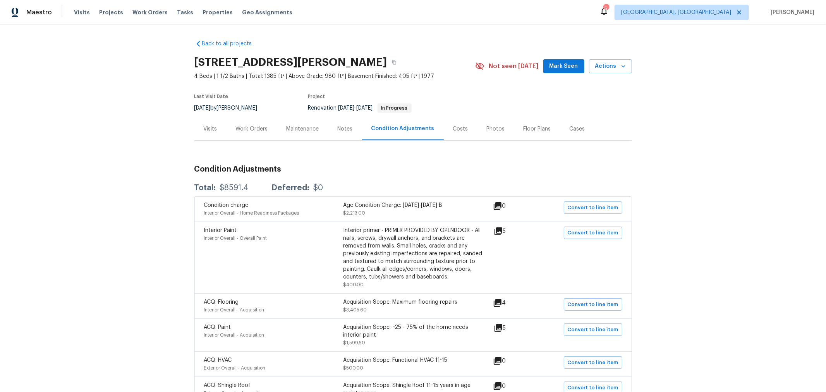
click at [211, 128] on div "Visits" at bounding box center [211, 129] width 14 height 8
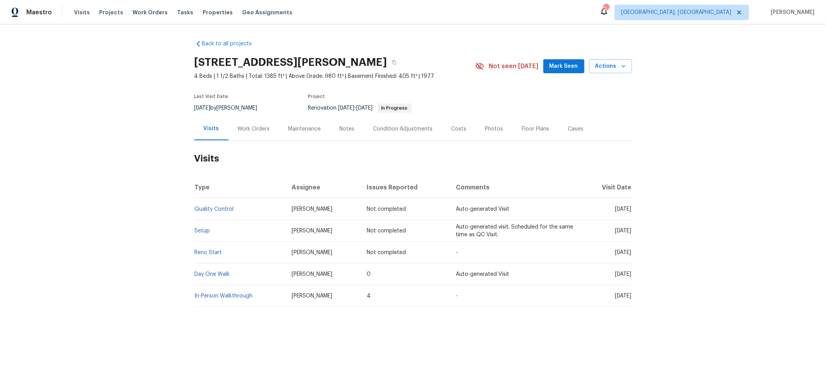
click at [259, 127] on div "Work Orders" at bounding box center [254, 129] width 32 height 8
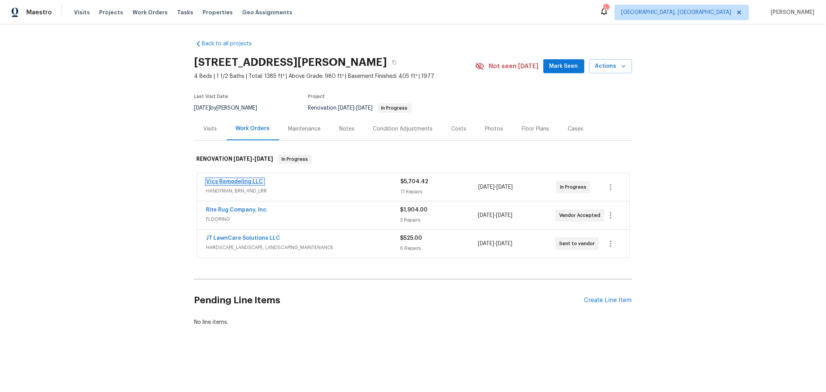
click at [239, 179] on link "Vics Remodeling LLC" at bounding box center [234, 181] width 57 height 5
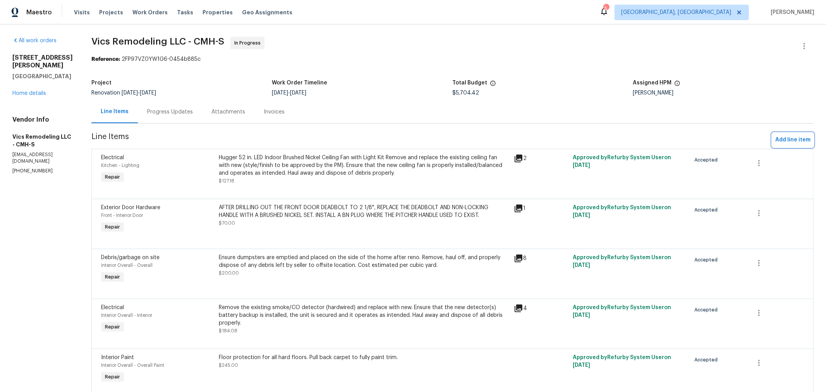
click at [783, 143] on span "Add line item" at bounding box center [792, 140] width 35 height 10
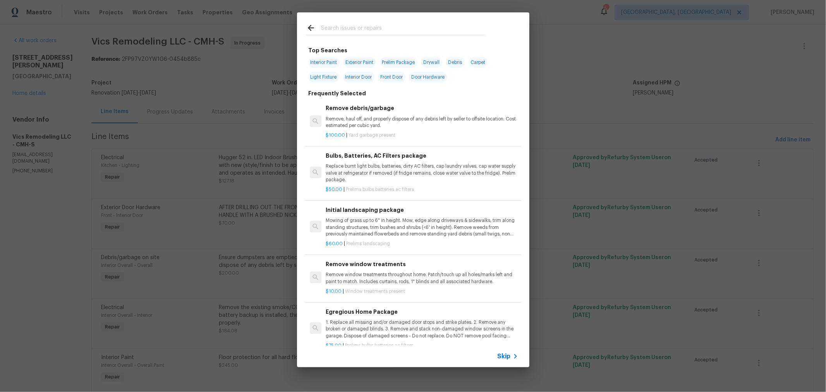
click at [364, 31] on input "text" at bounding box center [403, 29] width 164 height 12
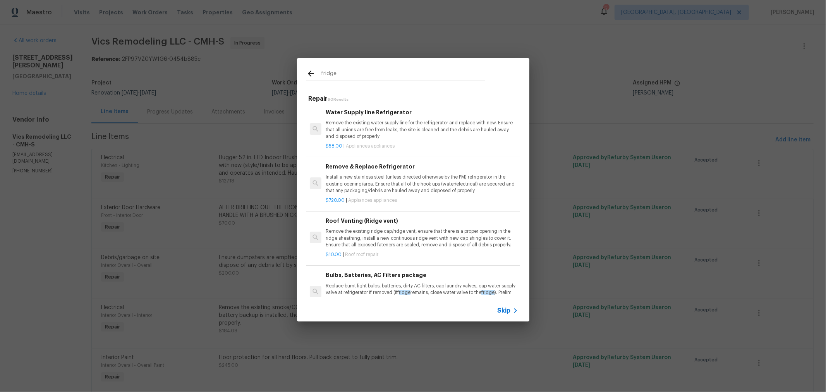
scroll to position [43, 0]
drag, startPoint x: 359, startPoint y: 72, endPoint x: 265, endPoint y: 70, distance: 93.7
click at [265, 70] on div "fridge Repair 60 Results Remove Refrigerator Remove the existing refrigerator f…" at bounding box center [413, 190] width 826 height 380
type input "install"
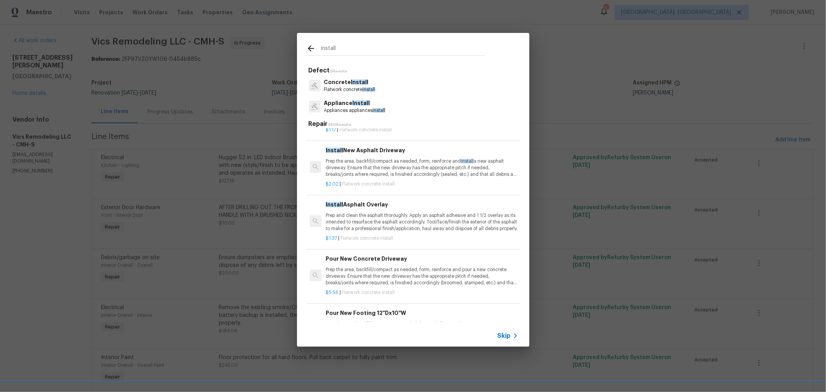
click at [359, 113] on p "Appliances appliances install" at bounding box center [355, 110] width 62 height 7
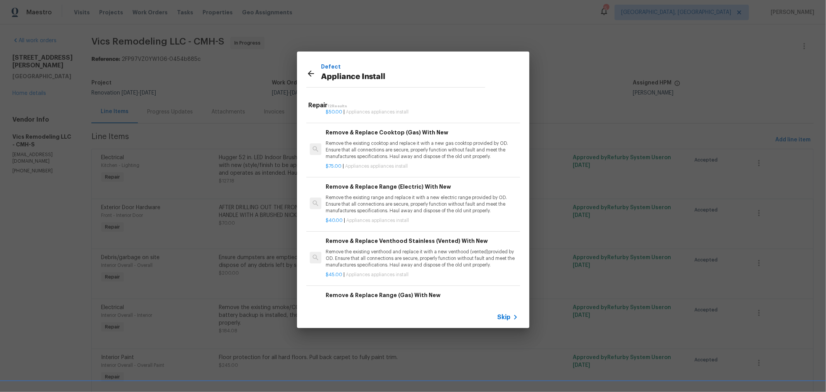
scroll to position [258, 0]
click at [450, 202] on p "Remove the existing range and replace it with a new electric range provided by …" at bounding box center [422, 205] width 192 height 20
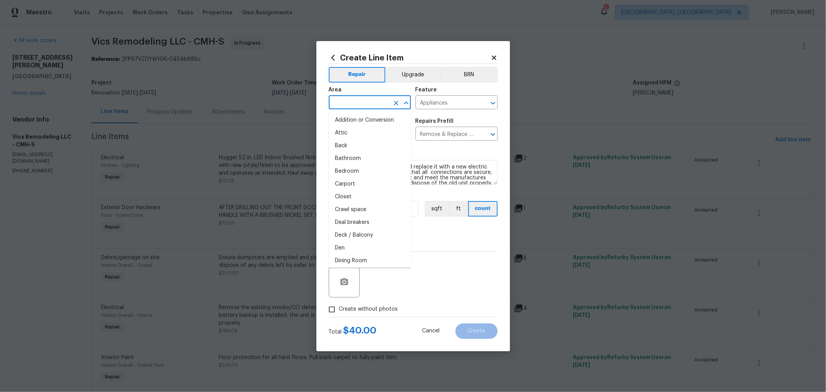
click at [374, 105] on input "text" at bounding box center [359, 103] width 60 height 12
click at [355, 167] on li "Kitchen" at bounding box center [370, 166] width 82 height 13
type input "Kitchen"
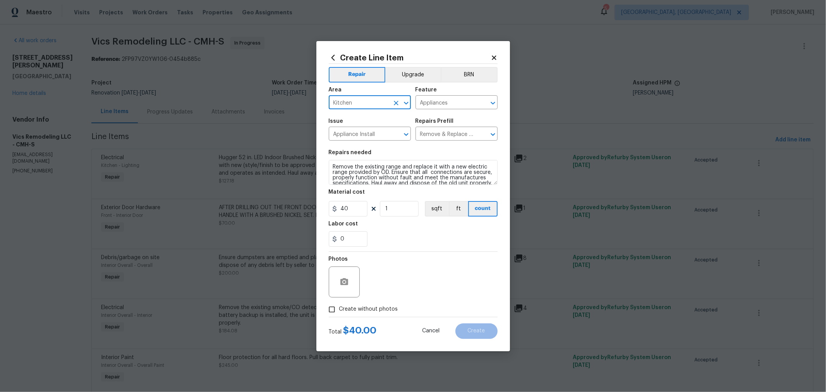
click at [362, 308] on span "Create without photos" at bounding box center [368, 309] width 59 height 8
click at [339, 308] on input "Create without photos" at bounding box center [332, 309] width 15 height 15
checkbox input "true"
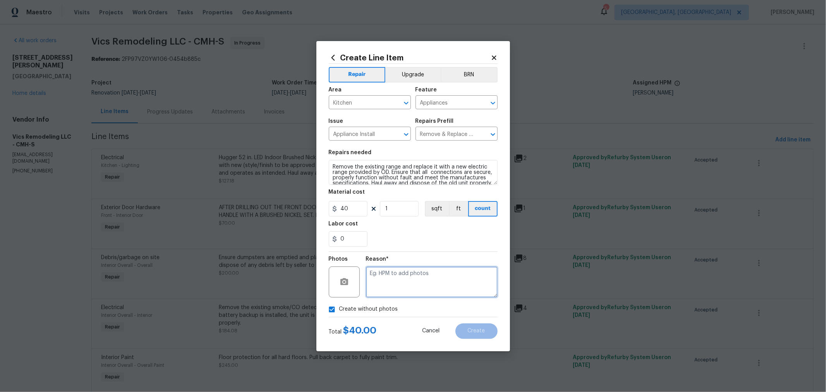
click at [419, 276] on textarea at bounding box center [432, 281] width 132 height 31
type textarea "h"
click at [482, 330] on span "Create" at bounding box center [476, 331] width 17 height 6
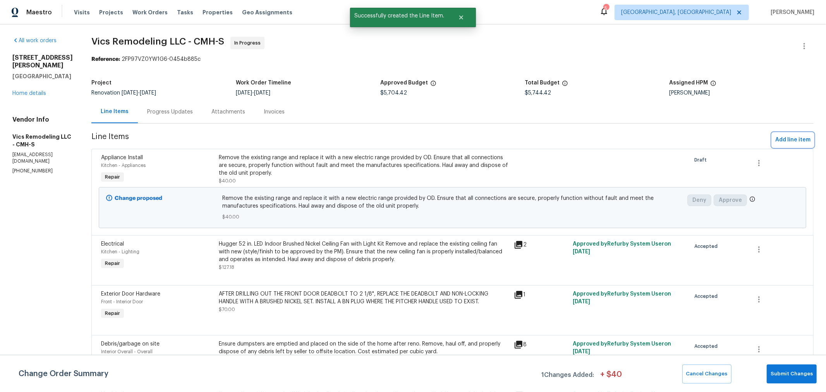
click at [775, 142] on span "Add line item" at bounding box center [792, 140] width 35 height 10
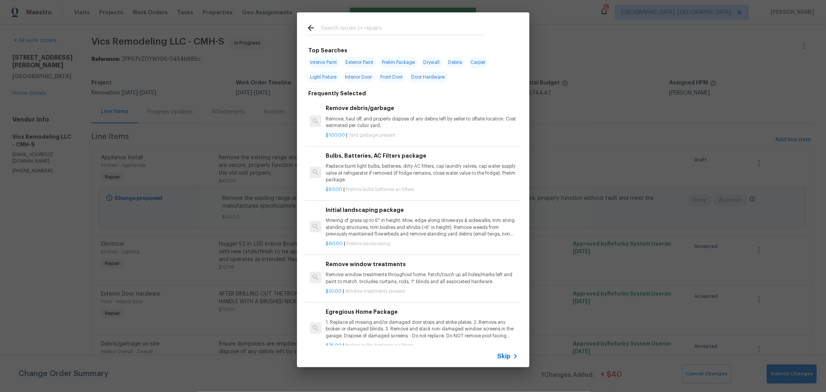
click at [392, 35] on div at bounding box center [396, 27] width 198 height 31
click at [385, 26] on input "text" at bounding box center [403, 29] width 164 height 12
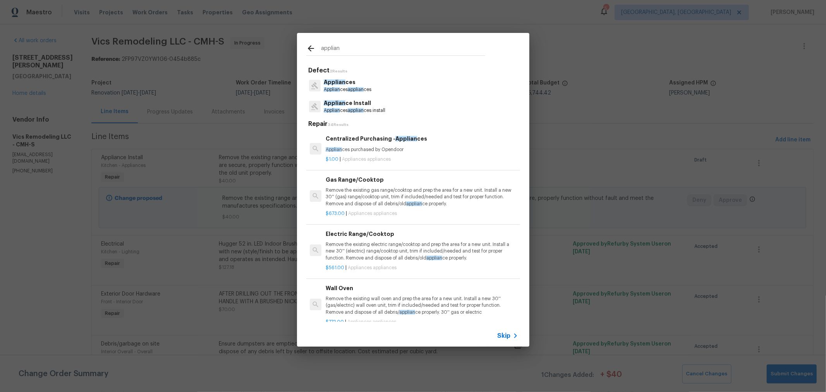
type input "applian"
click at [382, 110] on p "Applian ces applian ces install" at bounding box center [355, 110] width 62 height 7
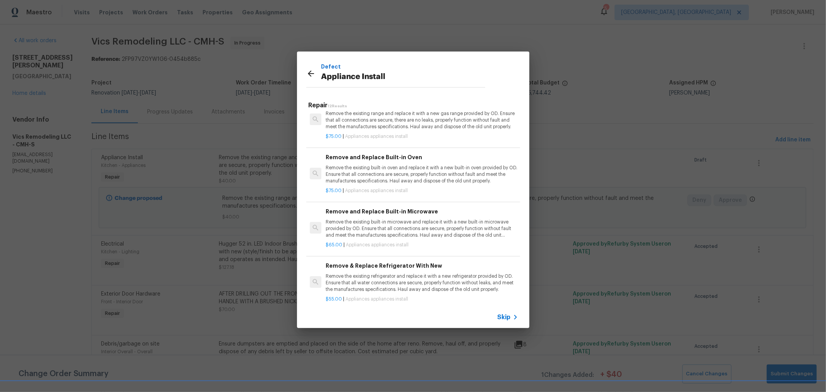
scroll to position [462, 0]
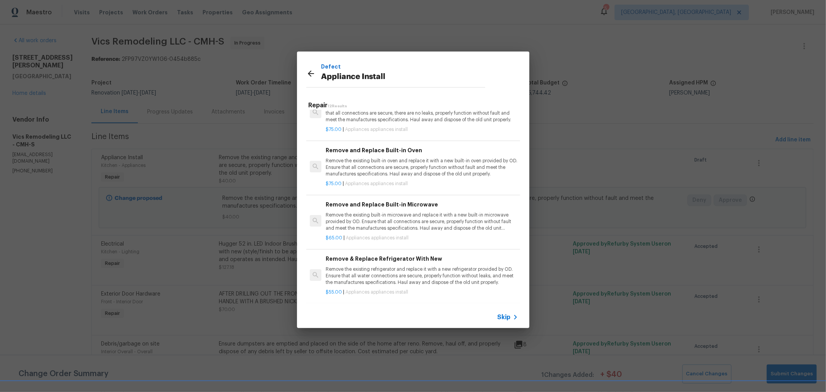
click at [417, 266] on p "Remove the existing refrigerator and replace it with a new refrigerator provide…" at bounding box center [422, 276] width 192 height 20
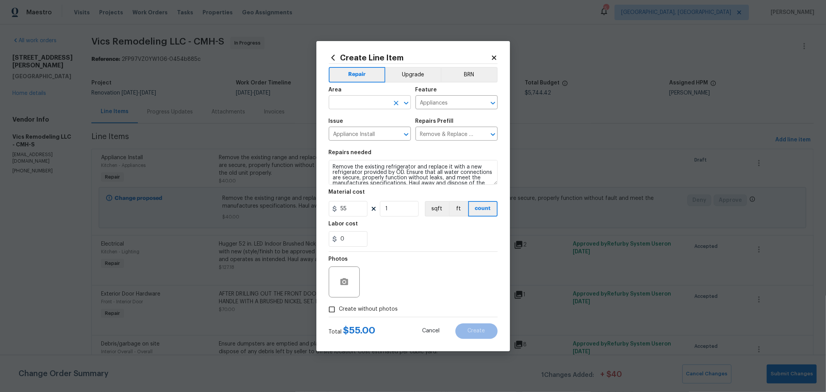
click at [359, 100] on input "text" at bounding box center [359, 103] width 60 height 12
click at [351, 119] on li "Kitchen" at bounding box center [370, 120] width 82 height 13
type input "Kitchen"
click at [385, 304] on label "Create without photos" at bounding box center [362, 309] width 74 height 15
click at [339, 304] on input "Create without photos" at bounding box center [332, 309] width 15 height 15
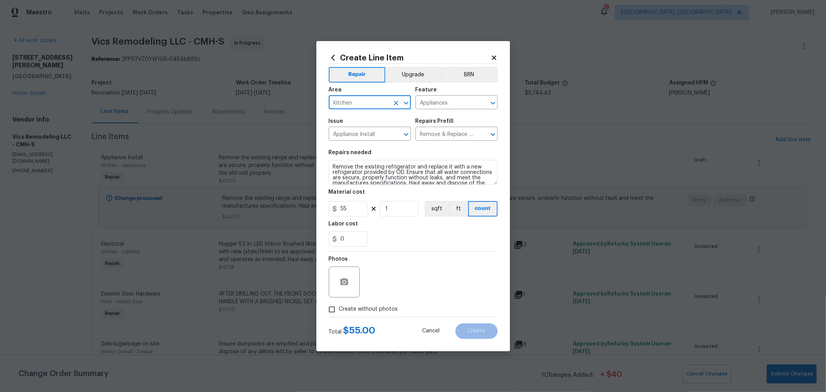
checkbox input "true"
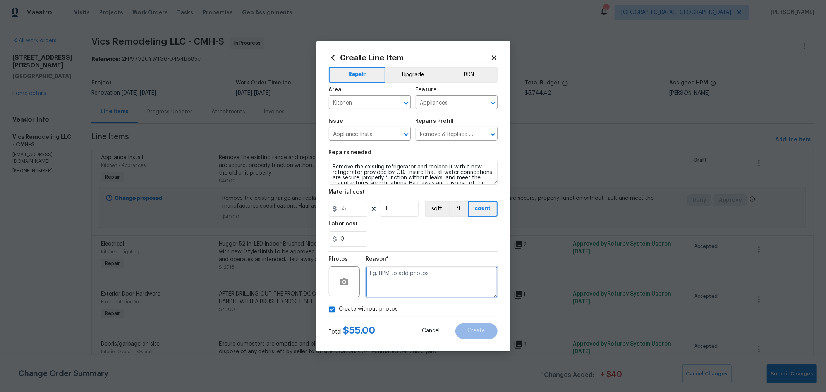
click at [425, 293] on textarea at bounding box center [432, 281] width 132 height 31
type textarea "h"
click at [472, 328] on span "Create" at bounding box center [476, 331] width 17 height 6
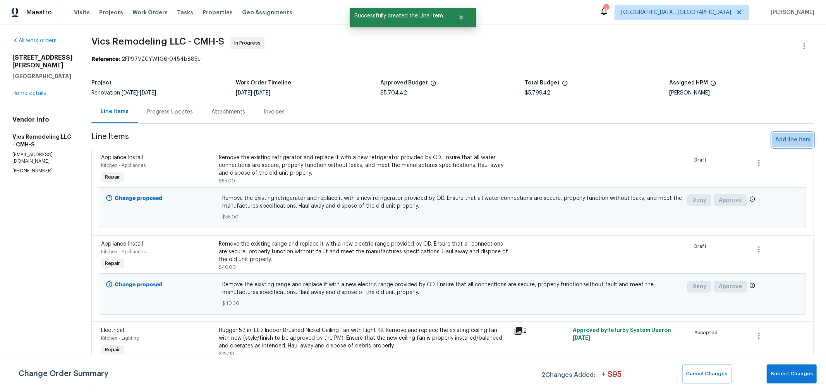
click at [777, 138] on span "Add line item" at bounding box center [792, 140] width 35 height 10
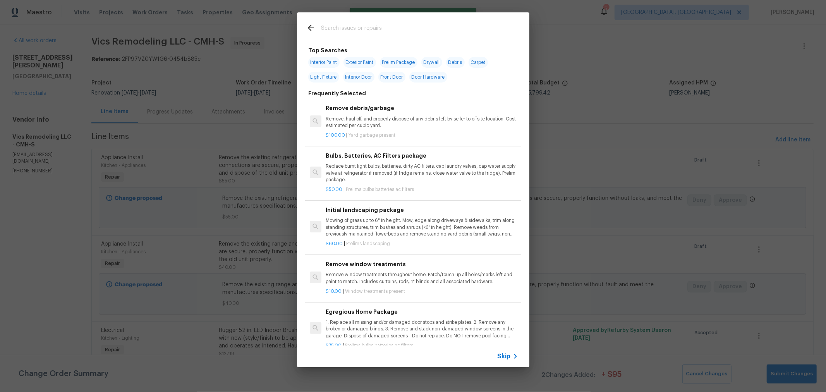
click at [354, 25] on input "text" at bounding box center [403, 29] width 164 height 12
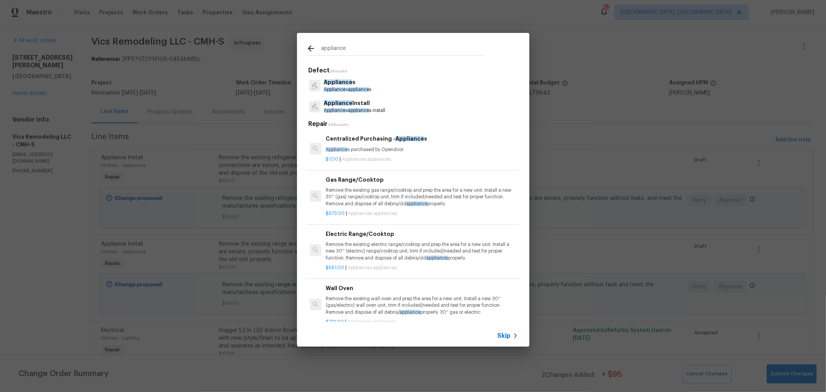
type input "appliance"
click at [339, 104] on span "Appliance" at bounding box center [338, 102] width 29 height 5
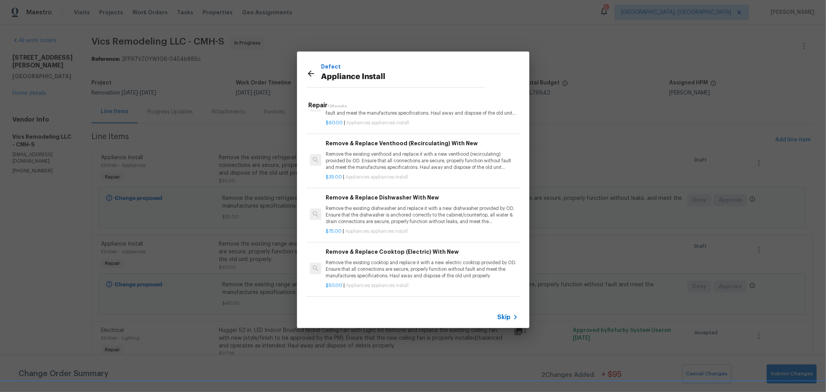
scroll to position [86, 0]
click at [457, 155] on p "Remove the existing venthood and replace it with a new venthood (recirculating)…" at bounding box center [422, 161] width 192 height 20
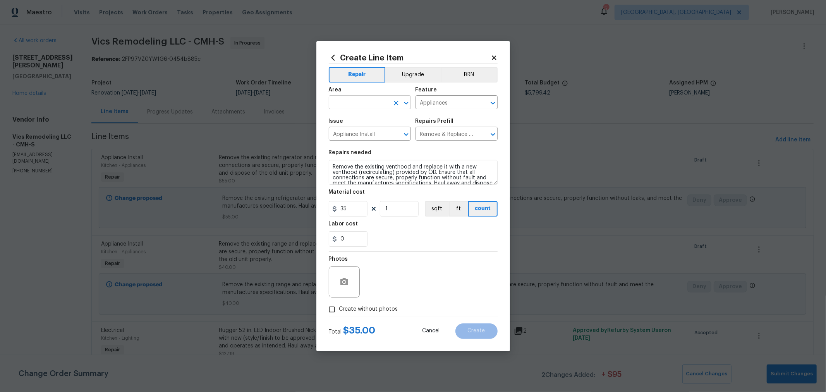
click at [357, 105] on input "text" at bounding box center [359, 103] width 60 height 12
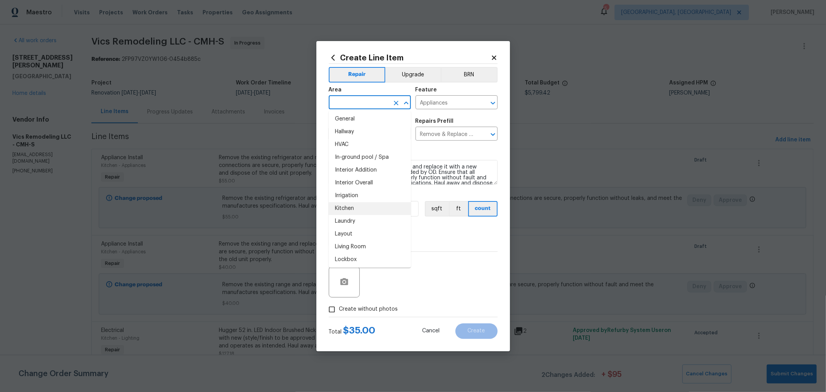
scroll to position [258, 0]
click at [357, 208] on li "Kitchen" at bounding box center [370, 207] width 82 height 13
type input "Kitchen"
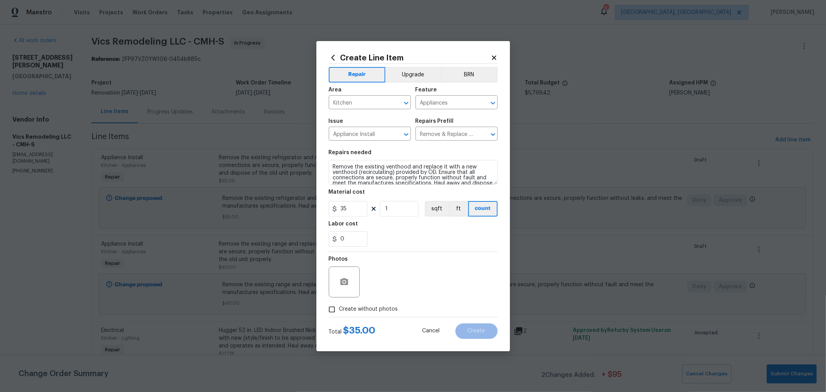
click at [377, 307] on span "Create without photos" at bounding box center [368, 309] width 59 height 8
click at [339, 307] on input "Create without photos" at bounding box center [332, 309] width 15 height 15
checkbox input "true"
click at [425, 285] on textarea at bounding box center [432, 281] width 132 height 31
type textarea "h"
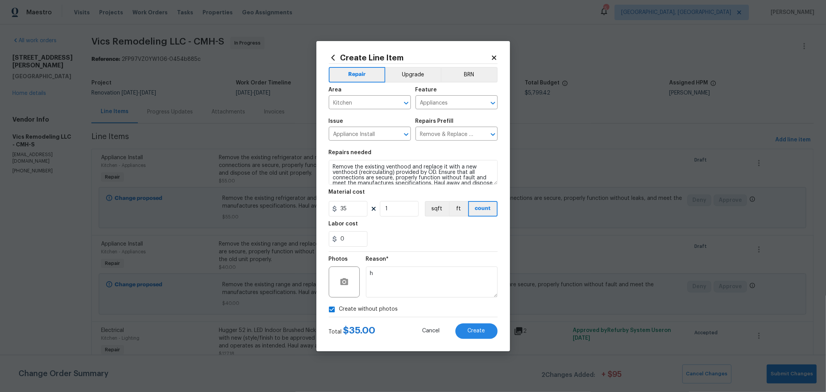
click at [478, 321] on div "Total $ 35.00 Cancel Create" at bounding box center [413, 328] width 169 height 22
click at [476, 324] on button "Create" at bounding box center [476, 330] width 42 height 15
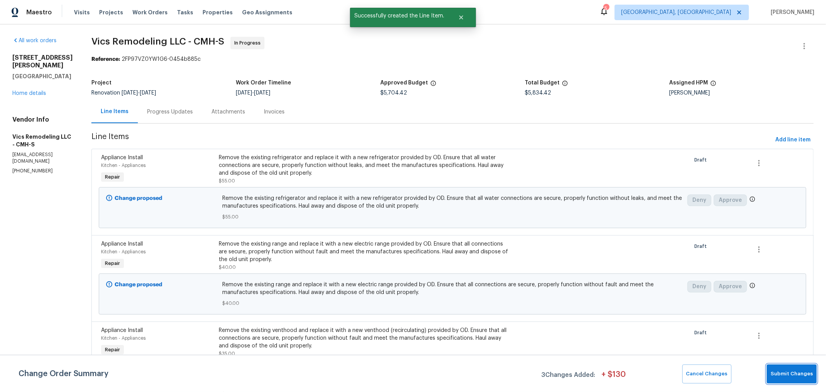
click at [793, 374] on span "Submit Changes" at bounding box center [792, 373] width 42 height 9
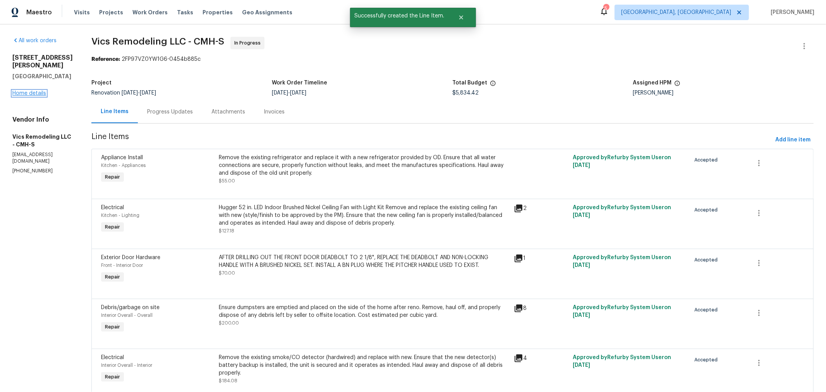
click at [34, 93] on link "Home details" at bounding box center [29, 93] width 34 height 5
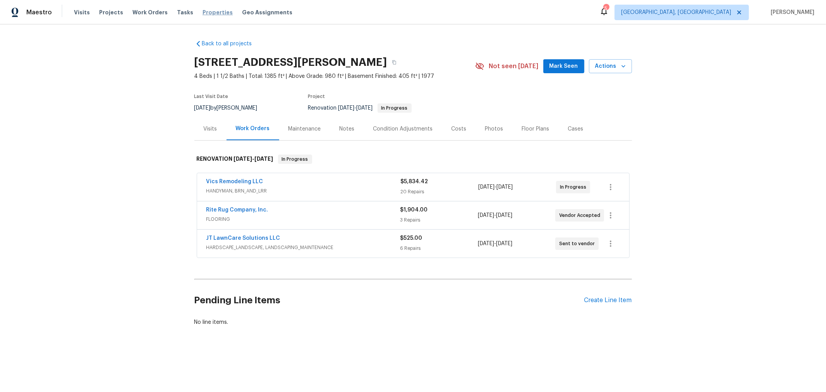
click at [203, 12] on span "Properties" at bounding box center [218, 13] width 30 height 8
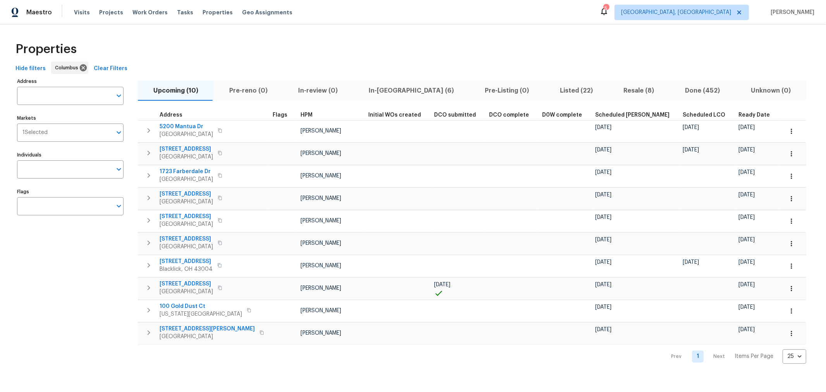
click at [739, 113] on span "Ready Date" at bounding box center [754, 114] width 31 height 5
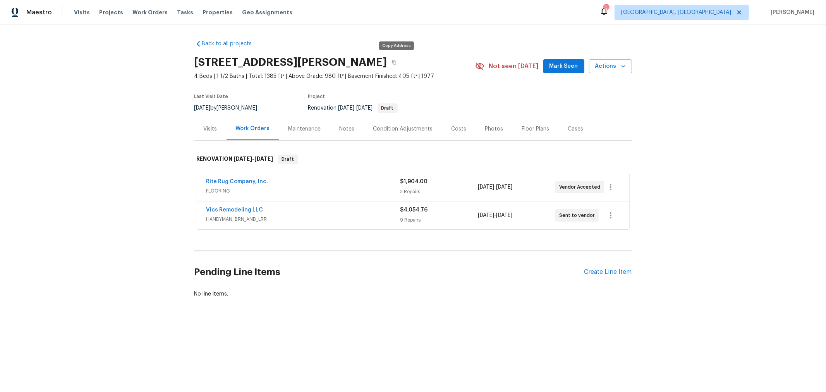
click at [394, 61] on icon "button" at bounding box center [394, 62] width 4 height 4
click at [175, 169] on div "Back to all projects [STREET_ADDRESS][PERSON_NAME] 4 Beds | 1 1/2 Baths | Total…" at bounding box center [413, 187] width 826 height 326
click at [203, 10] on span "Properties" at bounding box center [218, 13] width 30 height 8
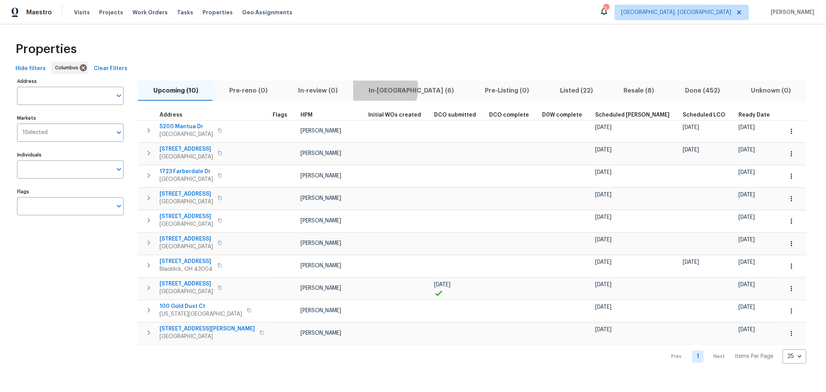
click at [375, 88] on span "In-reno (6)" at bounding box center [411, 90] width 107 height 11
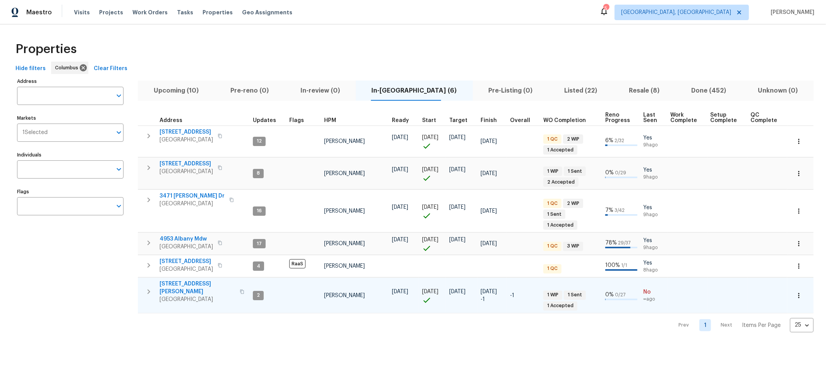
click at [149, 287] on icon "button" at bounding box center [148, 291] width 9 height 9
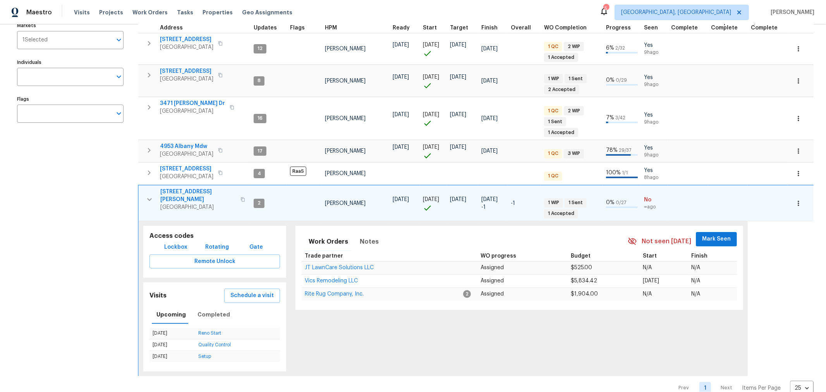
scroll to position [96, 0]
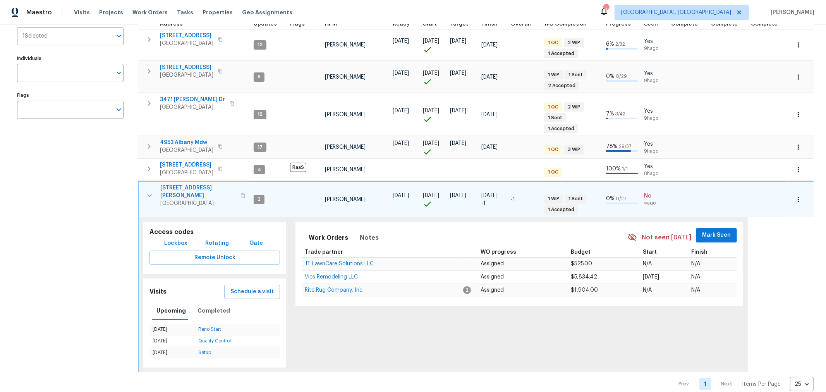
click at [179, 239] on span "Lockbox" at bounding box center [175, 244] width 23 height 10
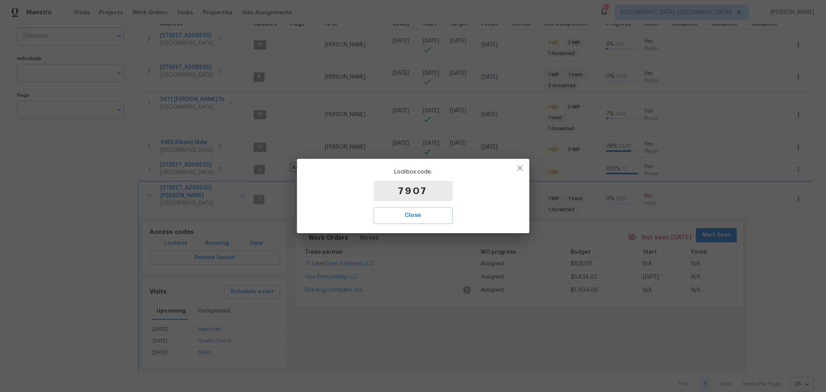
click at [421, 189] on p "7907" at bounding box center [413, 191] width 79 height 20
copy p "7907"
click at [423, 221] on button "Close" at bounding box center [413, 215] width 79 height 16
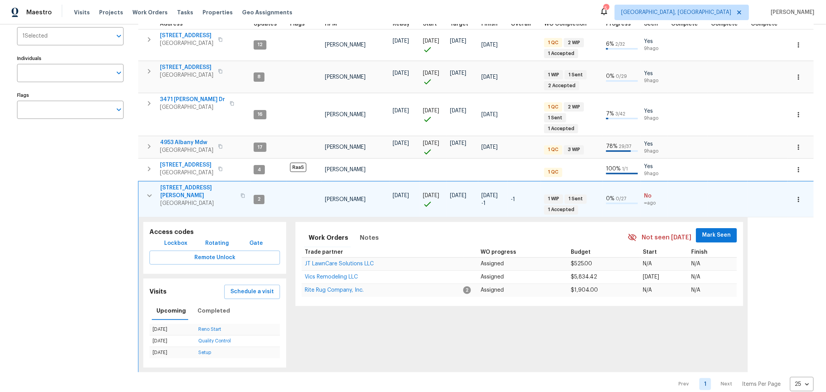
click at [148, 184] on button "button" at bounding box center [149, 195] width 15 height 23
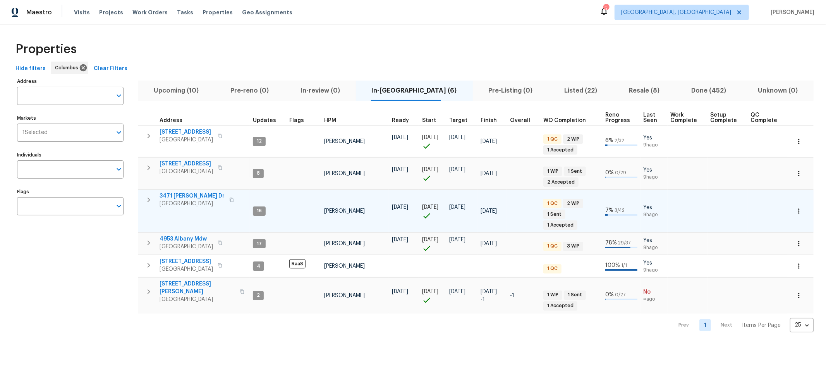
scroll to position [0, 0]
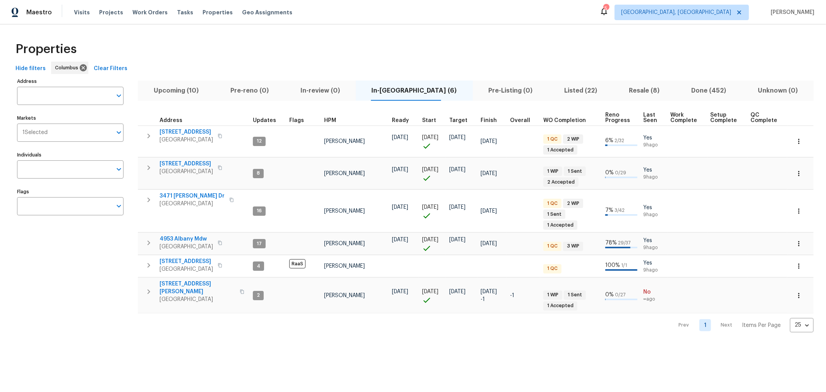
click at [622, 323] on div "Properties Hide filters Columbus Clear Filters Address Address Markets 1 Select…" at bounding box center [413, 184] width 826 height 320
click at [149, 289] on icon "button" at bounding box center [149, 291] width 3 height 5
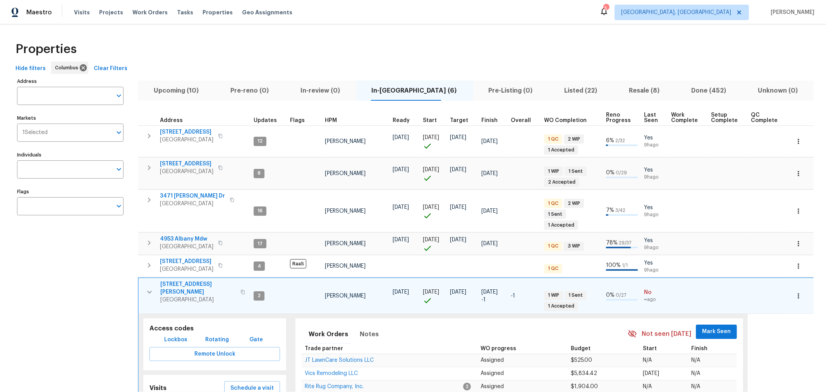
click at [701, 325] on button "Mark Seen" at bounding box center [716, 332] width 41 height 14
click at [151, 287] on icon "button" at bounding box center [149, 291] width 9 height 9
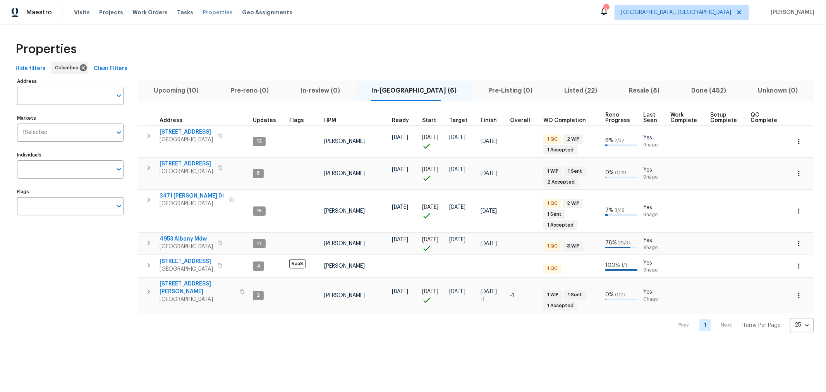
click at [203, 12] on span "Properties" at bounding box center [218, 13] width 30 height 8
click at [70, 293] on div "Address Address Markets 1 Selected Markets Individuals Individuals Flags Flags" at bounding box center [75, 204] width 116 height 257
click at [81, 95] on input "Address" at bounding box center [64, 96] width 95 height 18
type input "51"
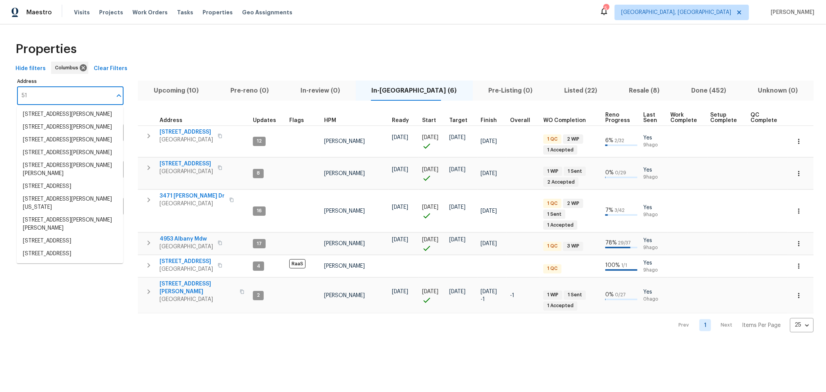
scroll to position [186, 0]
click at [73, 198] on li "51 Reid St Delaware OH 43015" at bounding box center [70, 203] width 107 height 21
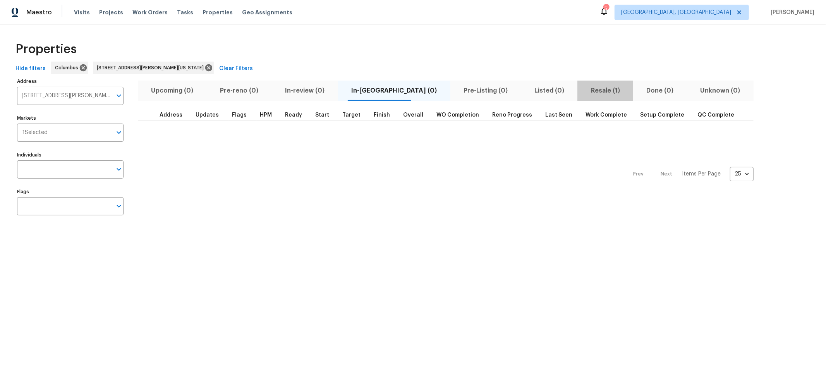
click at [582, 88] on span "Resale (1)" at bounding box center [605, 90] width 46 height 11
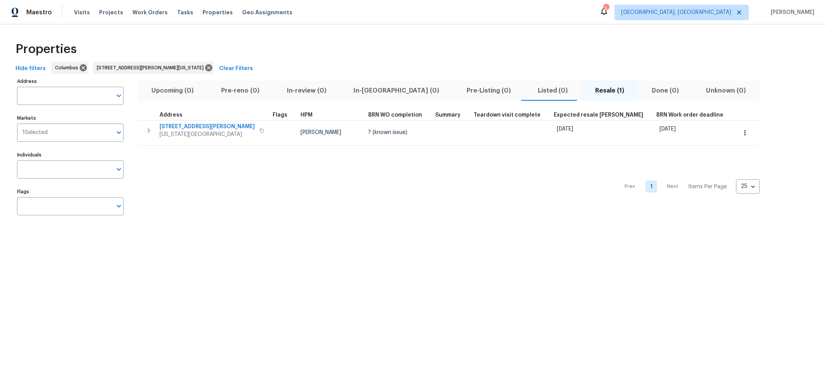
type input "51 Reid St Delaware OH 43015"
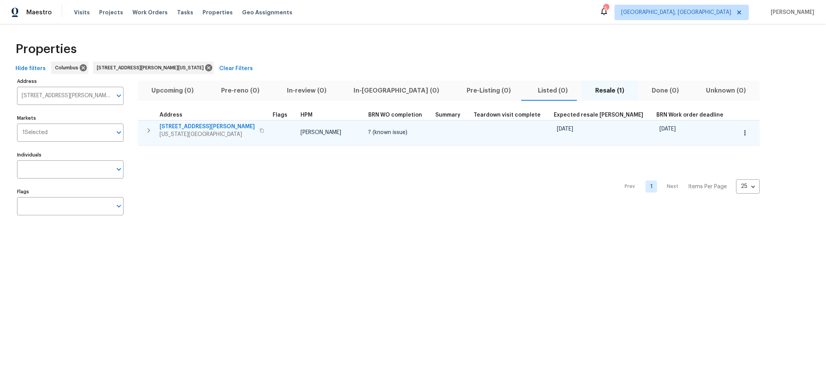
click at [175, 128] on span "51 Reid St" at bounding box center [207, 127] width 95 height 8
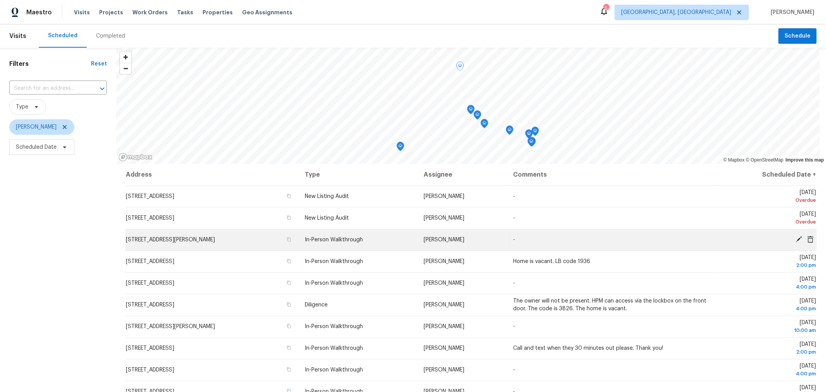
click at [796, 238] on icon at bounding box center [799, 239] width 6 height 6
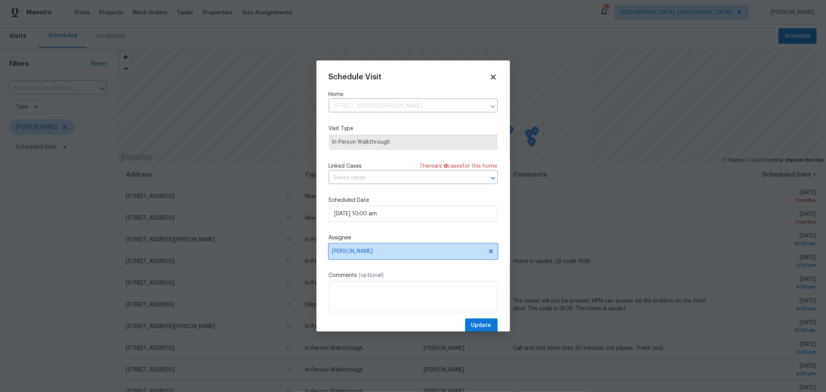
click at [409, 251] on span "[PERSON_NAME]" at bounding box center [408, 251] width 152 height 6
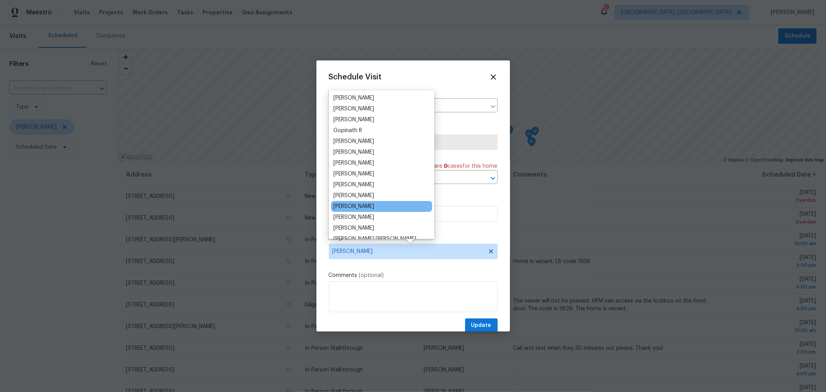
scroll to position [43, 0]
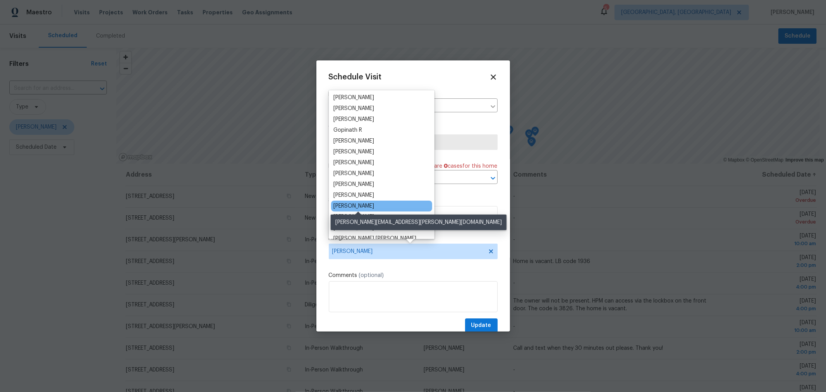
click at [374, 204] on div "[PERSON_NAME]" at bounding box center [353, 206] width 41 height 8
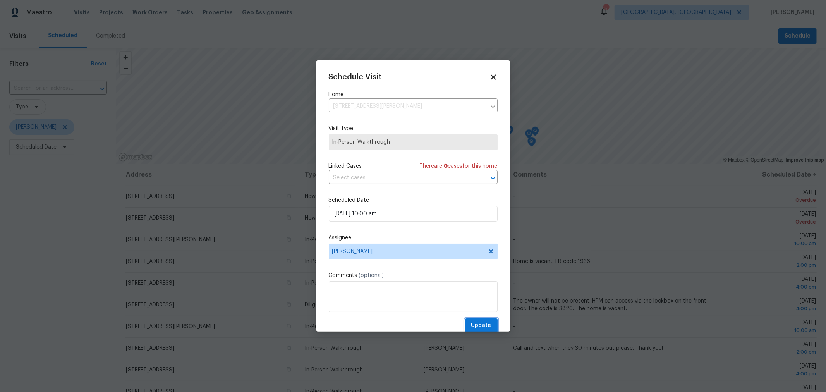
click at [481, 325] on span "Update" at bounding box center [481, 326] width 20 height 10
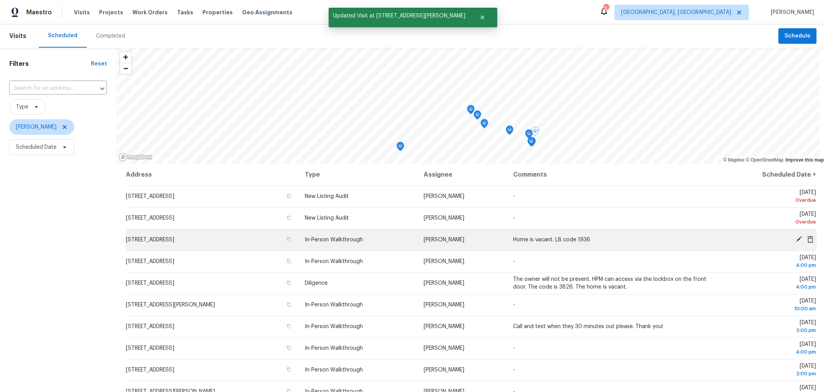
click at [796, 237] on icon at bounding box center [799, 239] width 6 height 6
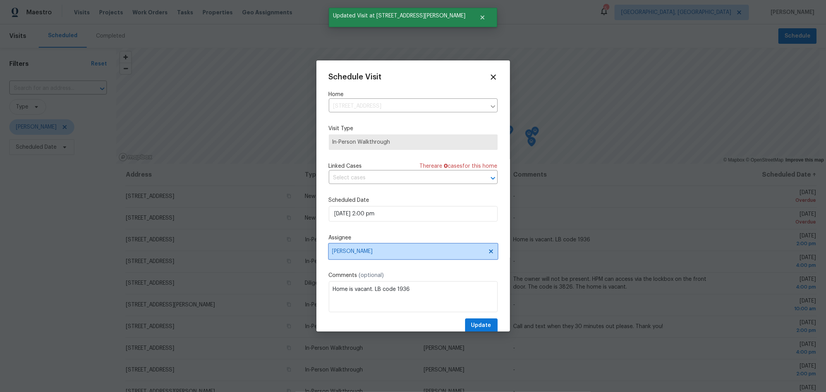
click at [368, 251] on span "[PERSON_NAME]" at bounding box center [408, 251] width 152 height 6
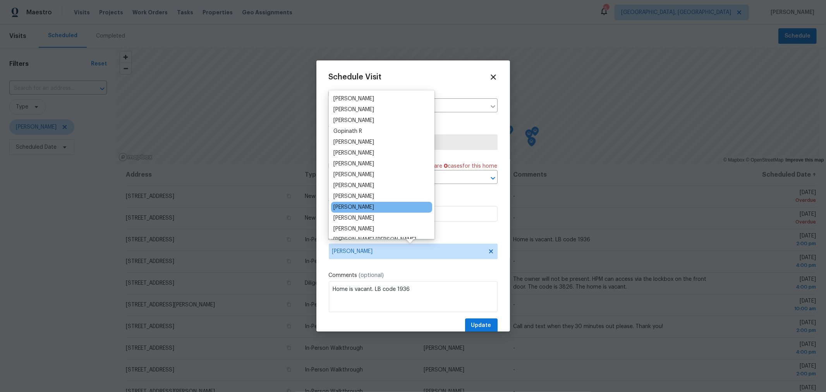
scroll to position [43, 0]
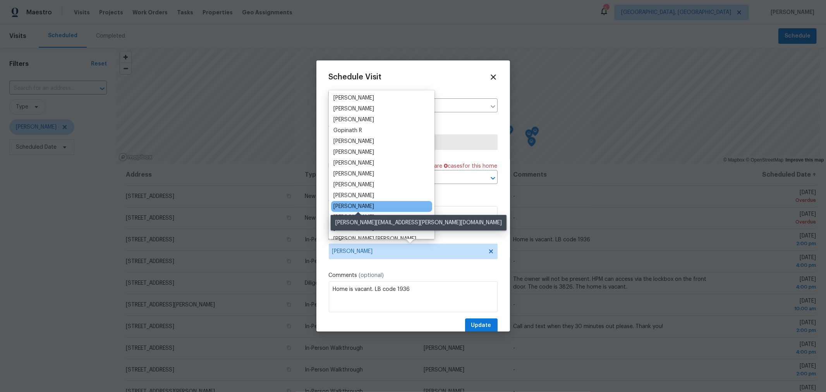
click at [374, 204] on div "[PERSON_NAME]" at bounding box center [353, 207] width 41 height 8
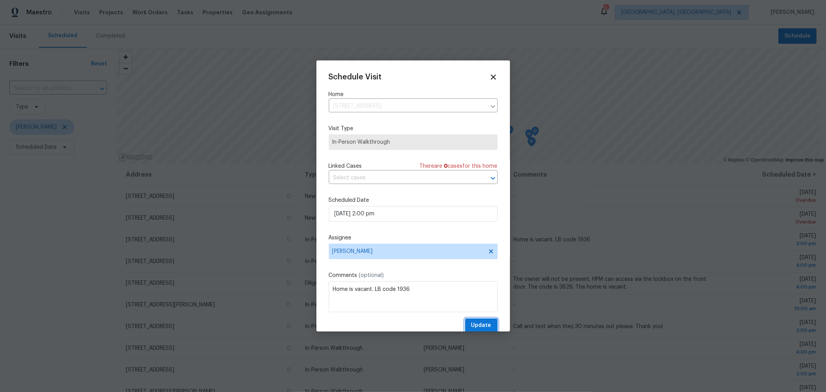
click at [483, 321] on button "Update" at bounding box center [481, 325] width 33 height 14
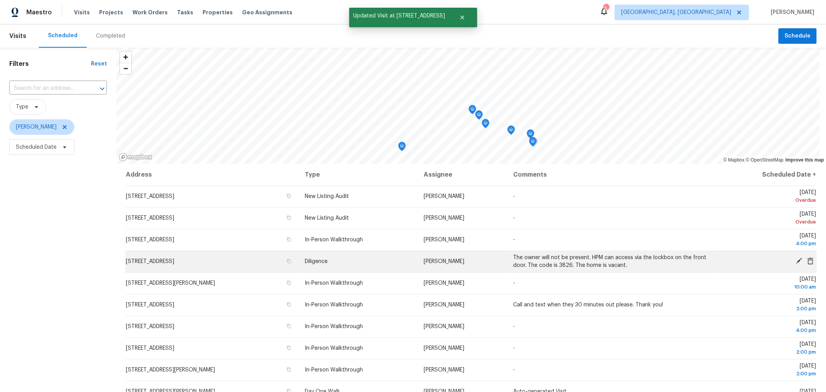
click at [796, 260] on icon at bounding box center [799, 261] width 6 height 6
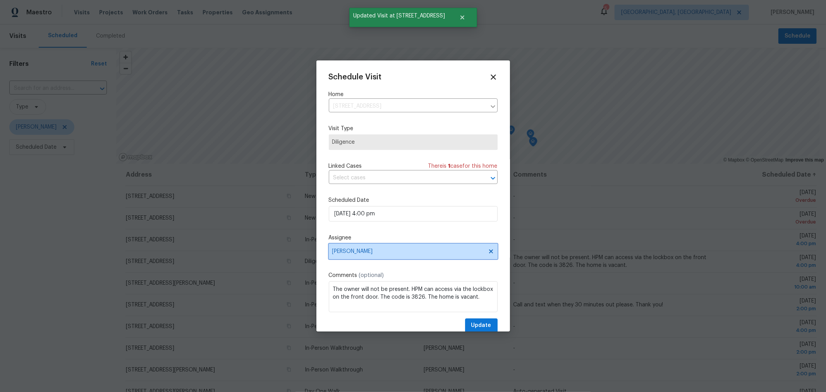
click at [398, 252] on span "[PERSON_NAME]" at bounding box center [408, 251] width 152 height 6
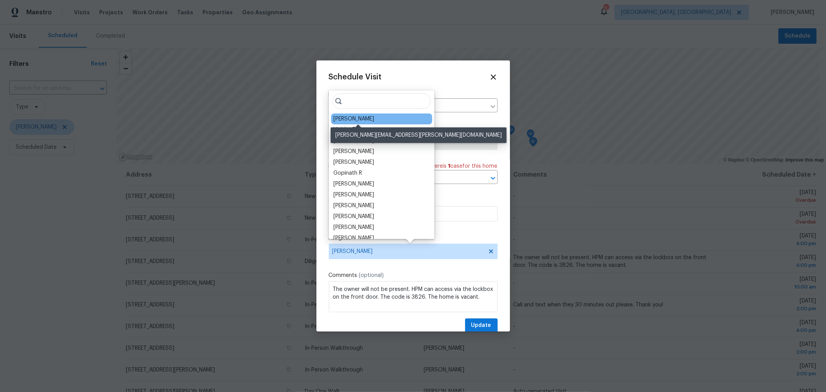
click at [372, 119] on div "[PERSON_NAME]" at bounding box center [353, 119] width 41 height 8
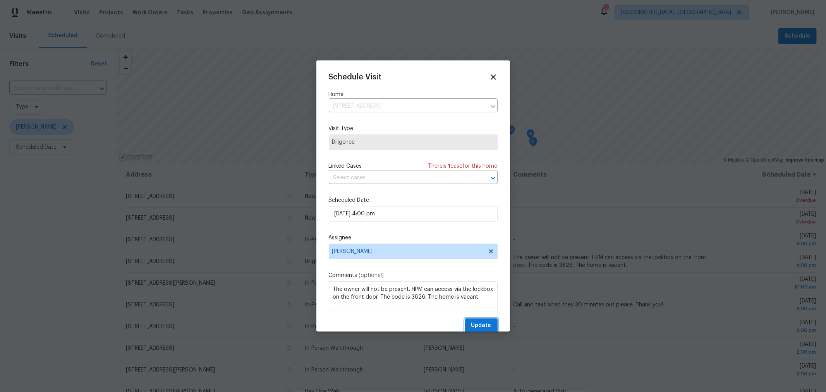
click at [465, 320] on button "Update" at bounding box center [481, 325] width 33 height 14
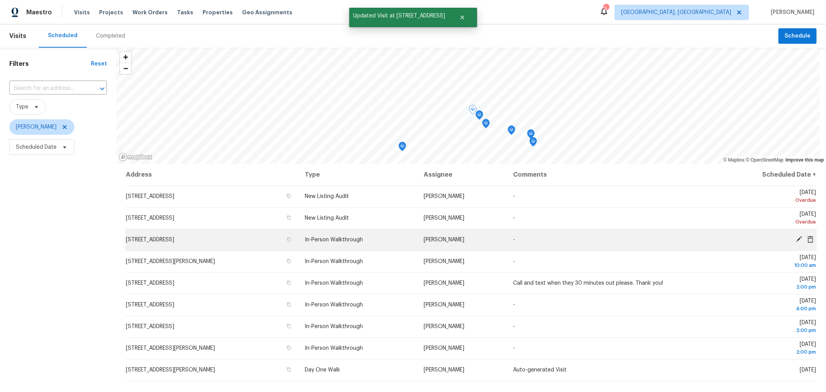
click at [796, 239] on icon at bounding box center [799, 239] width 6 height 6
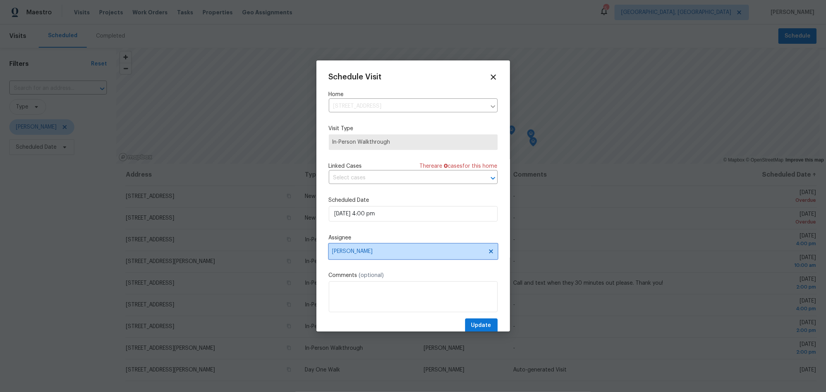
click at [363, 251] on span "[PERSON_NAME]" at bounding box center [408, 251] width 152 height 6
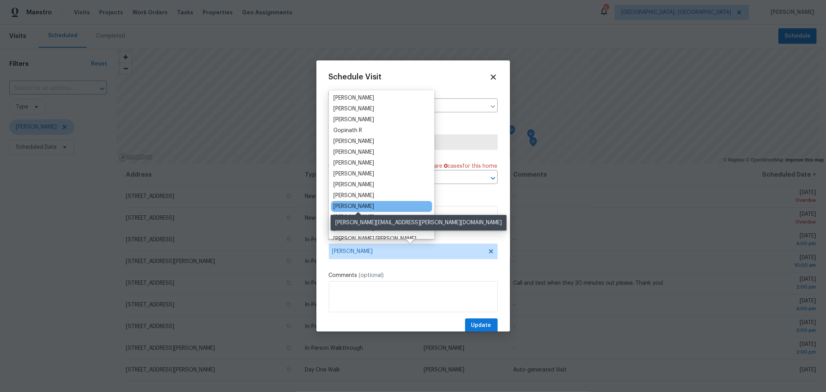
scroll to position [43, 0]
click at [372, 207] on div "[PERSON_NAME]" at bounding box center [353, 206] width 41 height 8
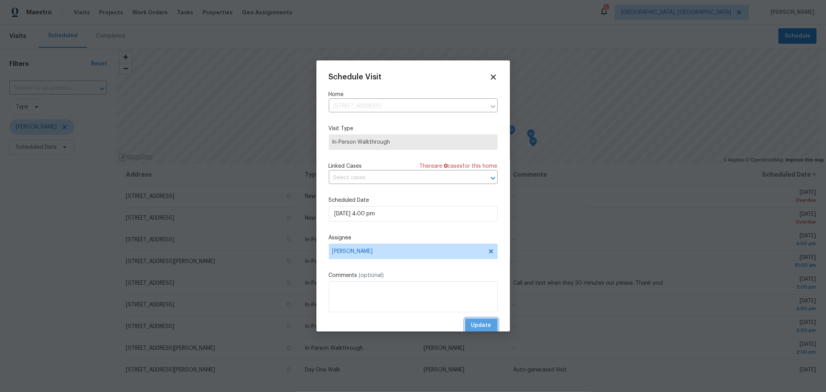
click at [477, 323] on span "Update" at bounding box center [481, 326] width 20 height 10
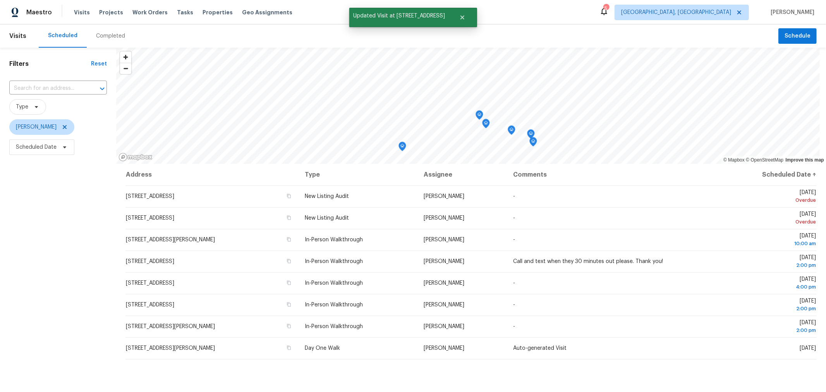
click at [44, 201] on div "Filters Reset ​ Type [PERSON_NAME] Scheduled Date" at bounding box center [58, 263] width 116 height 430
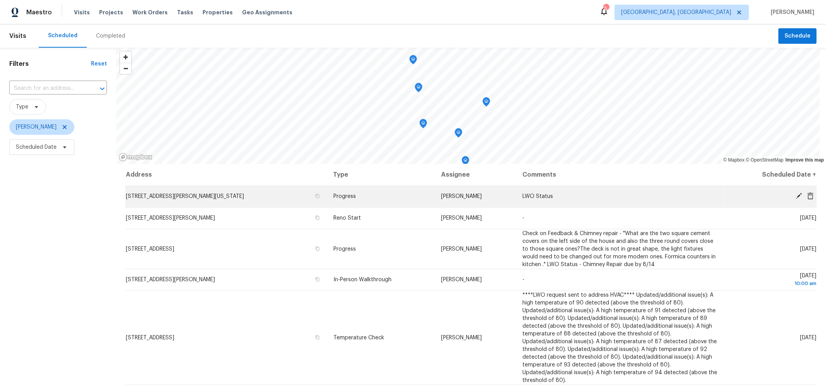
click at [796, 195] on icon at bounding box center [799, 196] width 6 height 6
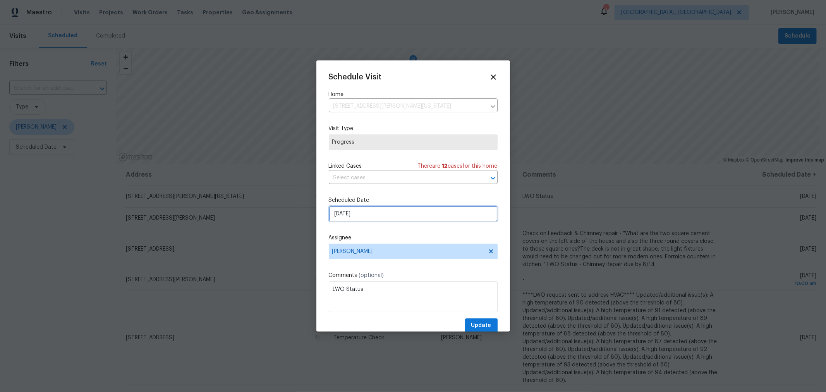
click at [370, 214] on input "[DATE]" at bounding box center [413, 213] width 169 height 15
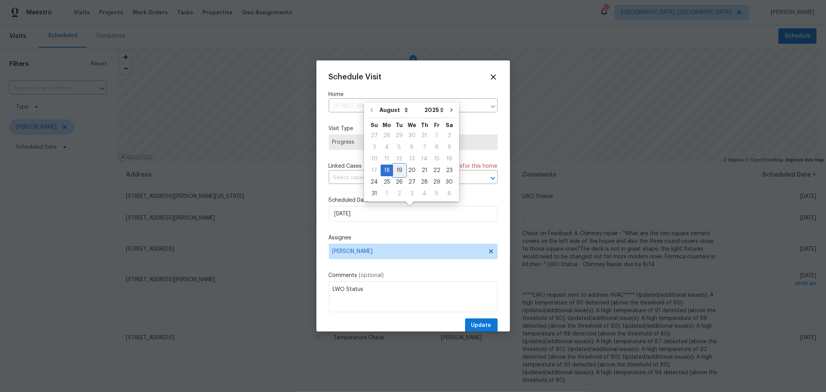
click at [398, 172] on div "19" at bounding box center [399, 170] width 12 height 11
type input "[DATE]"
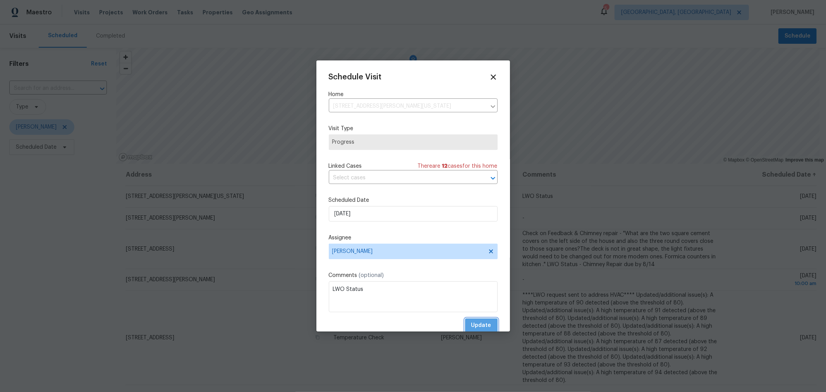
click at [479, 326] on span "Update" at bounding box center [481, 326] width 20 height 10
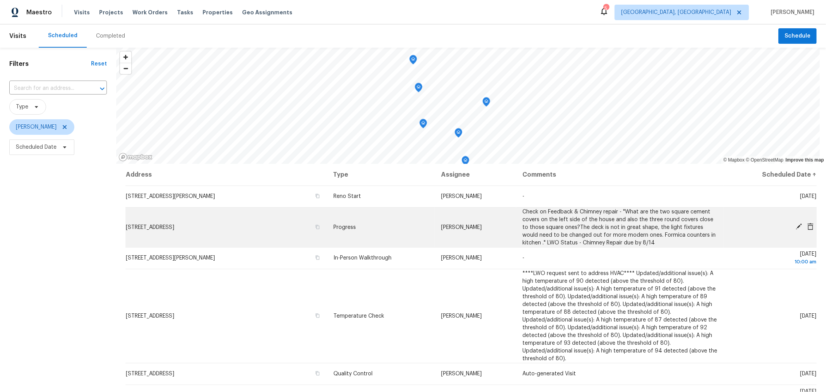
click at [174, 225] on span "[STREET_ADDRESS]" at bounding box center [150, 227] width 48 height 5
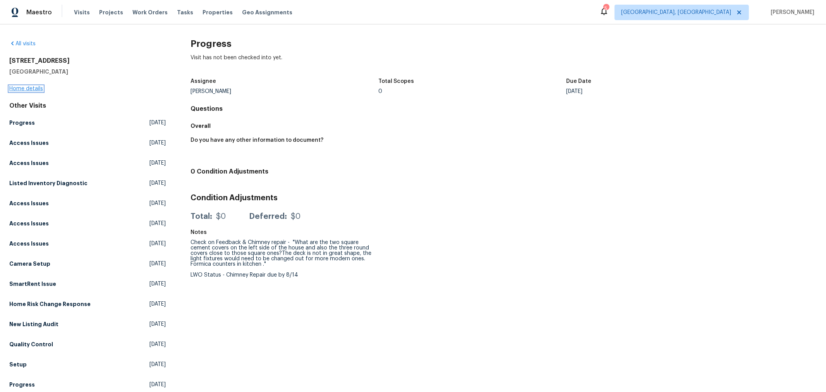
click at [33, 88] on link "Home details" at bounding box center [26, 88] width 34 height 5
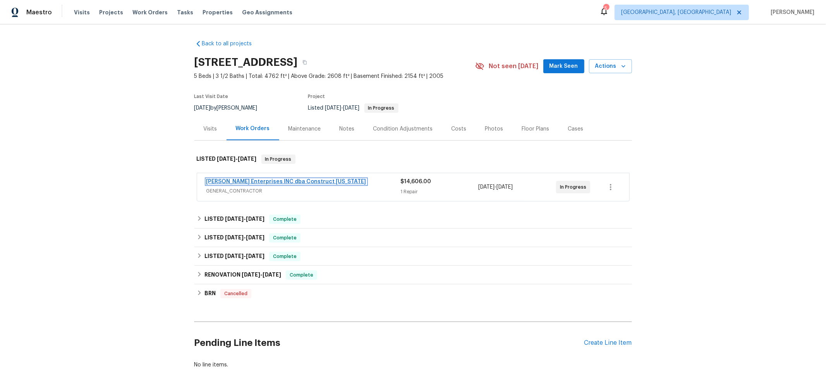
click at [251, 184] on span "[PERSON_NAME] Enterprises INC dba Construct [US_STATE]" at bounding box center [286, 182] width 160 height 8
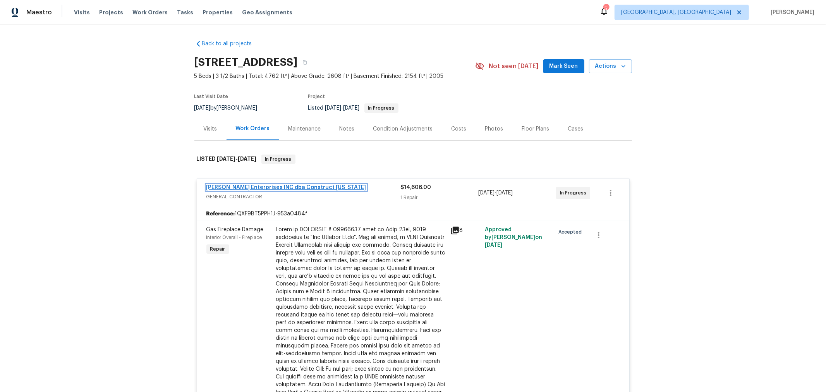
click at [257, 189] on link "[PERSON_NAME] Enterprises INC dba Construct [US_STATE]" at bounding box center [286, 187] width 160 height 5
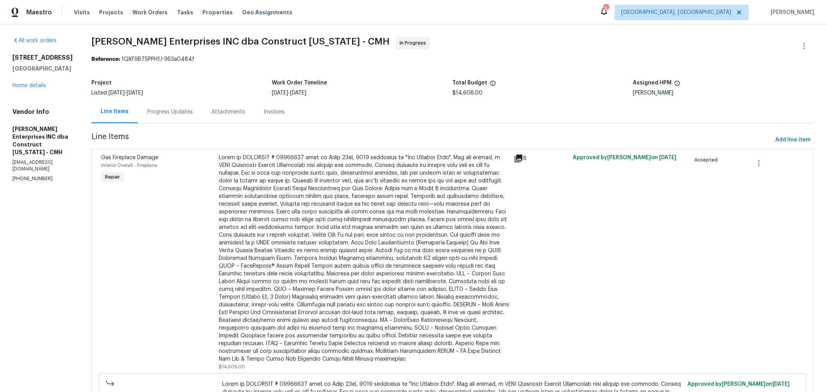
click at [151, 110] on div "Progress Updates" at bounding box center [170, 112] width 46 height 8
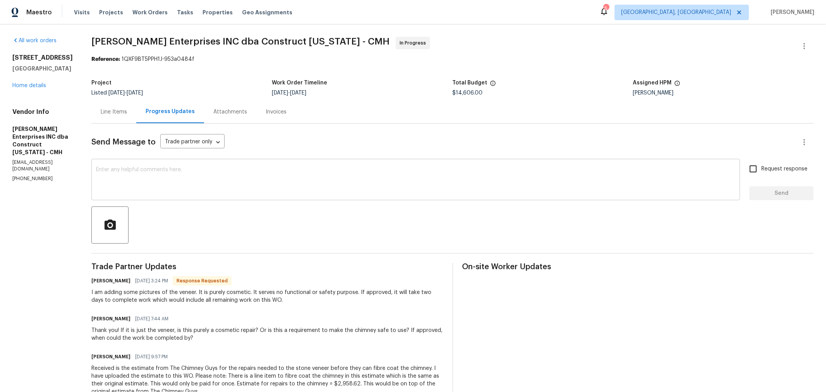
click at [218, 166] on div "x ​" at bounding box center [415, 181] width 649 height 40
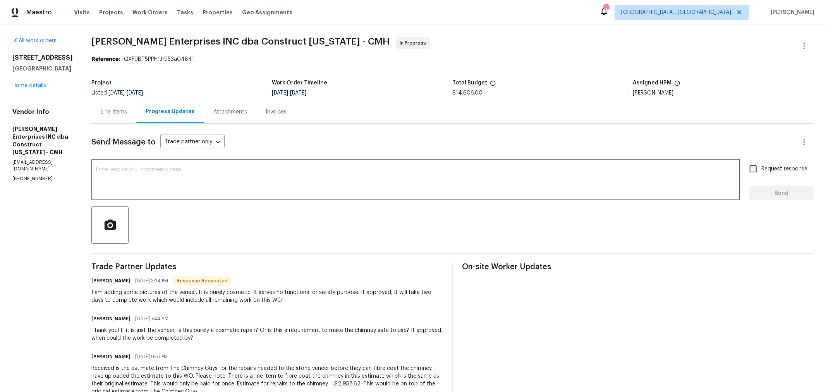
click at [232, 184] on textarea at bounding box center [415, 180] width 639 height 27
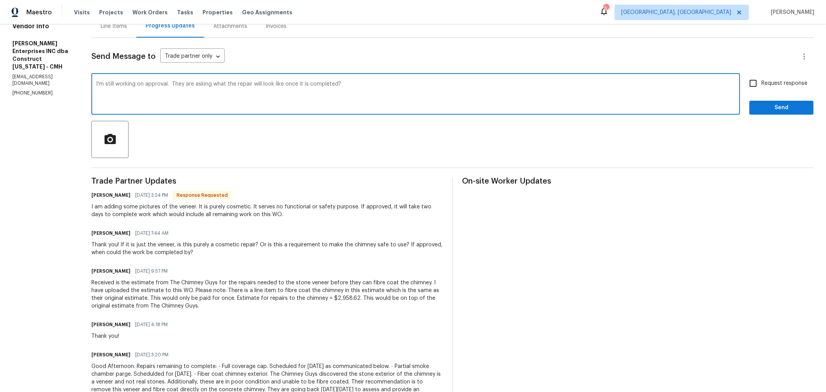
scroll to position [86, 0]
click at [383, 89] on textarea "I'm still working on approval. They are asking what the repair will look like o…" at bounding box center [415, 94] width 639 height 27
type textarea "I'm still working on approval. They are asking what the repair will look like o…"
click at [770, 84] on span "Request response" at bounding box center [784, 83] width 46 height 8
click at [761, 84] on input "Request response" at bounding box center [753, 83] width 16 height 16
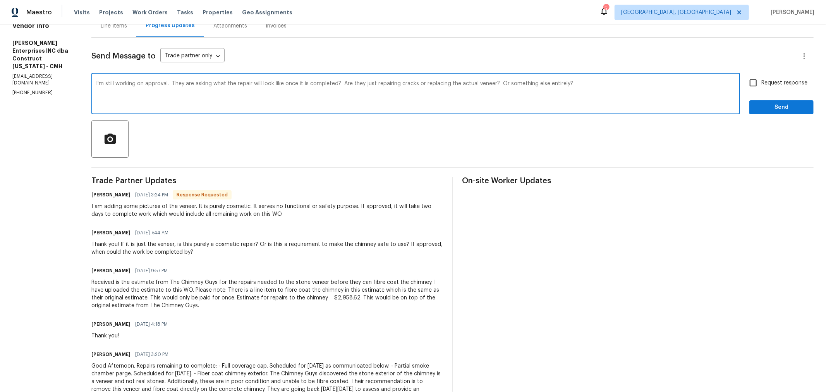
checkbox input "true"
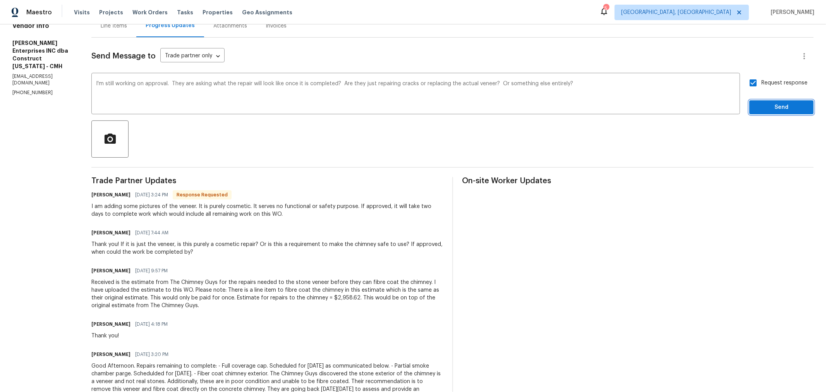
click at [763, 108] on span "Send" at bounding box center [782, 108] width 52 height 10
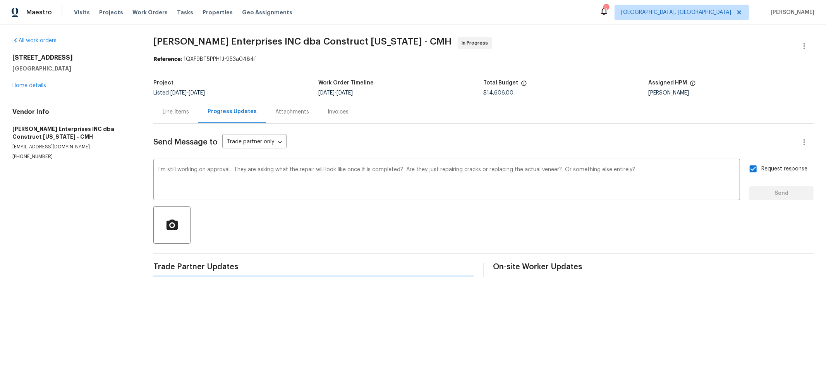
scroll to position [0, 0]
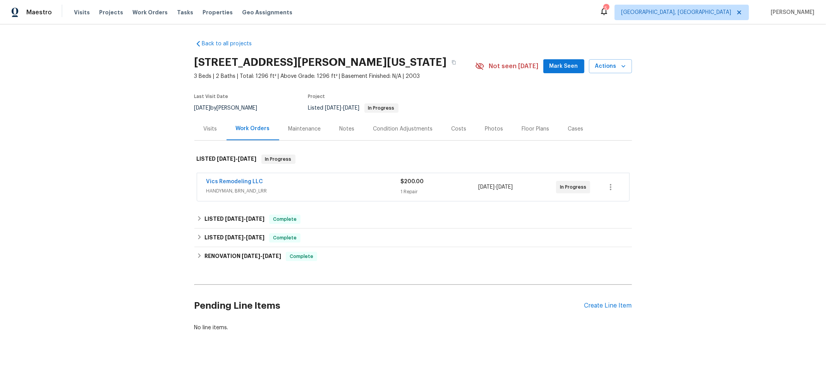
click at [237, 178] on span "Vics Remodeling LLC" at bounding box center [234, 182] width 57 height 8
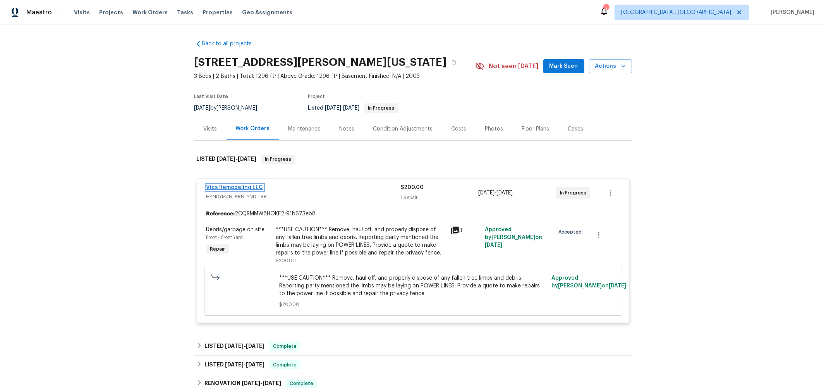
click at [236, 186] on link "Vics Remodeling LLC" at bounding box center [234, 187] width 57 height 5
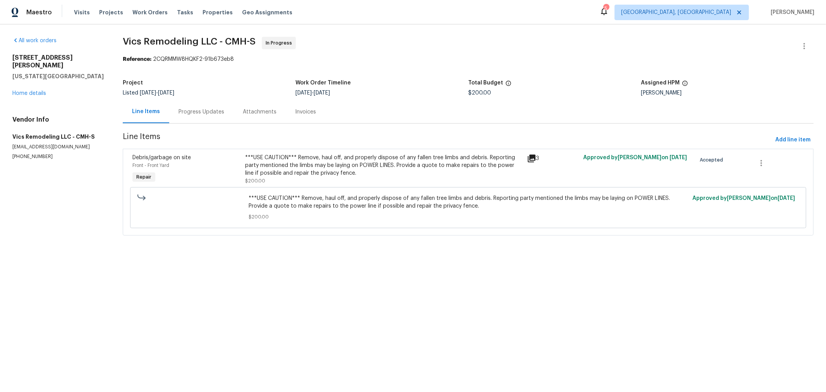
click at [202, 113] on div "Progress Updates" at bounding box center [202, 112] width 46 height 8
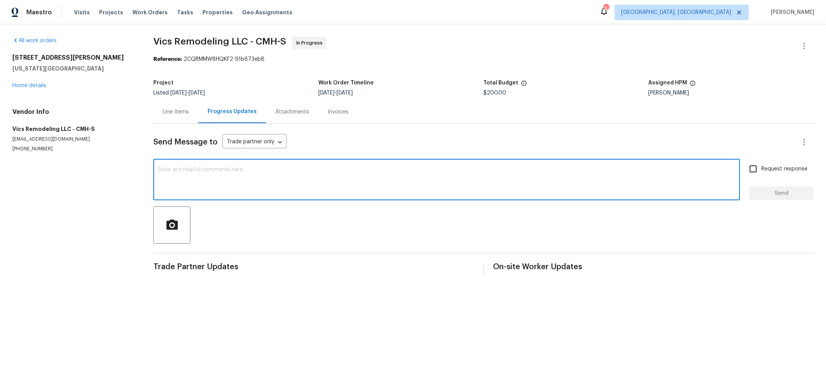
click at [326, 175] on textarea at bounding box center [446, 180] width 577 height 27
type textarea "Hi Vic, any word on electrical or fencing repair costs?"
click at [745, 165] on input "Request response" at bounding box center [753, 169] width 16 height 16
checkbox input "true"
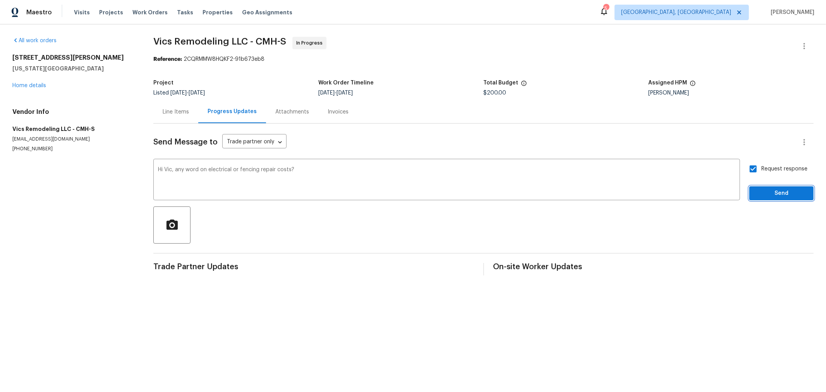
click at [758, 189] on span "Send" at bounding box center [782, 194] width 52 height 10
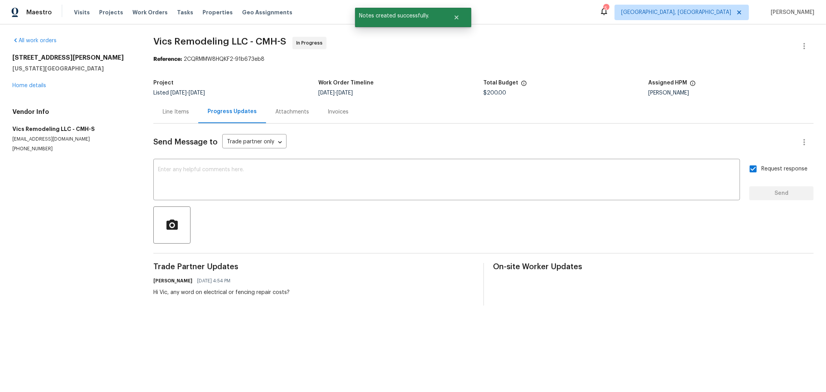
click at [172, 111] on div "Line Items" at bounding box center [176, 112] width 26 height 8
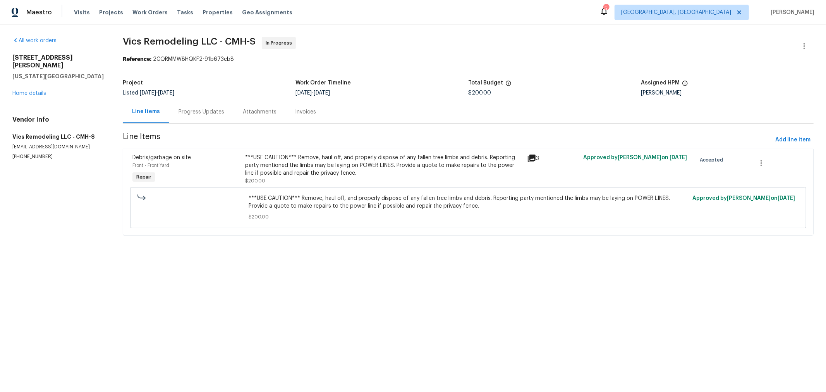
click at [34, 89] on div "[STREET_ADDRESS][PERSON_NAME][US_STATE] Home details" at bounding box center [58, 75] width 92 height 43
click at [38, 81] on div "[STREET_ADDRESS][PERSON_NAME][US_STATE] Home details" at bounding box center [58, 75] width 92 height 43
click at [38, 91] on link "Home details" at bounding box center [29, 93] width 34 height 5
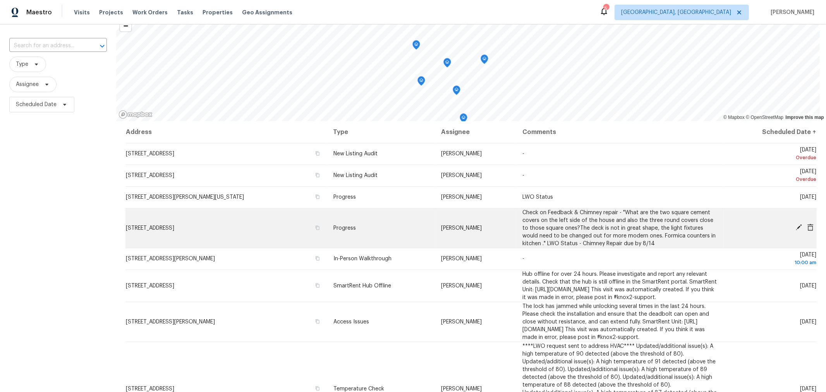
scroll to position [43, 0]
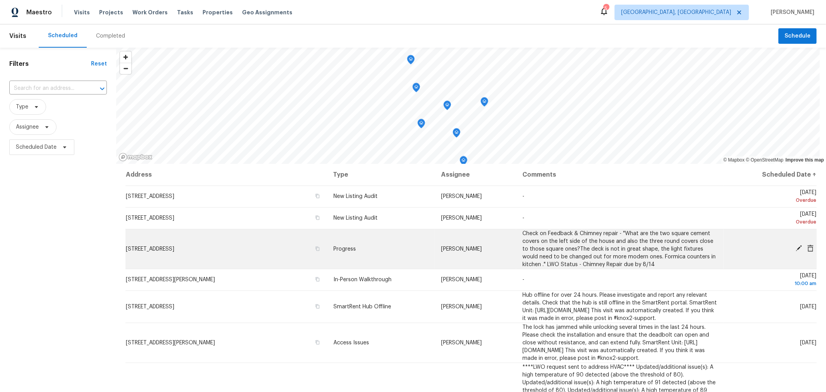
click at [796, 246] on icon at bounding box center [799, 248] width 7 height 7
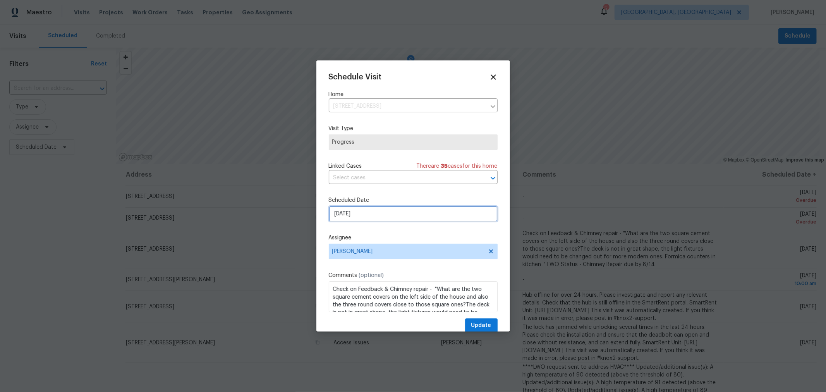
click at [362, 211] on input "[DATE]" at bounding box center [413, 213] width 169 height 15
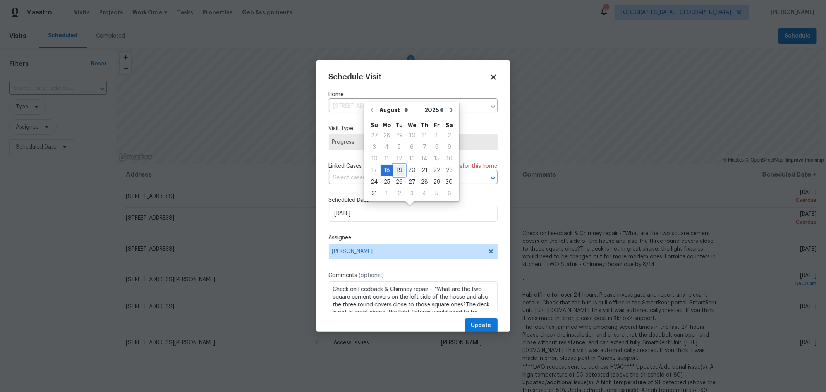
click at [396, 171] on div "19" at bounding box center [399, 170] width 12 height 11
type input "[DATE]"
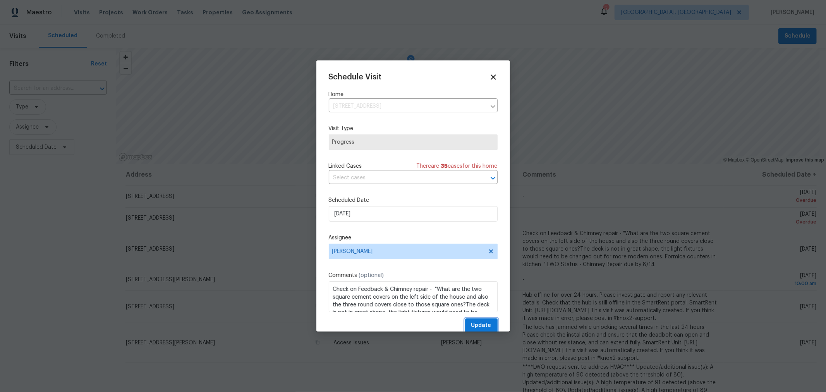
click at [480, 325] on span "Update" at bounding box center [481, 326] width 20 height 10
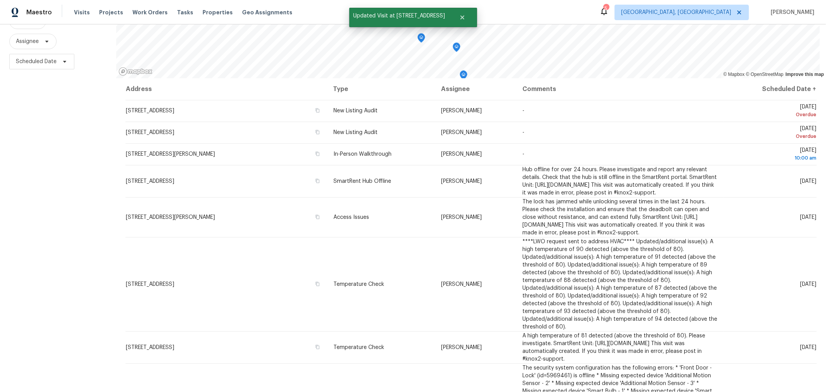
scroll to position [91, 0]
click at [38, 58] on span "Scheduled Date" at bounding box center [36, 62] width 41 height 8
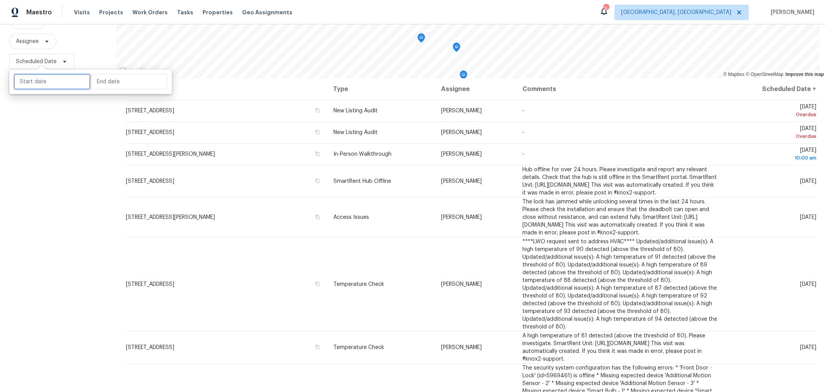
click at [47, 80] on input "text" at bounding box center [52, 81] width 76 height 15
select select "7"
select select "2025"
select select "8"
select select "2025"
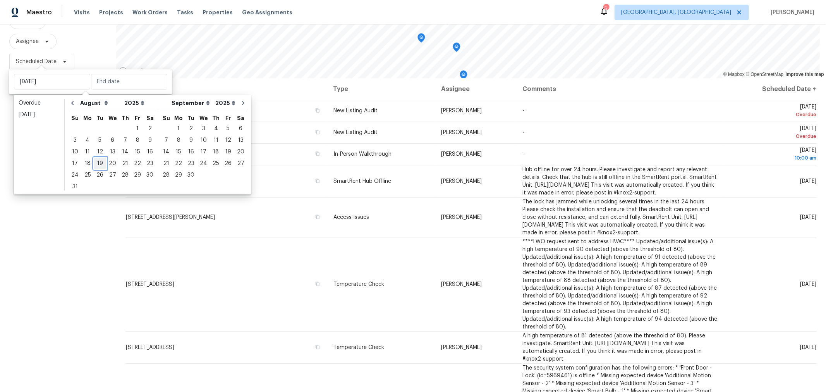
click at [98, 163] on div "19" at bounding box center [100, 163] width 12 height 11
type input "[DATE]"
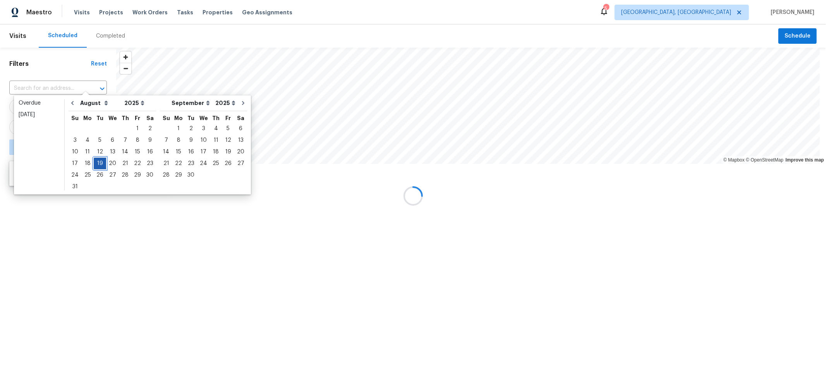
click at [98, 163] on div "19" at bounding box center [100, 163] width 12 height 11
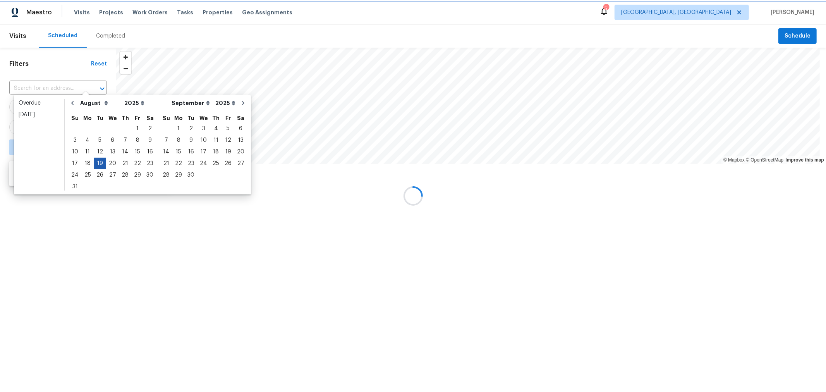
type input "[DATE]"
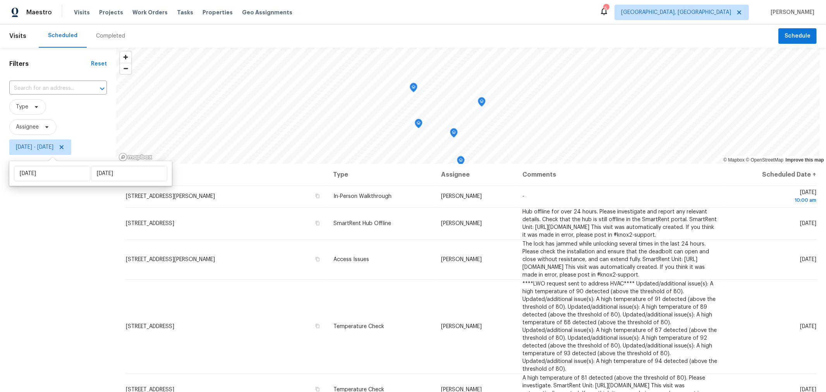
click at [89, 263] on div "Filters Reset ​ Type Assignee Tue, Aug 19 - Tue, Aug 19" at bounding box center [58, 263] width 116 height 430
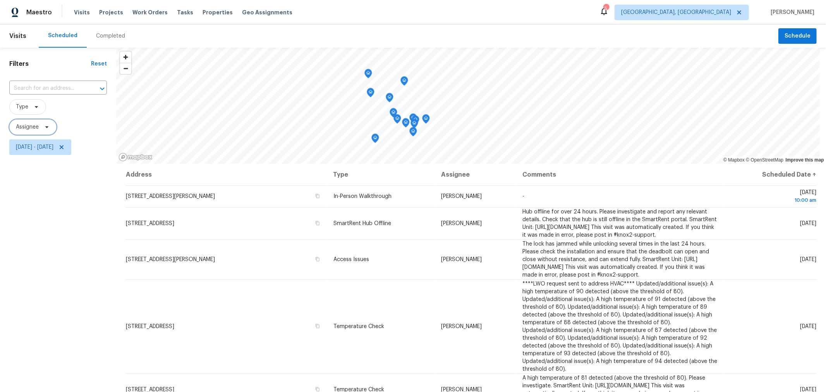
click at [39, 127] on span "Assignee" at bounding box center [32, 126] width 47 height 15
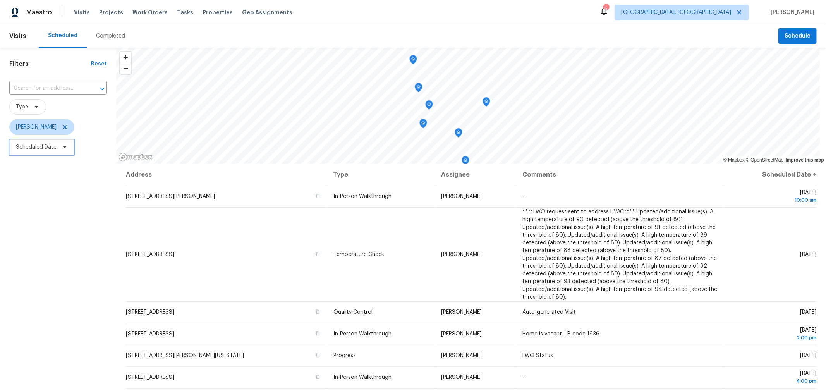
click at [55, 142] on span "Scheduled Date" at bounding box center [41, 146] width 65 height 15
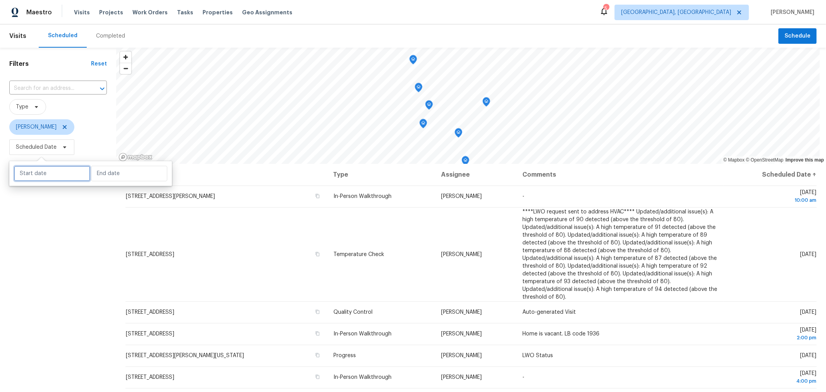
click at [57, 181] on input "text" at bounding box center [52, 173] width 76 height 15
select select "7"
select select "2025"
select select "8"
select select "2025"
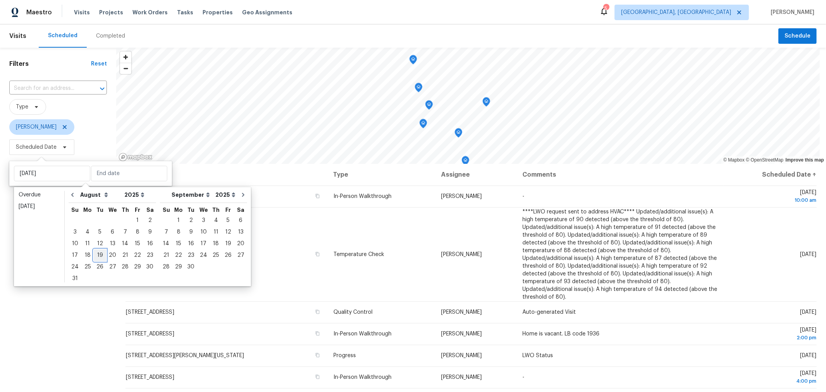
click at [94, 256] on div "19" at bounding box center [100, 255] width 12 height 11
type input "[DATE]"
click at [94, 256] on div "19" at bounding box center [100, 255] width 12 height 11
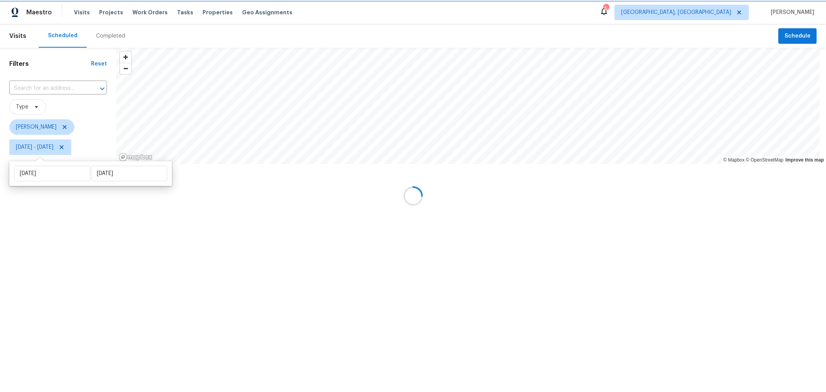
type input "[DATE]"
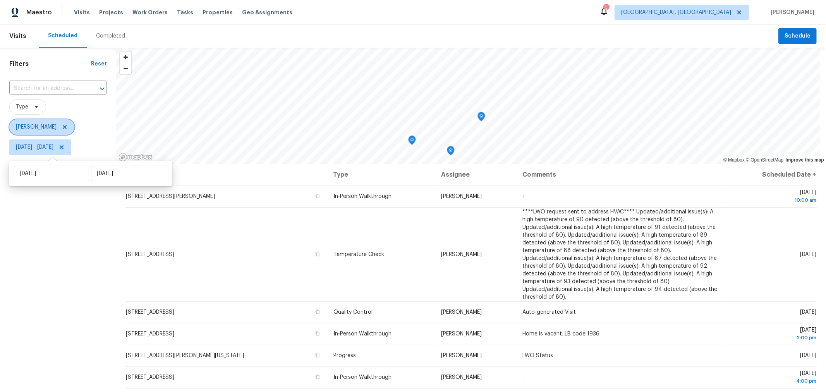
click at [68, 127] on icon at bounding box center [65, 127] width 6 height 6
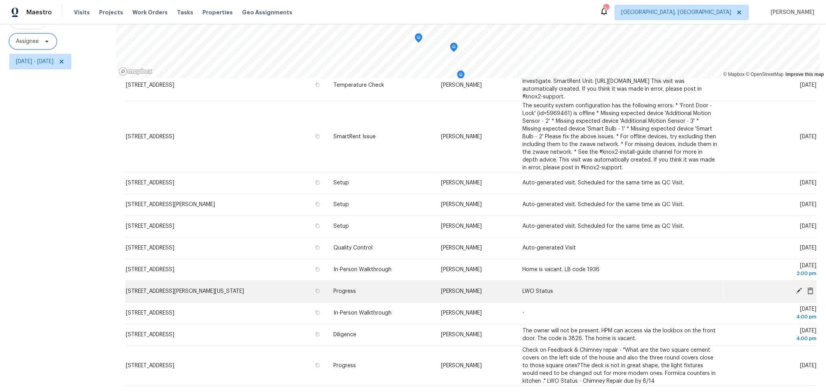
scroll to position [248, 0]
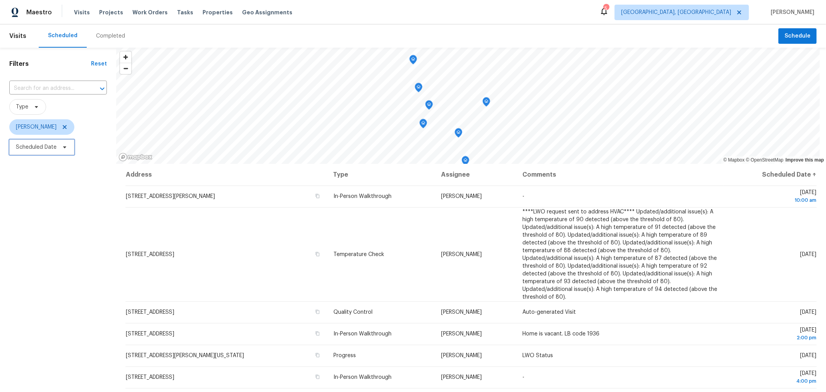
click at [55, 149] on span "Scheduled Date" at bounding box center [36, 147] width 41 height 8
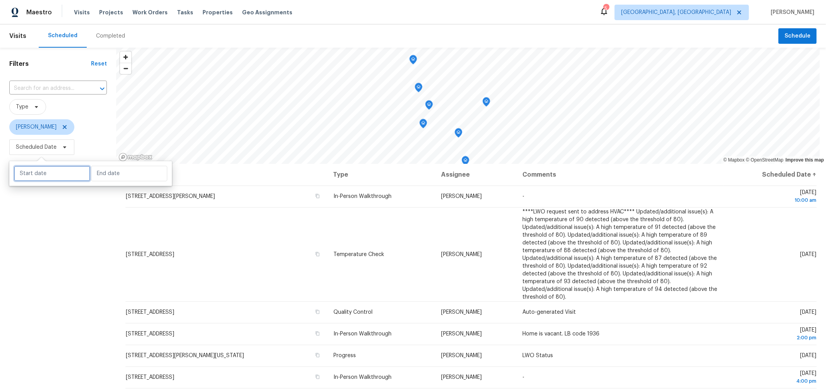
click at [56, 174] on input "text" at bounding box center [52, 173] width 76 height 15
select select "7"
select select "2025"
select select "8"
select select "2025"
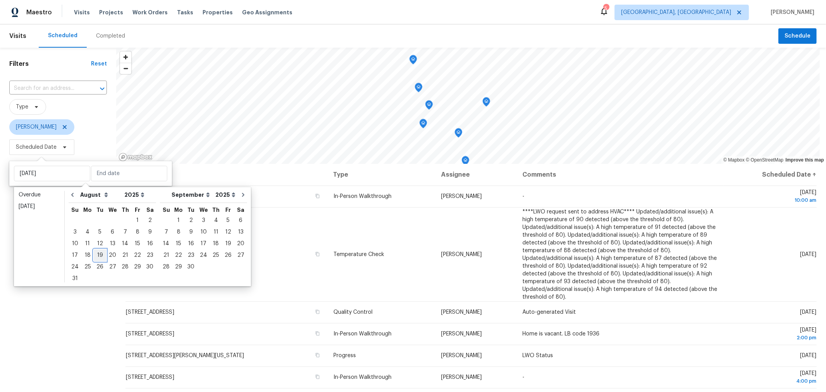
click at [96, 254] on div "19" at bounding box center [100, 255] width 12 height 11
type input "[DATE]"
click at [96, 254] on div "19" at bounding box center [100, 255] width 12 height 11
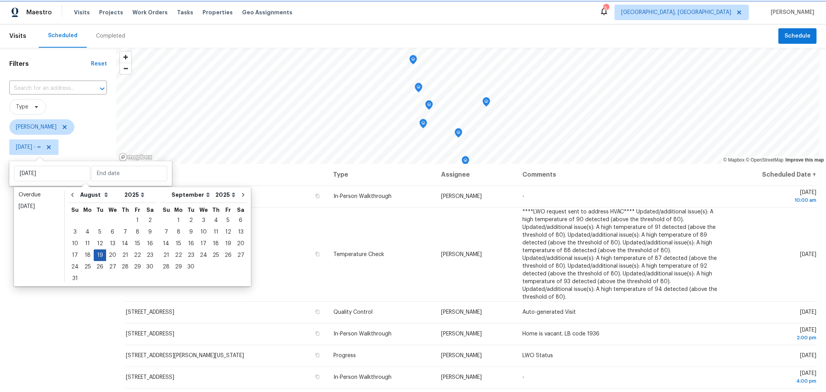
type input "[DATE]"
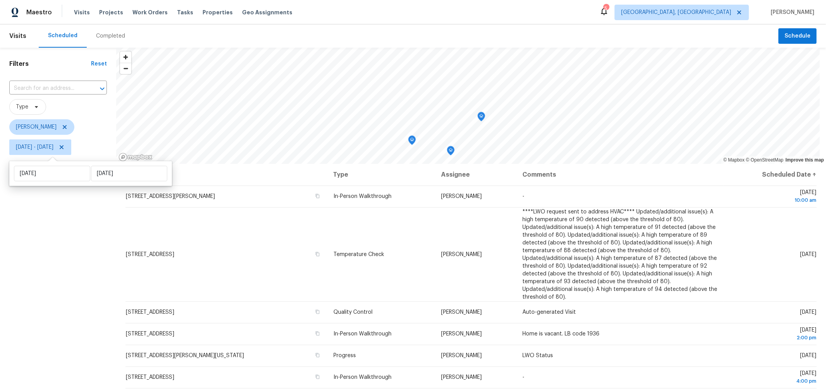
click at [61, 284] on div "Filters Reset ​ Type Keith Hollingsworth Tue, Aug 19 - Tue, Aug 19" at bounding box center [58, 263] width 116 height 430
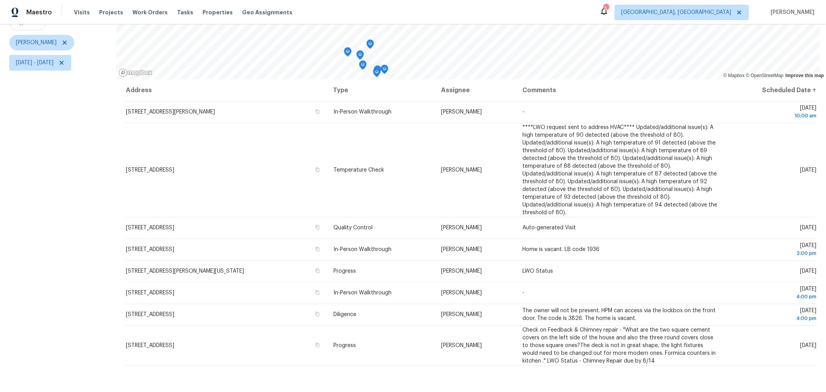
scroll to position [85, 0]
click at [347, 55] on icon "Map marker" at bounding box center [347, 51] width 7 height 9
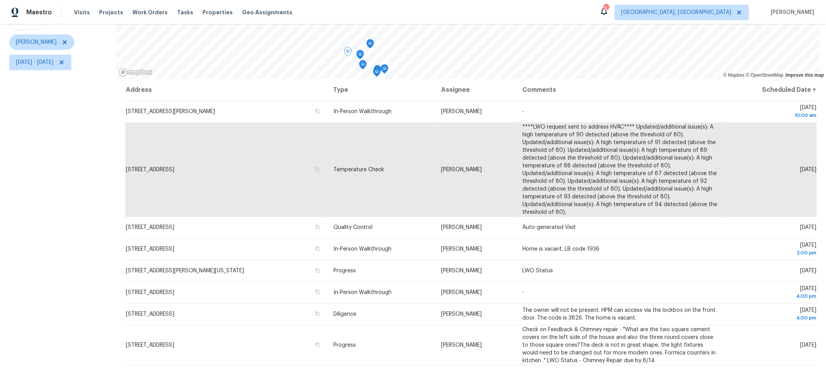
click at [371, 45] on icon "Map marker" at bounding box center [370, 44] width 7 height 9
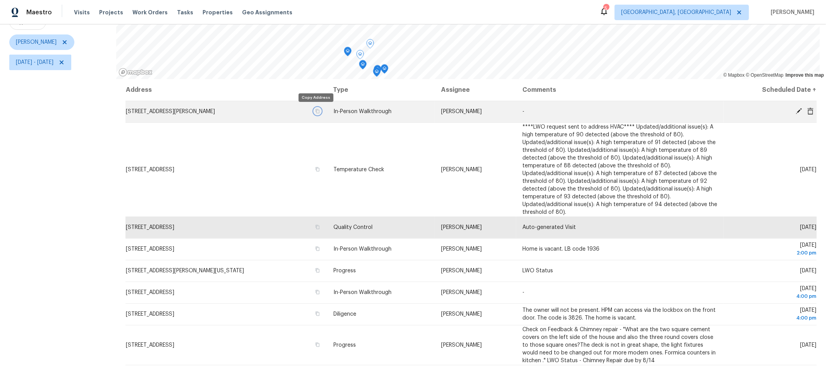
click at [316, 109] on icon "button" at bounding box center [318, 111] width 4 height 4
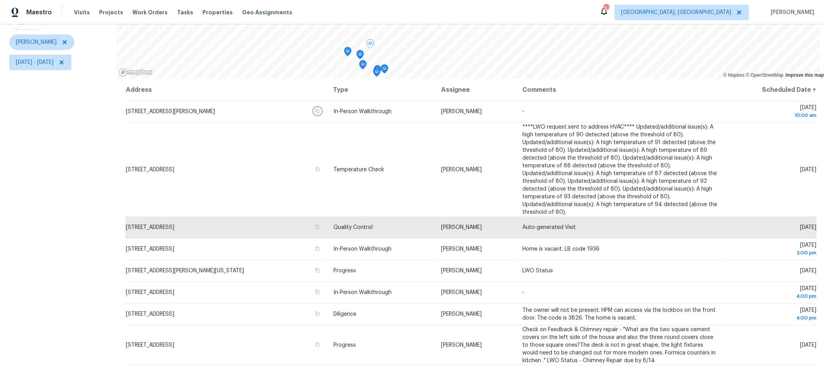
click at [361, 57] on icon "Map marker" at bounding box center [360, 54] width 7 height 9
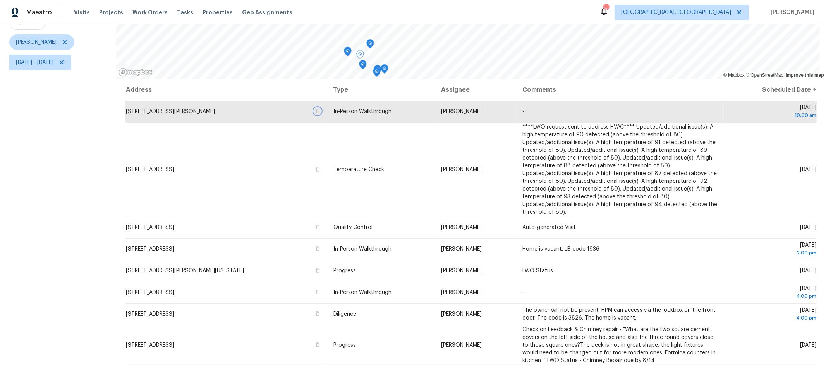
click at [371, 45] on icon "Map marker" at bounding box center [370, 44] width 7 height 9
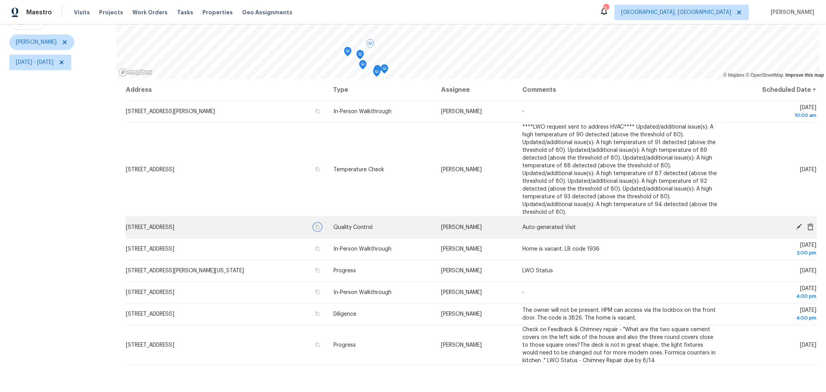
click at [315, 225] on icon "button" at bounding box center [317, 227] width 5 height 5
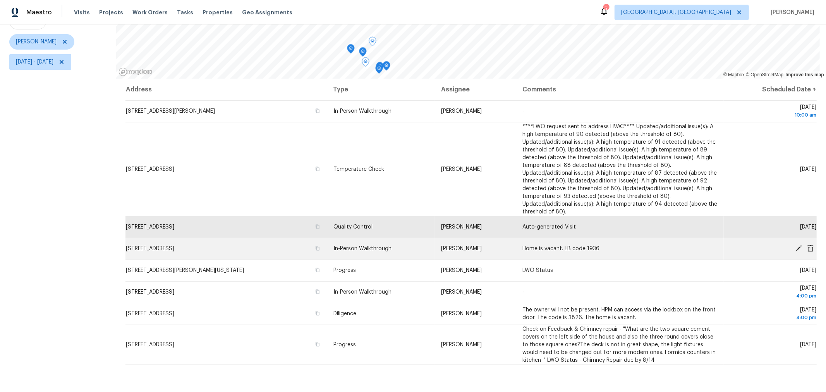
scroll to position [85, 0]
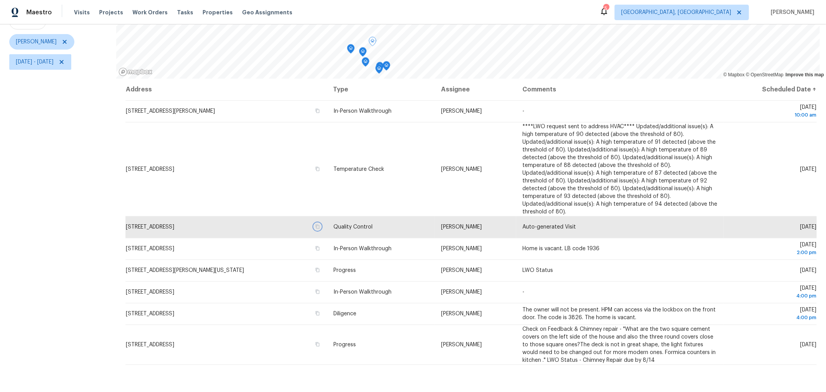
click at [388, 68] on icon "Map marker" at bounding box center [386, 66] width 7 height 9
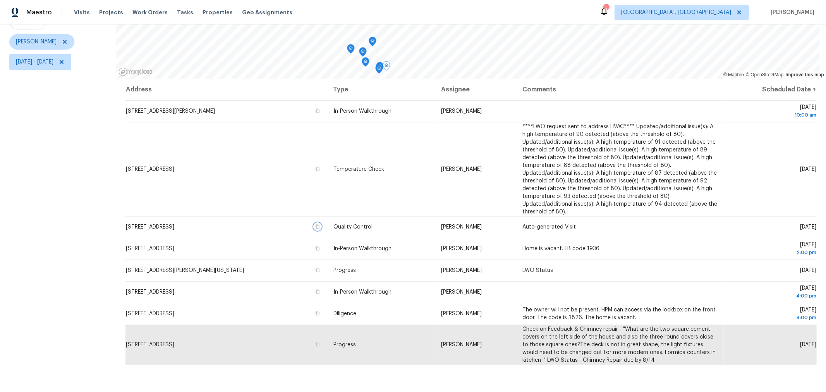
click at [380, 65] on icon "Map marker" at bounding box center [379, 69] width 7 height 9
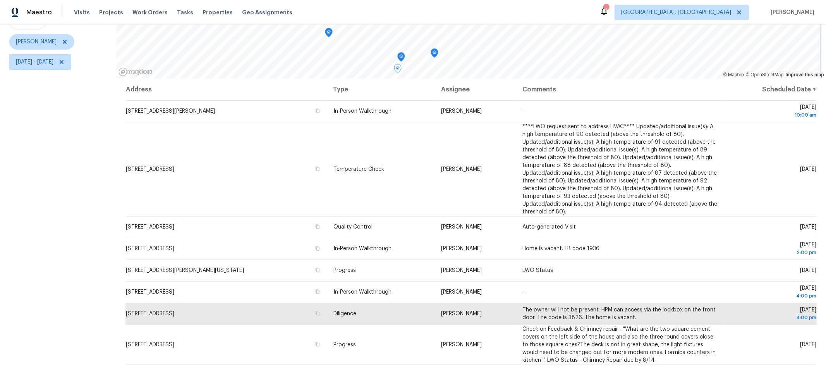
click at [402, 61] on div "Map marker" at bounding box center [401, 58] width 8 height 12
click at [399, 57] on icon "Map marker" at bounding box center [401, 57] width 7 height 9
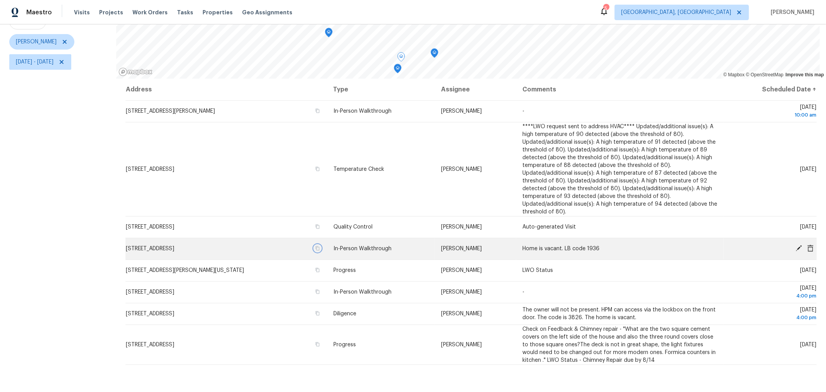
click at [315, 246] on icon "button" at bounding box center [317, 248] width 5 height 5
click at [399, 73] on icon "Map marker" at bounding box center [398, 69] width 8 height 10
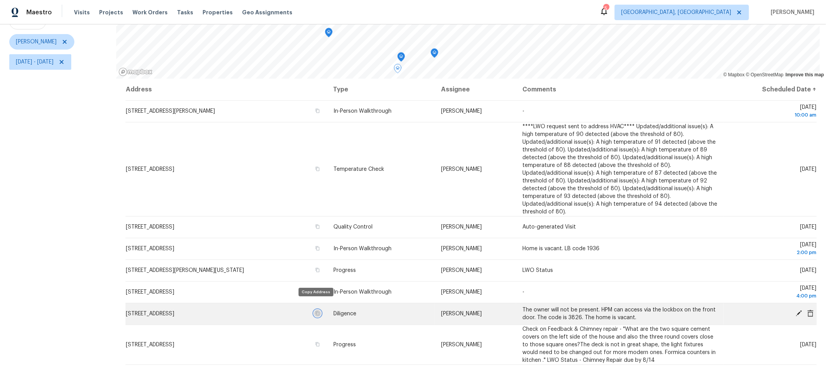
click at [315, 311] on icon "button" at bounding box center [317, 313] width 5 height 5
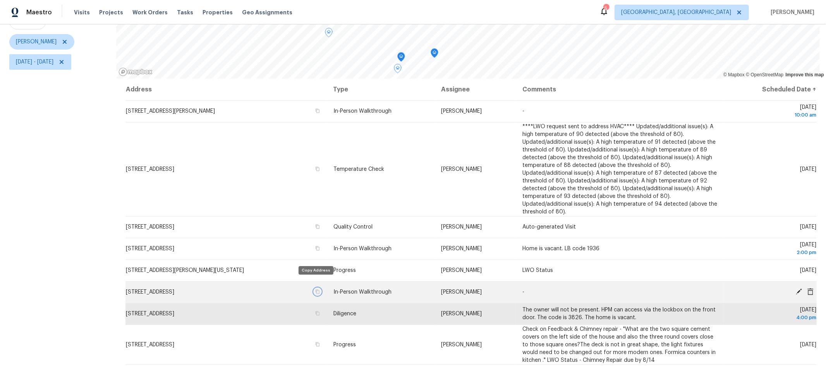
click at [315, 289] on icon "button" at bounding box center [317, 291] width 5 height 5
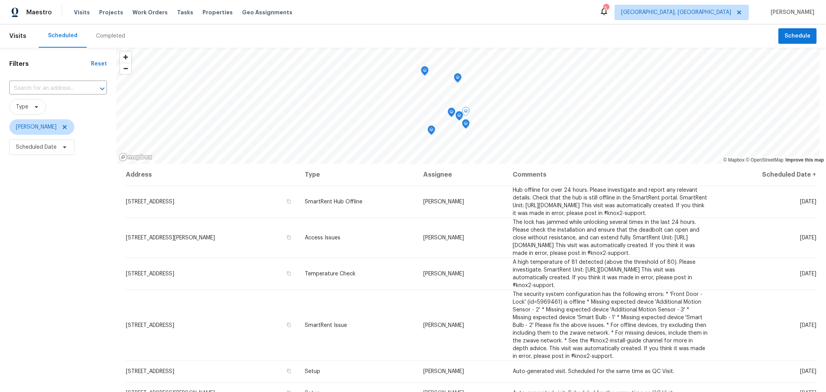
click at [86, 198] on div "Filters Reset ​ Type [PERSON_NAME] Scheduled Date" at bounding box center [58, 263] width 116 height 430
click at [209, 10] on span "Properties" at bounding box center [218, 13] width 30 height 8
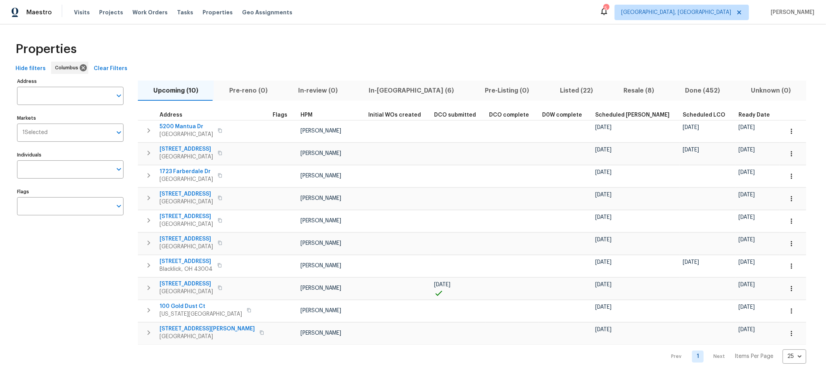
click at [613, 91] on span "Resale (8)" at bounding box center [639, 90] width 52 height 11
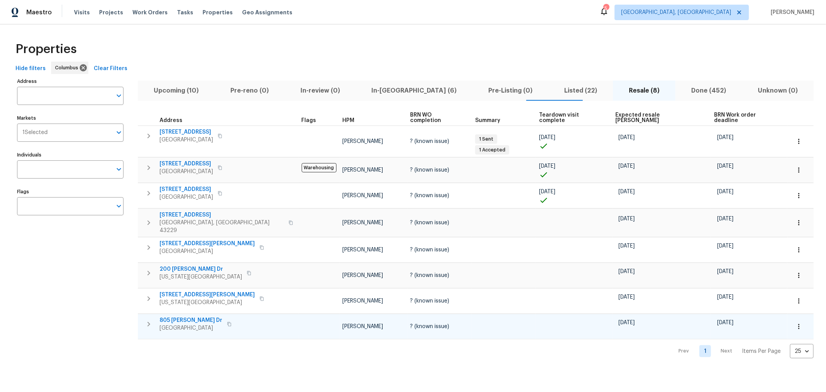
click at [183, 316] on span "805 [PERSON_NAME] Dr" at bounding box center [191, 320] width 63 height 8
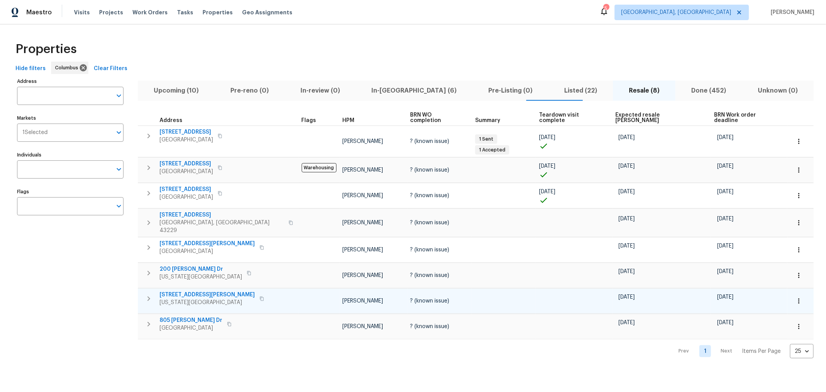
click at [171, 291] on span "51 Reid St" at bounding box center [207, 295] width 95 height 8
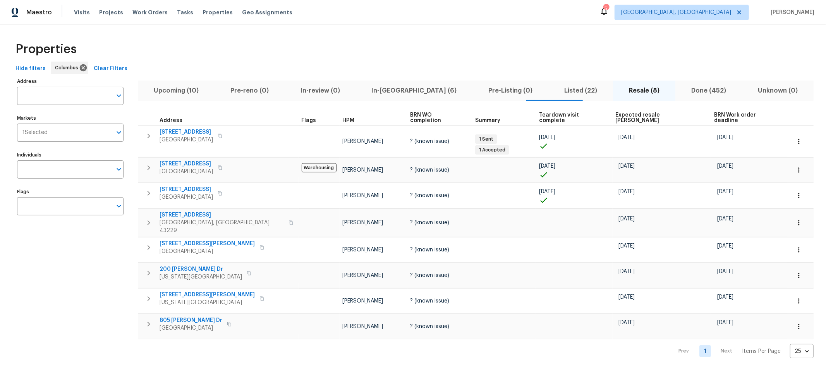
click at [314, 57] on div "Properties" at bounding box center [412, 49] width 801 height 25
click at [680, 89] on span "Done (452)" at bounding box center [708, 90] width 57 height 11
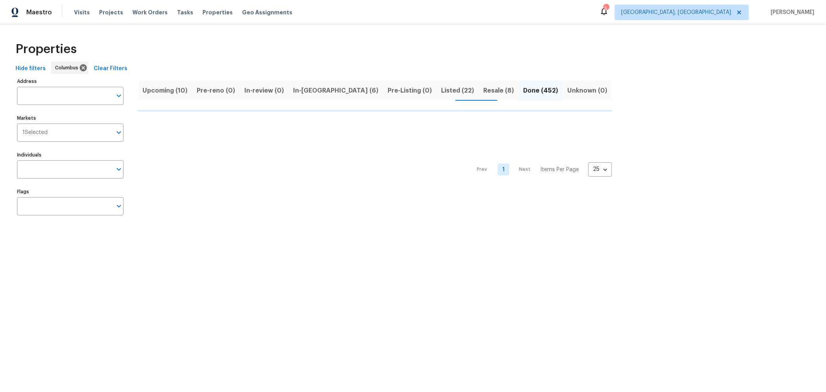
click at [189, 50] on div "Properties" at bounding box center [412, 49] width 801 height 25
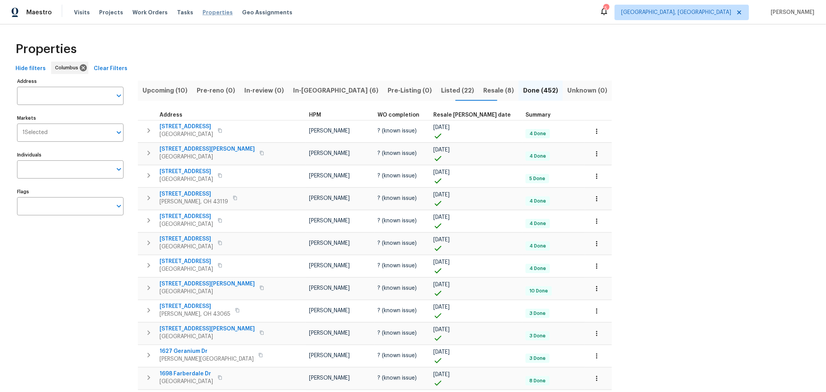
click at [206, 15] on span "Properties" at bounding box center [218, 13] width 30 height 8
click at [168, 88] on span "Upcoming (10)" at bounding box center [165, 90] width 45 height 11
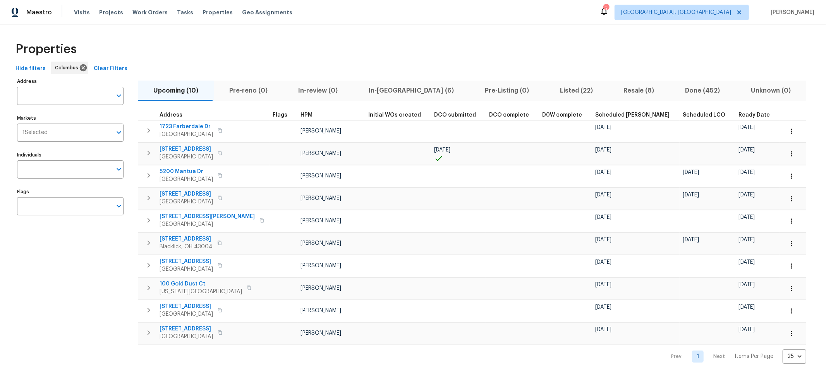
click at [249, 36] on div "Properties Hide filters Columbus Clear Filters Address Address Markets 1 Select…" at bounding box center [413, 200] width 826 height 352
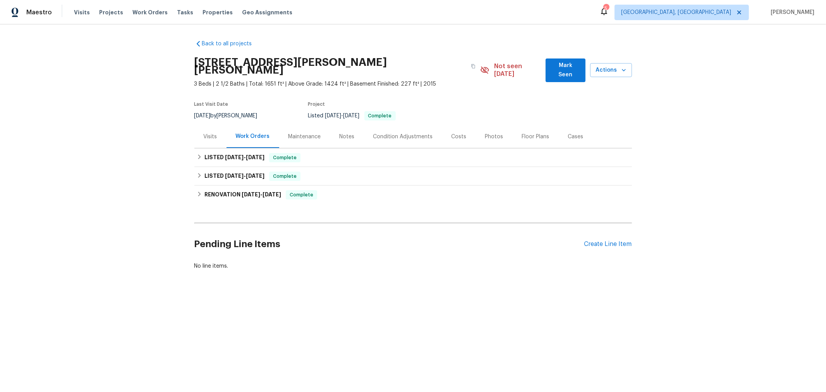
click at [213, 133] on div "Visits" at bounding box center [211, 137] width 14 height 8
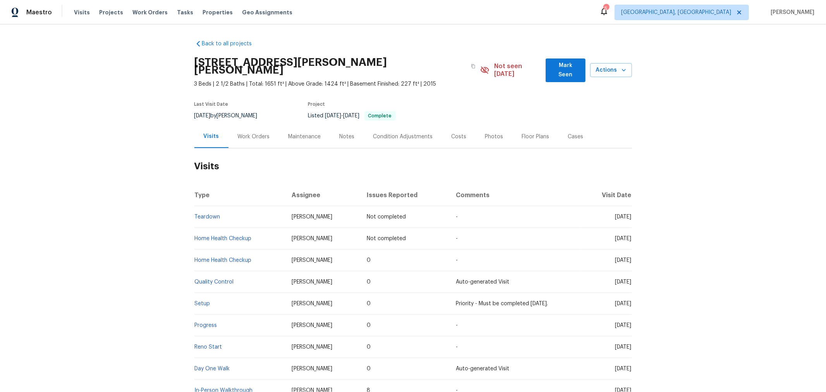
click at [489, 133] on div "Photos" at bounding box center [494, 137] width 18 height 8
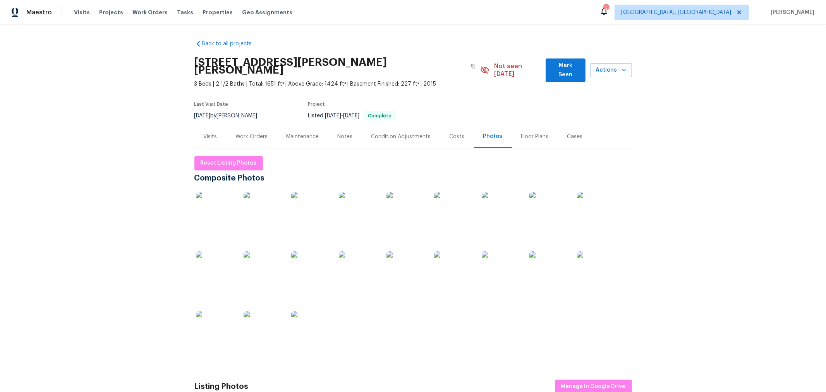
click at [227, 203] on img at bounding box center [215, 211] width 39 height 39
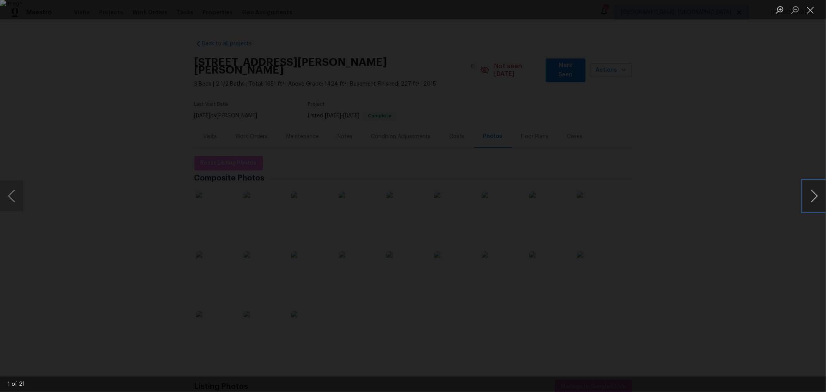
click at [812, 195] on button "Next image" at bounding box center [814, 195] width 23 height 31
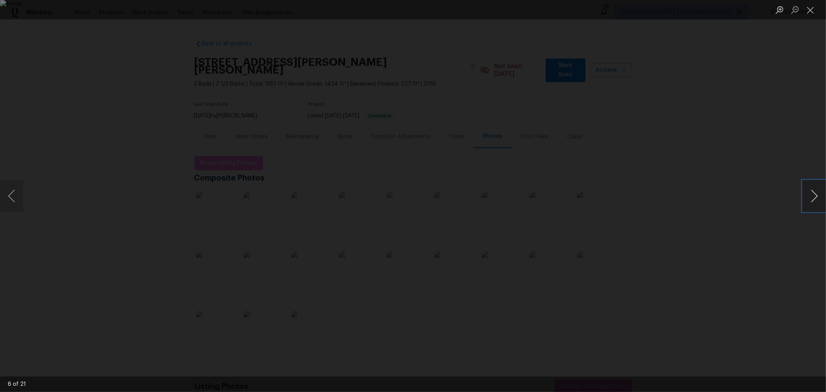
click at [812, 195] on button "Next image" at bounding box center [814, 195] width 23 height 31
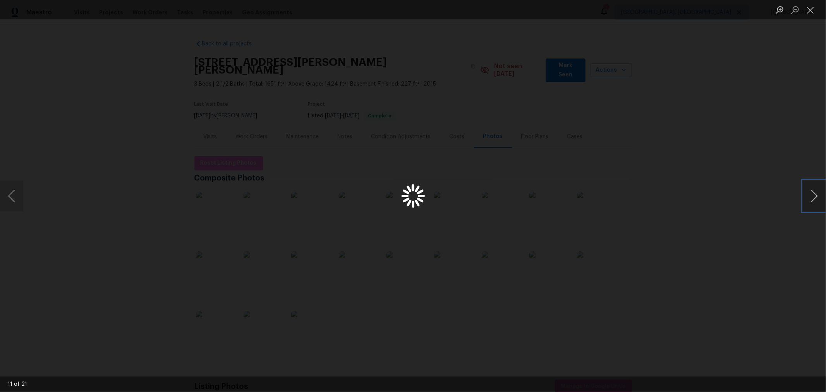
click at [812, 195] on button "Next image" at bounding box center [814, 195] width 23 height 31
click at [814, 11] on button "Close lightbox" at bounding box center [810, 10] width 15 height 14
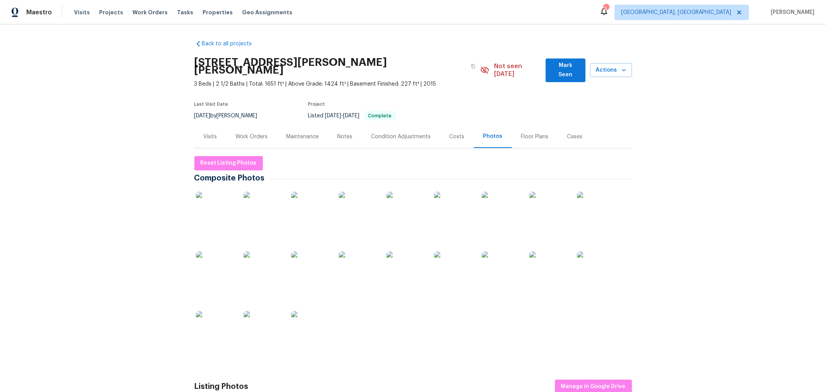
click at [444, 130] on div "Costs" at bounding box center [457, 136] width 34 height 23
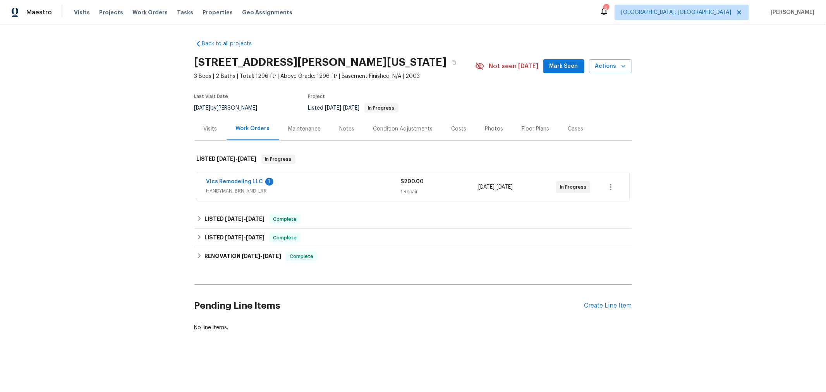
click at [458, 130] on div "Costs" at bounding box center [459, 129] width 15 height 8
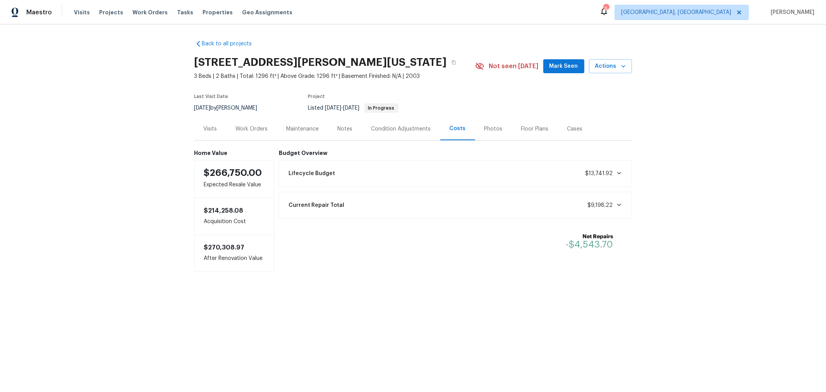
click at [247, 125] on div "Work Orders" at bounding box center [252, 129] width 32 height 8
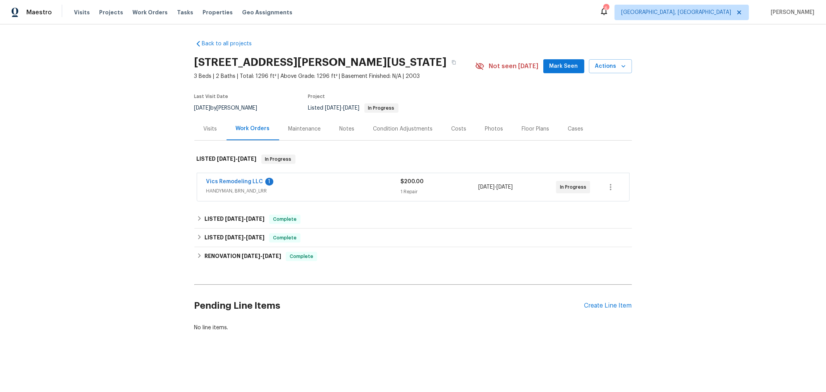
click at [232, 178] on span "Vics Remodeling LLC" at bounding box center [234, 182] width 57 height 8
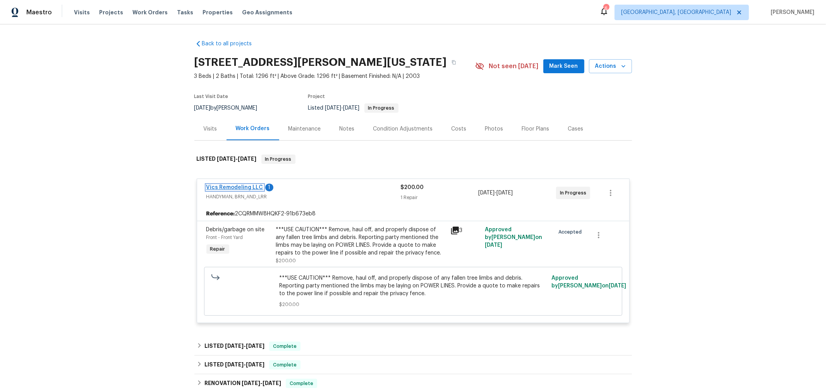
click at [219, 187] on link "Vics Remodeling LLC" at bounding box center [234, 187] width 57 height 5
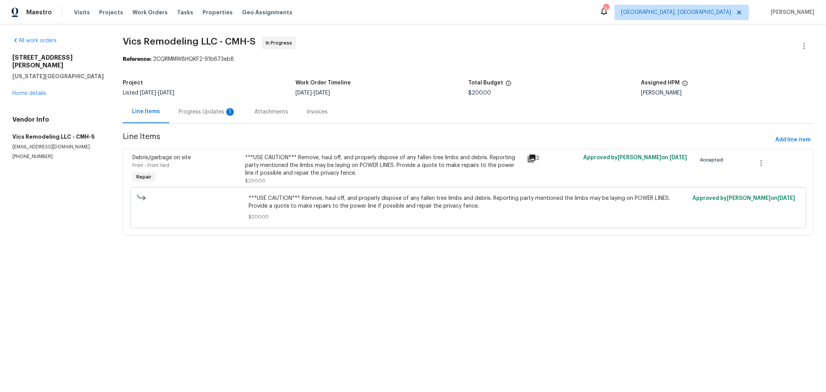
click at [197, 113] on div "Progress Updates 1" at bounding box center [207, 112] width 57 height 8
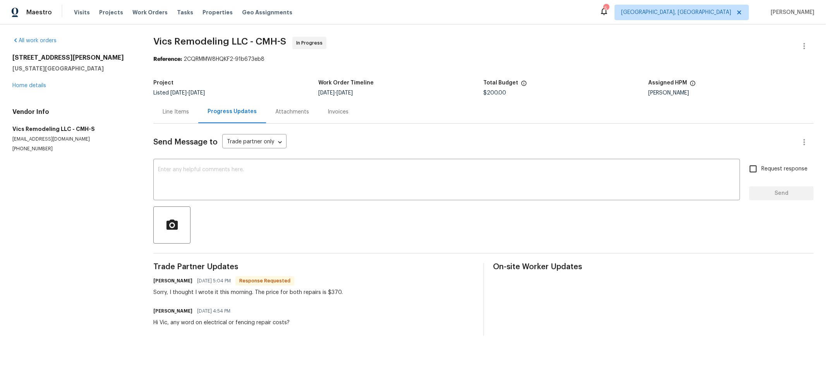
click at [178, 114] on div "Line Items" at bounding box center [176, 112] width 26 height 8
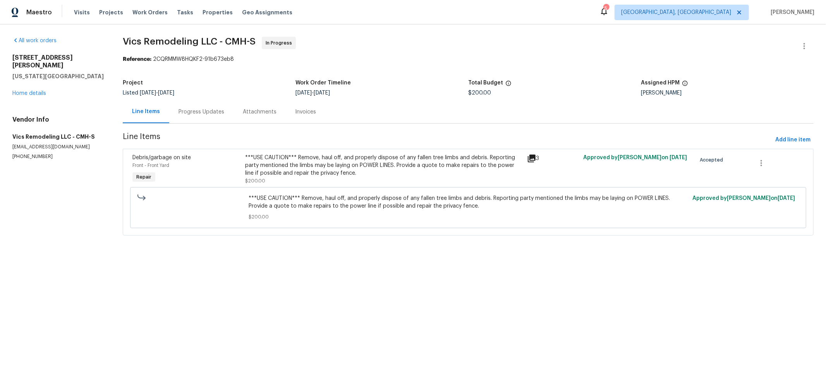
click at [274, 173] on div "***USE CAUTION*** Remove, haul off, and properly dispose of any fallen tree lim…" at bounding box center [383, 165] width 277 height 23
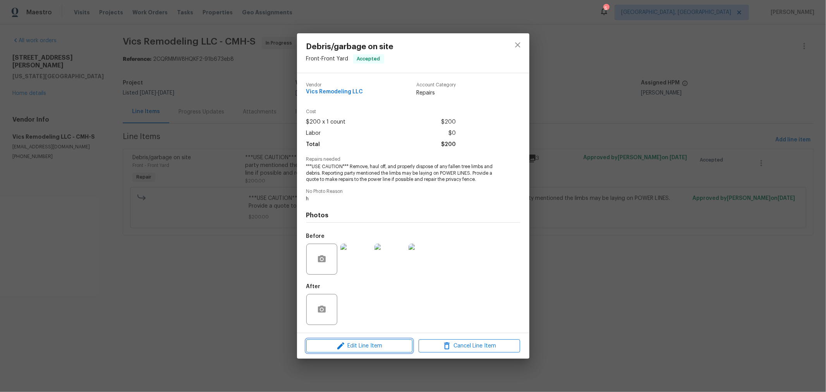
click at [364, 343] on span "Edit Line Item" at bounding box center [359, 346] width 101 height 10
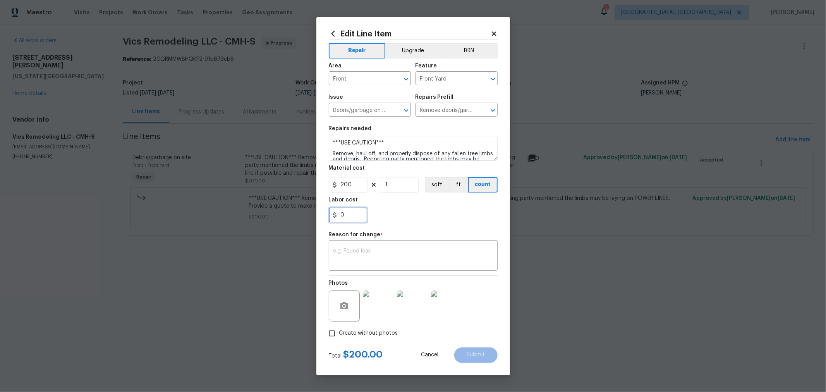
drag, startPoint x: 351, startPoint y: 217, endPoint x: 239, endPoint y: 218, distance: 112.3
click at [304, 216] on div "Edit Line Item Repair Upgrade BRN Area Front ​ Feature Front Yard ​ Issue Debri…" at bounding box center [413, 196] width 826 height 392
type input "370"
click at [430, 152] on textarea "***USE CAUTION*** Remove, haul off, and properly dispose of any fallen tree lim…" at bounding box center [413, 148] width 169 height 25
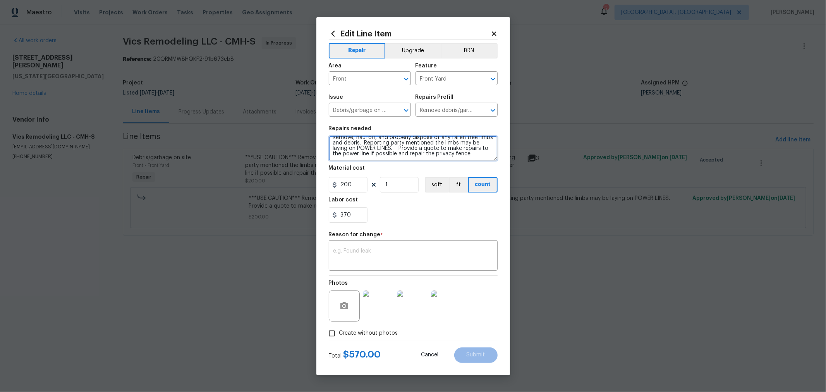
scroll to position [21, 0]
click at [371, 155] on textarea "***USE CAUTION*** Remove, haul off, and properly dispose of any fallen tree lim…" at bounding box center [413, 148] width 169 height 25
type textarea "***USE CAUTION*** Remove, haul off, and properly dispose of any fallen tree lim…"
click at [381, 242] on div "x ​" at bounding box center [413, 256] width 169 height 29
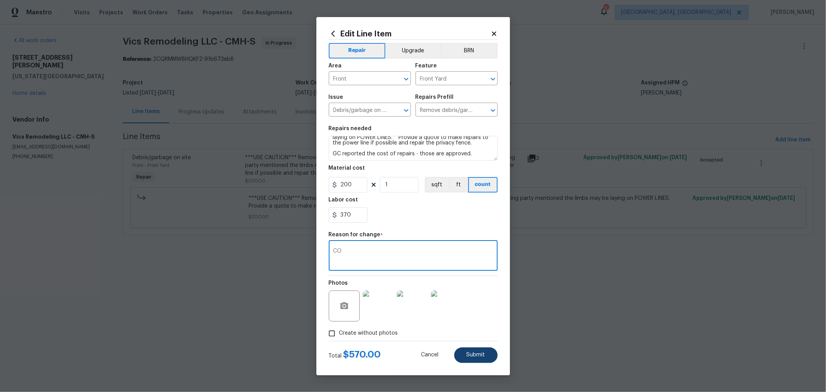
type textarea "CO"
click at [466, 354] on button "Submit" at bounding box center [475, 354] width 43 height 15
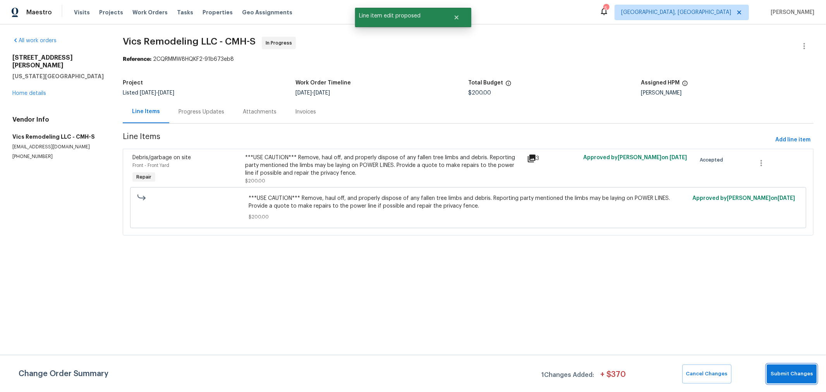
click at [803, 366] on button "Submit Changes" at bounding box center [792, 373] width 50 height 19
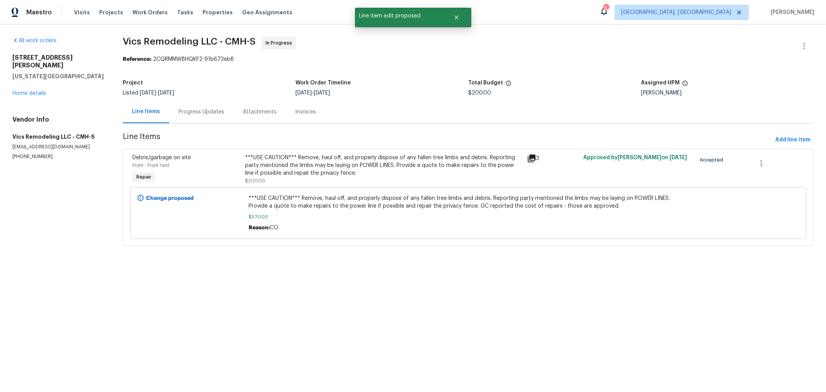
click at [189, 113] on div "Progress Updates" at bounding box center [202, 112] width 46 height 8
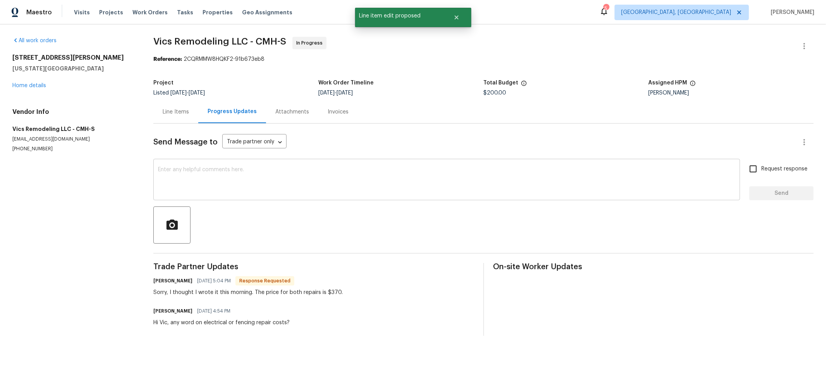
click at [285, 175] on textarea at bounding box center [446, 180] width 577 height 27
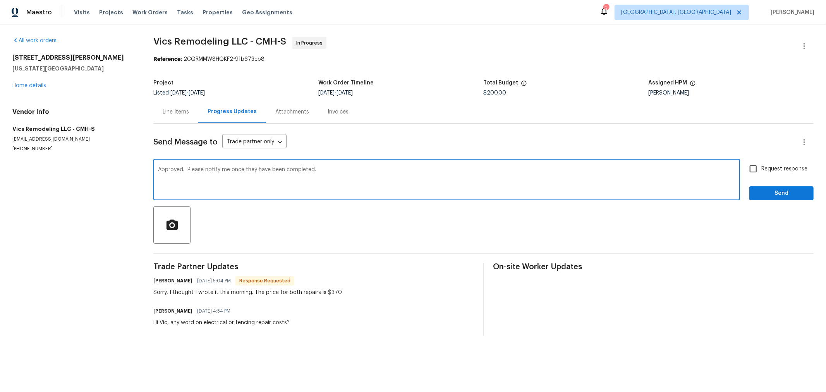
type textarea "Approved. Please notify me once they have been completed."
click at [795, 168] on span "Request response" at bounding box center [784, 169] width 46 height 8
click at [761, 168] on input "Request response" at bounding box center [753, 169] width 16 height 16
checkbox input "true"
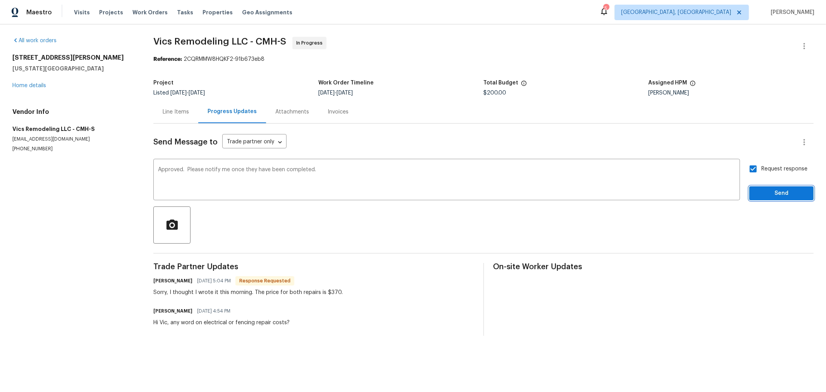
click at [782, 190] on span "Send" at bounding box center [782, 194] width 52 height 10
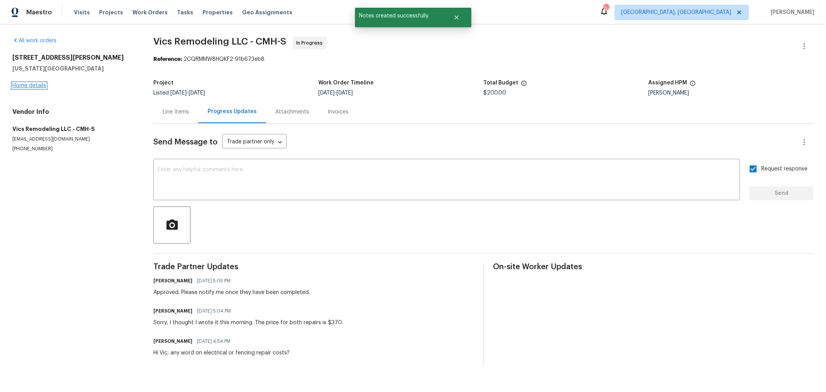
click at [36, 84] on link "Home details" at bounding box center [29, 85] width 34 height 5
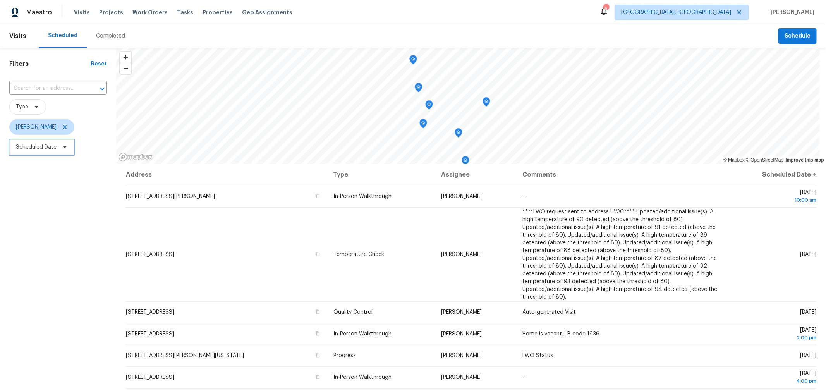
click at [38, 151] on span "Scheduled Date" at bounding box center [36, 147] width 41 height 8
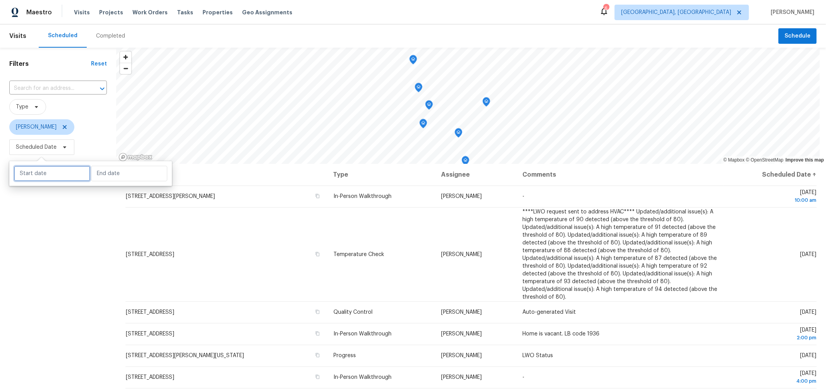
select select "7"
select select "2025"
select select "8"
select select "2025"
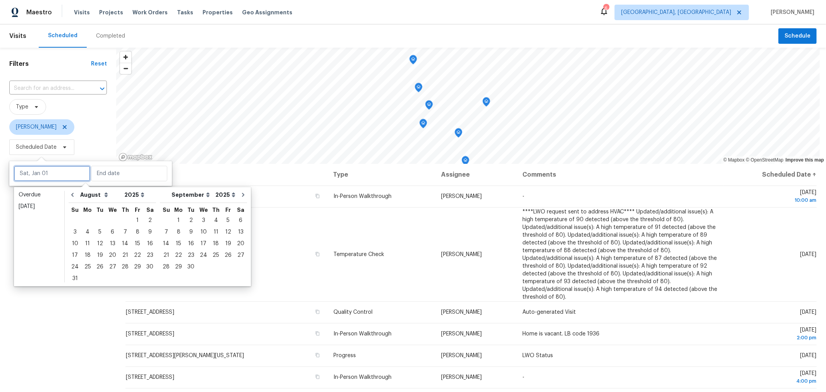
click at [53, 171] on input "text" at bounding box center [52, 173] width 76 height 15
click at [95, 254] on div "19" at bounding box center [100, 255] width 12 height 11
type input "Tue, Aug 19"
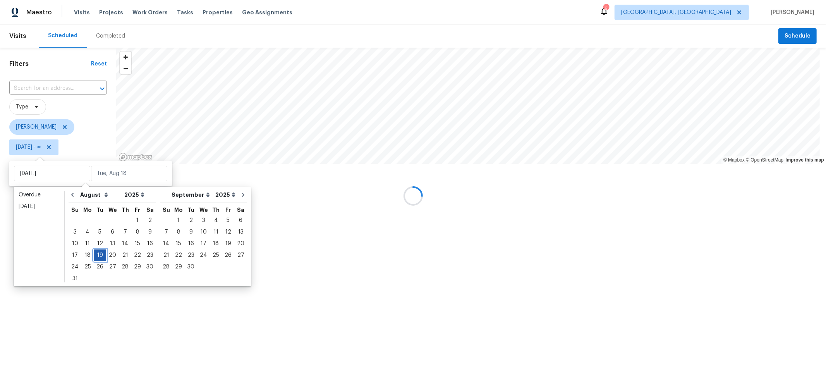
click at [95, 254] on div "19" at bounding box center [100, 255] width 12 height 11
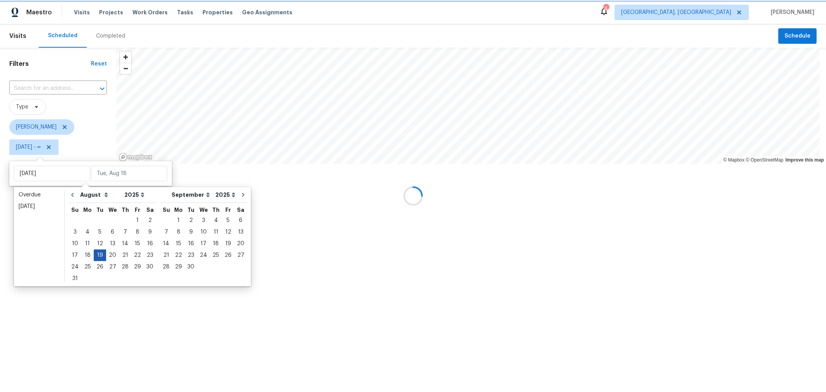
type input "Tue, Aug 19"
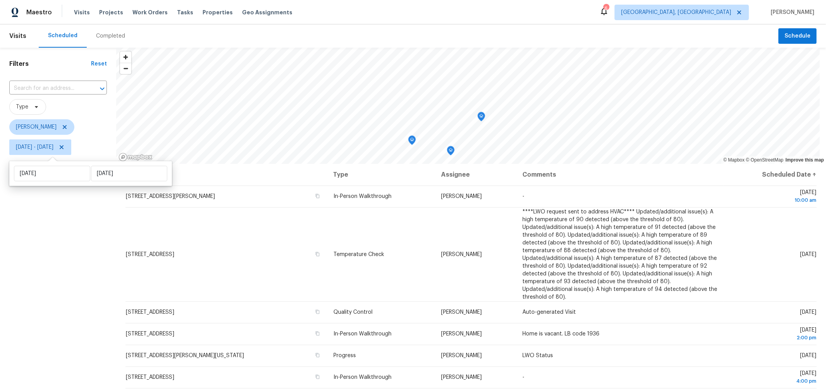
click at [89, 303] on div "Filters Reset ​ Type Keith Hollingsworth Tue, Aug 19 - Tue, Aug 19" at bounding box center [58, 263] width 116 height 430
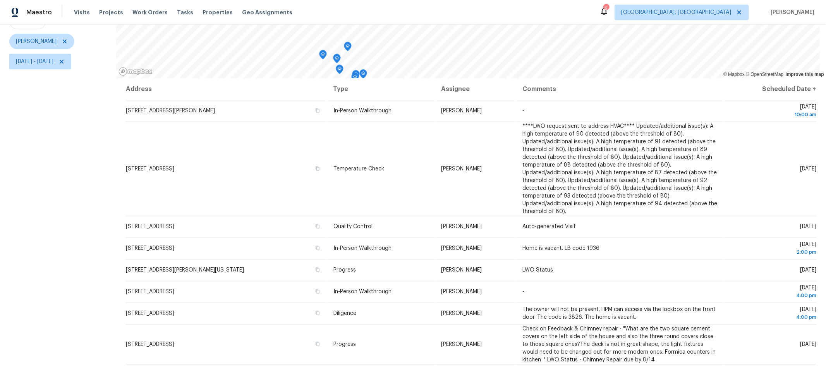
scroll to position [88, 0]
